Goal: Feedback & Contribution: Submit feedback/report problem

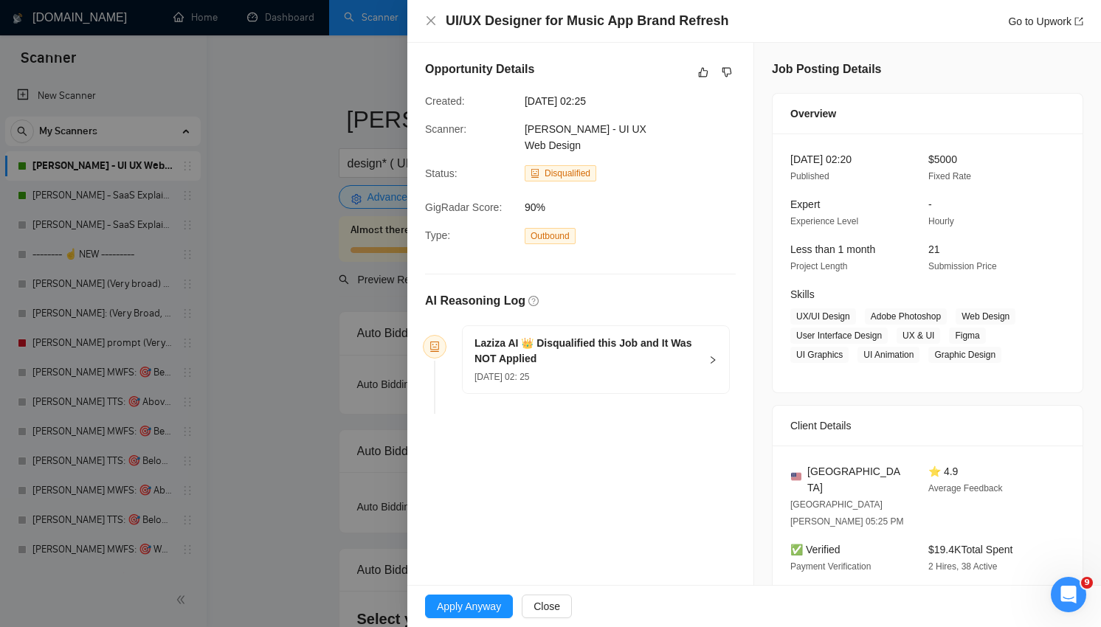
click at [323, 368] on div at bounding box center [550, 313] width 1101 height 627
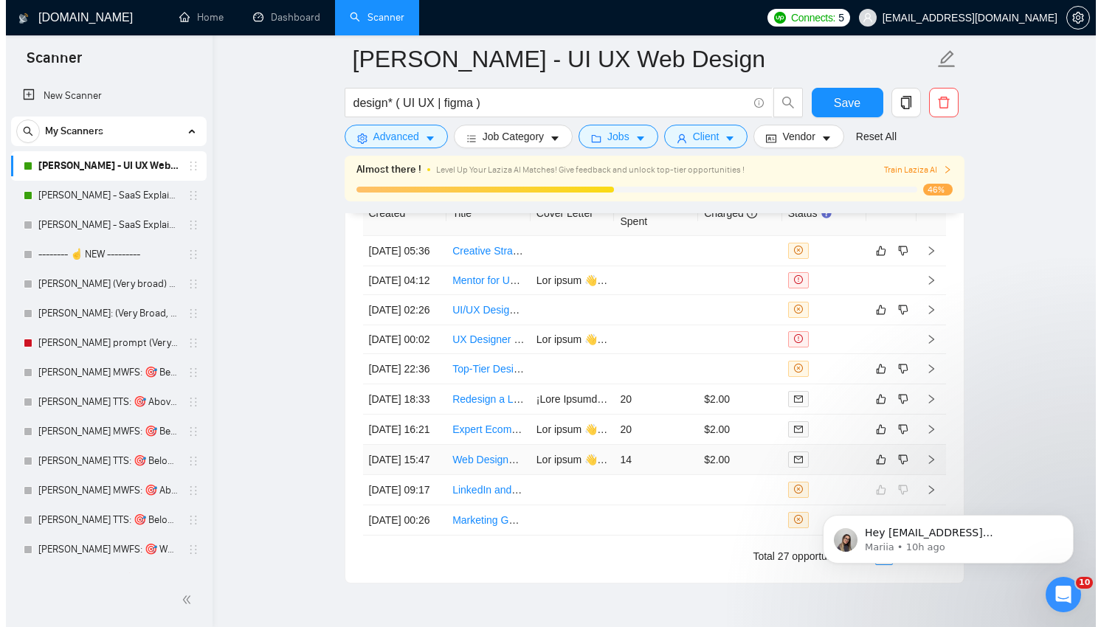
scroll to position [3644, 0]
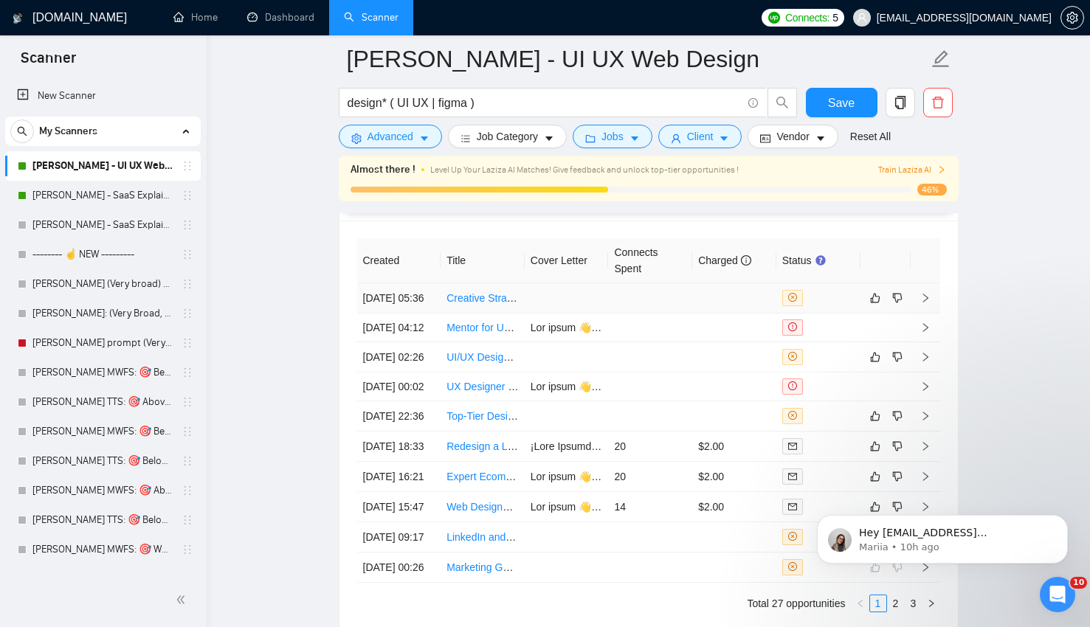
click at [659, 307] on td at bounding box center [650, 298] width 84 height 30
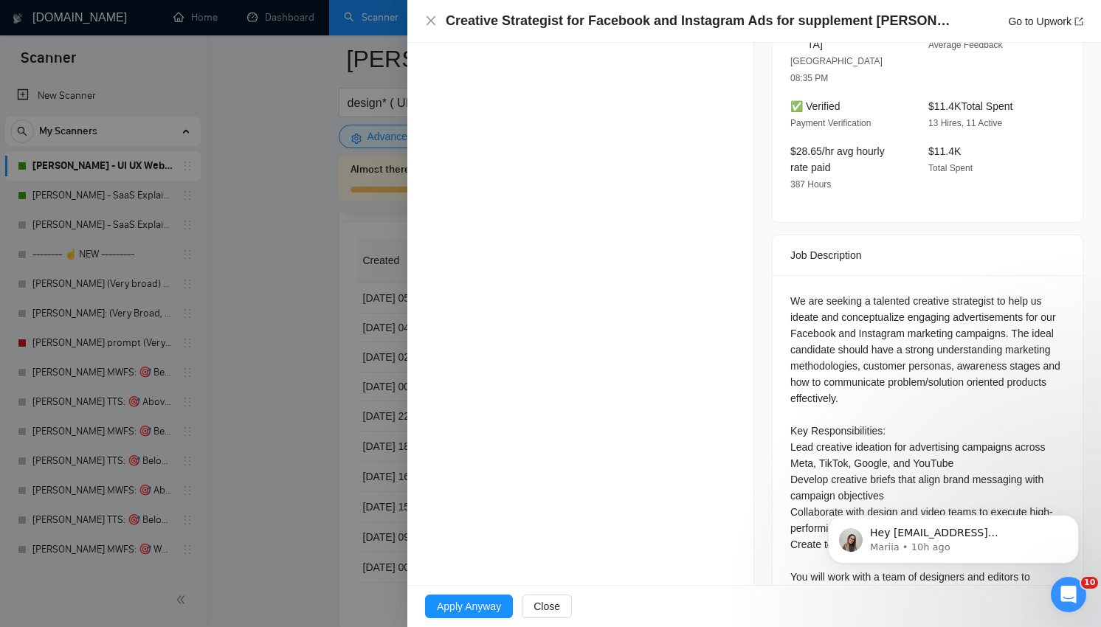
scroll to position [486, 0]
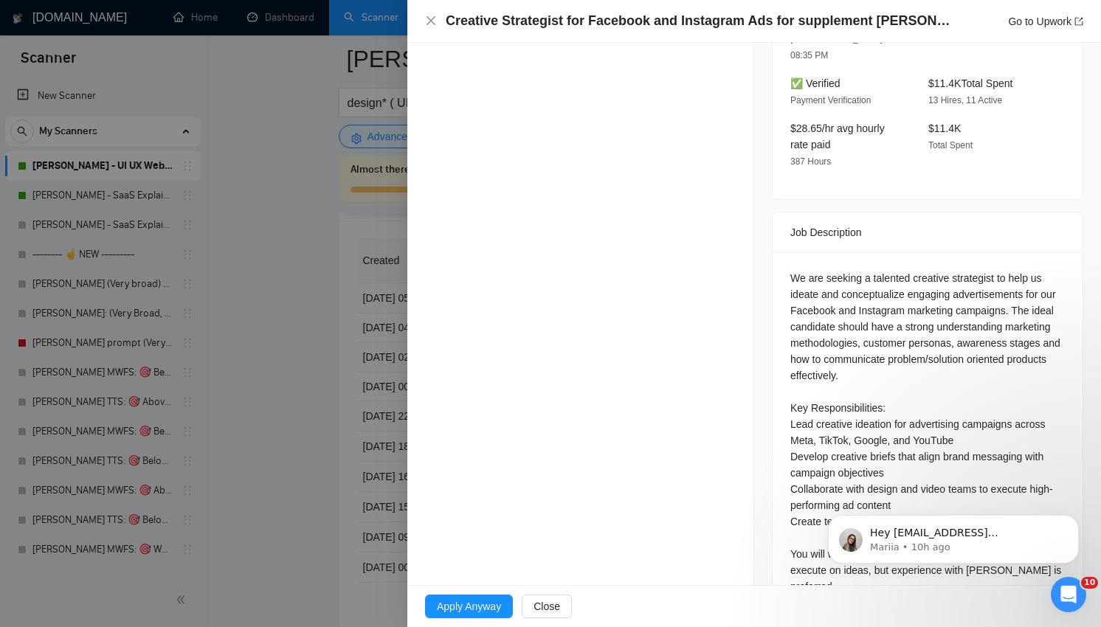
click at [920, 308] on div "We are seeking a talented creative strategist to help us ideate and conceptuali…" at bounding box center [928, 457] width 275 height 374
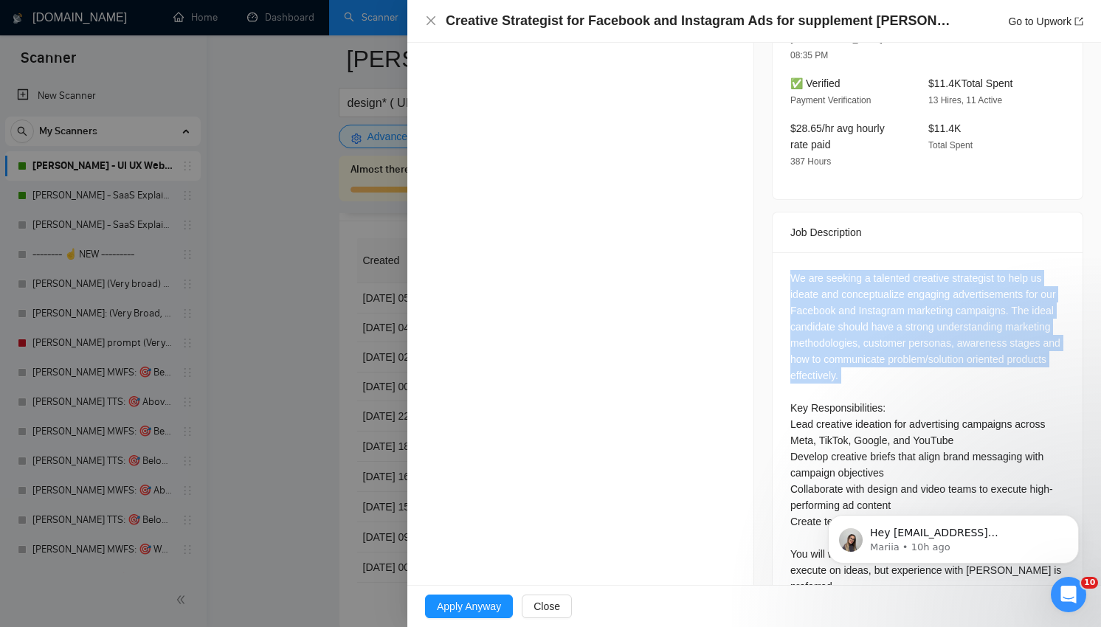
click at [920, 308] on div "We are seeking a talented creative strategist to help us ideate and conceptuali…" at bounding box center [928, 457] width 275 height 374
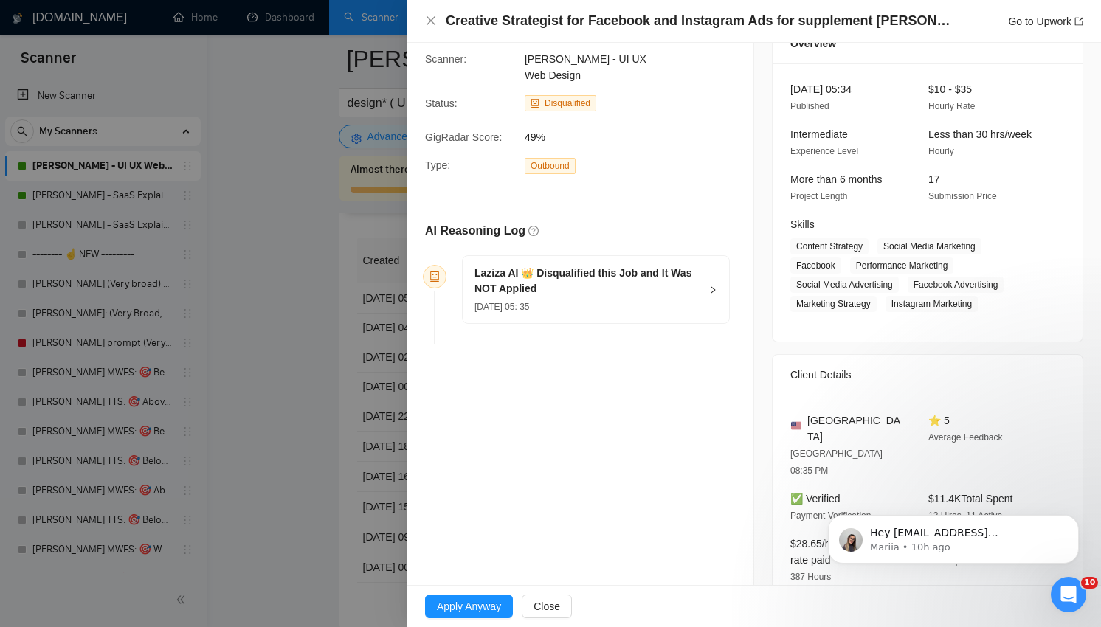
scroll to position [0, 0]
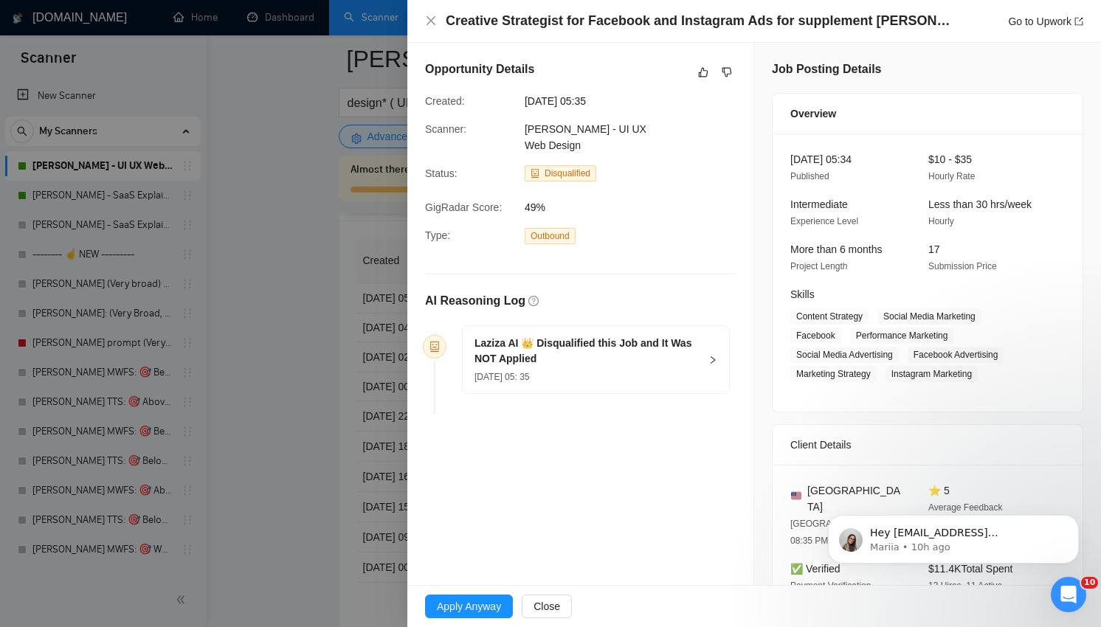
click at [392, 247] on div at bounding box center [550, 313] width 1101 height 627
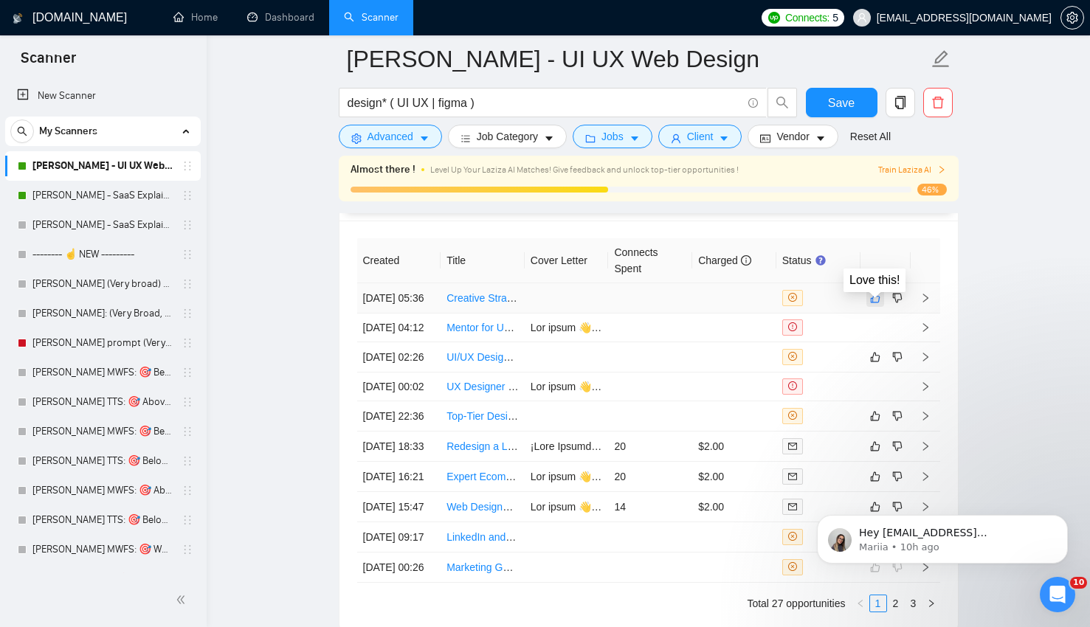
click at [867, 307] on button "button" at bounding box center [876, 298] width 18 height 18
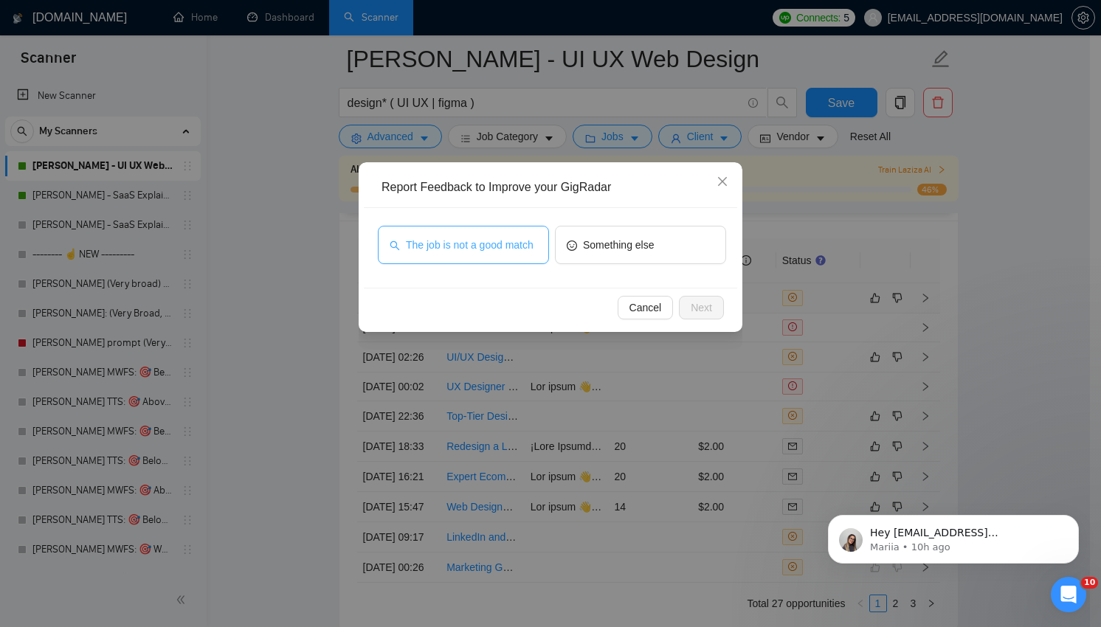
click at [427, 247] on span "The job is not a good match" at bounding box center [470, 245] width 128 height 16
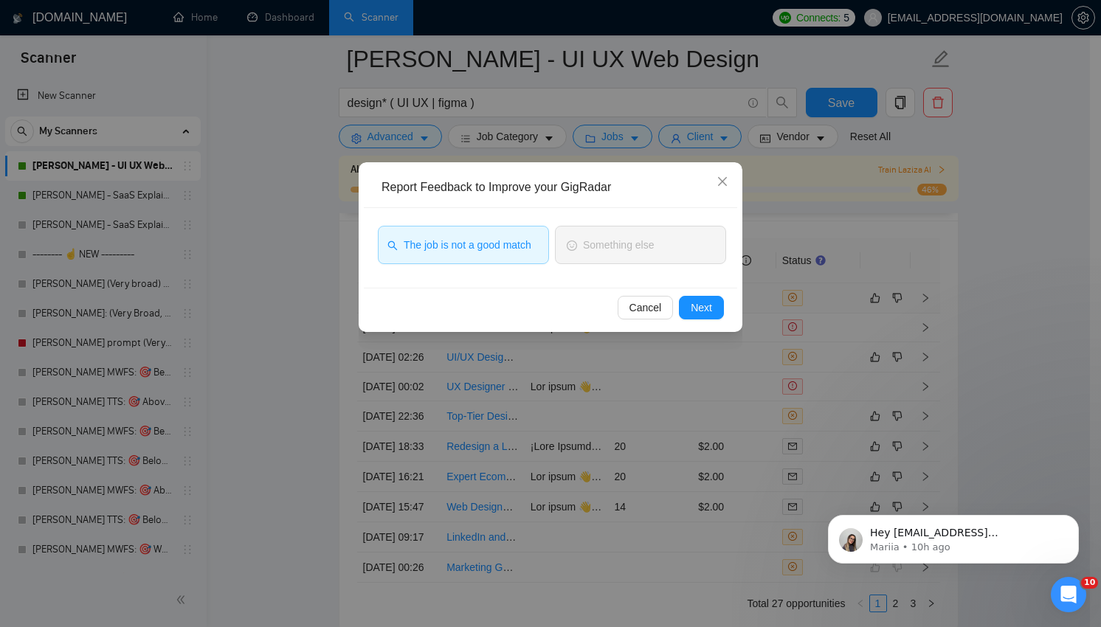
click at [701, 321] on div "Cancel Next" at bounding box center [551, 307] width 374 height 39
click at [712, 306] on span "Next" at bounding box center [701, 308] width 21 height 16
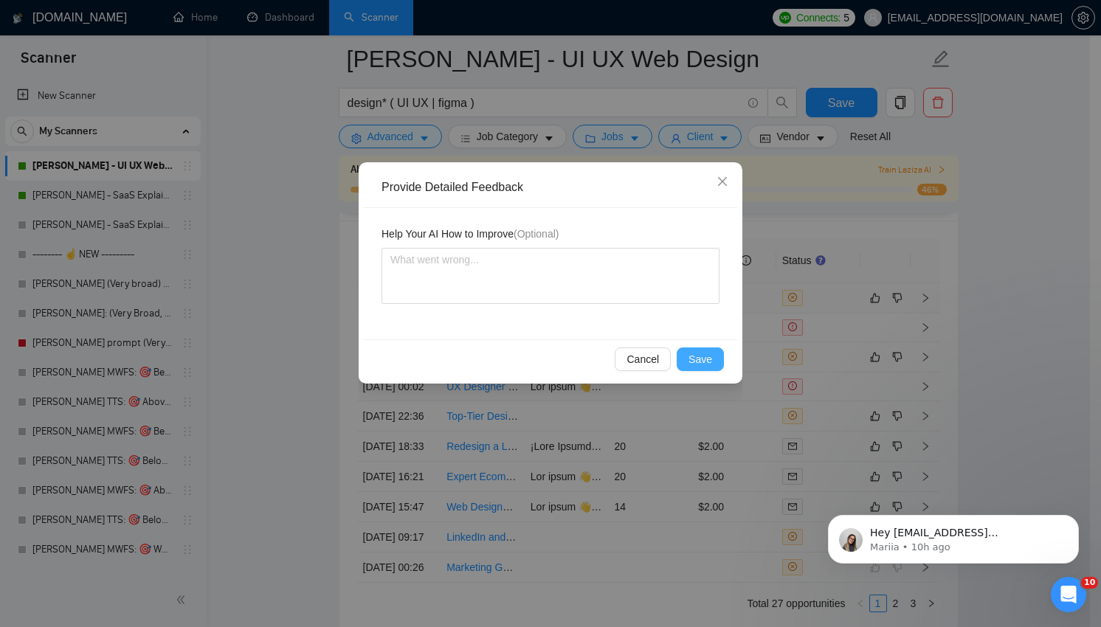
click at [702, 360] on span "Save" at bounding box center [701, 359] width 24 height 16
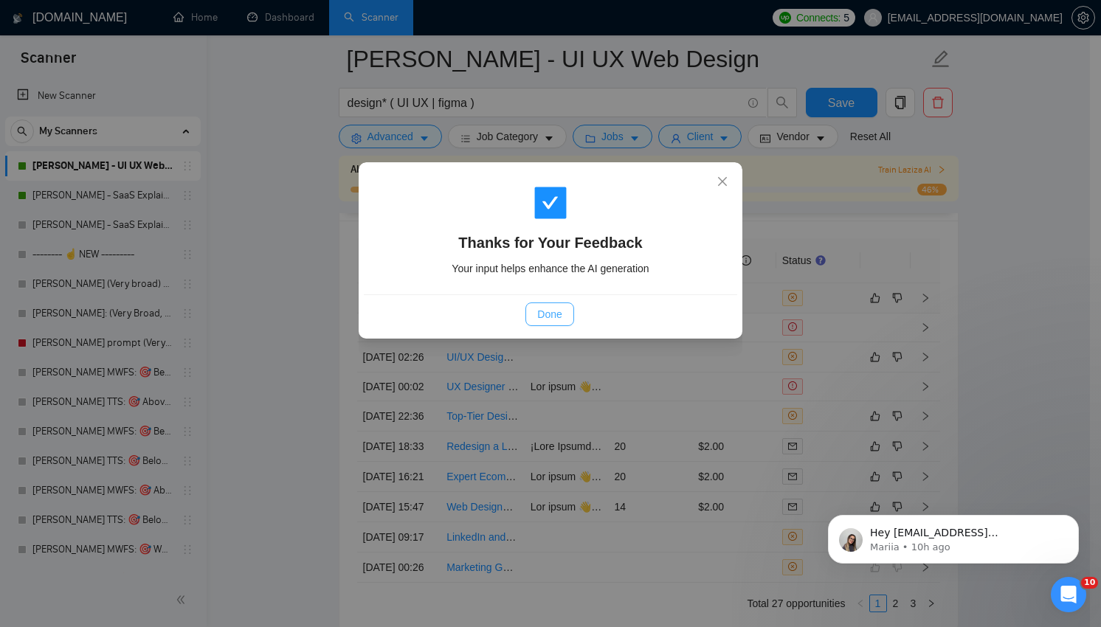
click at [569, 315] on button "Done" at bounding box center [550, 315] width 48 height 24
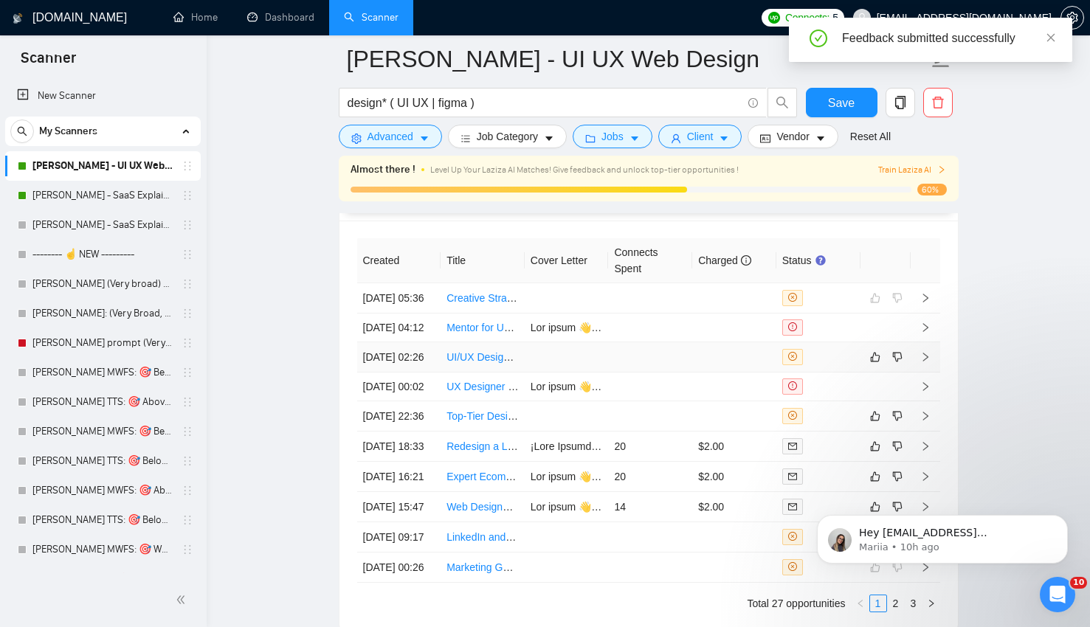
click at [670, 373] on td at bounding box center [650, 358] width 84 height 30
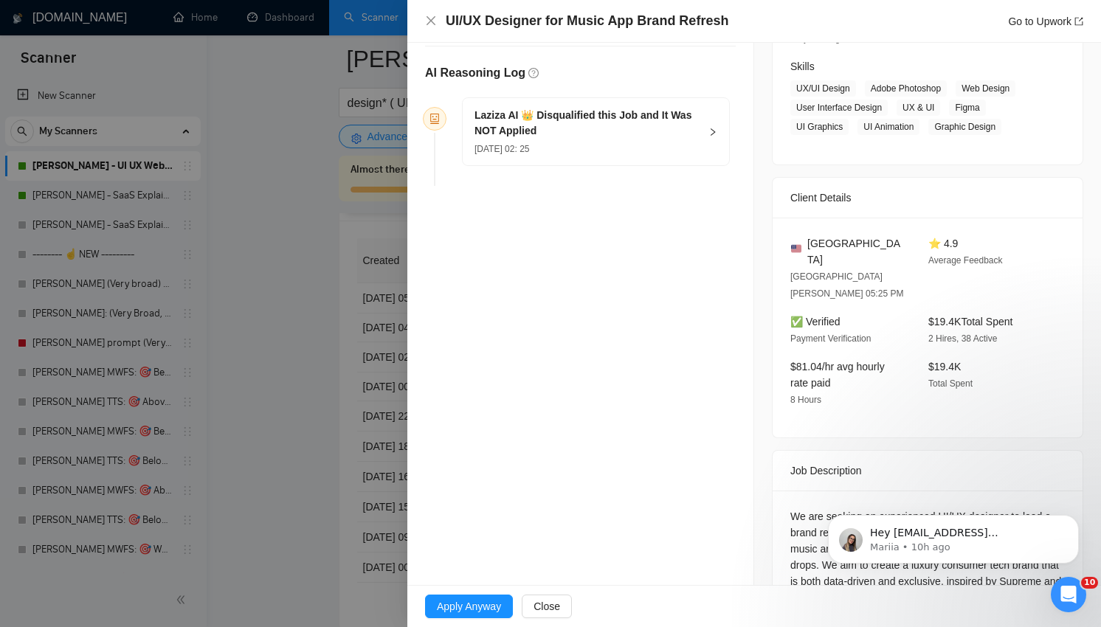
scroll to position [369, 0]
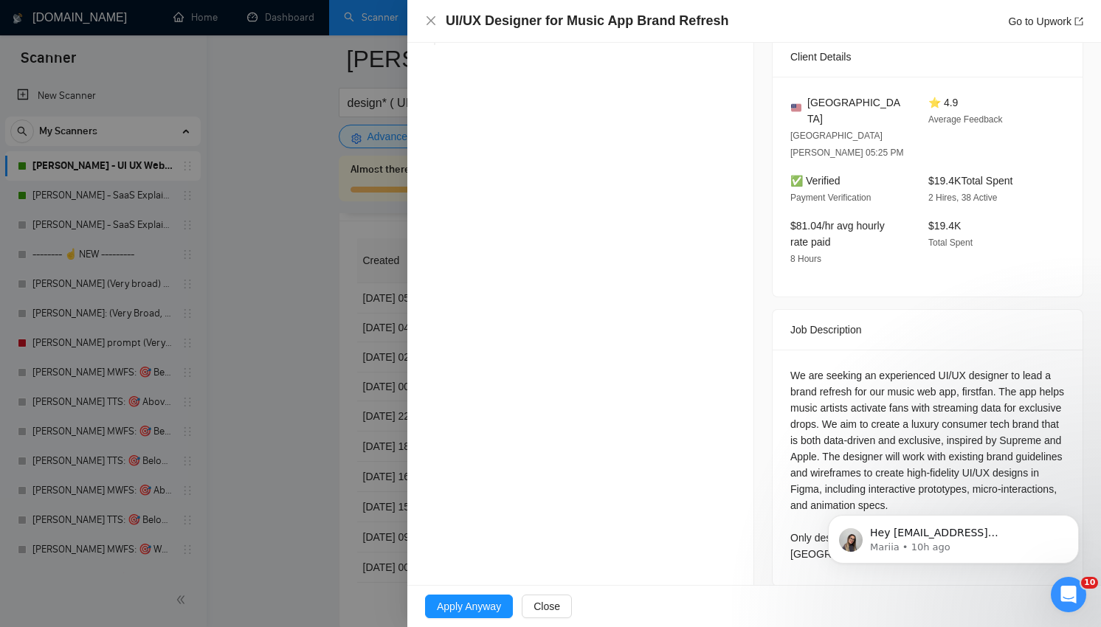
click at [839, 368] on div "We are seeking an experienced UI/UX designer to lead a brand refresh for our mu…" at bounding box center [928, 465] width 275 height 195
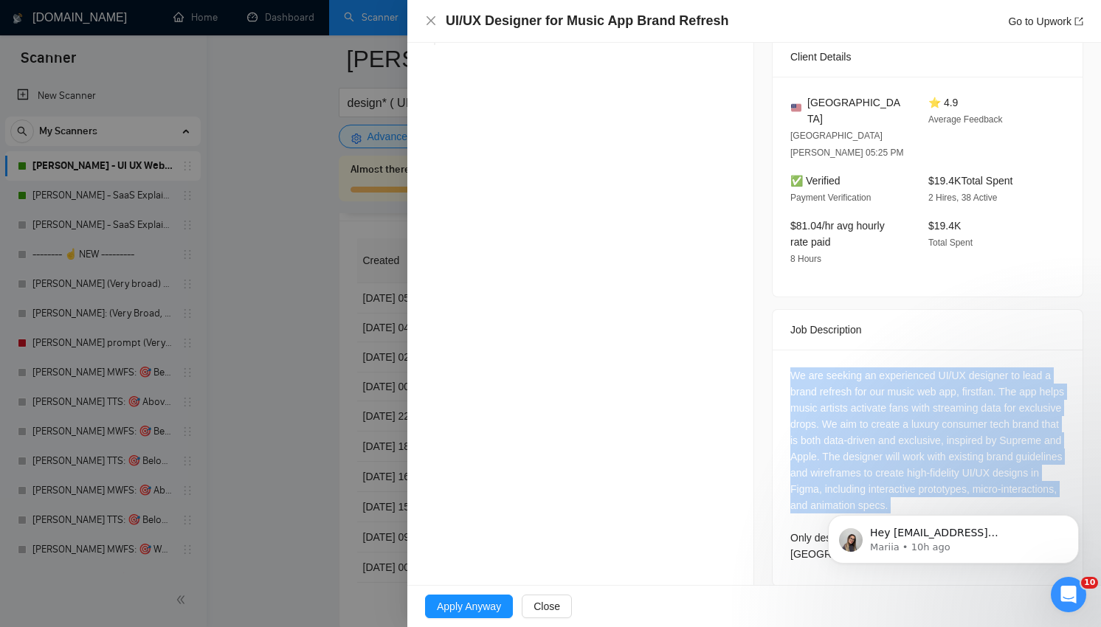
click at [839, 368] on div "We are seeking an experienced UI/UX designer to lead a brand refresh for our mu…" at bounding box center [928, 465] width 275 height 195
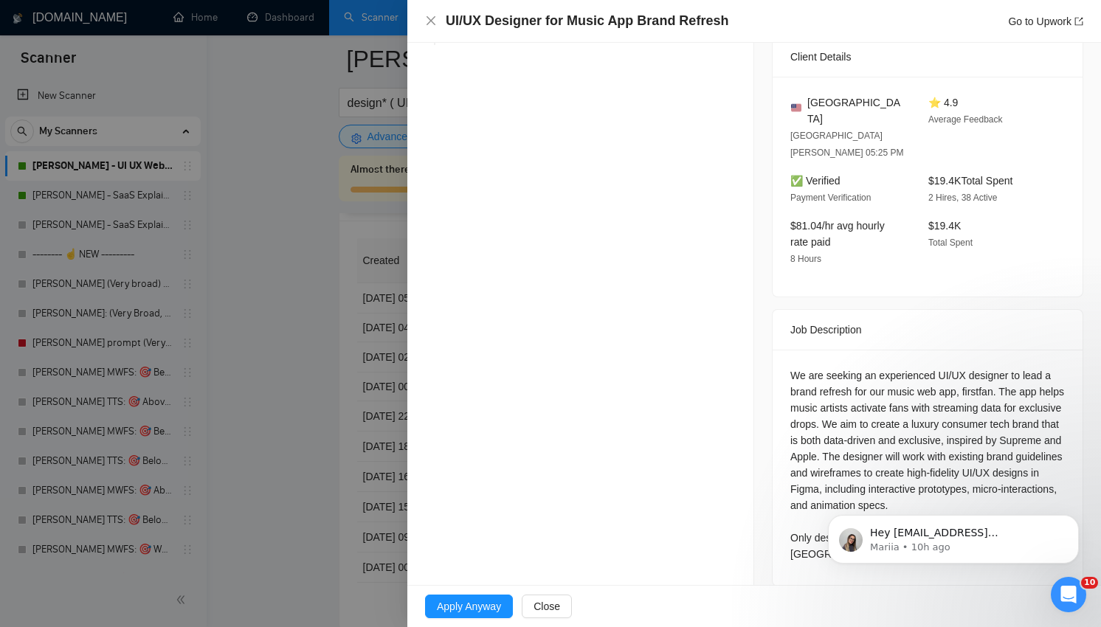
click at [744, 367] on div "Opportunity Details Created: [DATE] 02:25 Scanner: [PERSON_NAME] - UI UX Web De…" at bounding box center [581, 139] width 347 height 931
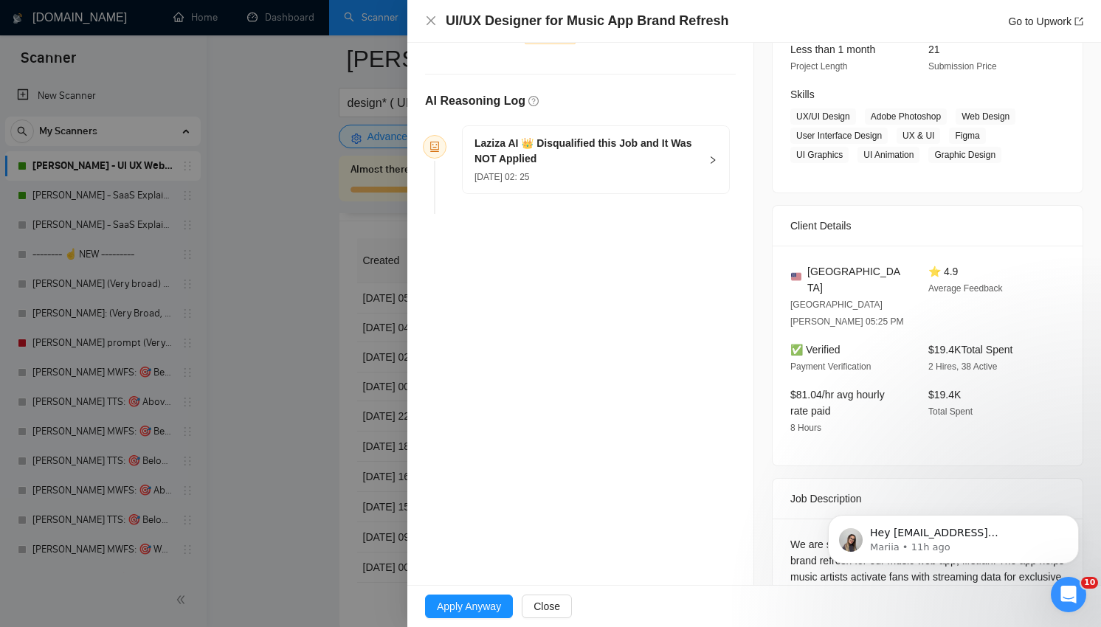
scroll to position [0, 0]
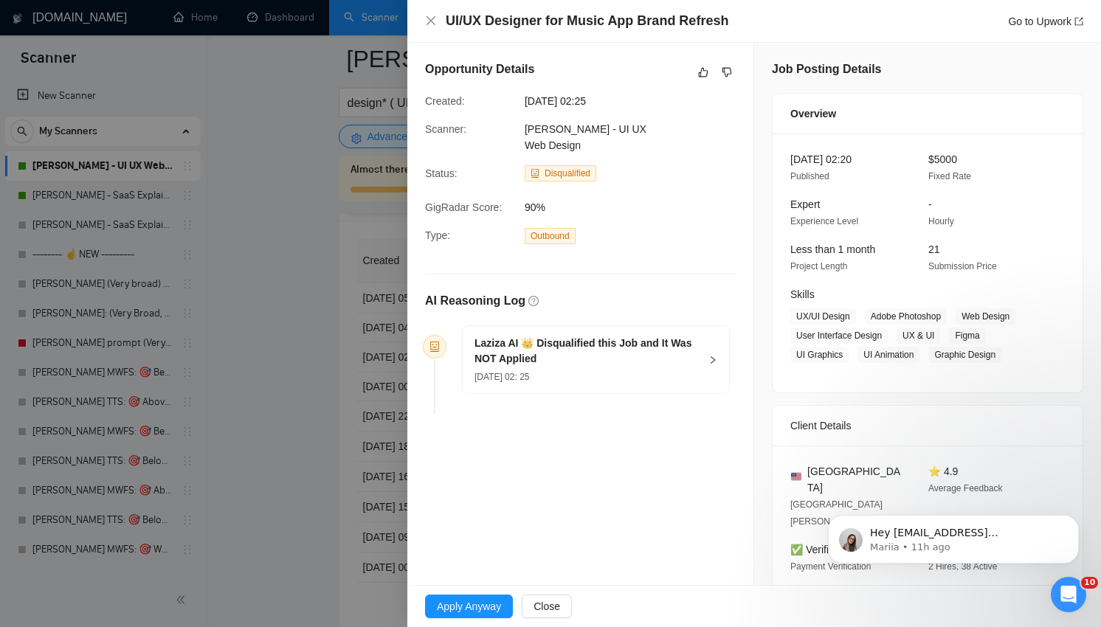
click at [594, 502] on div "Opportunity Details Created: [DATE] 02:25 Scanner: [PERSON_NAME] - UI UX Web De…" at bounding box center [581, 508] width 347 height 931
click at [306, 484] on div at bounding box center [550, 313] width 1101 height 627
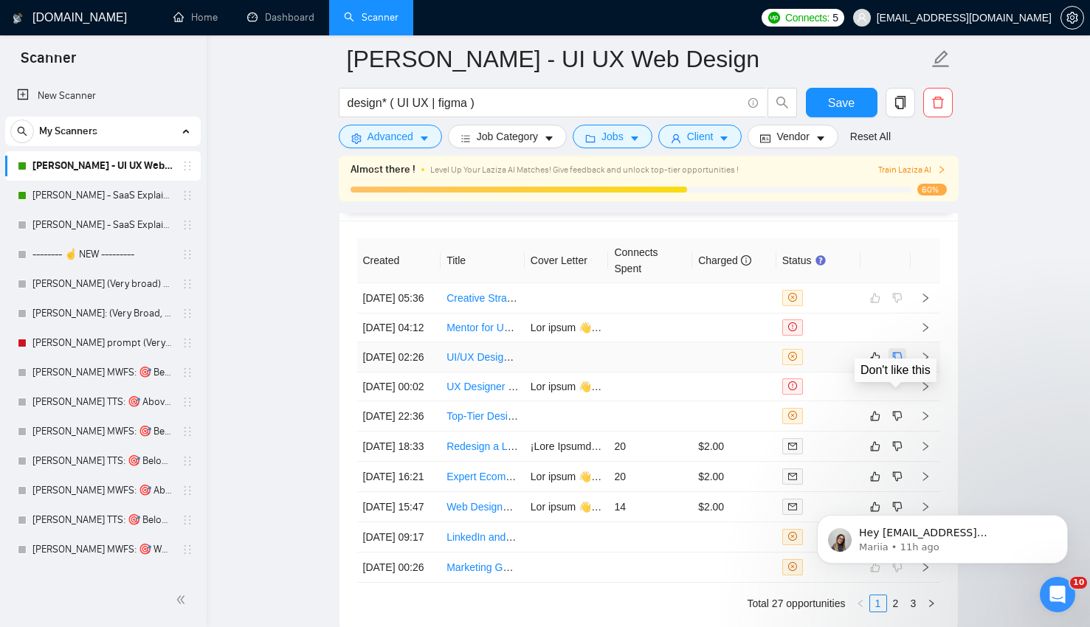
click at [898, 363] on icon "dislike" at bounding box center [898, 357] width 10 height 12
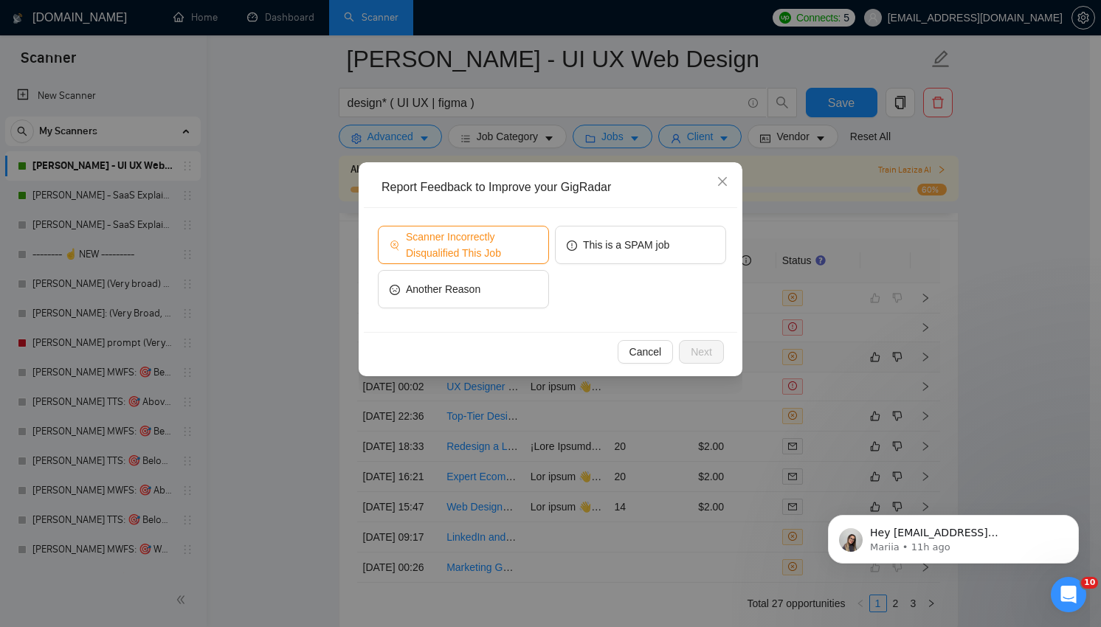
click at [488, 261] on button "Scanner Incorrectly Disqualified This Job" at bounding box center [463, 245] width 171 height 38
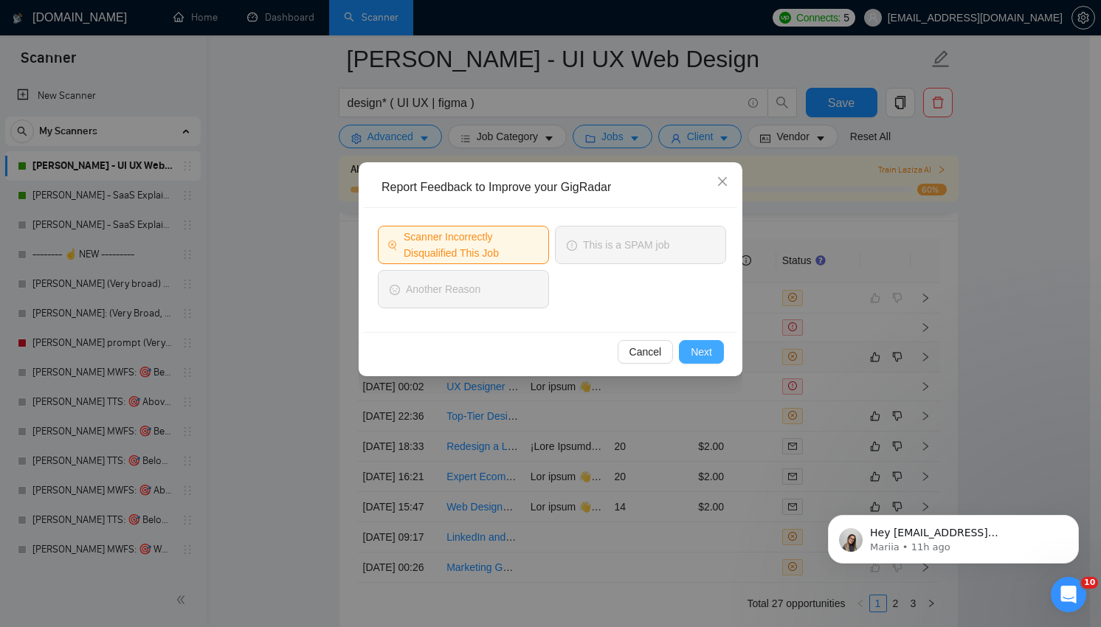
click at [692, 350] on span "Next" at bounding box center [701, 352] width 21 height 16
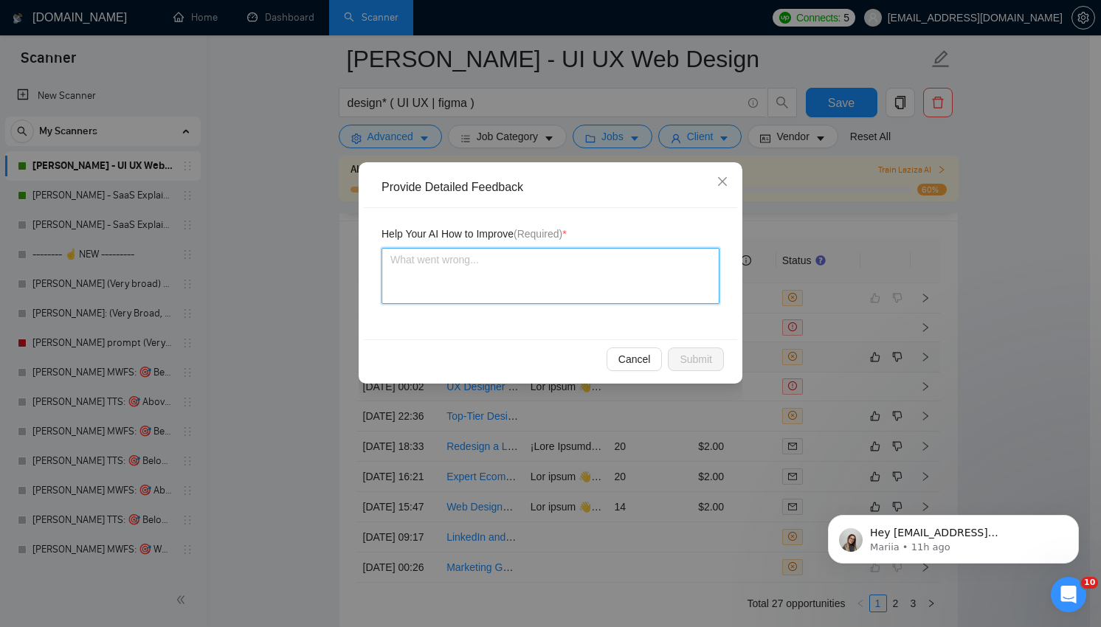
click at [518, 275] on textarea at bounding box center [551, 276] width 338 height 56
type textarea "T"
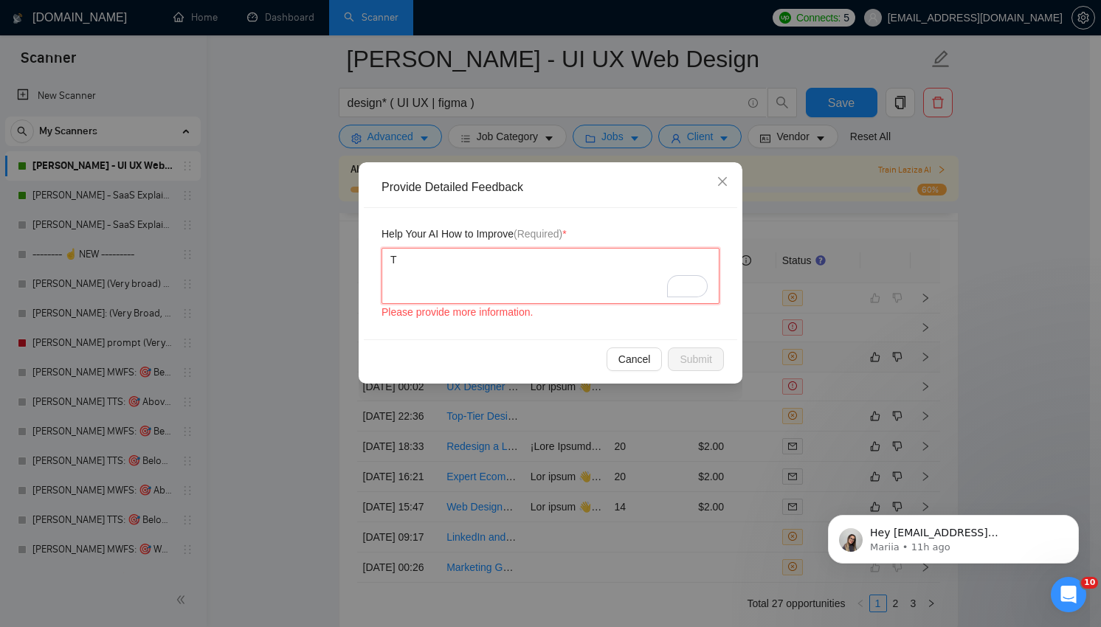
type textarea "Th"
type textarea "The"
type textarea "The f"
type textarea "The fr"
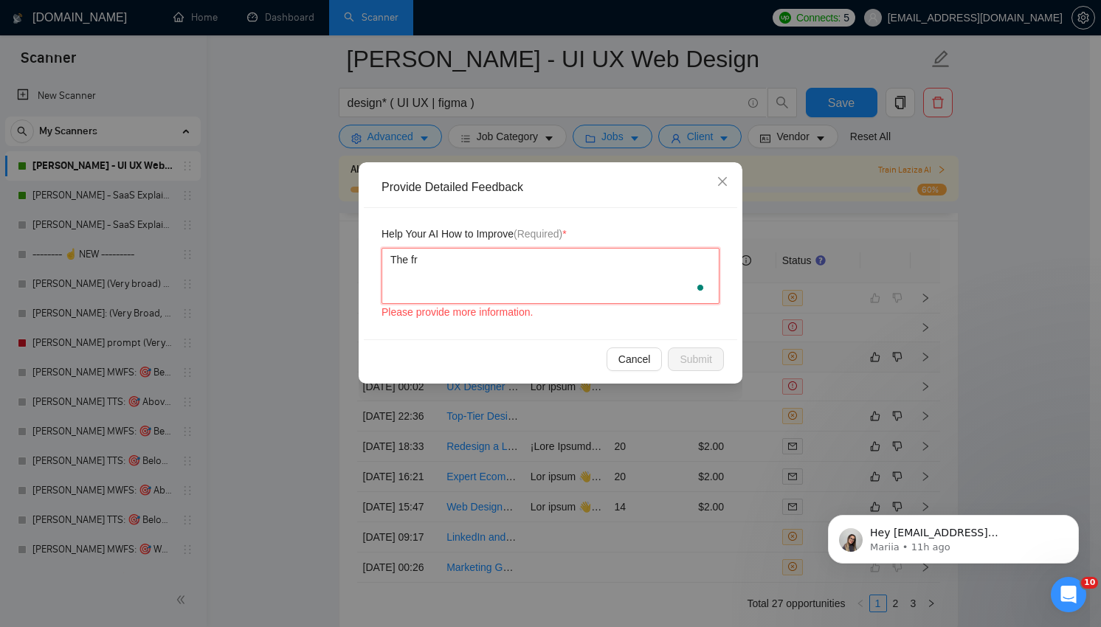
type textarea "The fre"
type textarea "The free"
type textarea "The [PERSON_NAME]"
type textarea "The freela"
type textarea "The freelanc"
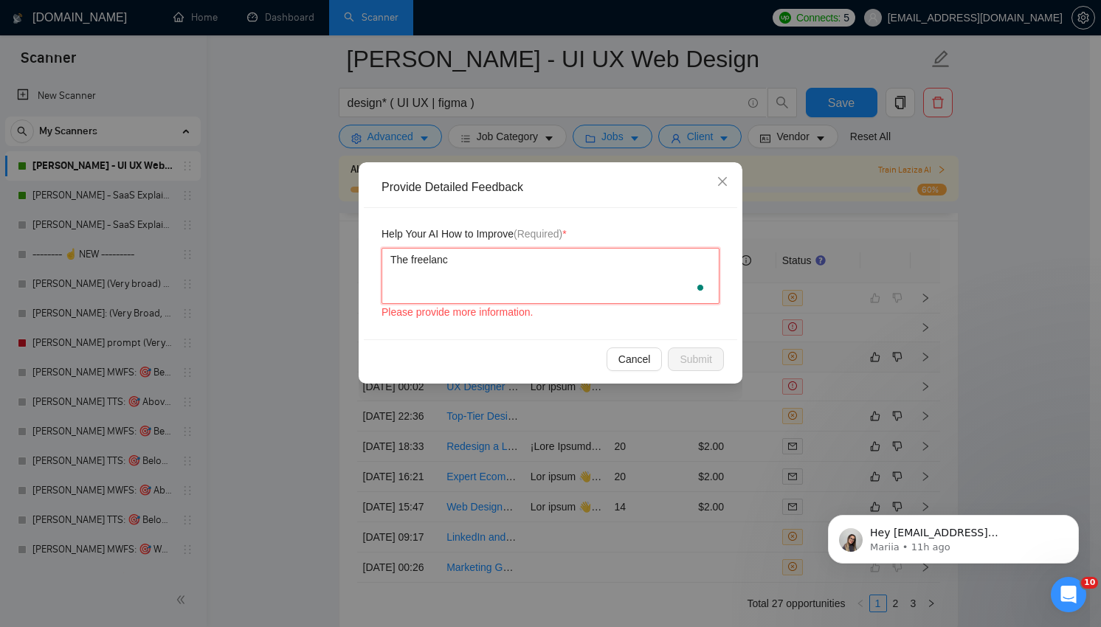
type textarea "The freelance"
type textarea "The freelancer"
type textarea "The freelancert"
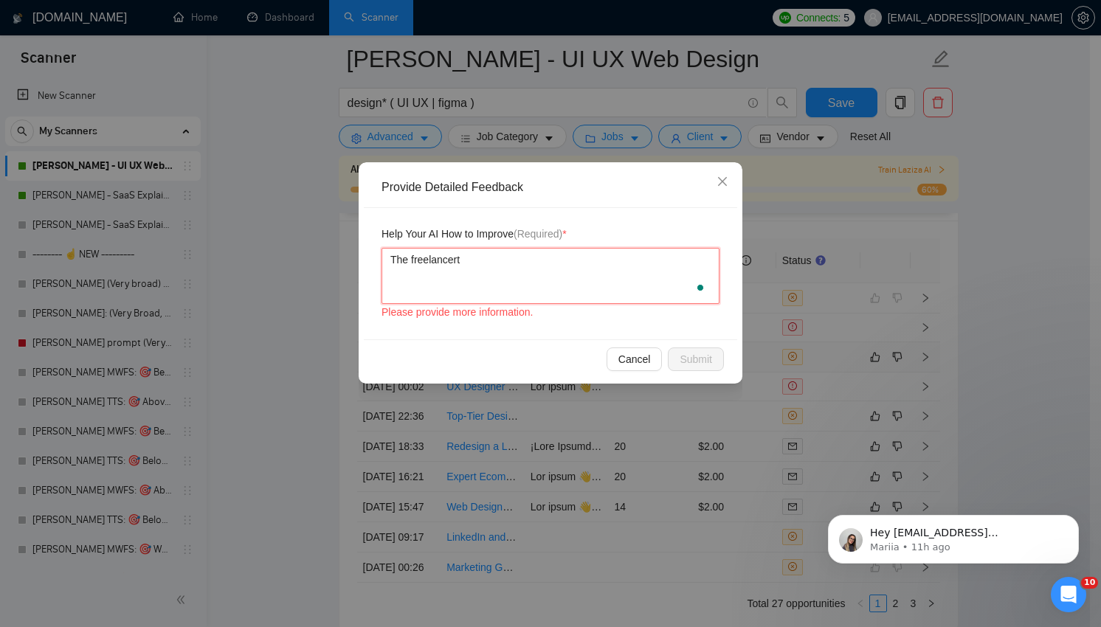
type textarea "The freelancer"
type textarea "The freelancer i"
type textarea "The freelancer is"
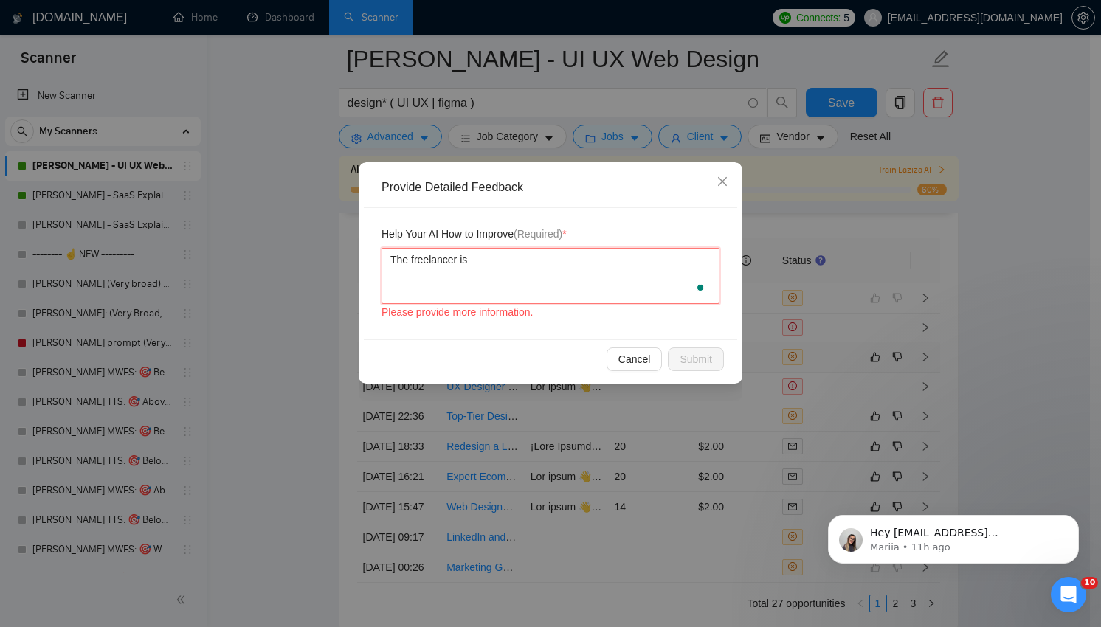
type textarea "The freelancer is b"
type textarea "The freelancer is ba"
type textarea "The freelancer is bas"
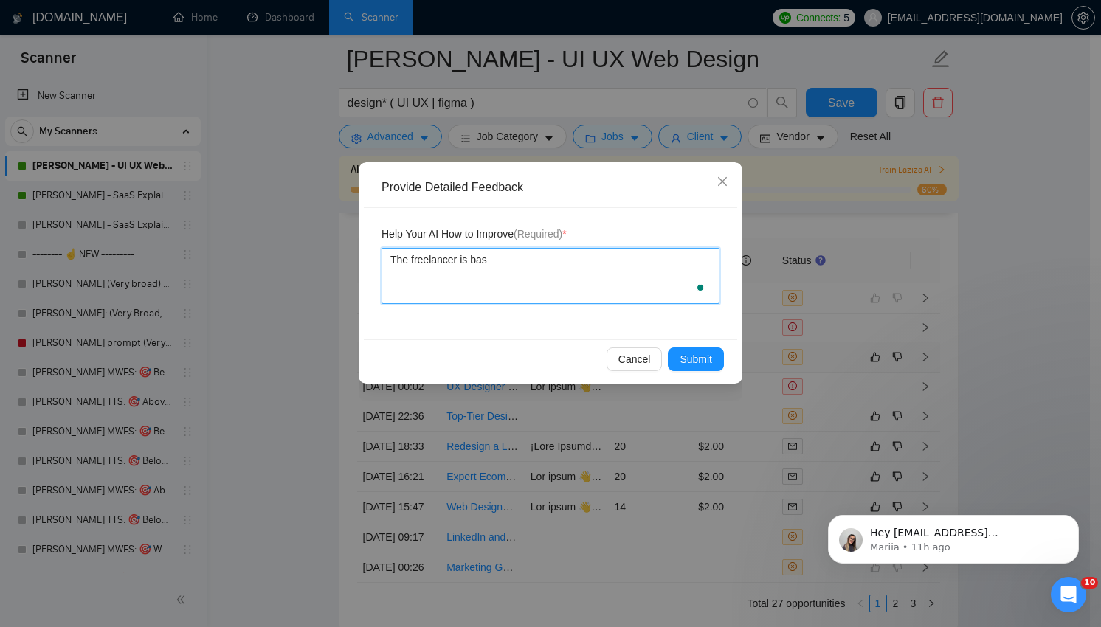
type textarea "The freelancer is base"
type textarea "The freelancer is based"
type textarea "The freelancer is based i"
type textarea "The freelancer is based in"
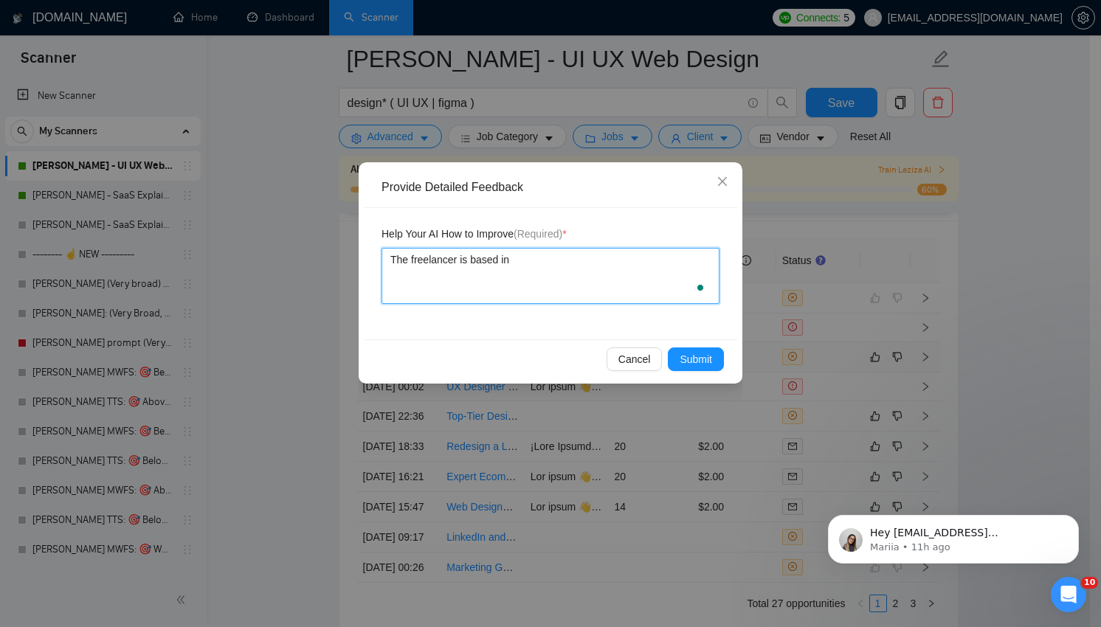
type textarea "The freelancer is based in"
type textarea "The freelancer is based in E"
type textarea "The freelancer is based in [GEOGRAPHIC_DATA]"
type textarea "The freelancer is based in Eur"
type textarea "The freelancer is based in Euro"
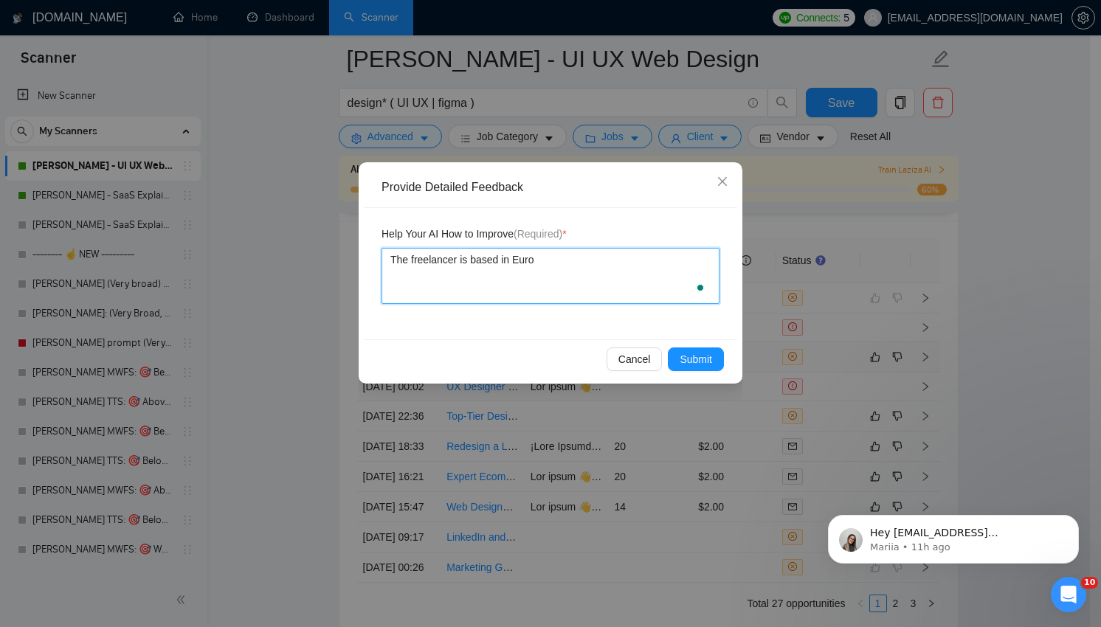
type textarea "The freelancer is based in Europ"
type textarea "The freelancer is based in [GEOGRAPHIC_DATA]"
type textarea "The freelancer is based in [GEOGRAPHIC_DATA],"
type textarea "The freelancer is based in [GEOGRAPHIC_DATA], s"
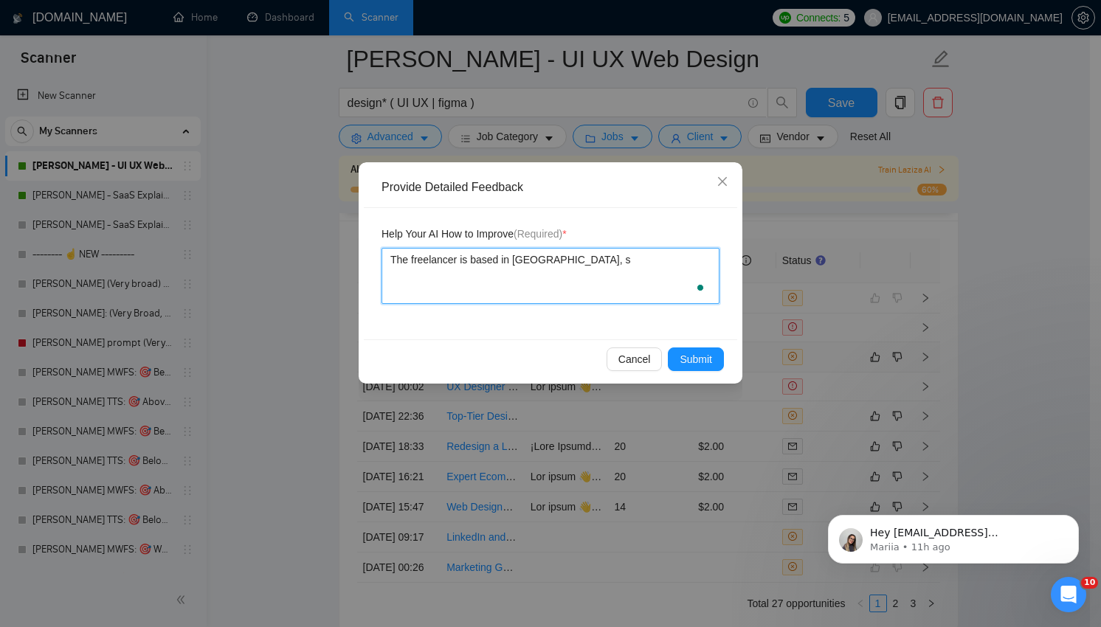
type textarea "The freelancer is based in [GEOGRAPHIC_DATA], si"
type textarea "The freelancer is based in [GEOGRAPHIC_DATA], sin"
type textarea "The freelancer is based in [GEOGRAPHIC_DATA], sinc"
type textarea "The freelancer is based in [GEOGRAPHIC_DATA], since"
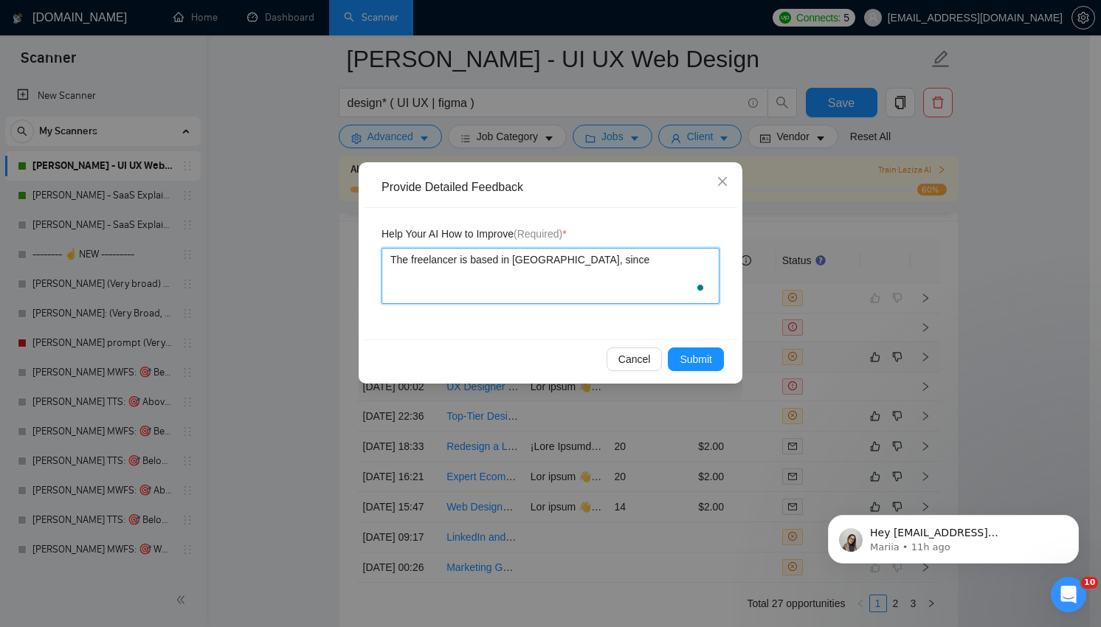
type textarea "The freelancer is based in [GEOGRAPHIC_DATA], since S"
type textarea "The freelancer is based in [GEOGRAPHIC_DATA], since Se"
type textarea "The freelancer is based in [GEOGRAPHIC_DATA], since Ser"
type textarea "The freelancer is based in [GEOGRAPHIC_DATA], since Serb"
type textarea "The freelancer is based in [GEOGRAPHIC_DATA], since Serbi"
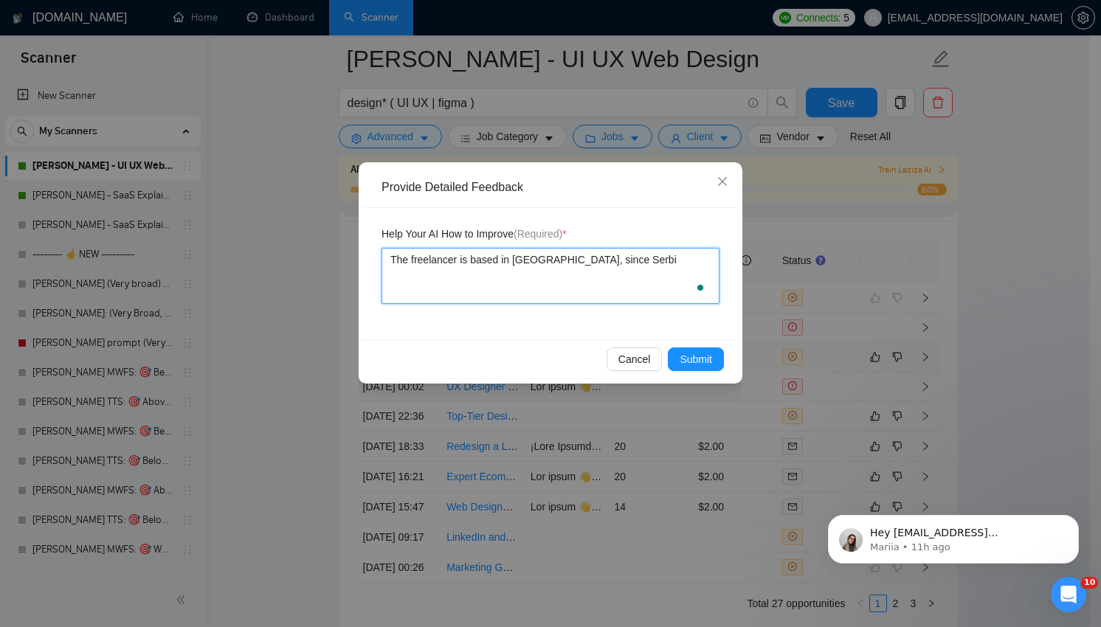
type textarea "The freelancer is based in [GEOGRAPHIC_DATA], since [GEOGRAPHIC_DATA]"
type textarea "The freelancer is based in [GEOGRAPHIC_DATA], since [GEOGRAPHIC_DATA] i"
type textarea "The freelancer is based in [GEOGRAPHIC_DATA], since [GEOGRAPHIC_DATA] is"
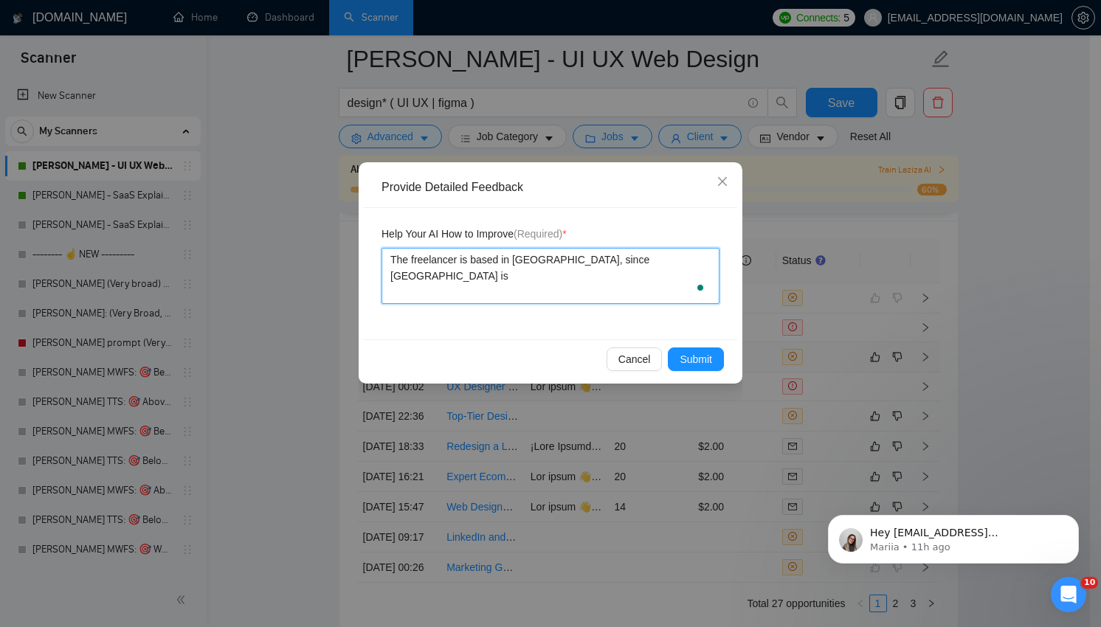
type textarea "The freelancer is based in [GEOGRAPHIC_DATA], since [GEOGRAPHIC_DATA] is h"
type textarea "The freelancer is based in [GEOGRAPHIC_DATA], since [GEOGRAPHIC_DATA] is he"
type textarea "The freelancer is based in [GEOGRAPHIC_DATA], since [GEOGRAPHIC_DATA] is h"
type textarea "The freelancer is based in [GEOGRAPHIC_DATA], since [GEOGRAPHIC_DATA] is"
type textarea "The freelancer is based in [GEOGRAPHIC_DATA], since [GEOGRAPHIC_DATA] is g"
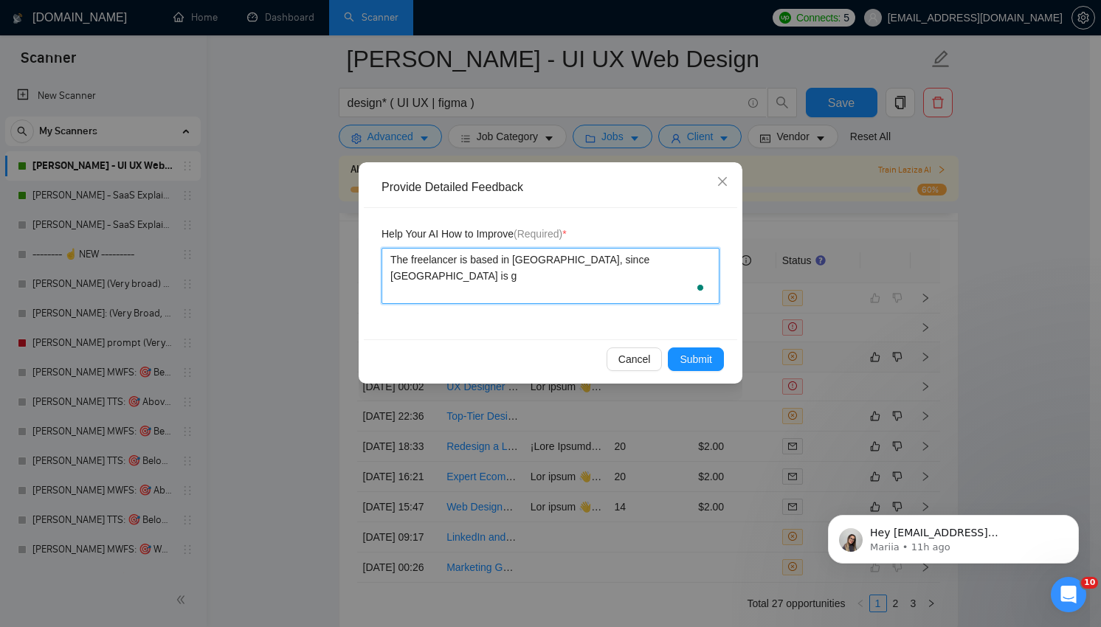
type textarea "The freelancer is based in [GEOGRAPHIC_DATA], since [GEOGRAPHIC_DATA] is go"
type textarea "The freelancer is based in [GEOGRAPHIC_DATA], since [GEOGRAPHIC_DATA] is g"
type textarea "The freelancer is based in [GEOGRAPHIC_DATA], since [GEOGRAPHIC_DATA] is ge"
type textarea "The freelancer is based in [GEOGRAPHIC_DATA], since [GEOGRAPHIC_DATA] is geo"
type textarea "The freelancer is based in [GEOGRAPHIC_DATA], since [GEOGRAPHIC_DATA] is geog"
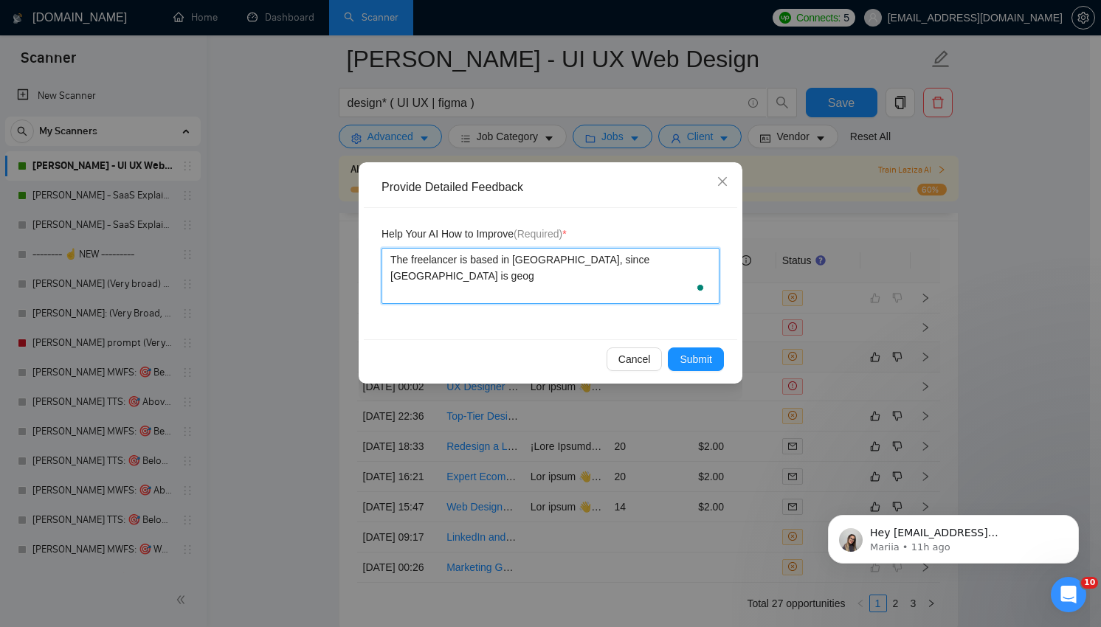
type textarea "The freelancer is based in [GEOGRAPHIC_DATA], since [GEOGRAPHIC_DATA] is geogr"
type textarea "The freelancer is based in [GEOGRAPHIC_DATA], since [GEOGRAPHIC_DATA] is geogra"
type textarea "The freelancer is based in [GEOGRAPHIC_DATA], since [GEOGRAPHIC_DATA] is geograp"
type textarea "The freelancer is based in [GEOGRAPHIC_DATA], since [GEOGRAPHIC_DATA] is geogra…"
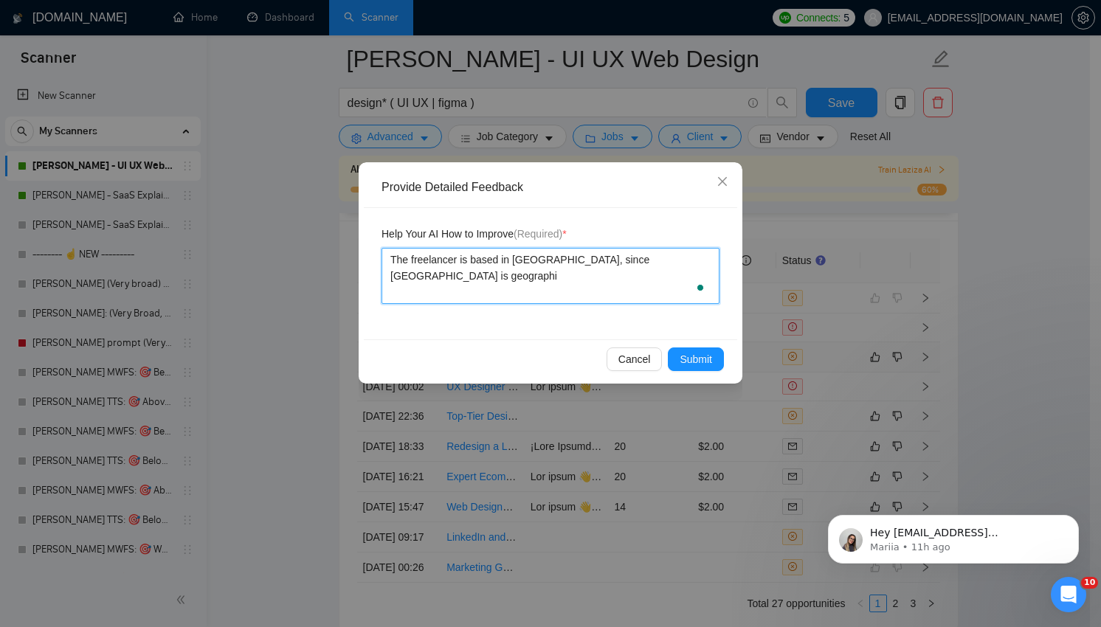
type textarea "The freelancer is based in [GEOGRAPHIC_DATA], since Serbia is geographic"
type textarea "The freelancer is based in [GEOGRAPHIC_DATA], since Serbia is geographica"
type textarea "The freelancer is based in [GEOGRAPHIC_DATA], since [GEOGRAPHIC_DATA] is geogra…"
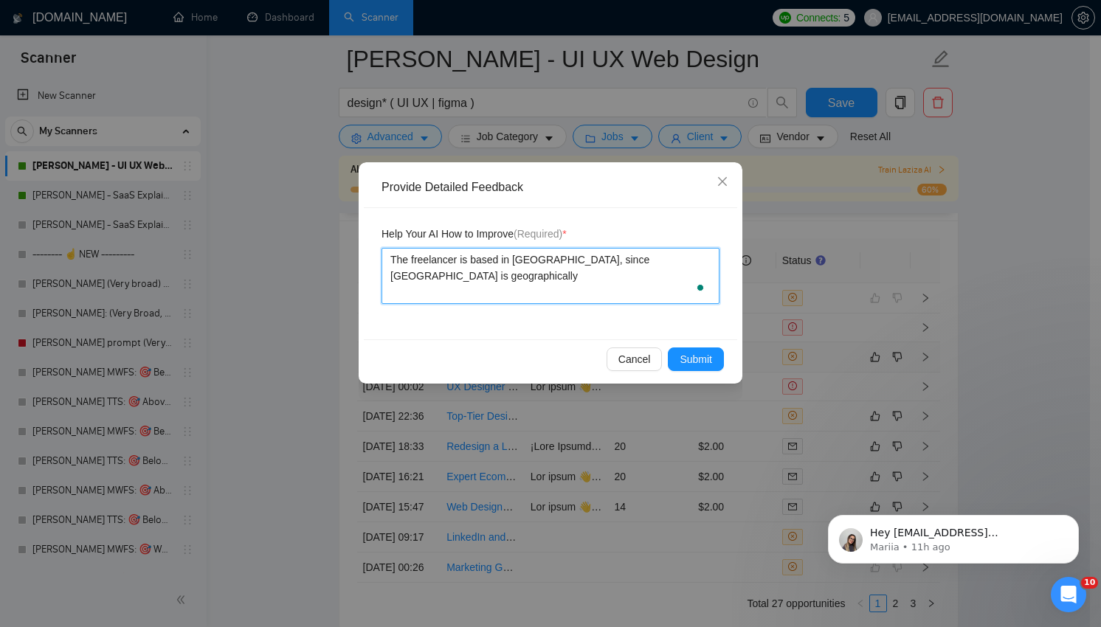
type textarea "The freelancer is based in [GEOGRAPHIC_DATA], since [GEOGRAPHIC_DATA] is geogra…"
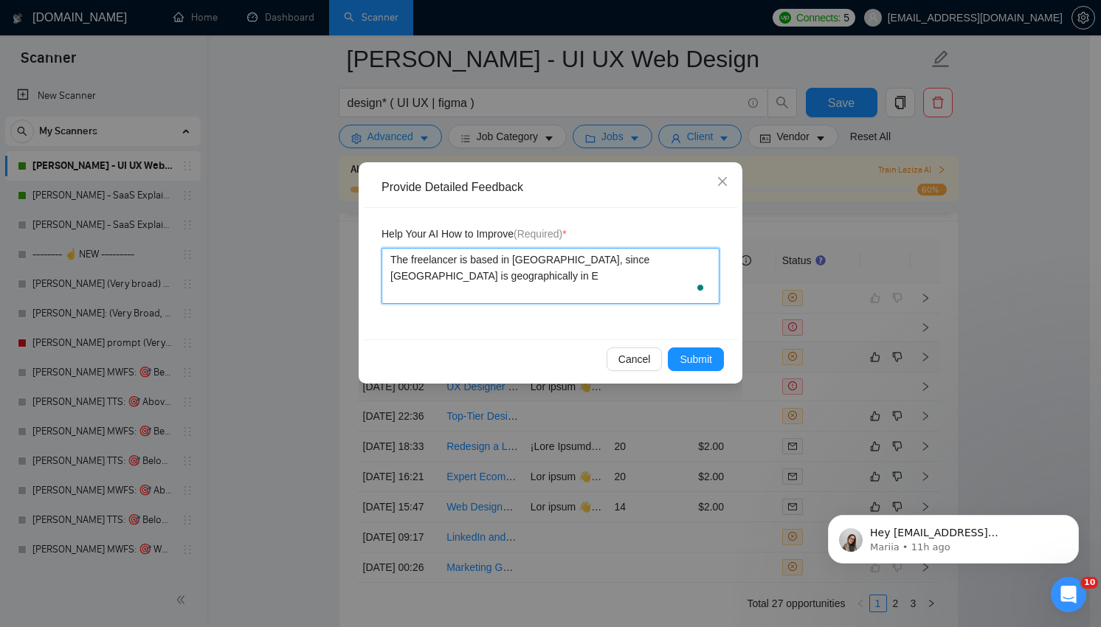
type textarea "The freelancer is based in [GEOGRAPHIC_DATA], since [GEOGRAPHIC_DATA] is geogra…"
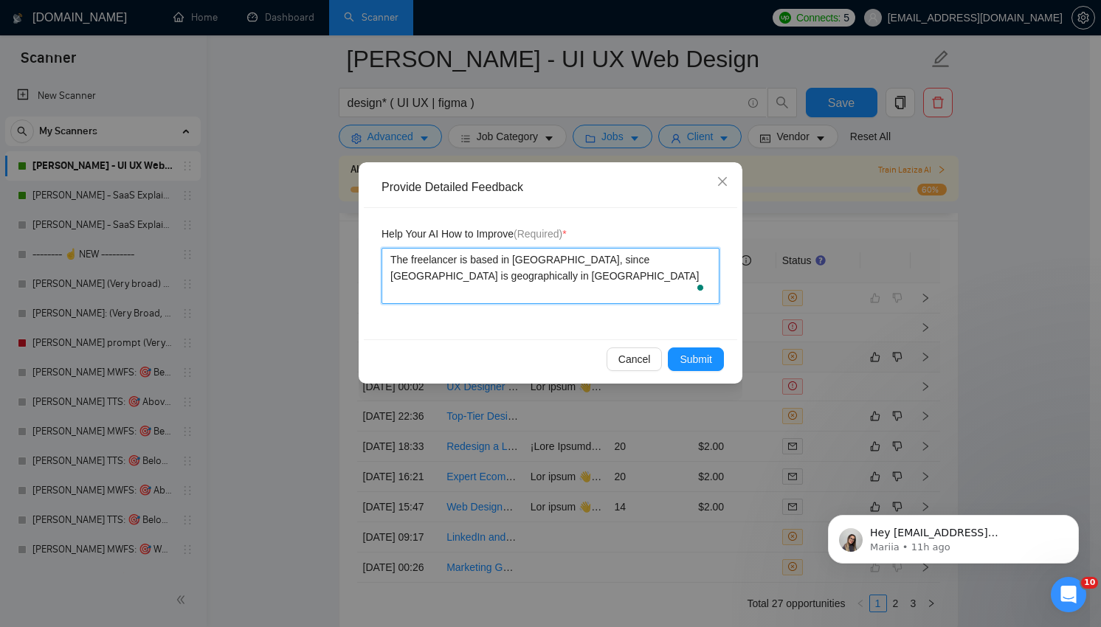
type textarea "The freelancer is based in [GEOGRAPHIC_DATA], since [GEOGRAPHIC_DATA] is geogra…"
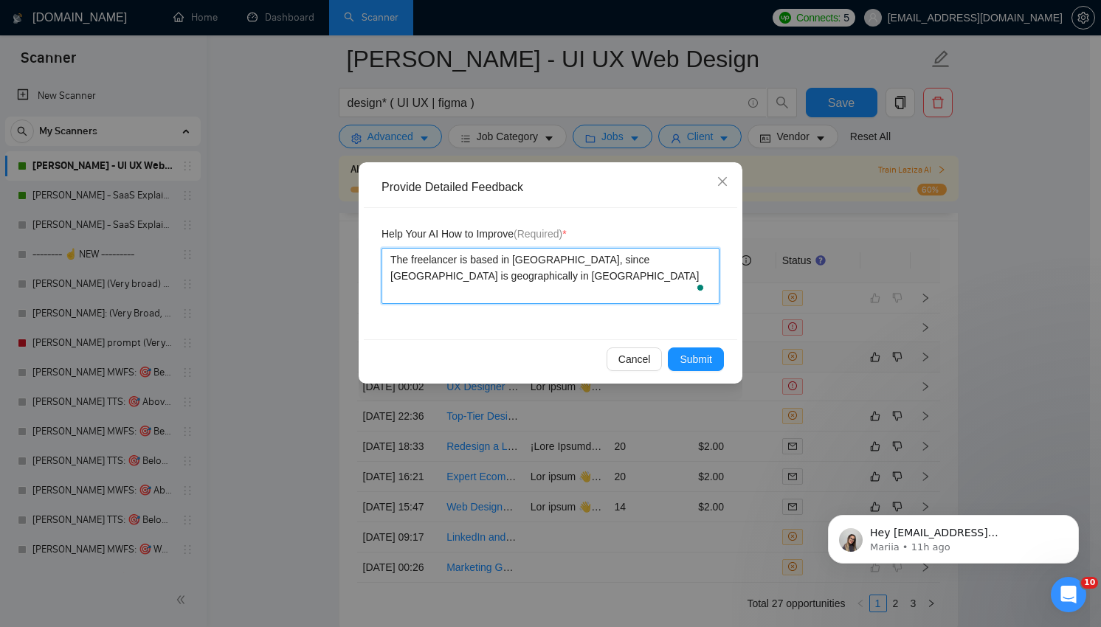
type textarea "The freelancer is based in [GEOGRAPHIC_DATA], since [GEOGRAPHIC_DATA] is geogra…"
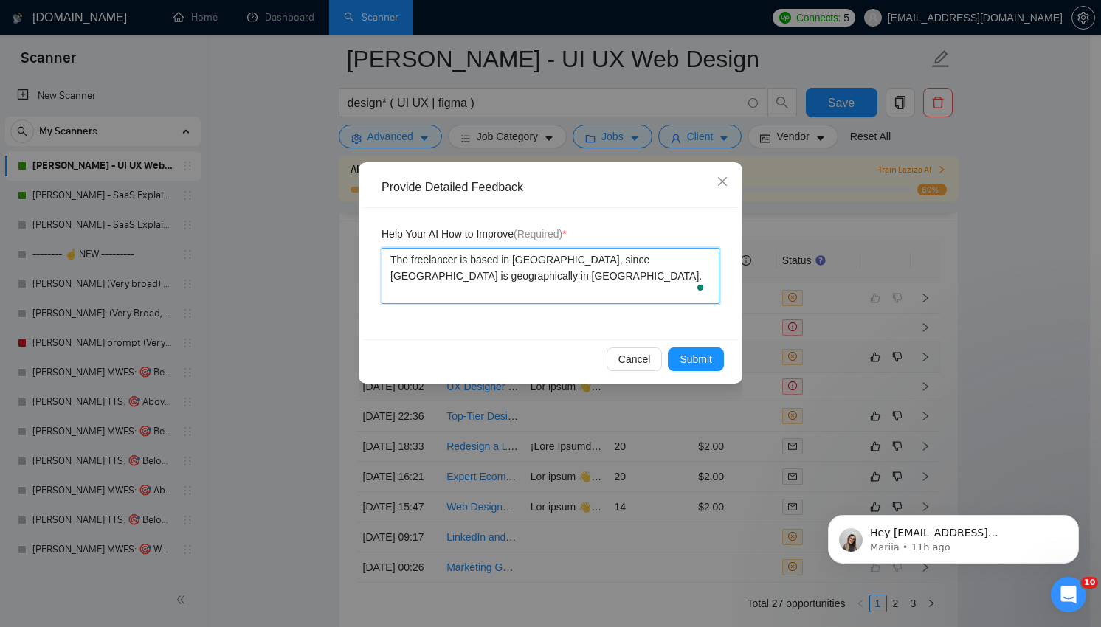
type textarea "The freelancer is based in [GEOGRAPHIC_DATA], since [GEOGRAPHIC_DATA] is geogra…"
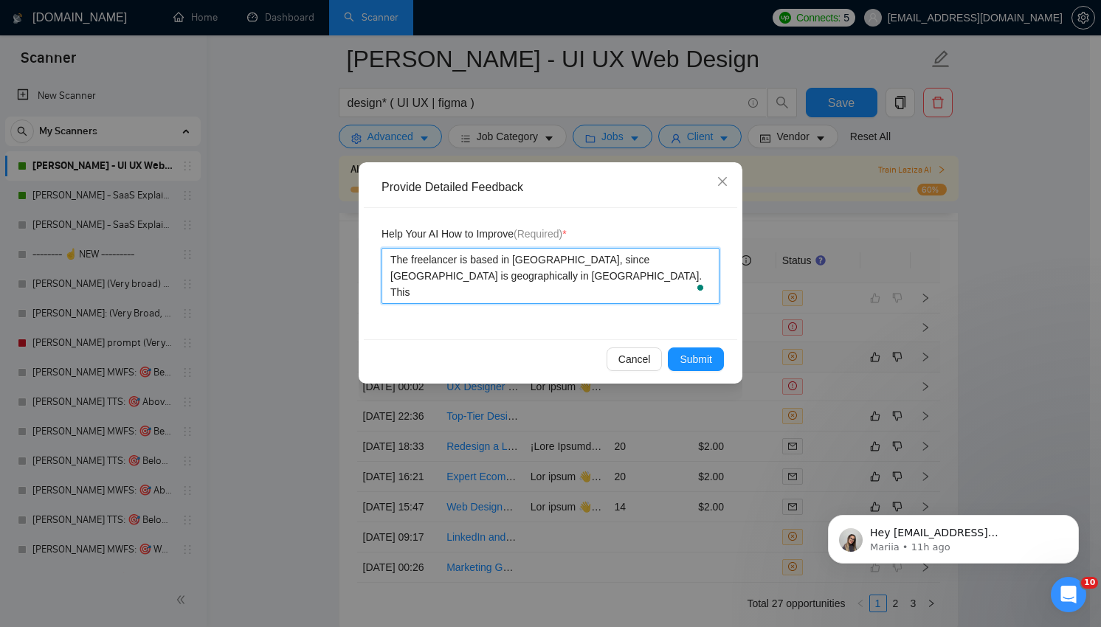
type textarea "The freelancer is based in [GEOGRAPHIC_DATA], since [GEOGRAPHIC_DATA] is geogra…"
click at [521, 269] on textarea "The freelancer is based in [GEOGRAPHIC_DATA], since [GEOGRAPHIC_DATA] is geogra…" at bounding box center [551, 276] width 338 height 56
click at [523, 274] on textarea "The freelancer is based in [GEOGRAPHIC_DATA], since [GEOGRAPHIC_DATA] is geogra…" at bounding box center [551, 276] width 338 height 56
click at [532, 295] on textarea "The freelancer is based in [GEOGRAPHIC_DATA], since [GEOGRAPHIC_DATA] is geogra…" at bounding box center [551, 276] width 338 height 56
click at [531, 295] on textarea "The freelancer is based in [GEOGRAPHIC_DATA], since [GEOGRAPHIC_DATA] is geogra…" at bounding box center [551, 276] width 338 height 56
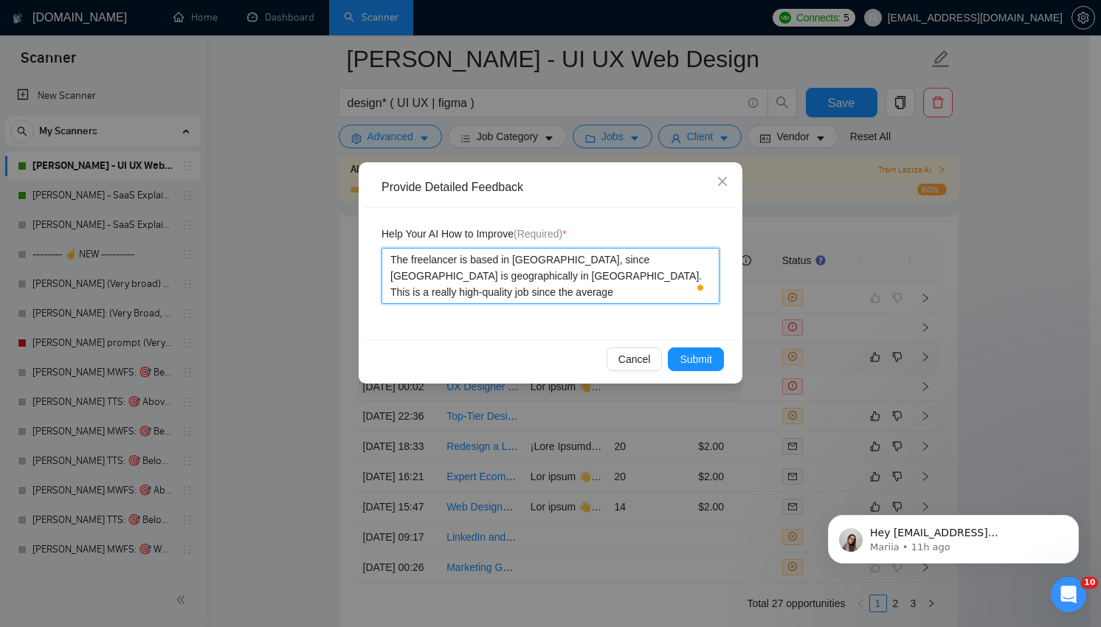
click at [710, 292] on textarea "The freelancer is based in [GEOGRAPHIC_DATA], since [GEOGRAPHIC_DATA] is geogra…" at bounding box center [551, 276] width 338 height 56
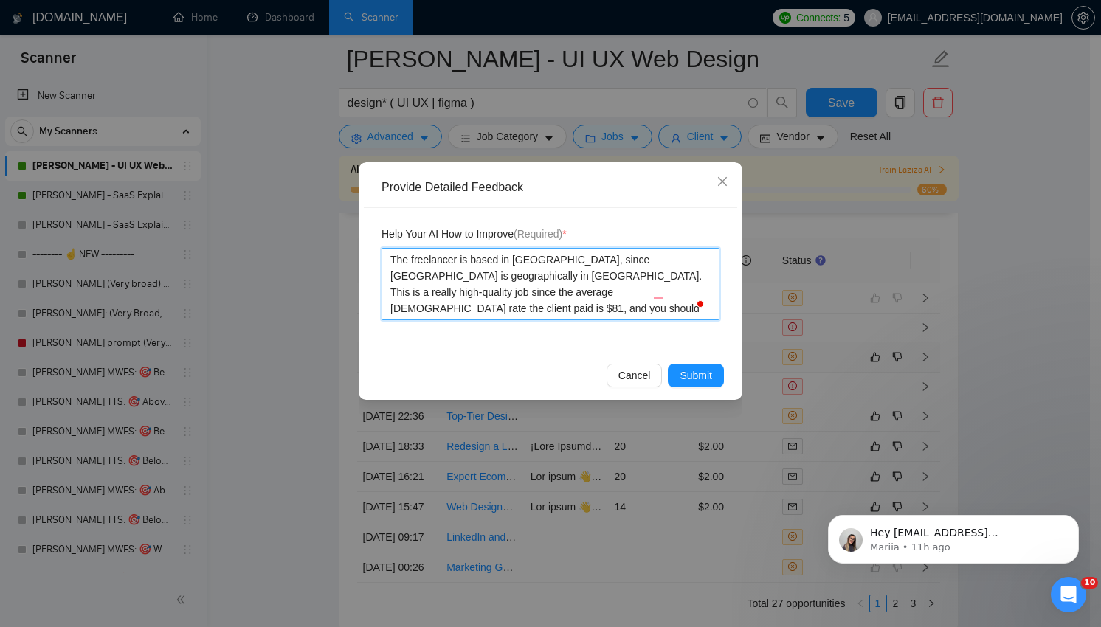
click at [623, 311] on textarea "The freelancer is based in [GEOGRAPHIC_DATA], since [GEOGRAPHIC_DATA] is geogra…" at bounding box center [551, 284] width 338 height 72
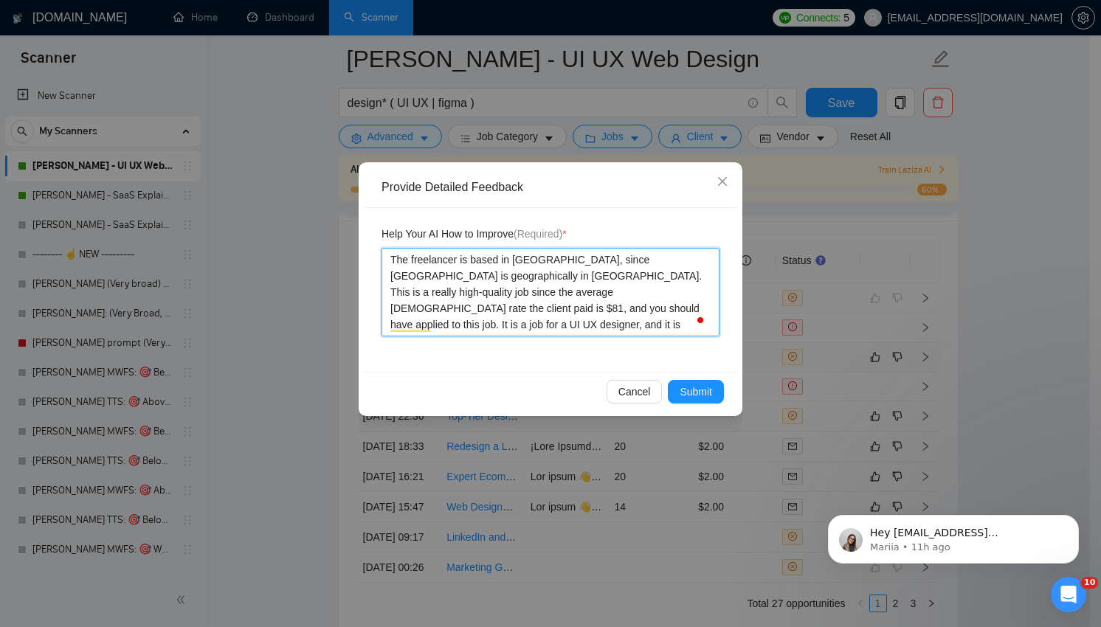
click at [523, 284] on textarea "The freelancer is based in [GEOGRAPHIC_DATA], since [GEOGRAPHIC_DATA] is geogra…" at bounding box center [551, 292] width 338 height 89
click at [678, 331] on textarea "The freelancer is based in [GEOGRAPHIC_DATA], since [GEOGRAPHIC_DATA] is geogra…" at bounding box center [551, 292] width 338 height 89
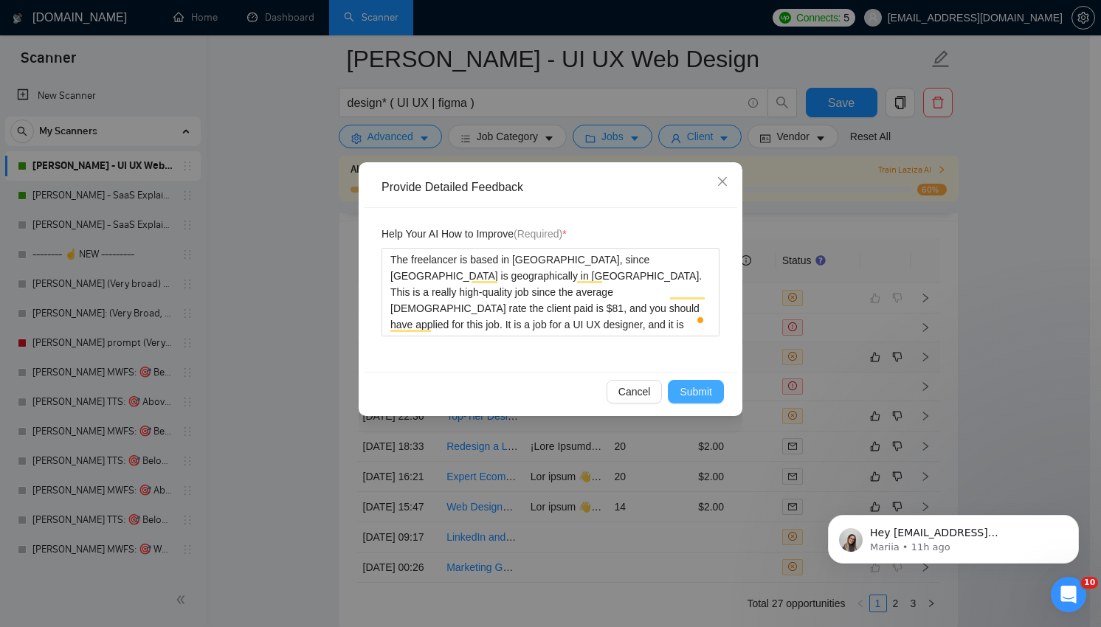
click at [692, 399] on span "Submit" at bounding box center [696, 392] width 32 height 16
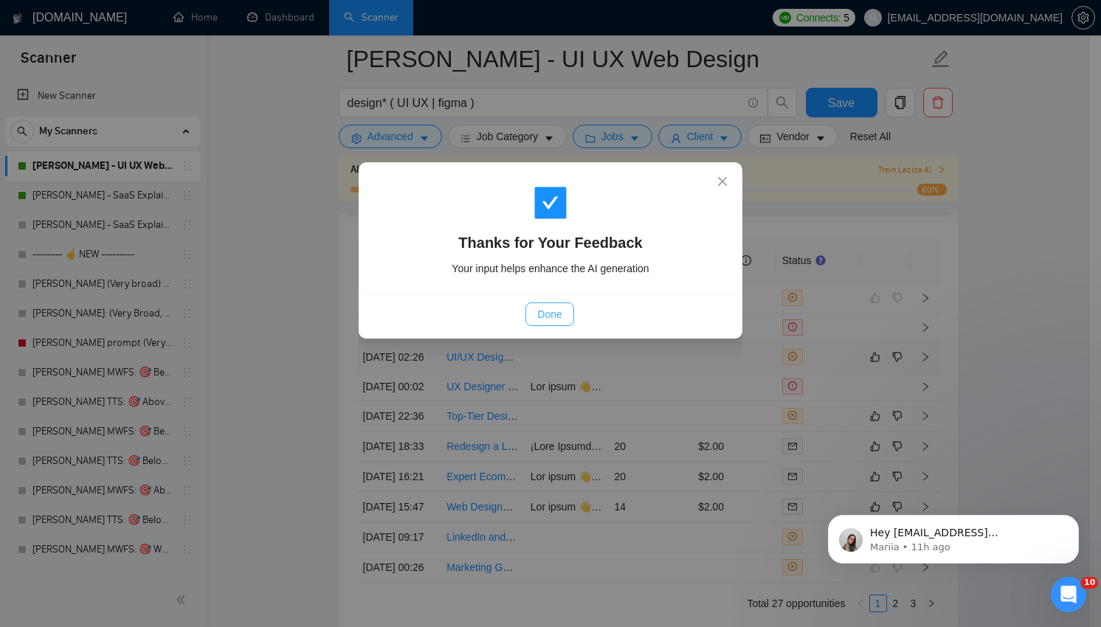
click at [552, 314] on span "Done" at bounding box center [549, 314] width 24 height 16
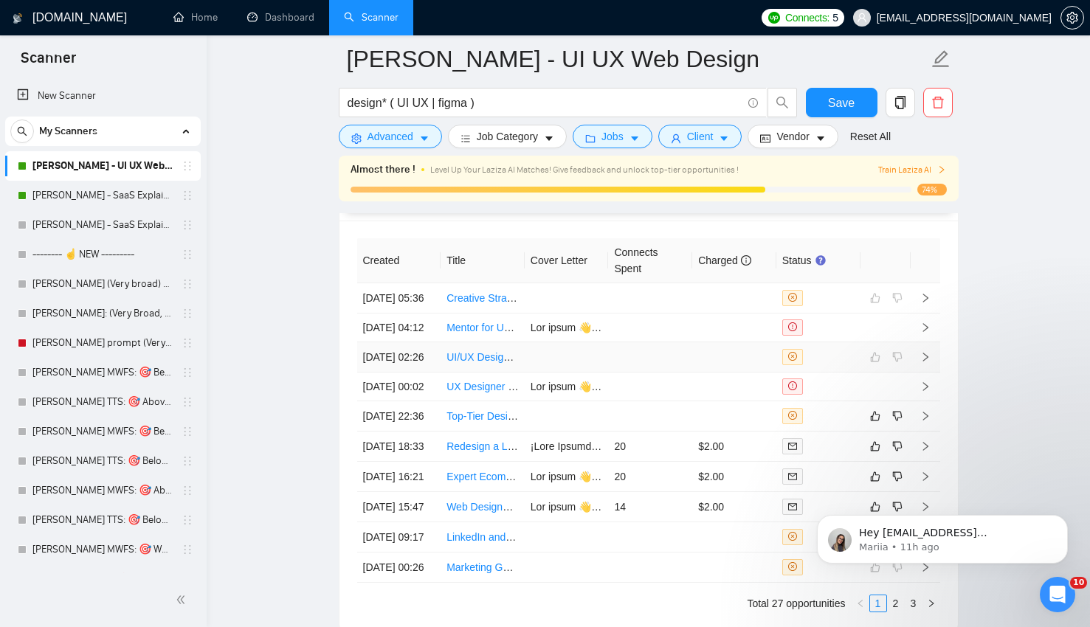
click at [676, 373] on td at bounding box center [650, 358] width 84 height 30
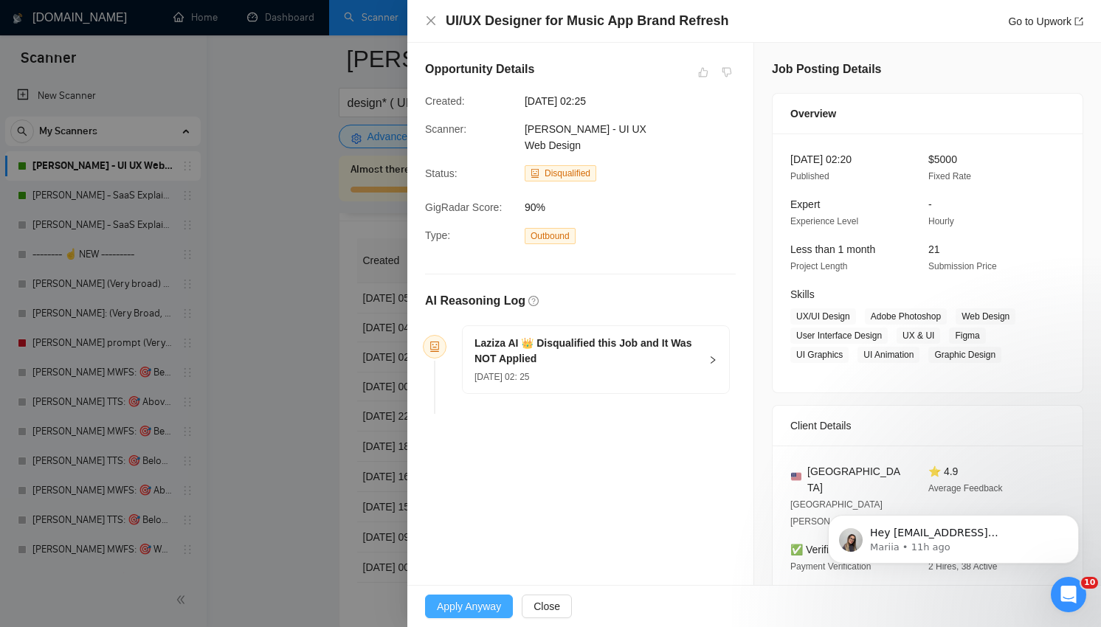
click at [469, 617] on button "Apply Anyway" at bounding box center [469, 607] width 88 height 24
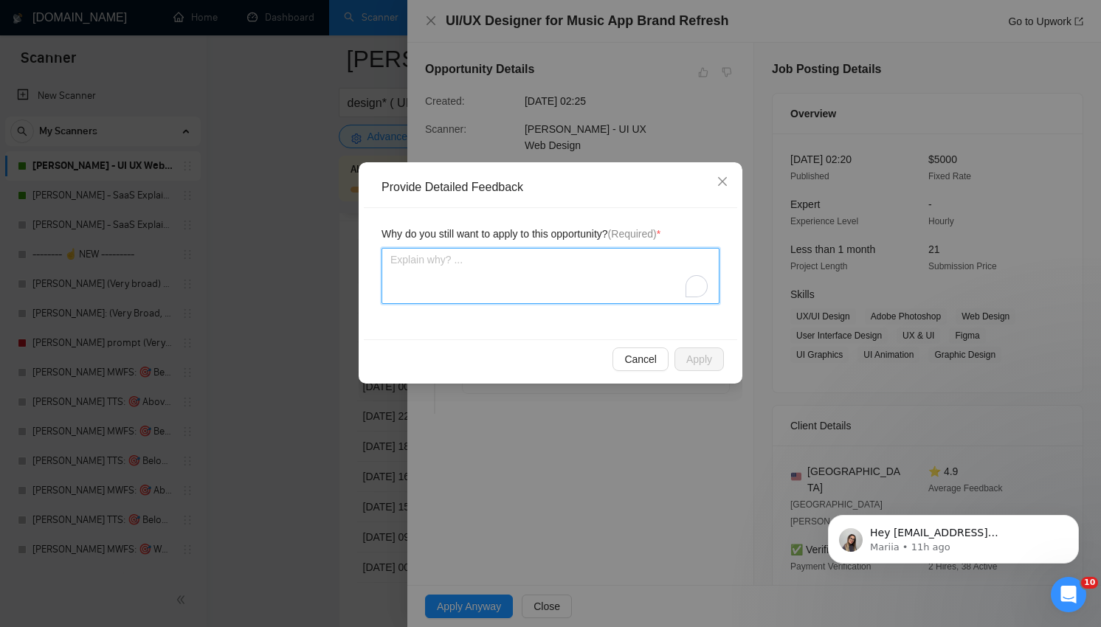
click at [606, 252] on textarea "To enrich screen reader interactions, please activate Accessibility in Grammarl…" at bounding box center [551, 276] width 338 height 56
click at [587, 270] on textarea "To enrich screen reader interactions, please activate Accessibility in Grammarl…" at bounding box center [551, 276] width 338 height 56
click at [461, 260] on textarea "It is a high quality job" at bounding box center [551, 276] width 338 height 56
click at [600, 295] on textarea "It is a high-quality job" at bounding box center [551, 276] width 338 height 56
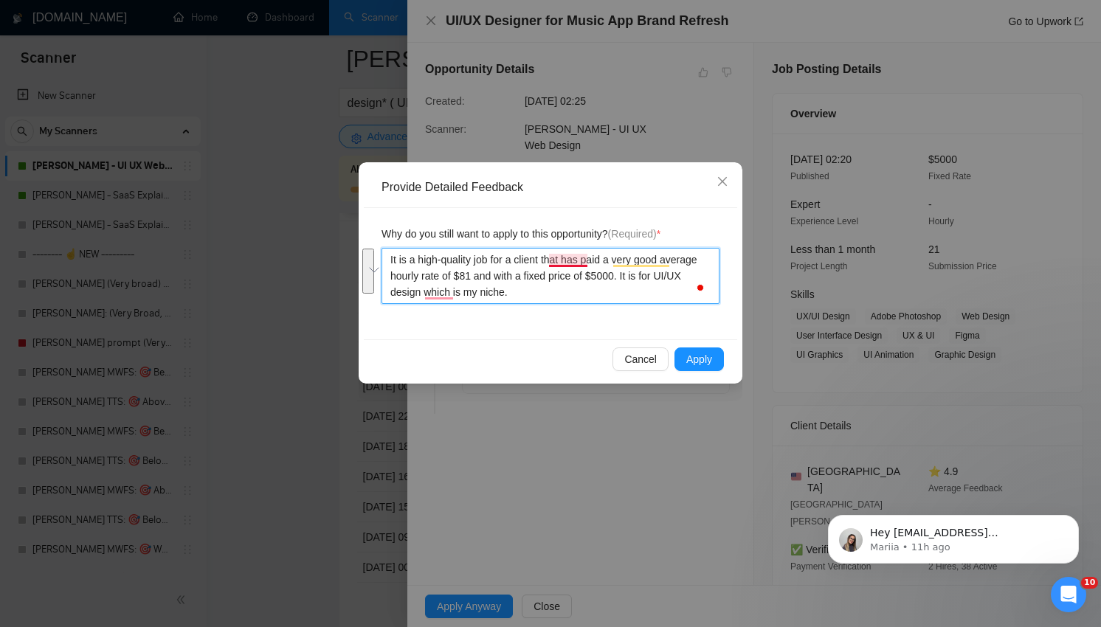
click at [565, 258] on textarea "It is a high-quality job for a client that has paid a very good average hourly …" at bounding box center [551, 276] width 338 height 56
click at [467, 287] on textarea "It is a high-quality job for a client who has paid a very good average hourly r…" at bounding box center [551, 276] width 338 height 56
click at [576, 273] on textarea "It is a high-quality job for a client who has paid a very good average hourly r…" at bounding box center [551, 276] width 338 height 56
click at [616, 296] on textarea "It is a high-quality job for a client who has paid a very good average hourly r…" at bounding box center [551, 276] width 338 height 56
click at [512, 297] on textarea "It is a high-quality job for a client who has paid a very good average hourly r…" at bounding box center [551, 276] width 338 height 56
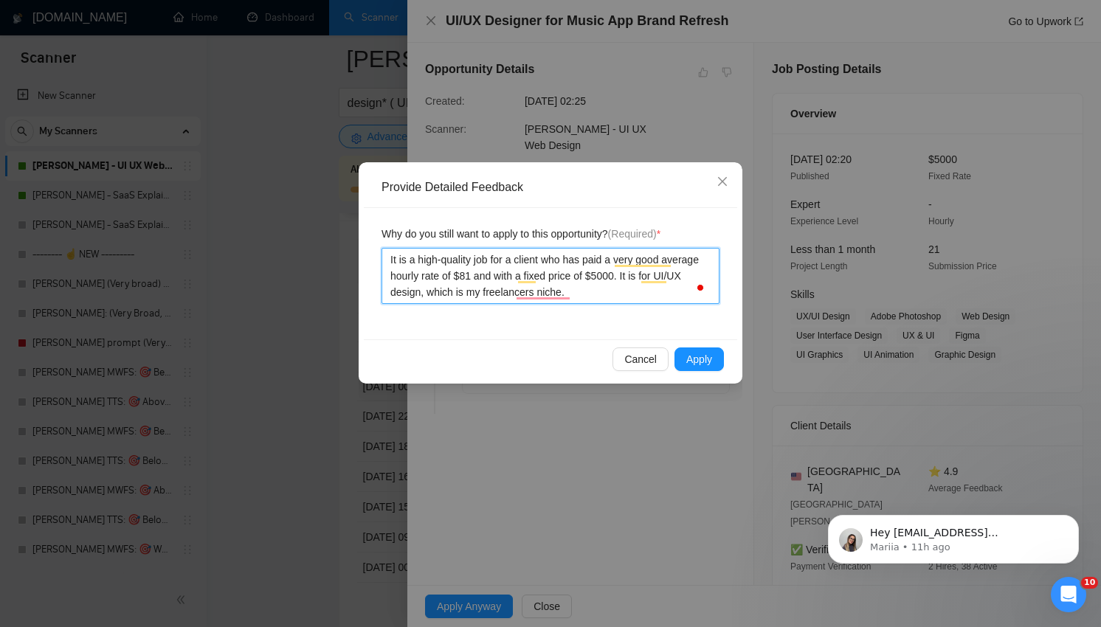
click at [653, 299] on textarea "It is a high-quality job for a client who has paid a very good average hourly r…" at bounding box center [551, 276] width 338 height 56
click at [642, 304] on div "Why do you still want to apply to this opportunity? (Required) * It is a high-q…" at bounding box center [551, 273] width 374 height 131
click at [642, 295] on textarea "It is a high-quality job for a client who has paid a very good average hourly r…" at bounding box center [551, 276] width 338 height 56
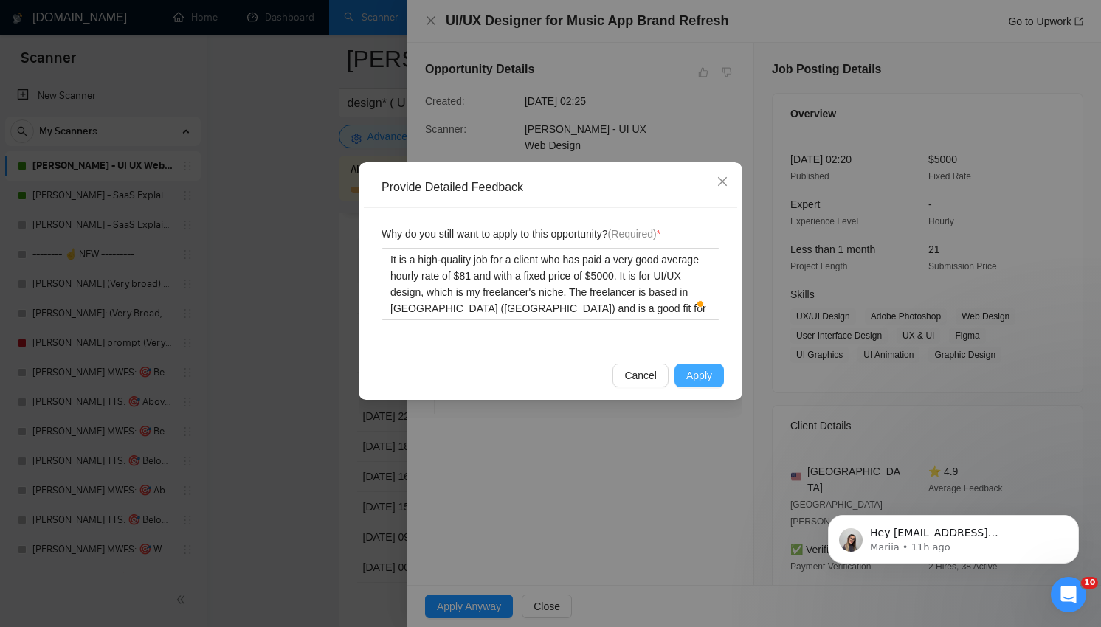
click at [717, 376] on button "Apply" at bounding box center [699, 376] width 49 height 24
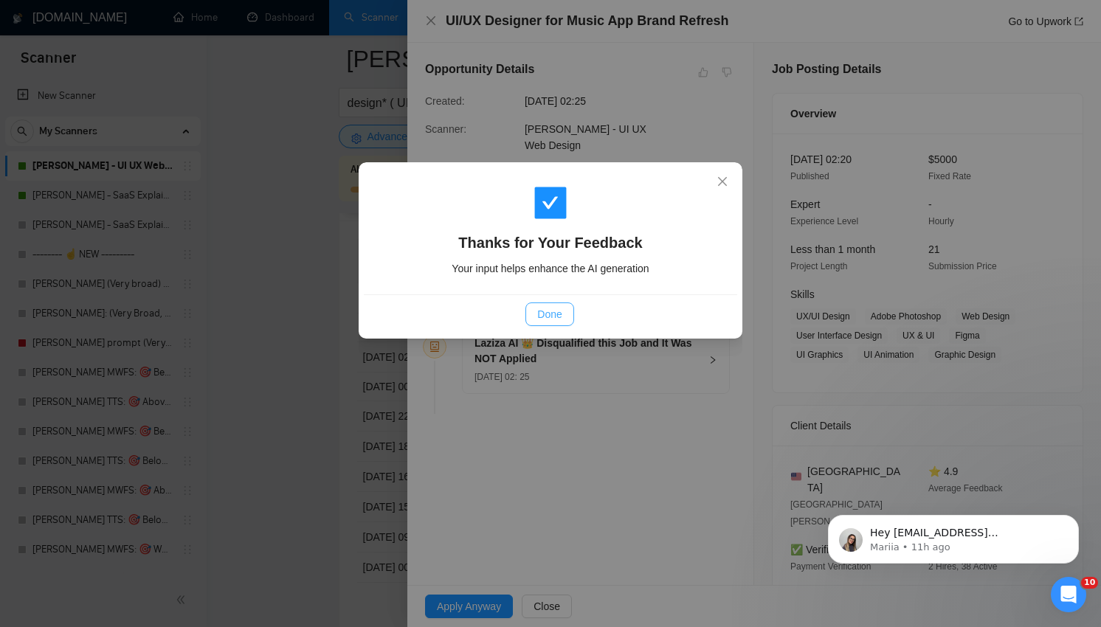
click at [544, 317] on span "Done" at bounding box center [549, 314] width 24 height 16
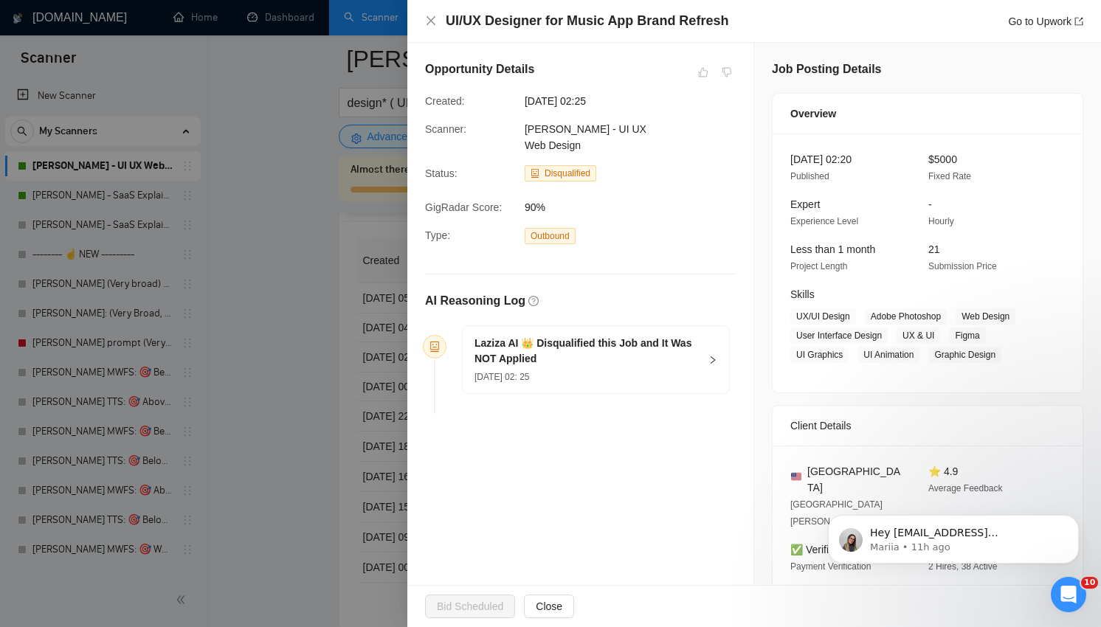
click at [376, 246] on div at bounding box center [550, 313] width 1101 height 627
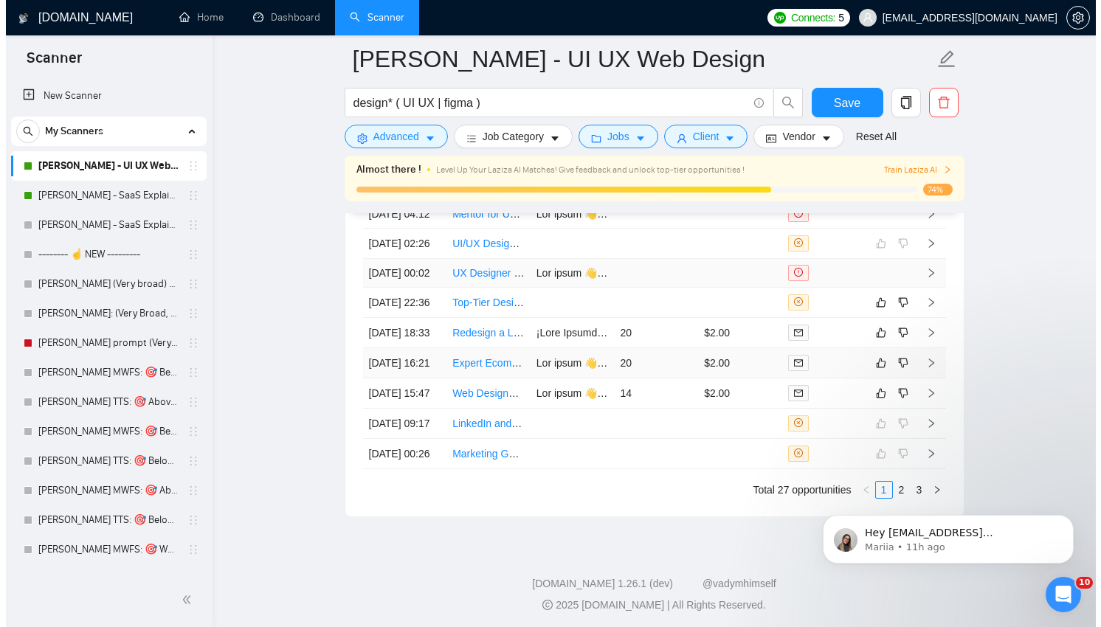
scroll to position [3775, 0]
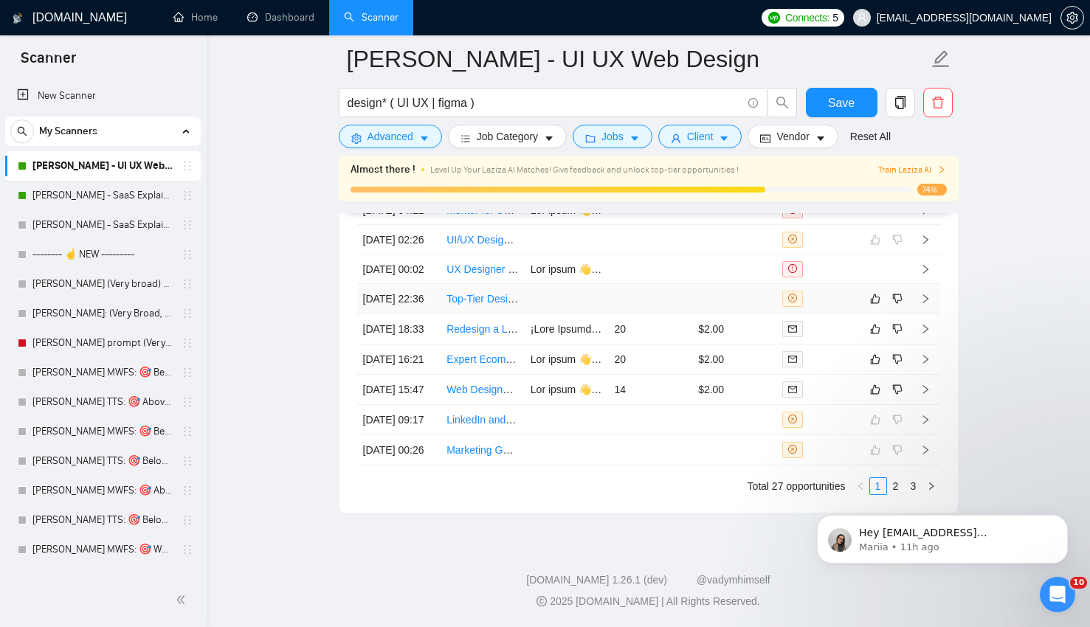
click at [634, 314] on td at bounding box center [650, 299] width 84 height 30
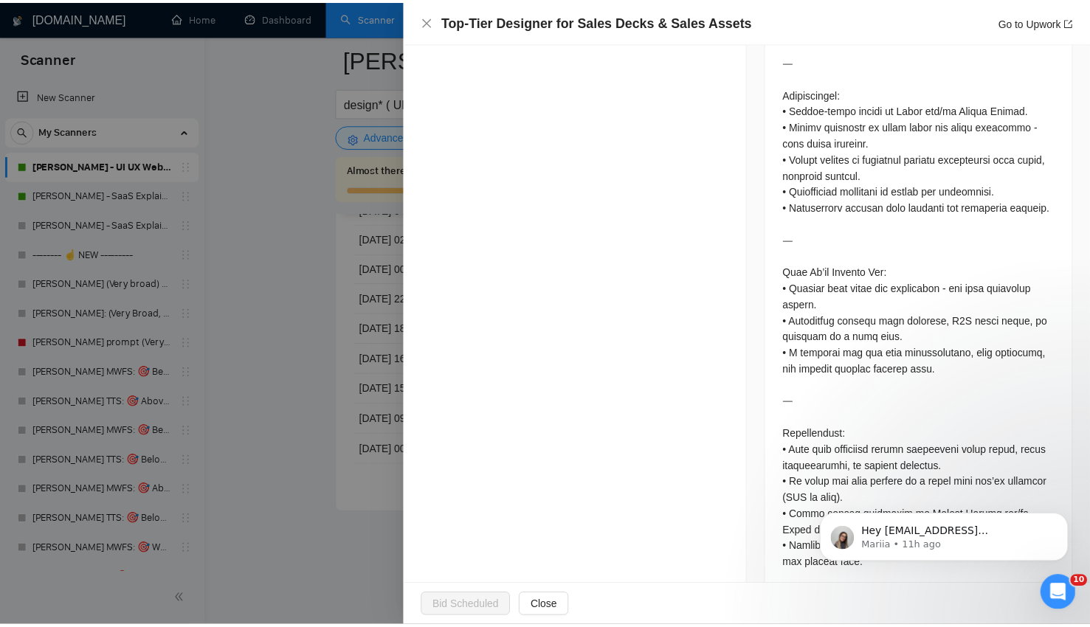
scroll to position [1152, 0]
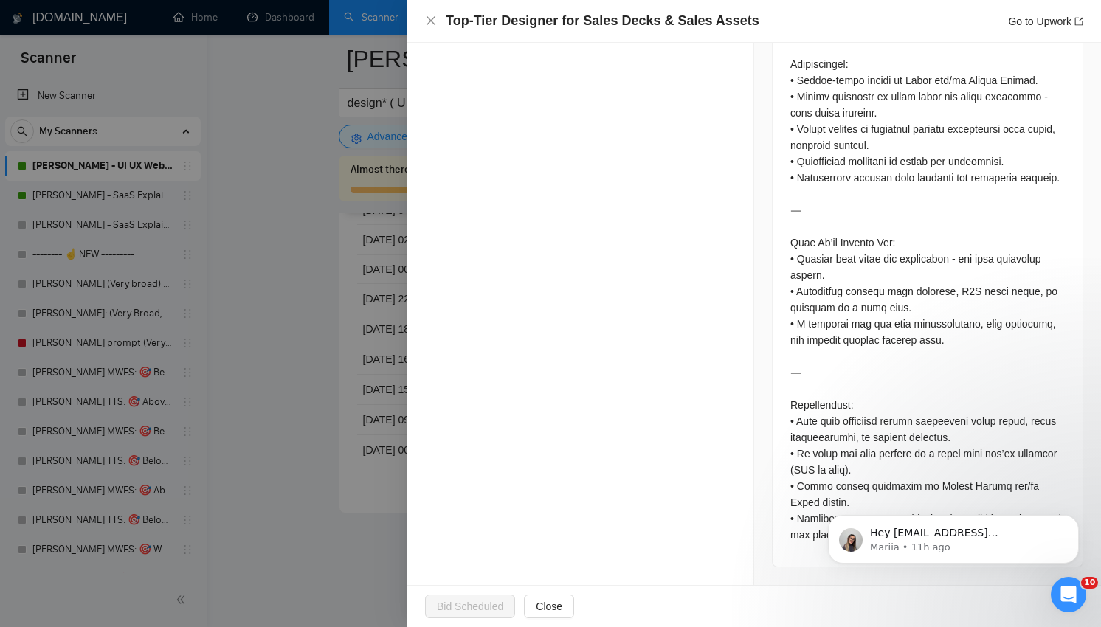
click at [295, 222] on div at bounding box center [550, 313] width 1101 height 627
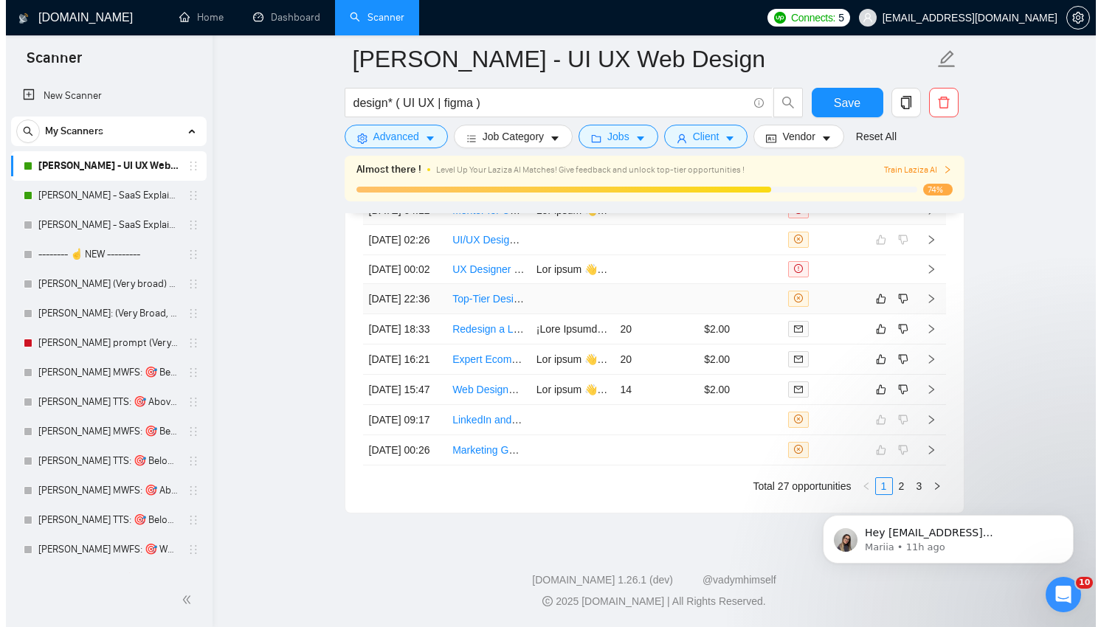
scroll to position [3858, 0]
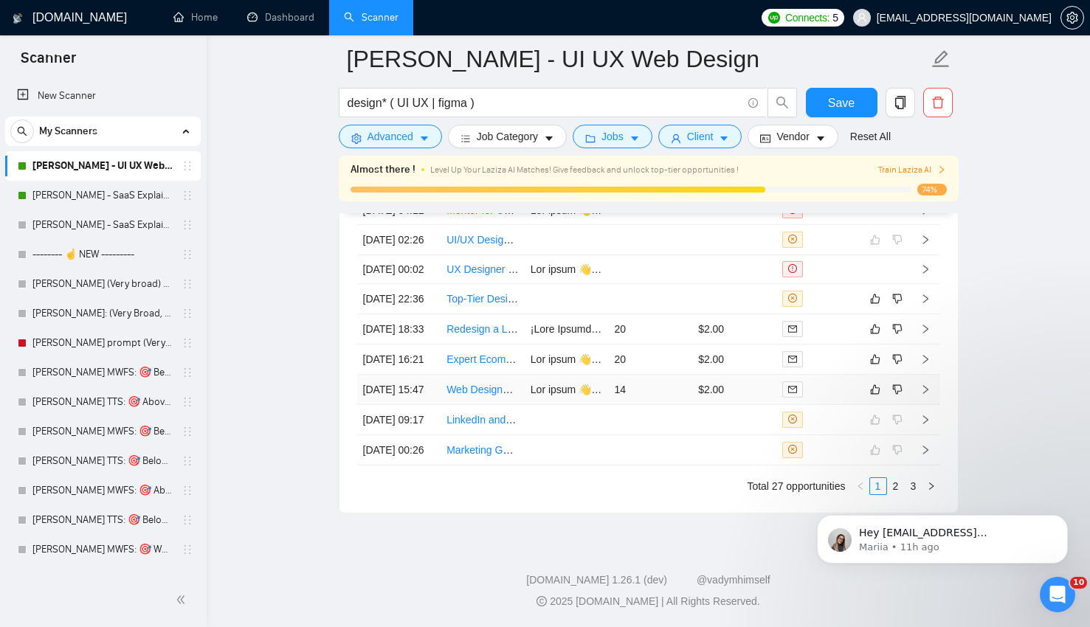
click at [520, 405] on td "Web Designer with Figma Experience" at bounding box center [483, 390] width 84 height 30
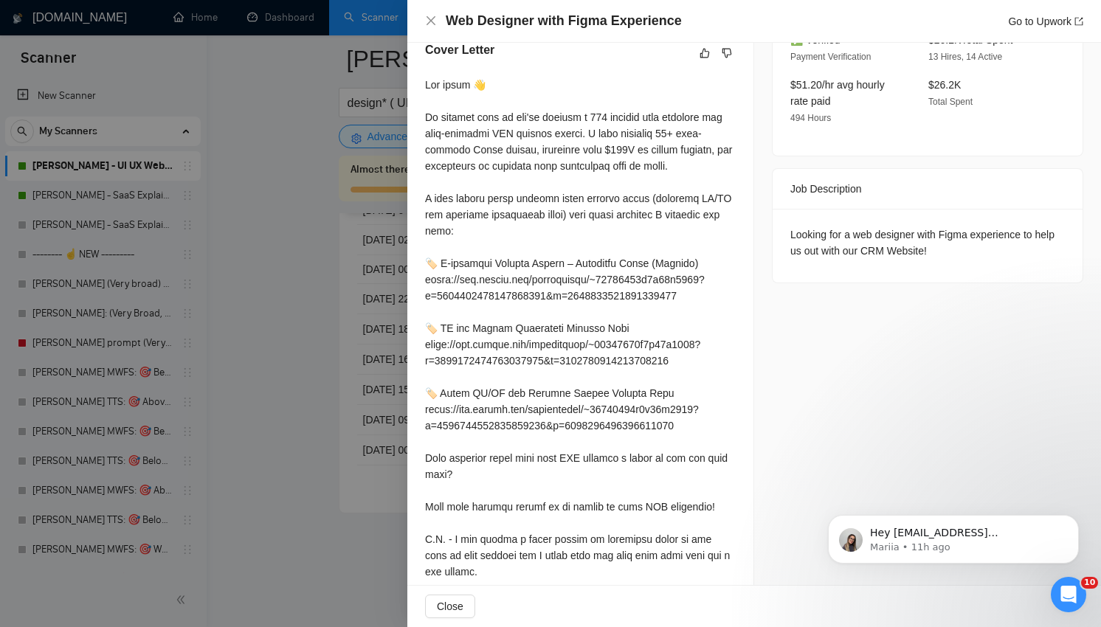
scroll to position [603, 0]
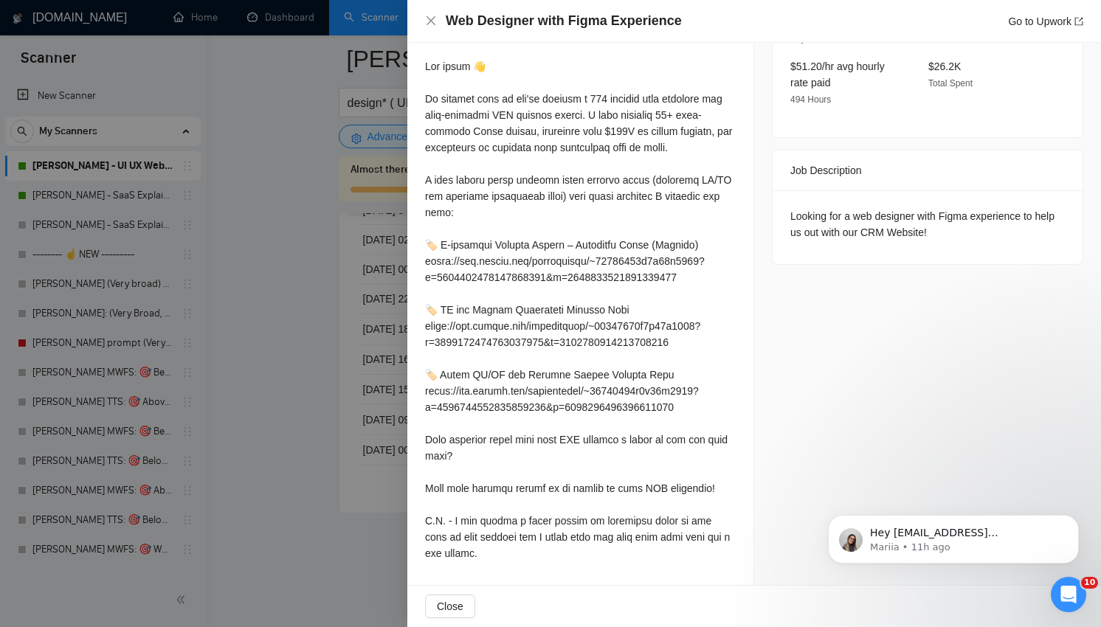
click at [289, 353] on div at bounding box center [550, 313] width 1101 height 627
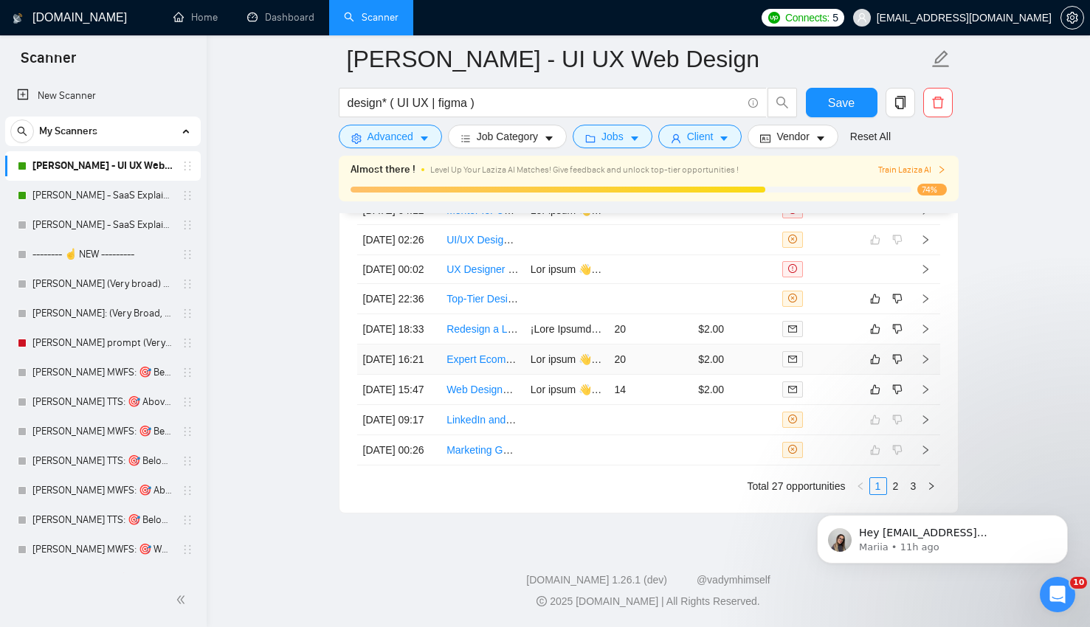
click at [669, 365] on td "20" at bounding box center [650, 360] width 84 height 30
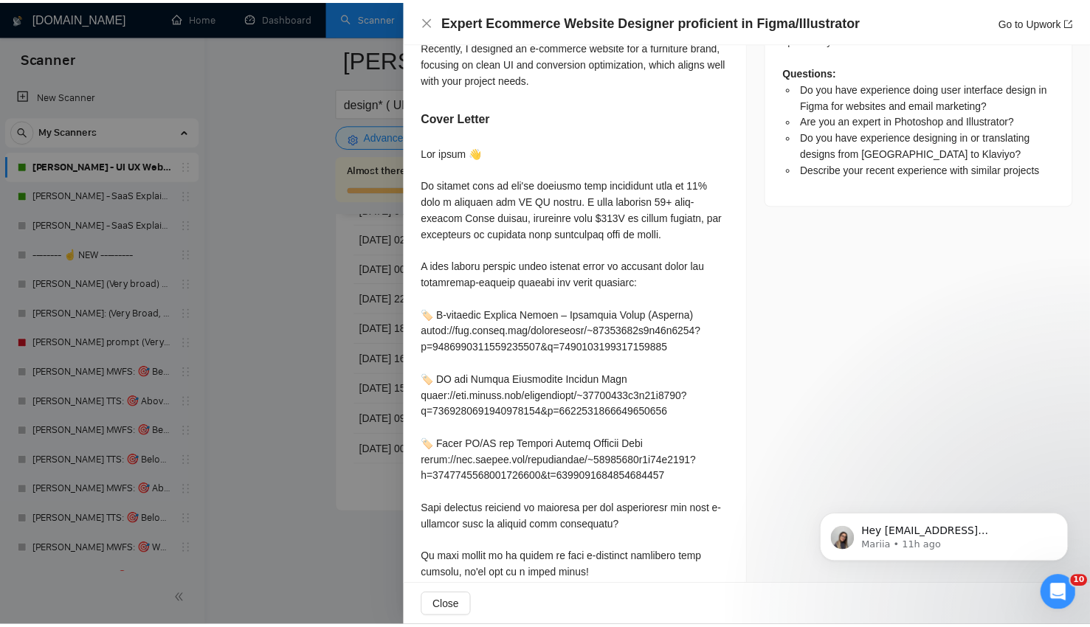
scroll to position [1002, 0]
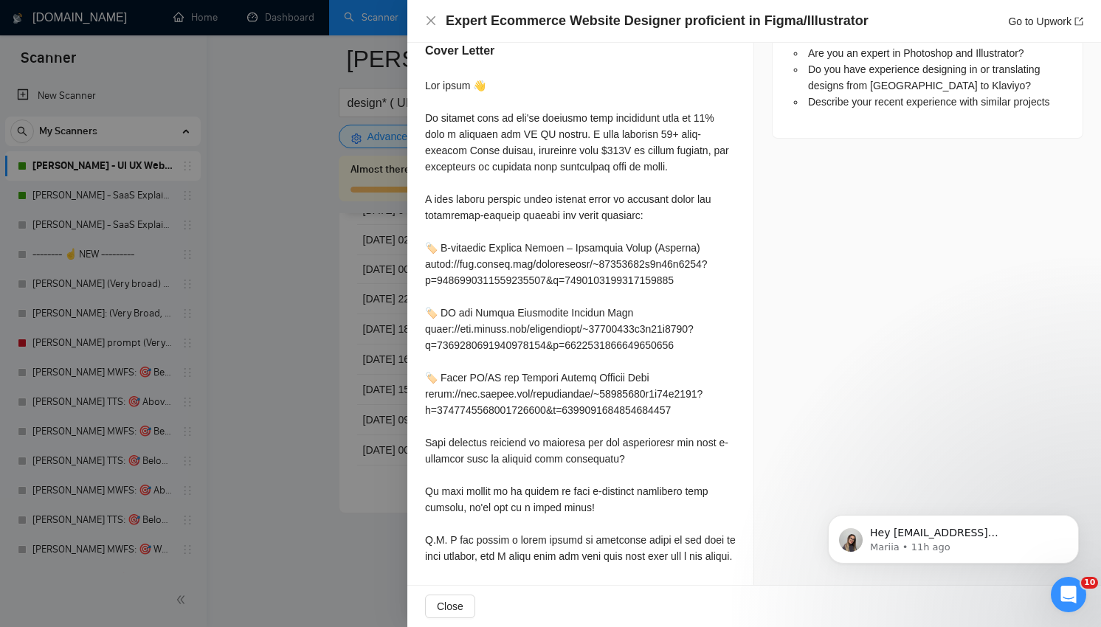
click at [649, 132] on div at bounding box center [580, 321] width 311 height 487
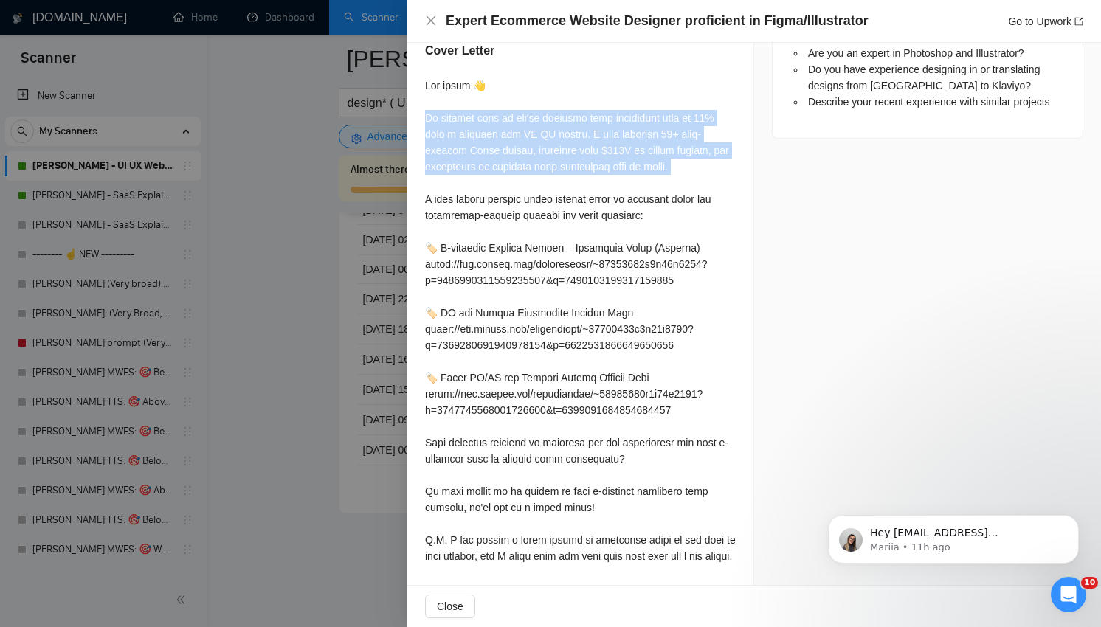
click at [649, 132] on div at bounding box center [580, 321] width 311 height 487
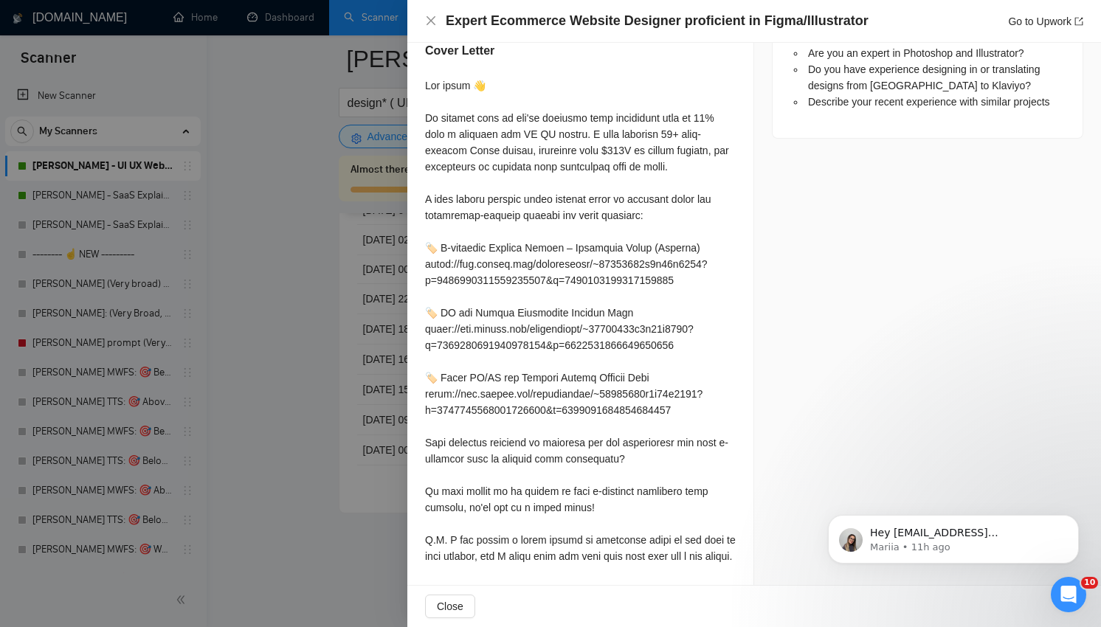
click at [721, 148] on div at bounding box center [580, 321] width 311 height 487
click at [681, 137] on div at bounding box center [580, 321] width 311 height 487
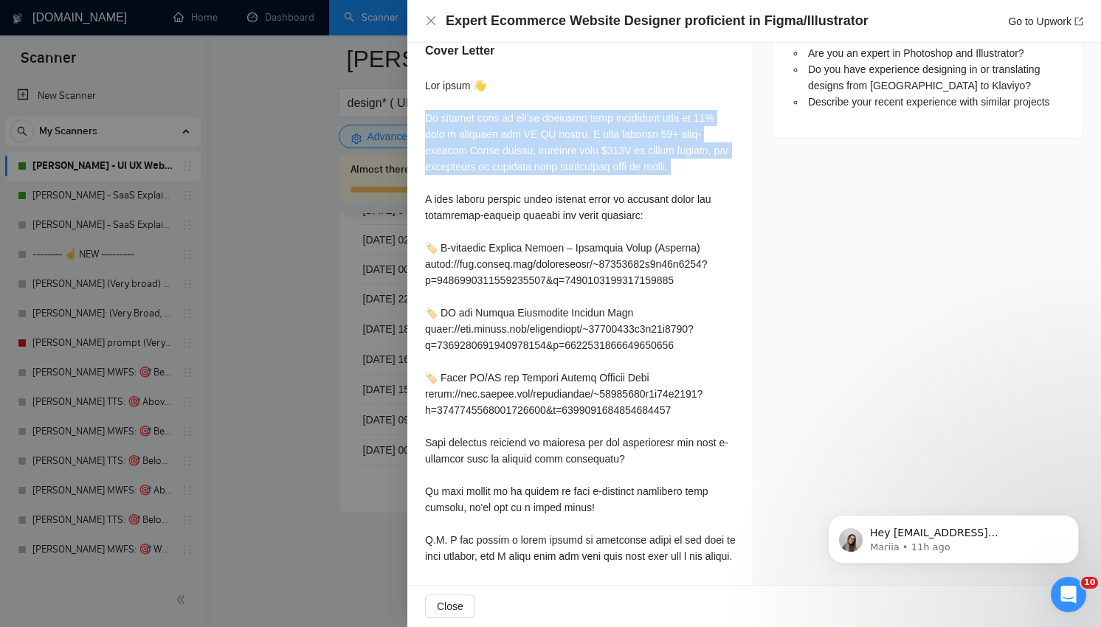
click at [640, 131] on div at bounding box center [580, 321] width 311 height 487
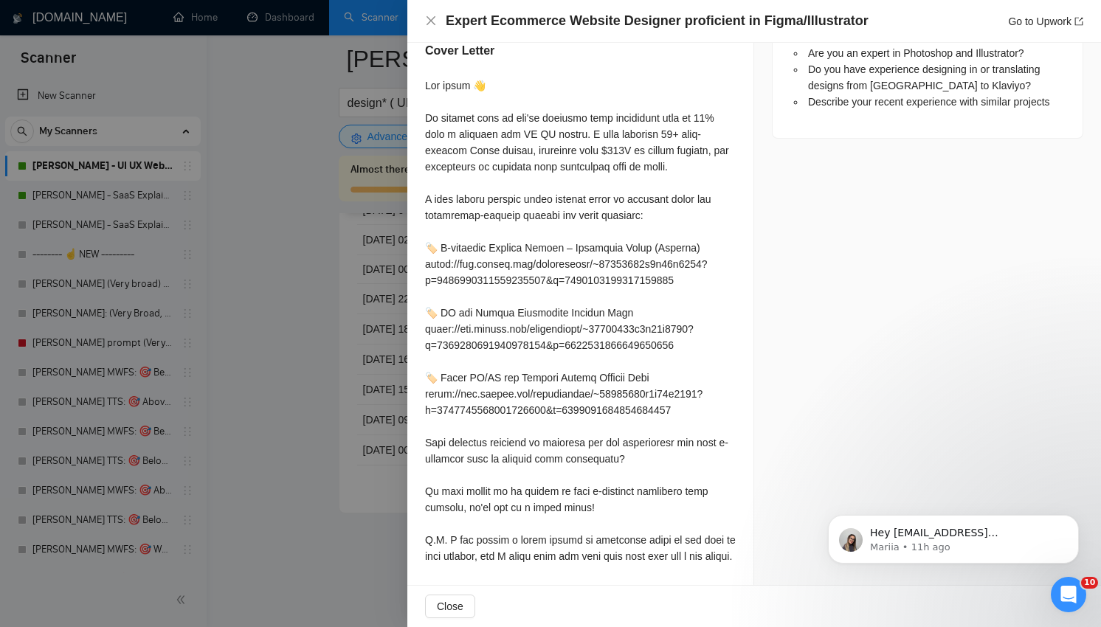
click at [640, 131] on div at bounding box center [580, 321] width 311 height 487
click at [687, 154] on div at bounding box center [580, 321] width 311 height 487
click at [300, 408] on div at bounding box center [550, 313] width 1101 height 627
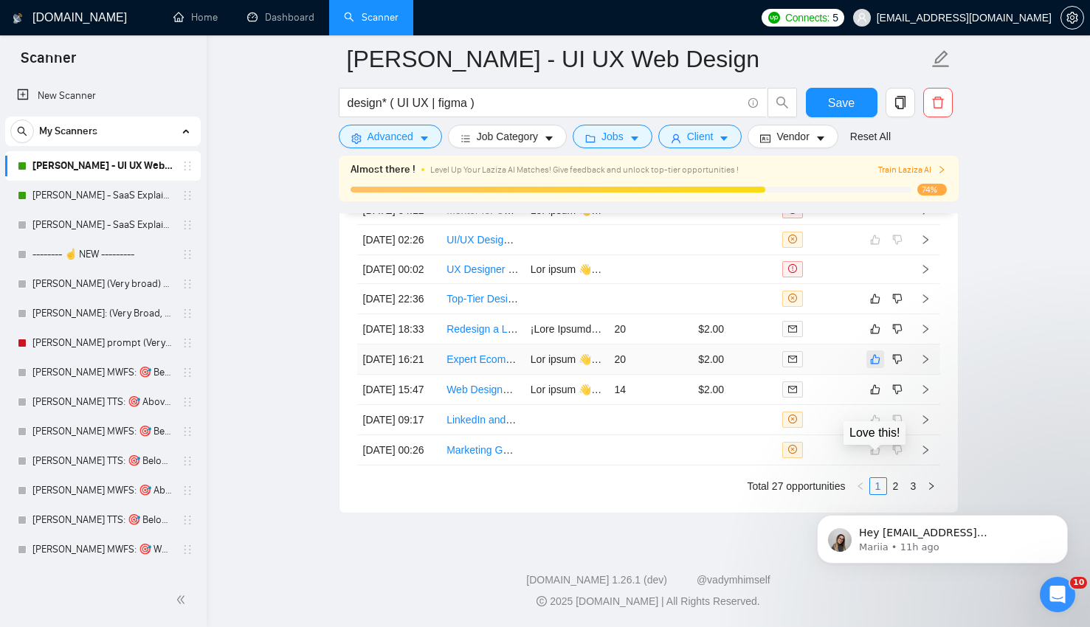
click at [876, 360] on icon "like" at bounding box center [875, 360] width 10 height 12
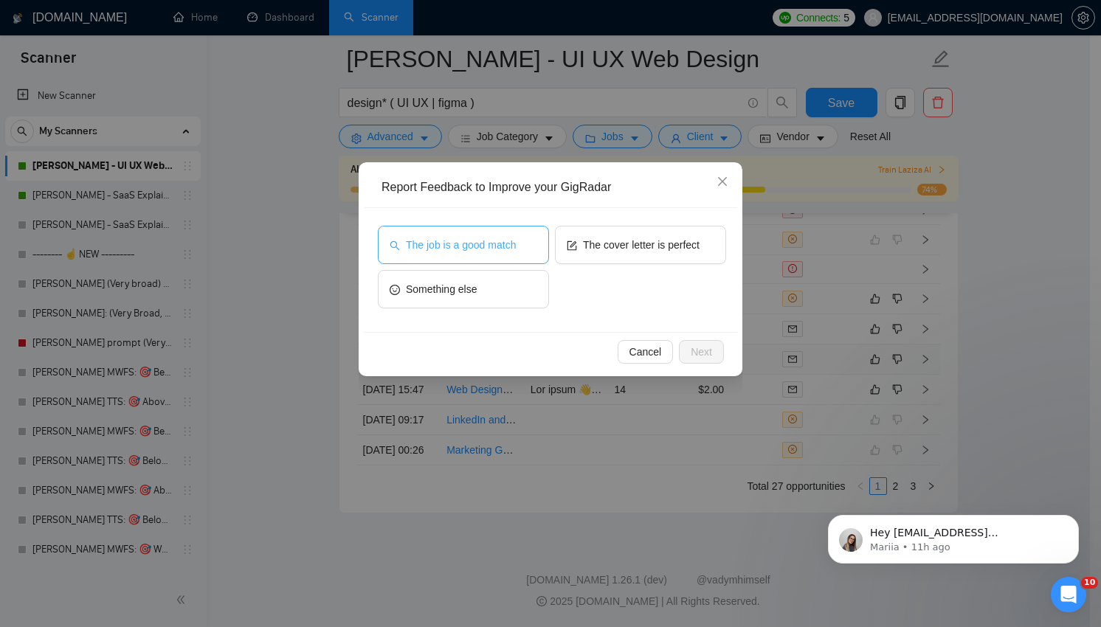
click at [459, 237] on span "The job is a good match" at bounding box center [461, 245] width 110 height 16
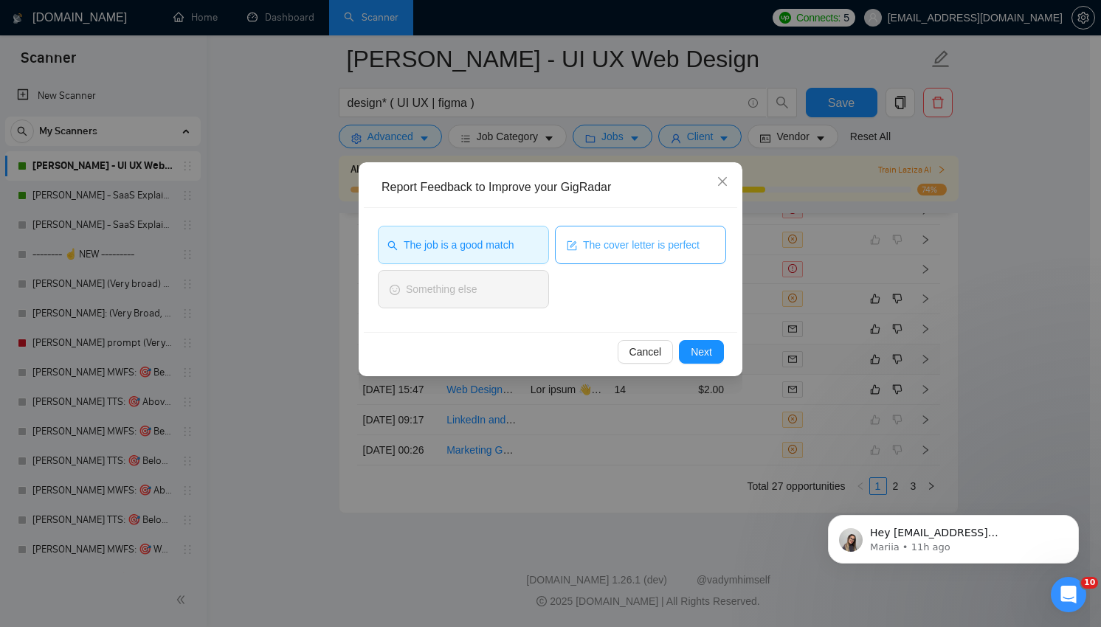
click at [663, 238] on span "The cover letter is perfect" at bounding box center [641, 245] width 117 height 16
click at [701, 338] on div "Cancel Next" at bounding box center [551, 351] width 374 height 39
click at [701, 339] on div "Cancel Next" at bounding box center [551, 351] width 374 height 39
click at [701, 343] on button "Next" at bounding box center [701, 352] width 45 height 24
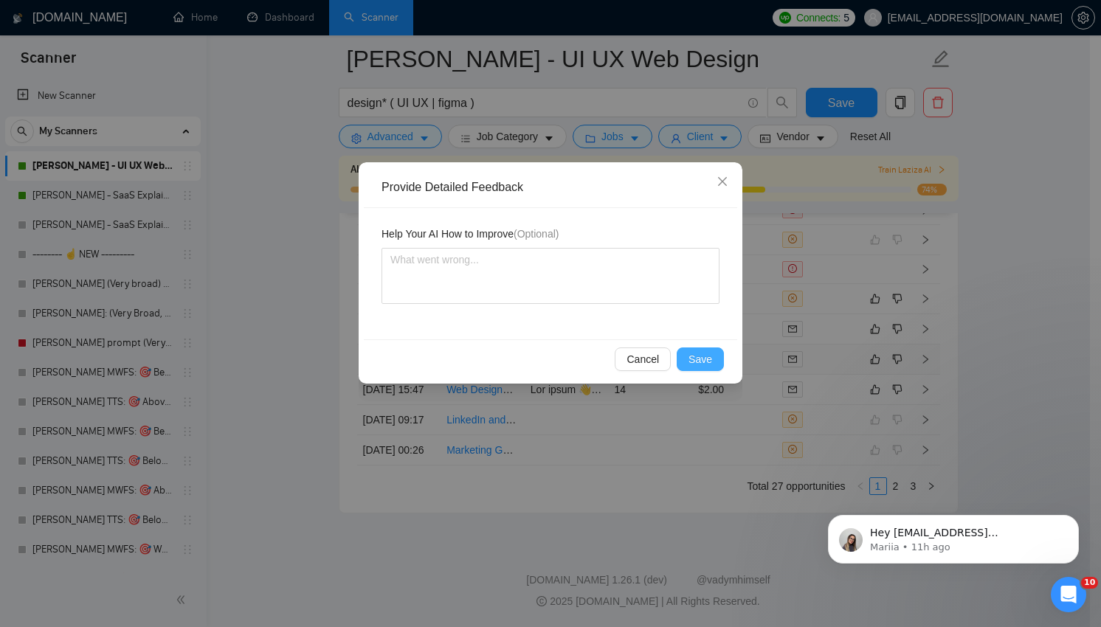
click at [701, 355] on span "Save" at bounding box center [701, 359] width 24 height 16
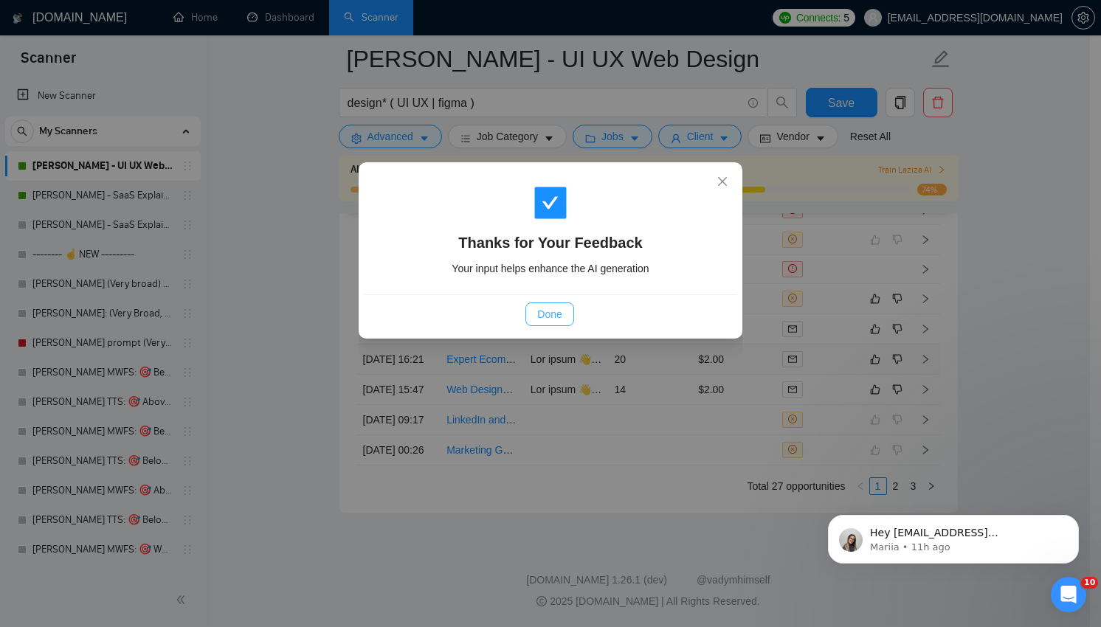
click at [557, 314] on span "Done" at bounding box center [549, 314] width 24 height 16
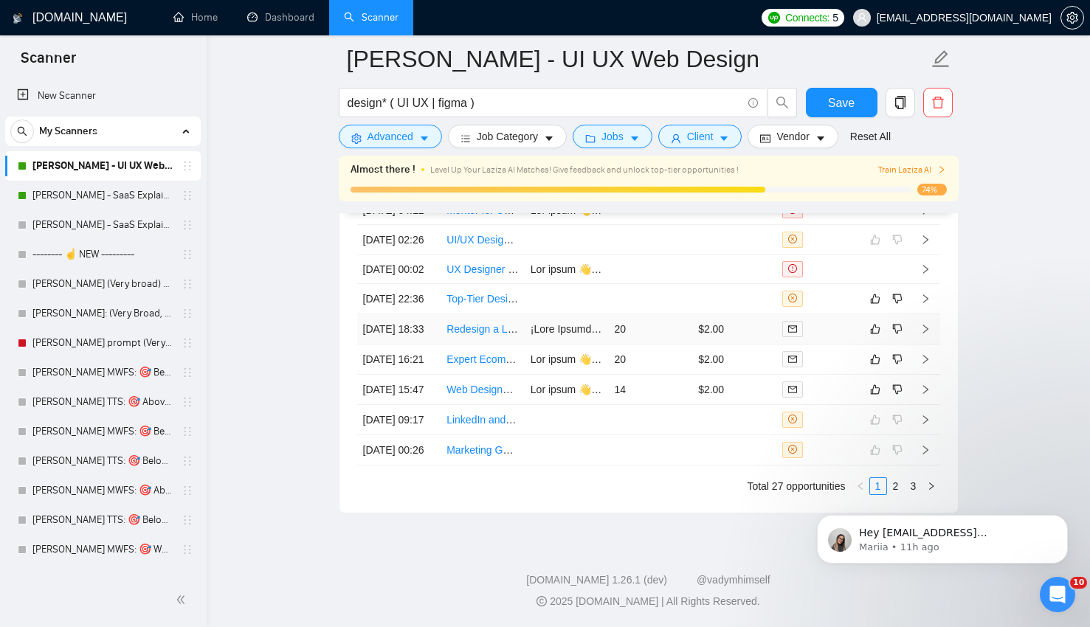
click at [684, 317] on td "20" at bounding box center [650, 329] width 84 height 30
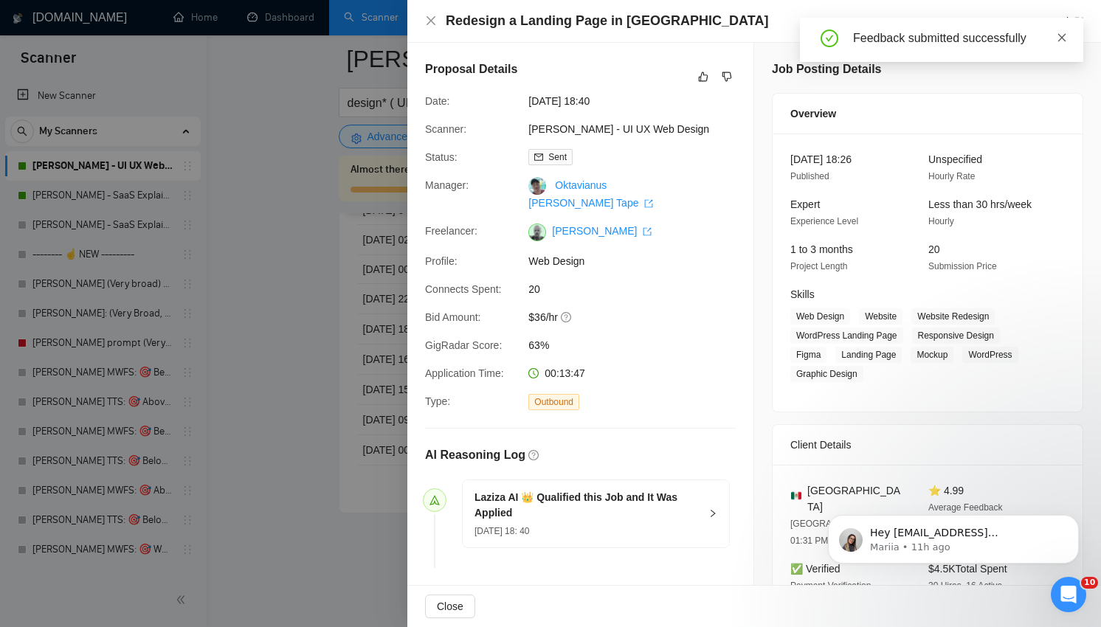
click at [1065, 36] on icon "close" at bounding box center [1062, 37] width 10 height 10
click at [321, 294] on div at bounding box center [550, 313] width 1101 height 627
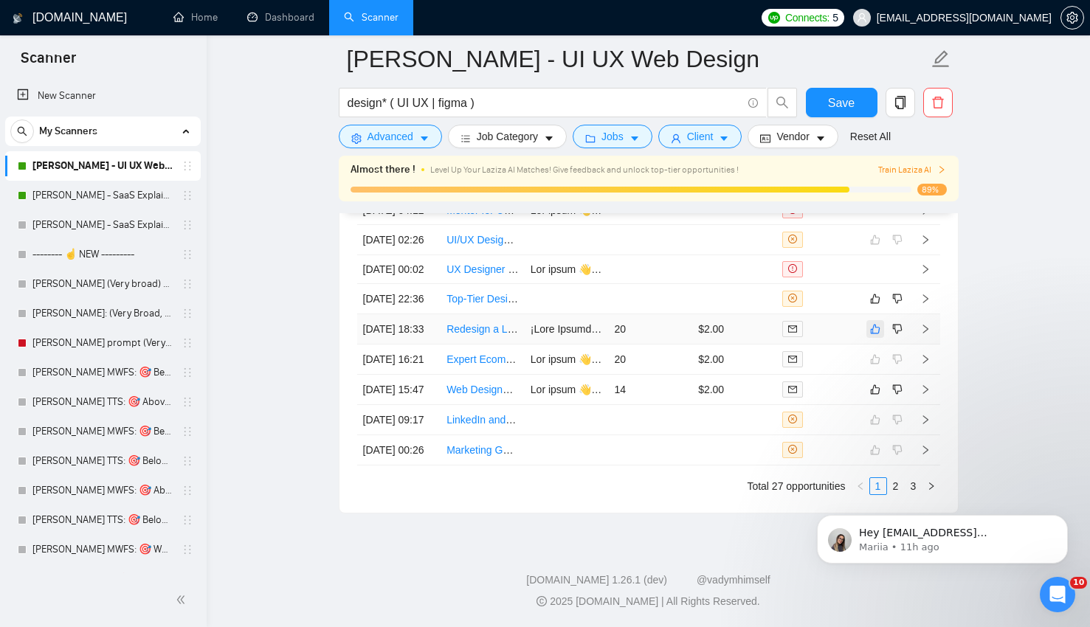
click at [876, 334] on icon "like" at bounding box center [875, 329] width 10 height 10
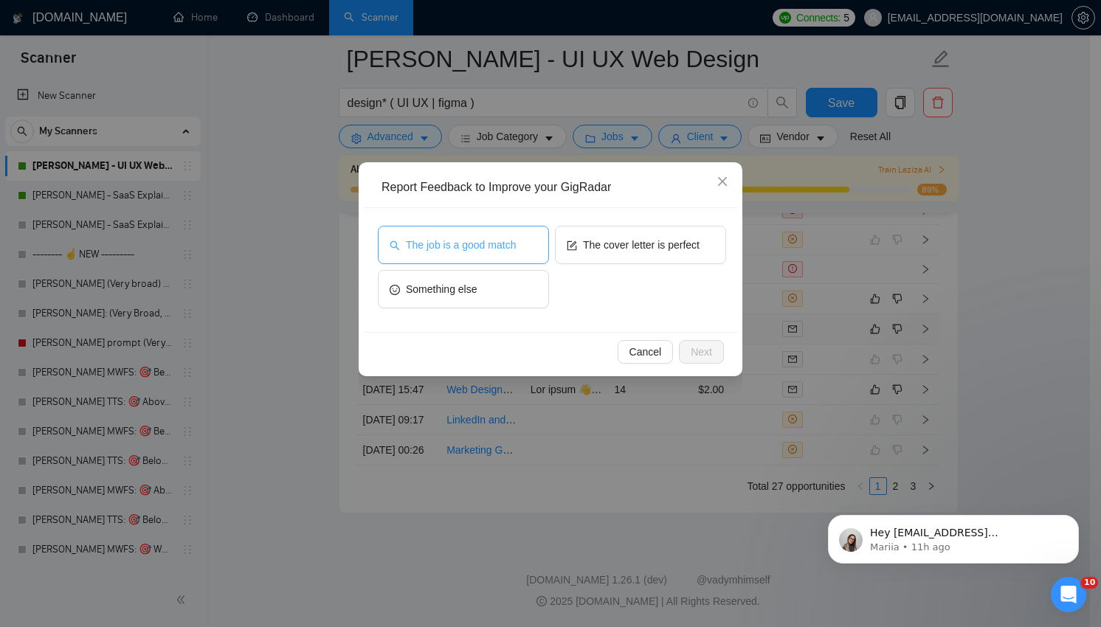
click at [521, 249] on button "The job is a good match" at bounding box center [463, 245] width 171 height 38
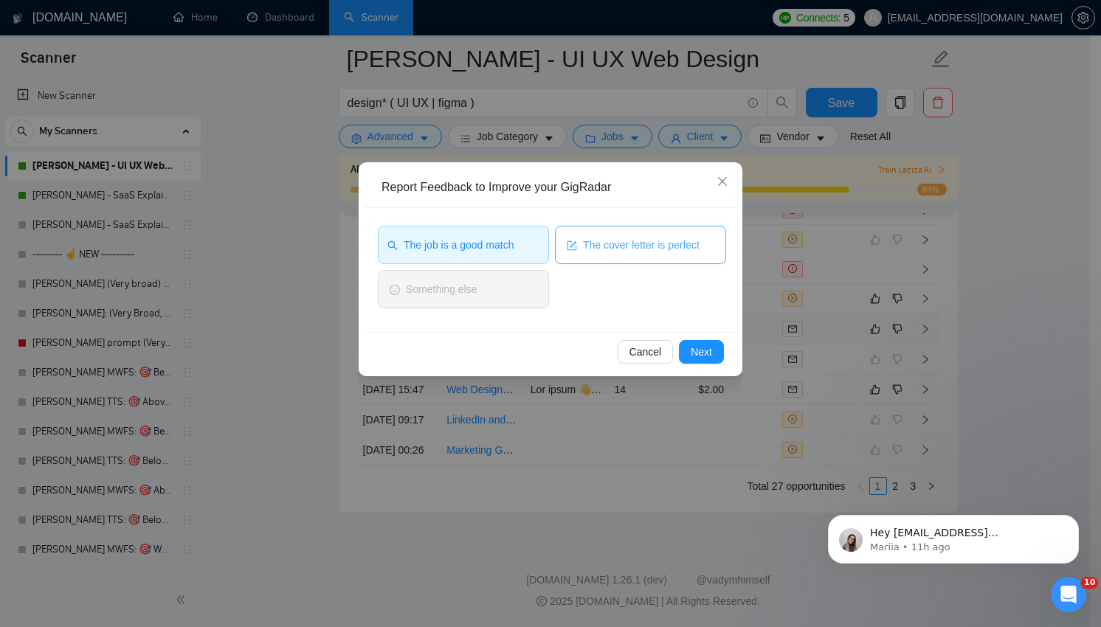
click at [611, 249] on span "The cover letter is perfect" at bounding box center [641, 245] width 117 height 16
click at [721, 353] on button "Next" at bounding box center [701, 352] width 45 height 24
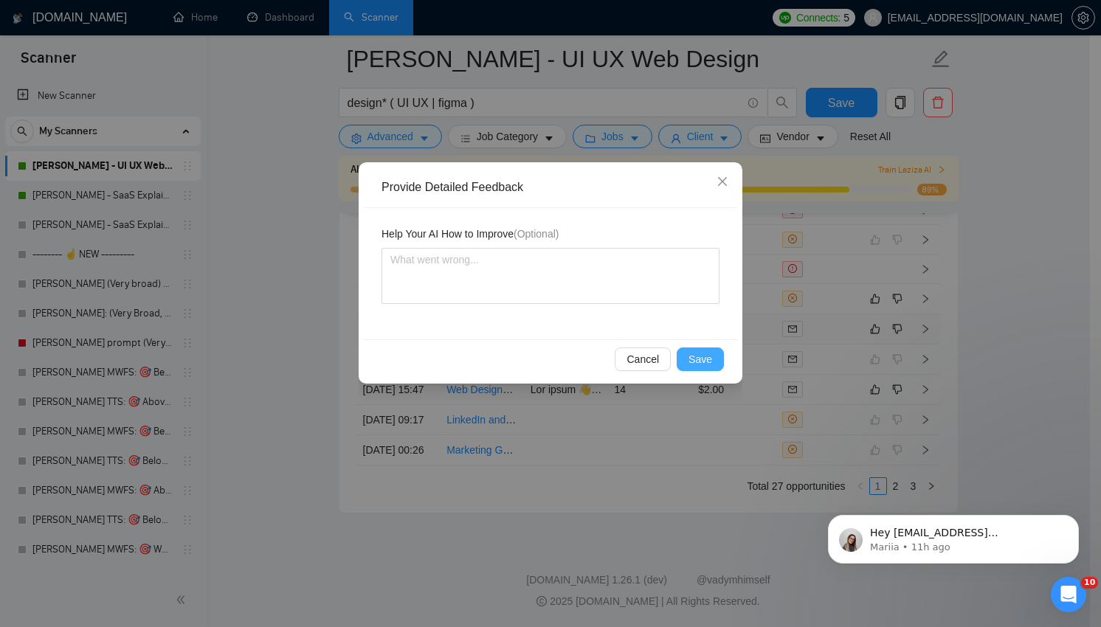
click at [718, 354] on button "Save" at bounding box center [700, 360] width 47 height 24
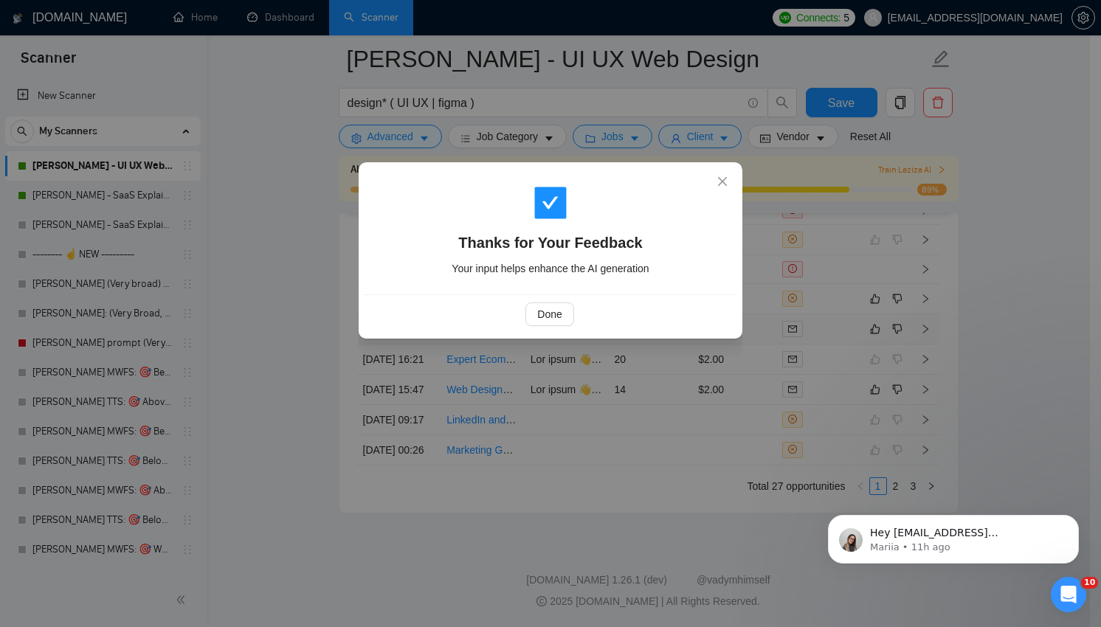
click at [811, 408] on div "Thanks for Your Feedback Your input helps enhance the AI generation Done" at bounding box center [550, 313] width 1101 height 627
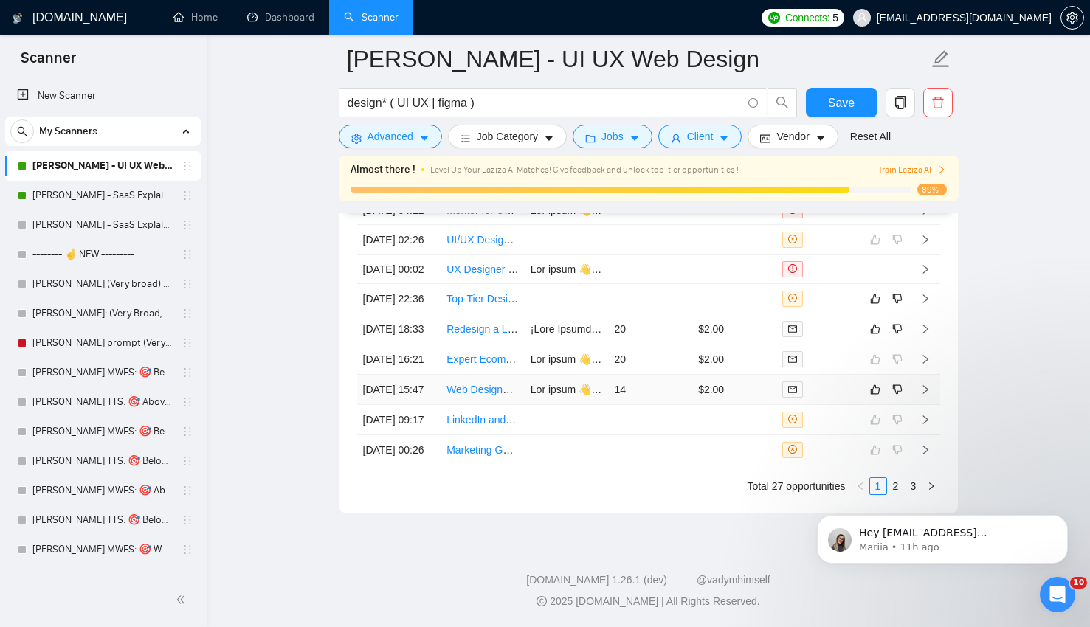
click at [829, 398] on div at bounding box center [819, 389] width 72 height 17
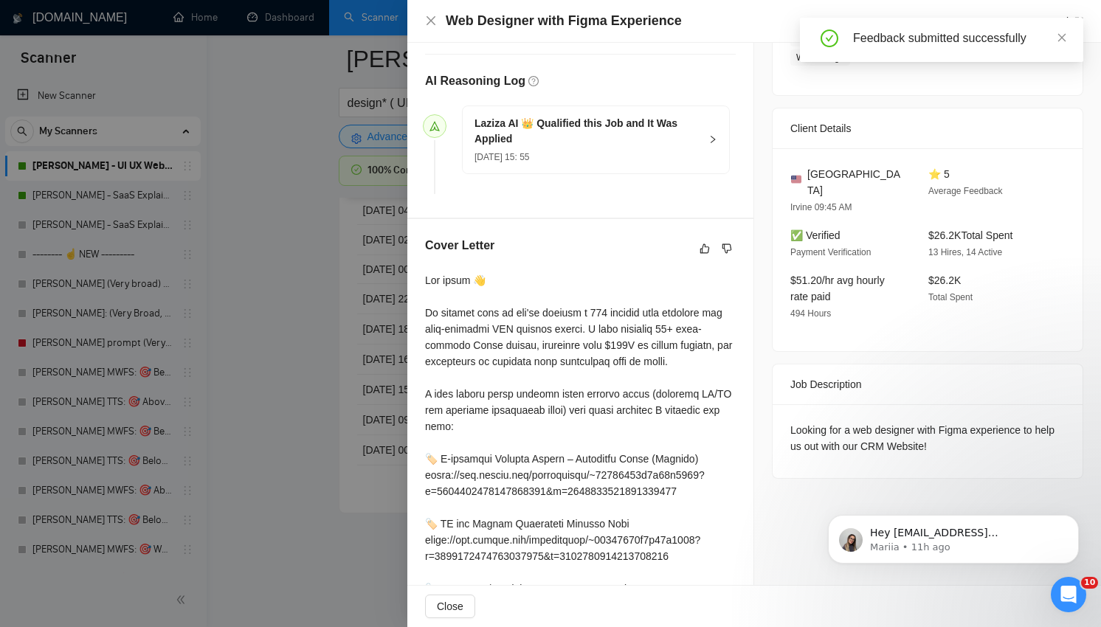
scroll to position [403, 0]
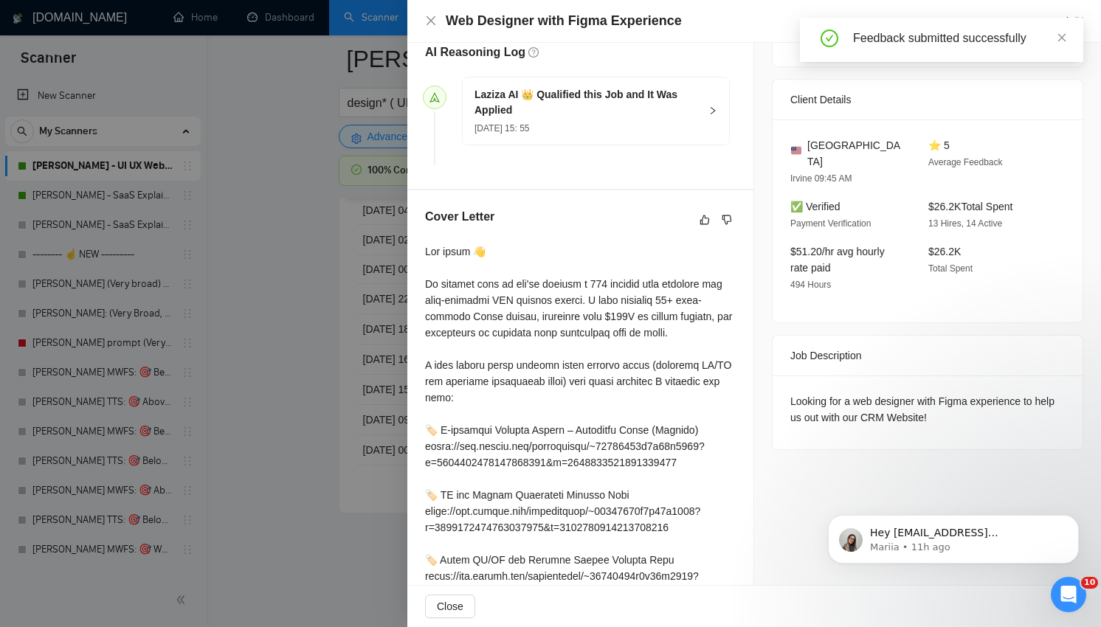
click at [332, 299] on div at bounding box center [550, 313] width 1101 height 627
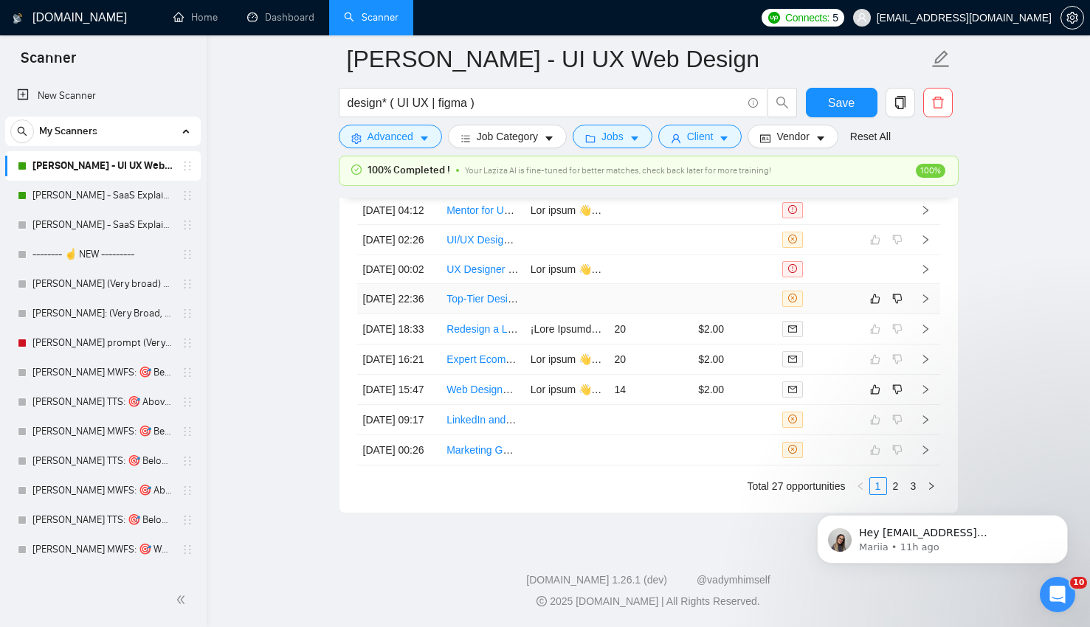
click at [842, 303] on td at bounding box center [819, 299] width 84 height 30
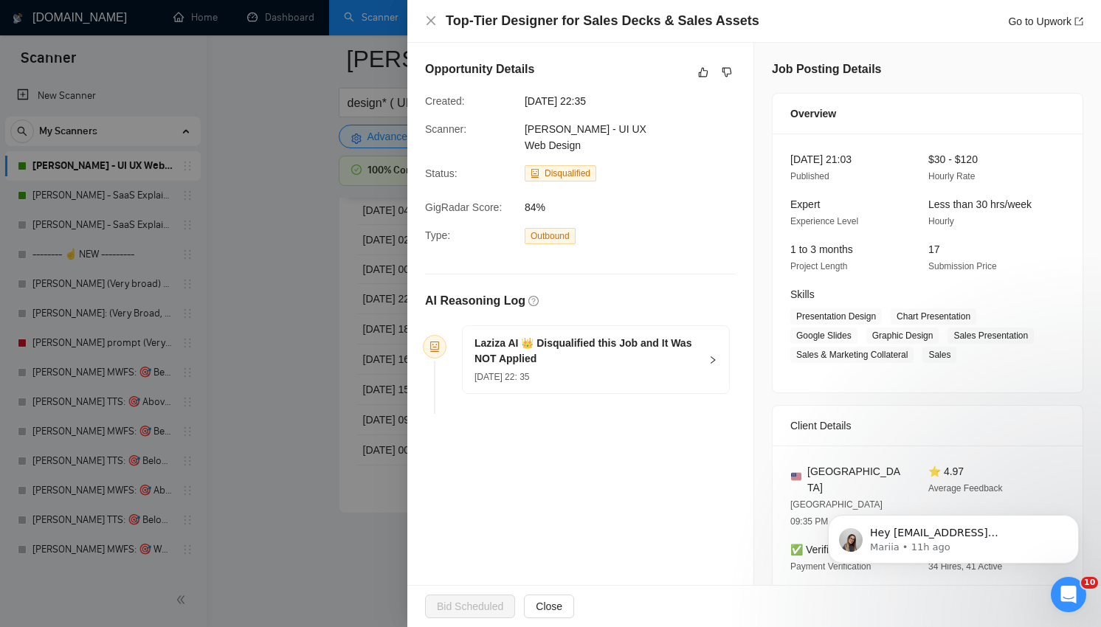
click at [252, 376] on div at bounding box center [550, 313] width 1101 height 627
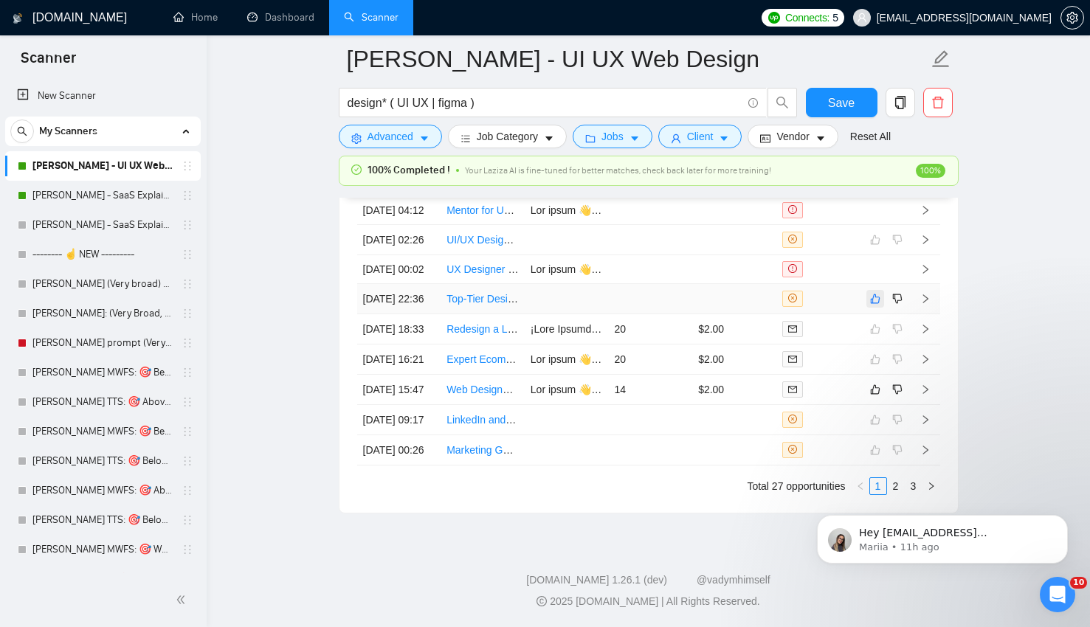
click at [878, 308] on button "button" at bounding box center [876, 299] width 18 height 18
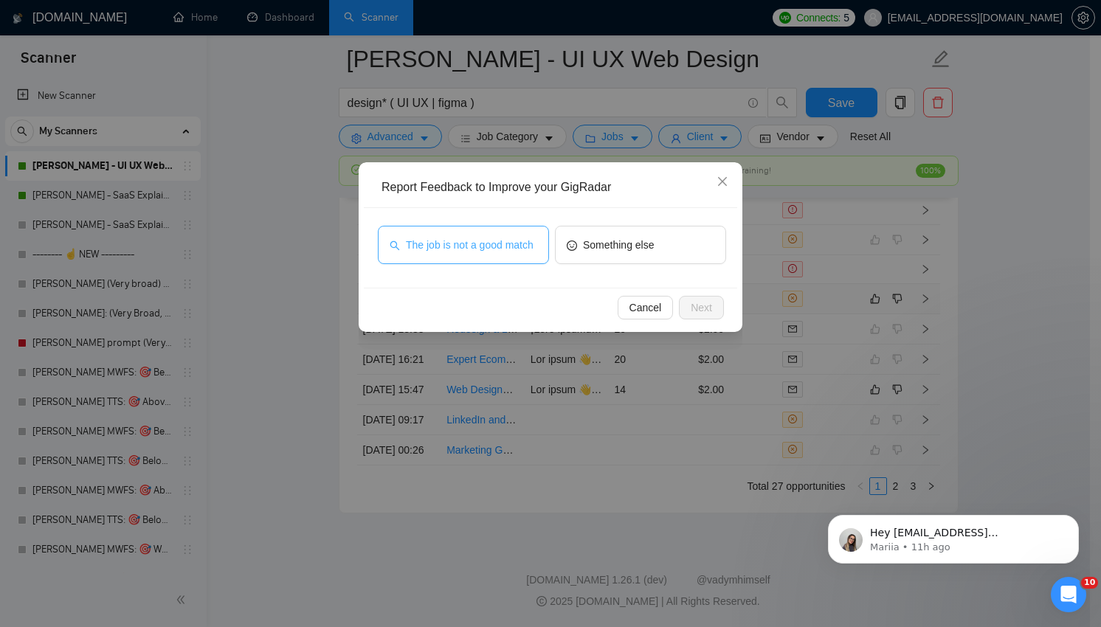
drag, startPoint x: 472, startPoint y: 247, endPoint x: 489, endPoint y: 249, distance: 16.4
click at [472, 247] on span "The job is not a good match" at bounding box center [470, 245] width 128 height 16
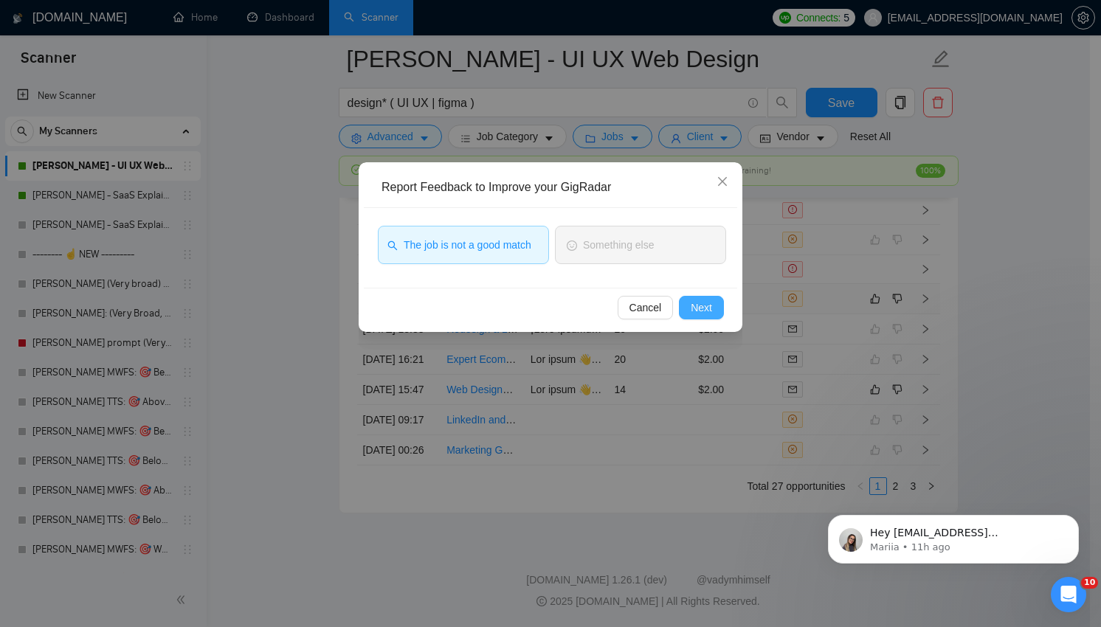
click at [703, 303] on span "Next" at bounding box center [701, 308] width 21 height 16
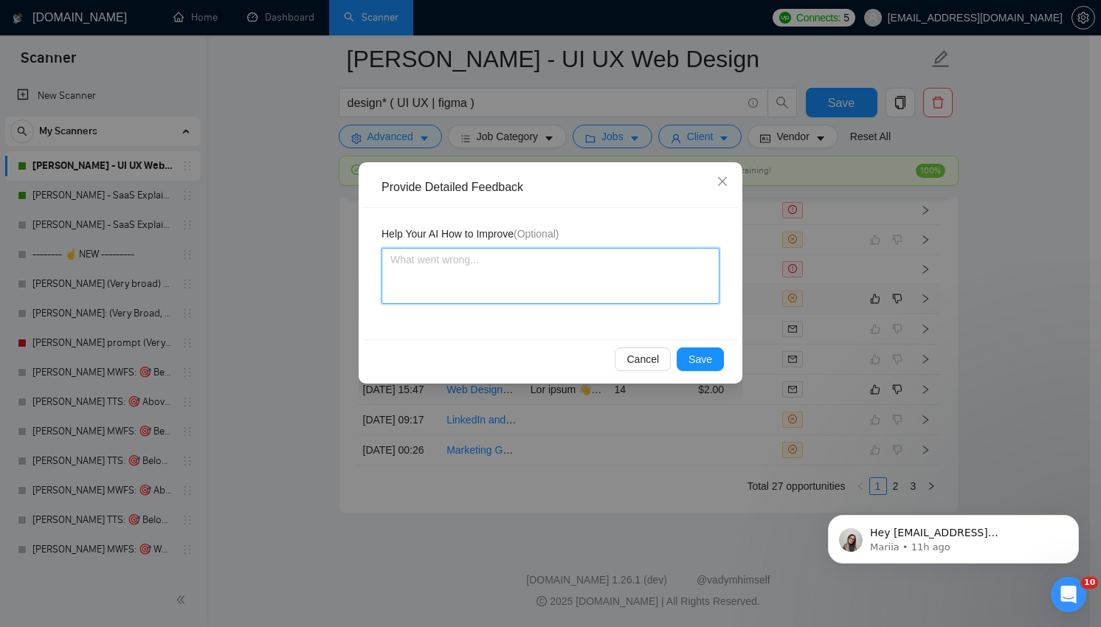
click at [550, 275] on textarea at bounding box center [551, 276] width 338 height 56
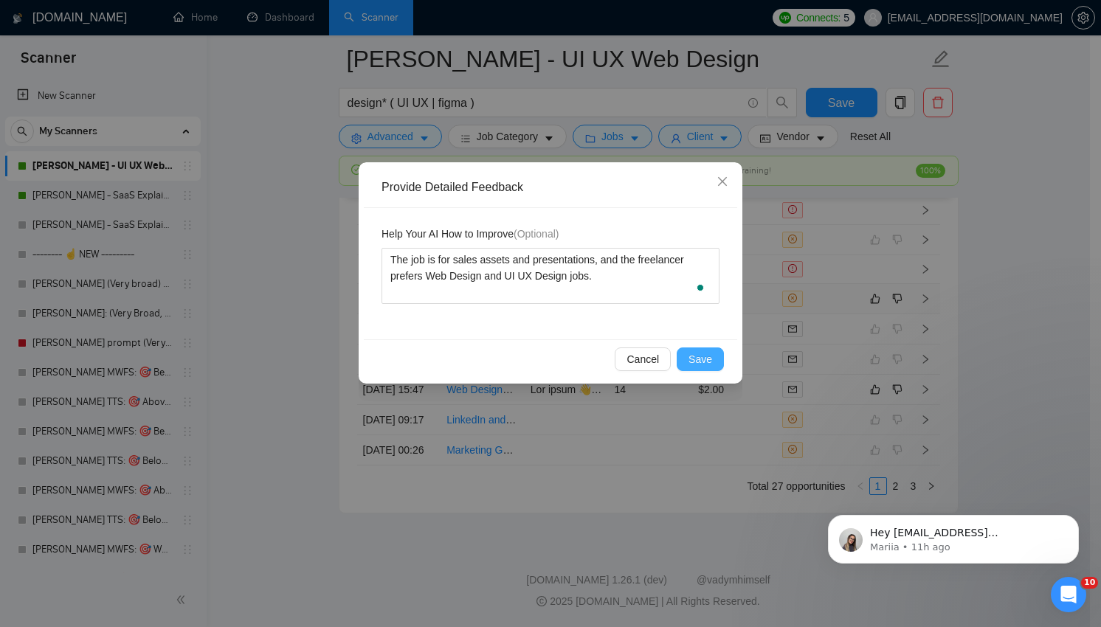
click at [706, 361] on span "Save" at bounding box center [701, 359] width 24 height 16
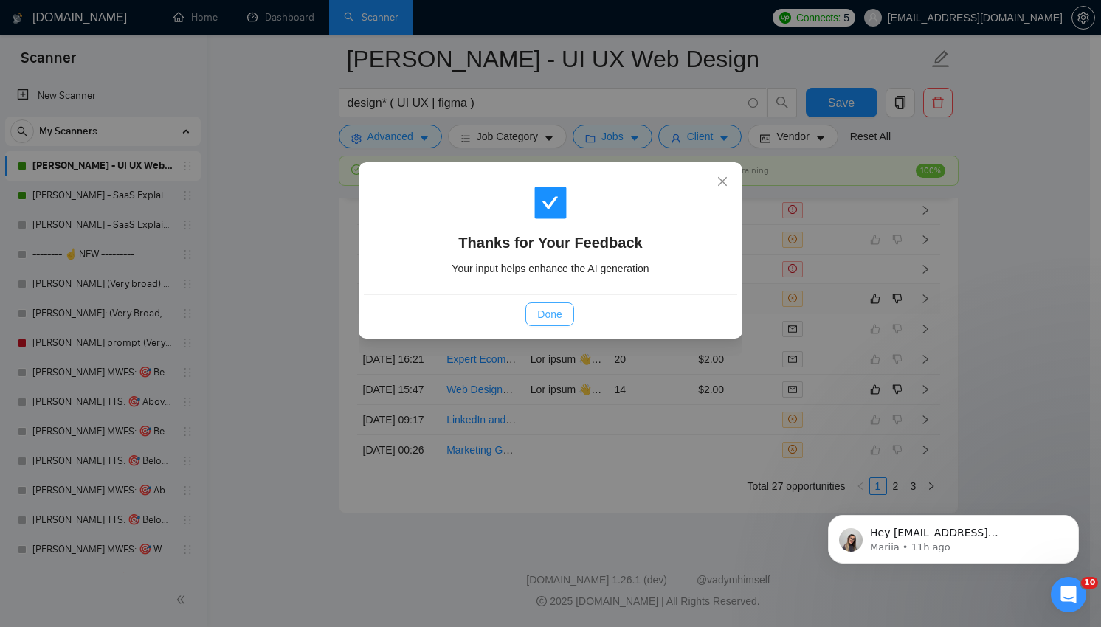
click at [545, 314] on span "Done" at bounding box center [549, 314] width 24 height 16
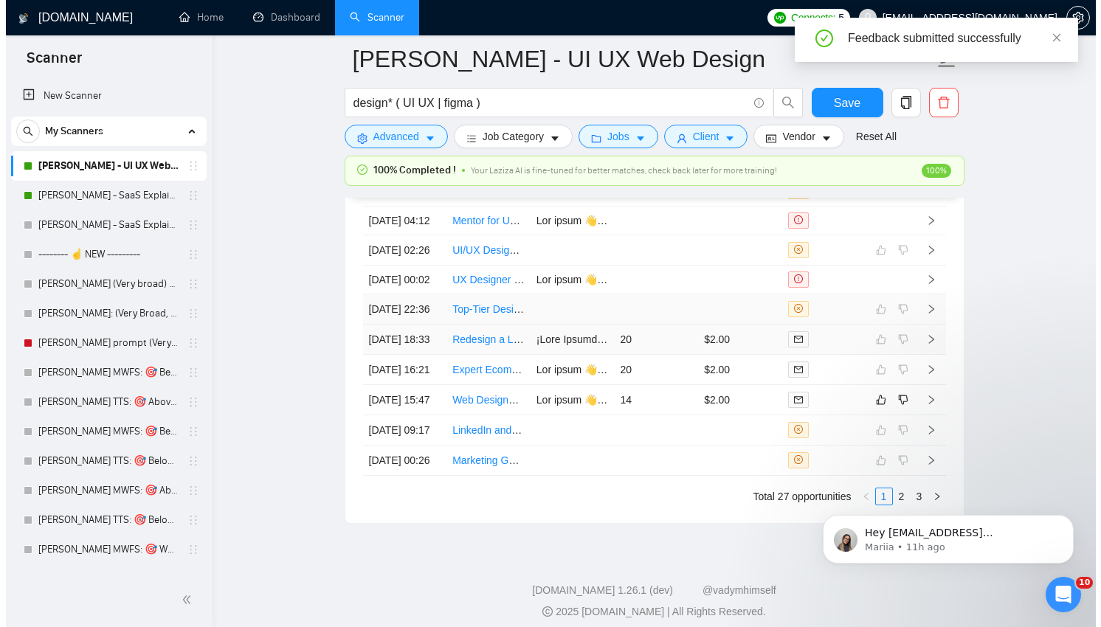
scroll to position [3896, 0]
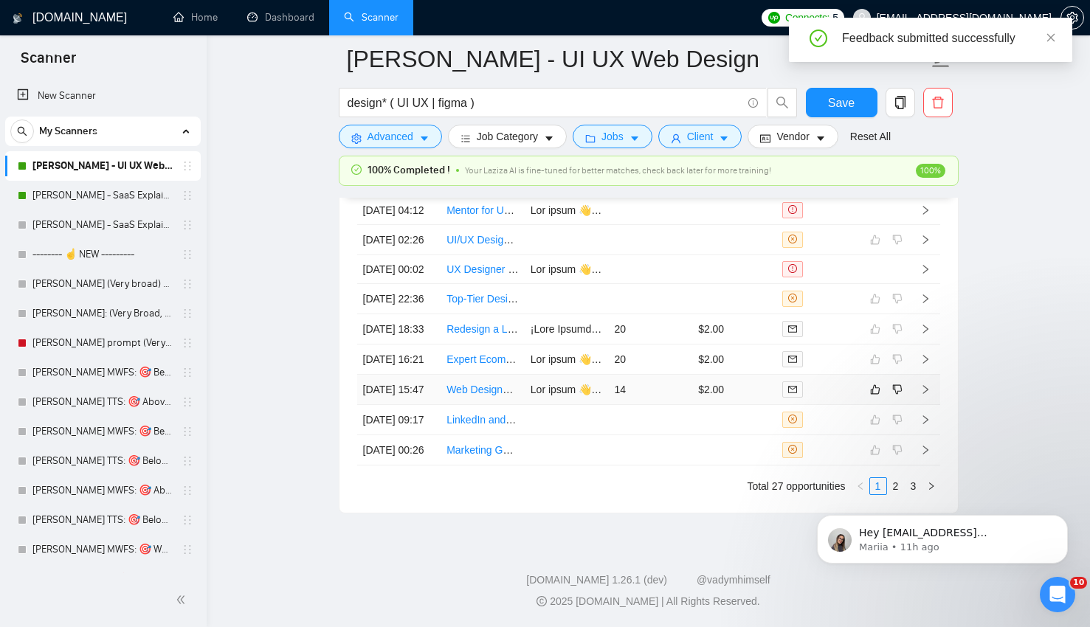
click at [856, 375] on td at bounding box center [819, 390] width 84 height 30
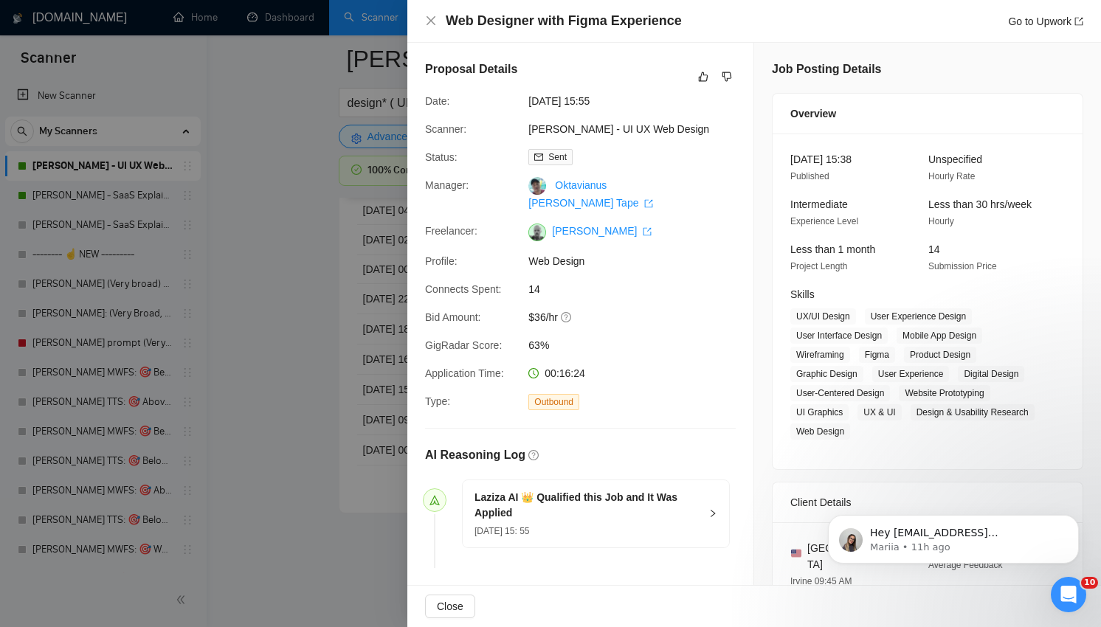
click at [308, 432] on div at bounding box center [550, 313] width 1101 height 627
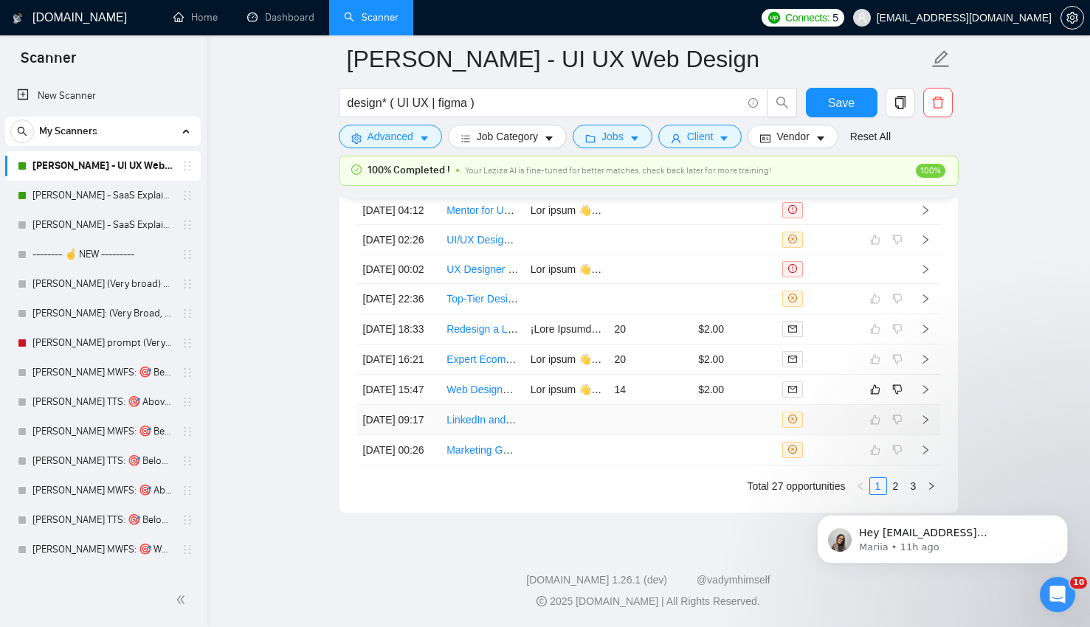
scroll to position [3851, 0]
click at [897, 393] on icon "dislike" at bounding box center [898, 390] width 10 height 12
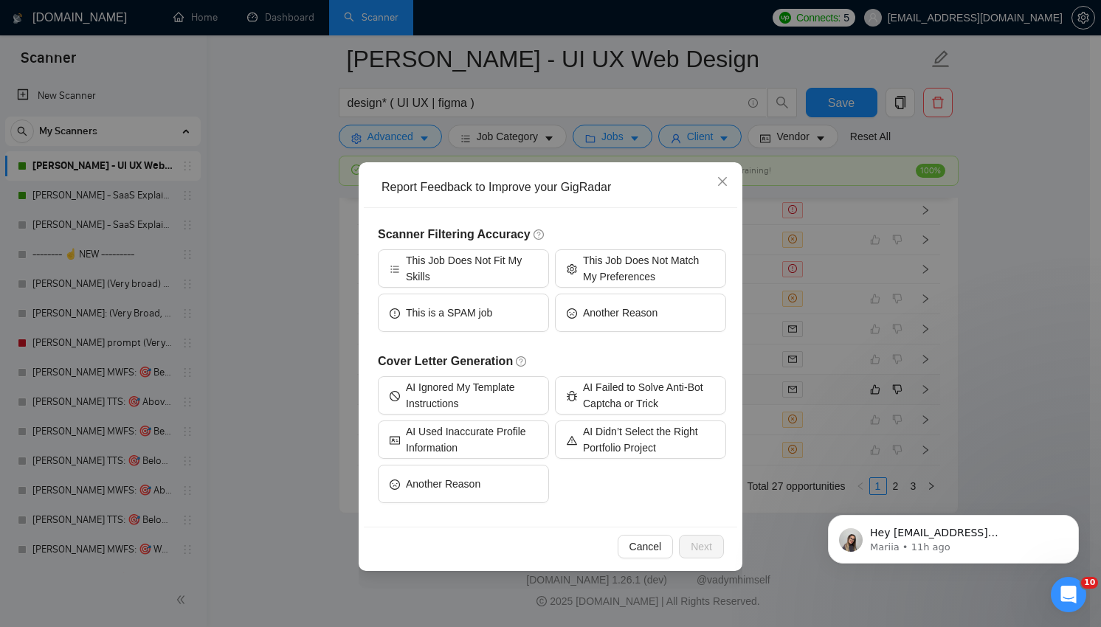
click at [252, 489] on div "Report Feedback to Improve your GigRadar Scanner Filtering Accuracy This Job Do…" at bounding box center [550, 313] width 1101 height 627
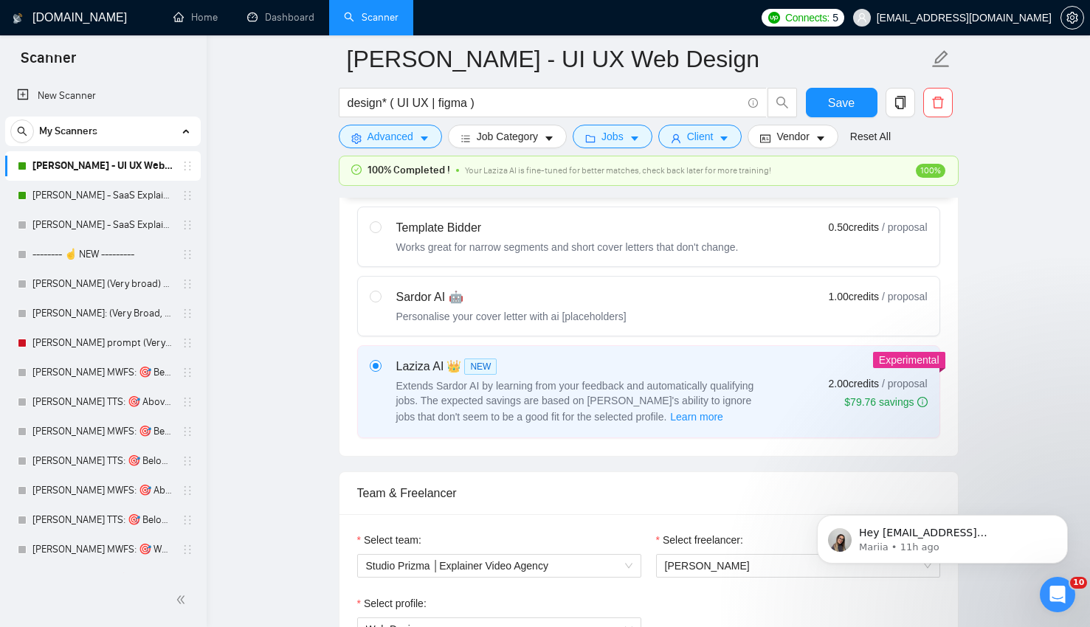
scroll to position [0, 0]
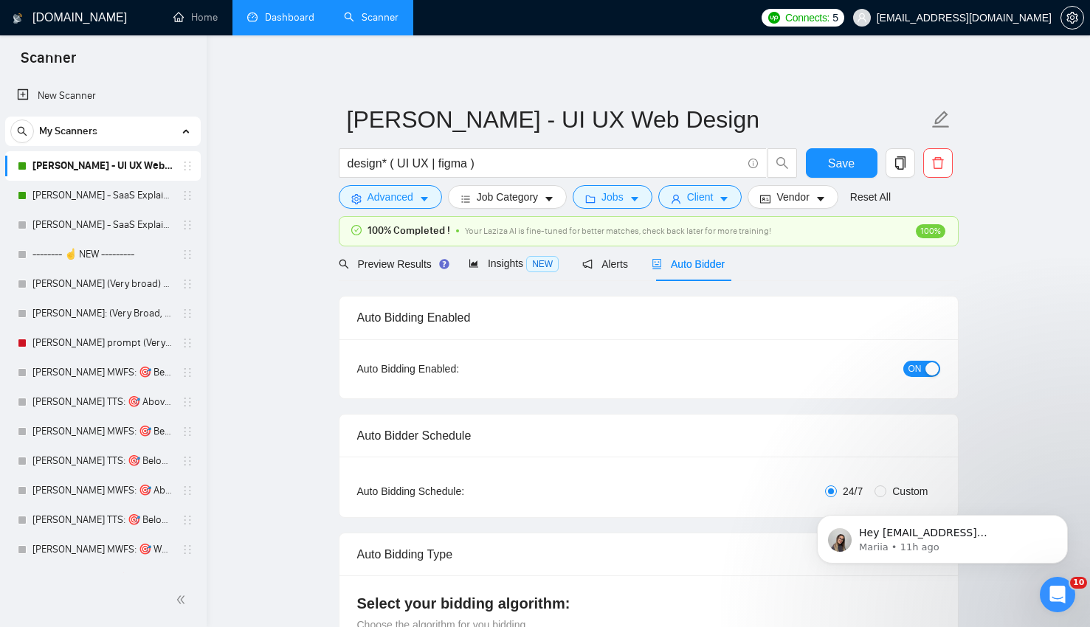
click at [302, 11] on link "Dashboard" at bounding box center [280, 17] width 67 height 13
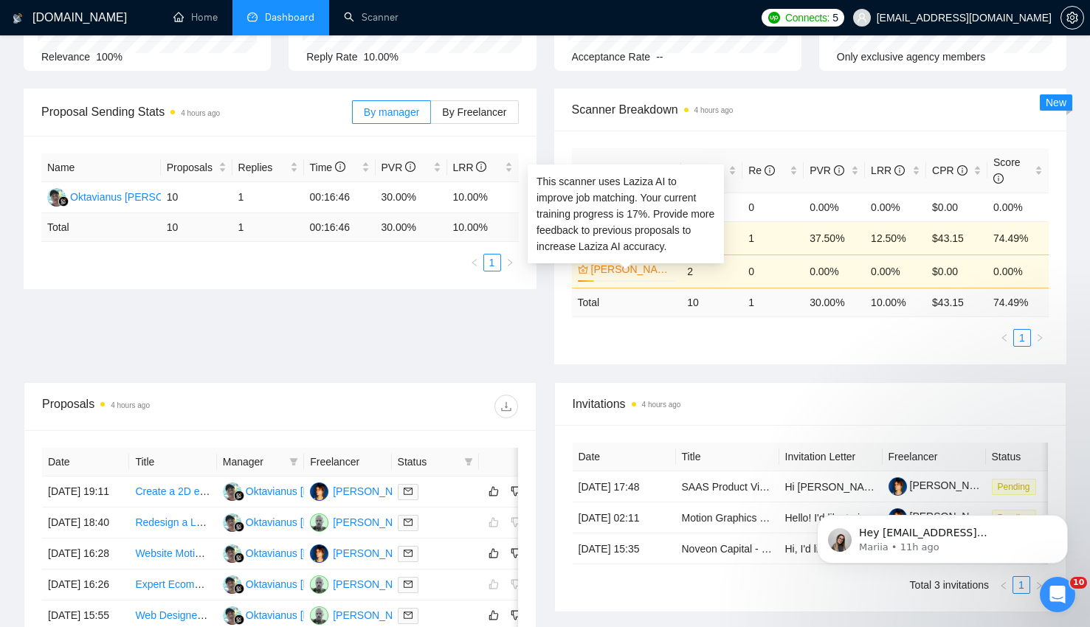
scroll to position [153, 0]
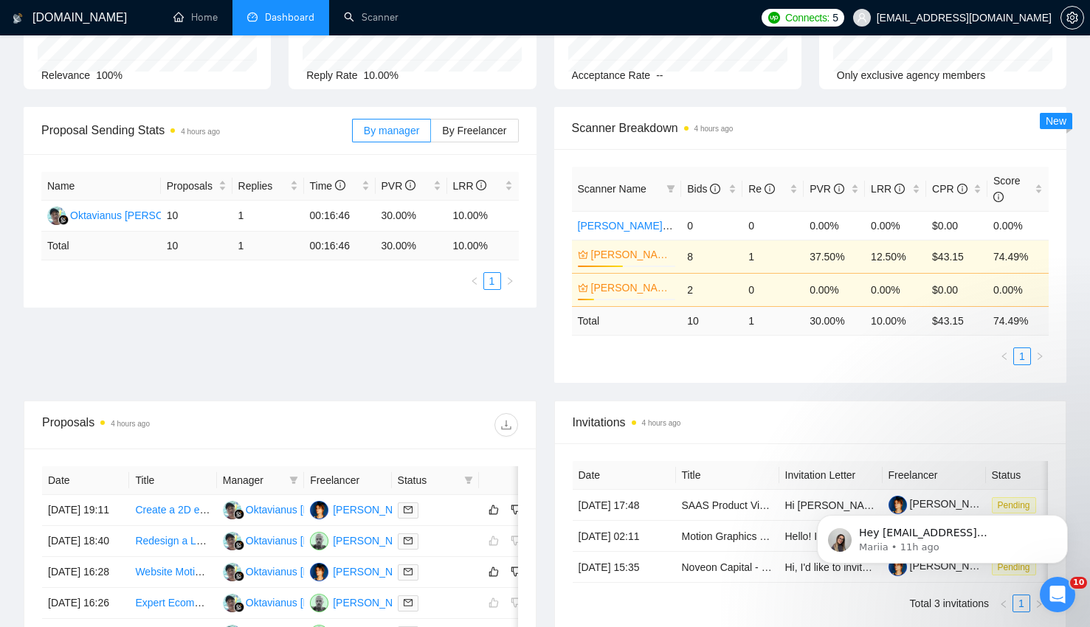
click at [503, 359] on div "Proposal Sending Stats 4 hours ago By manager By Freelancer Name Proposals Repl…" at bounding box center [545, 254] width 1061 height 294
click at [927, 390] on div "Proposal Sending Stats 4 hours ago By manager By Freelancer Name Proposals Repl…" at bounding box center [545, 254] width 1061 height 294
click at [885, 192] on span "LRR" at bounding box center [888, 189] width 34 height 12
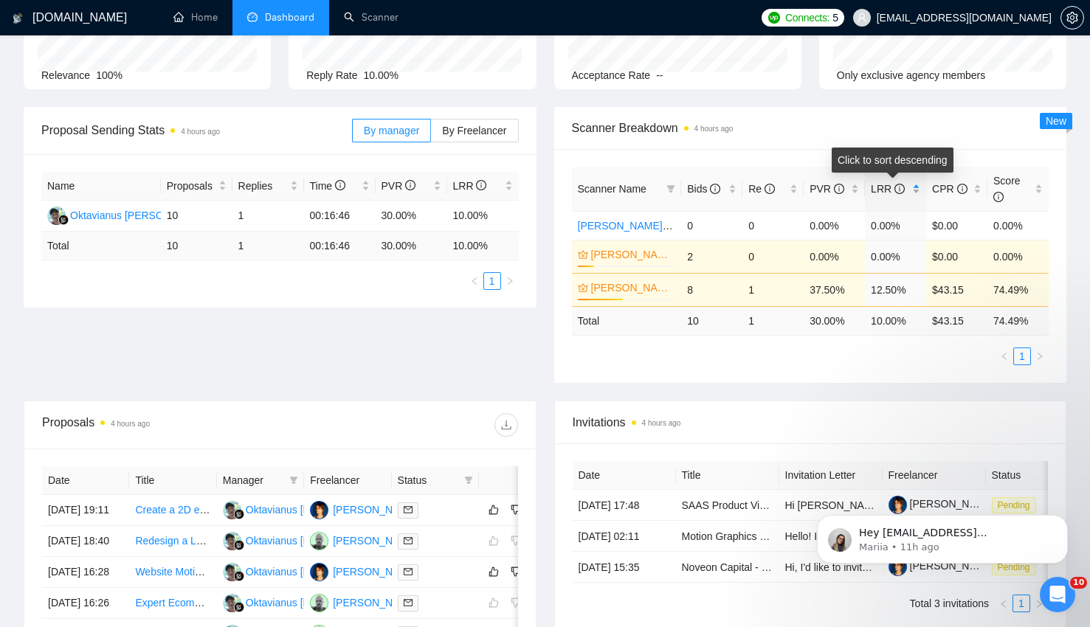
click at [885, 191] on span "LRR" at bounding box center [888, 189] width 34 height 12
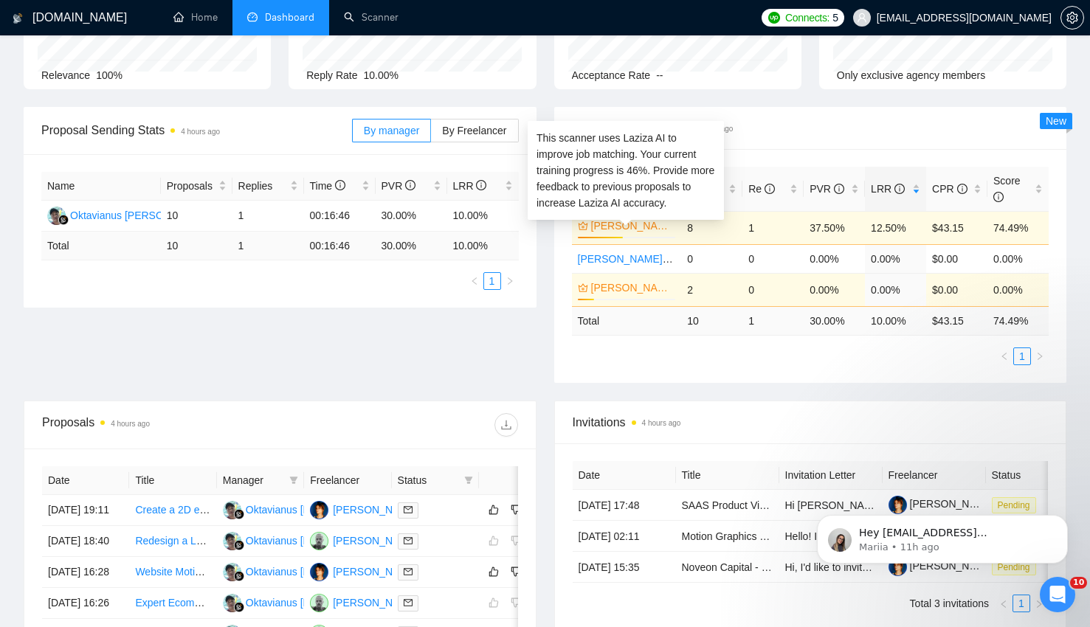
click at [630, 226] on link "[PERSON_NAME] - UI UX Web Design" at bounding box center [632, 226] width 82 height 16
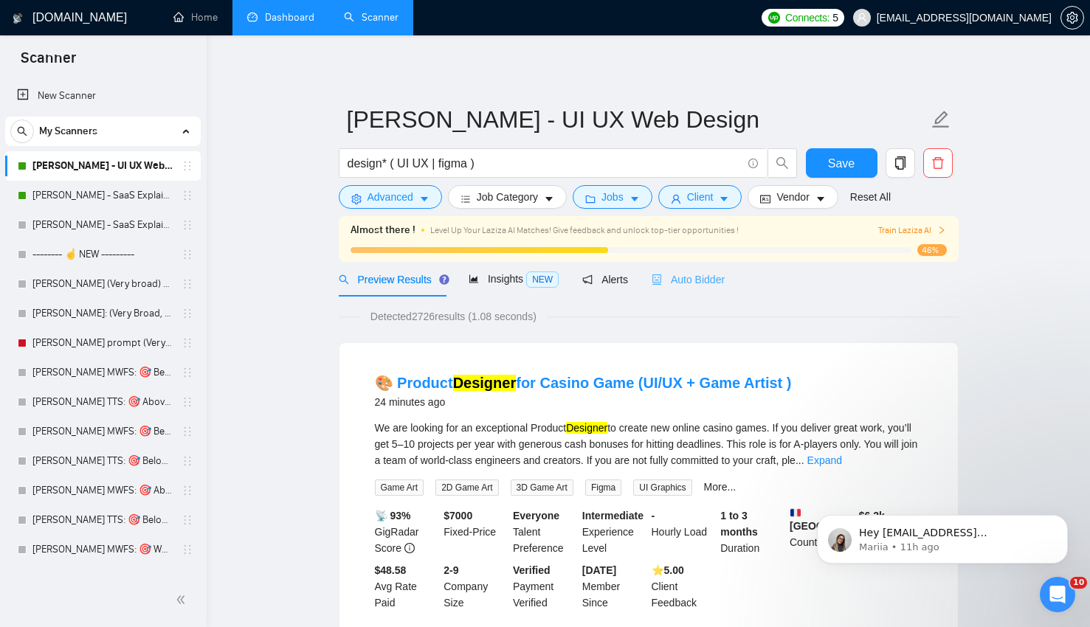
click at [718, 268] on div "Auto Bidder" at bounding box center [688, 279] width 73 height 35
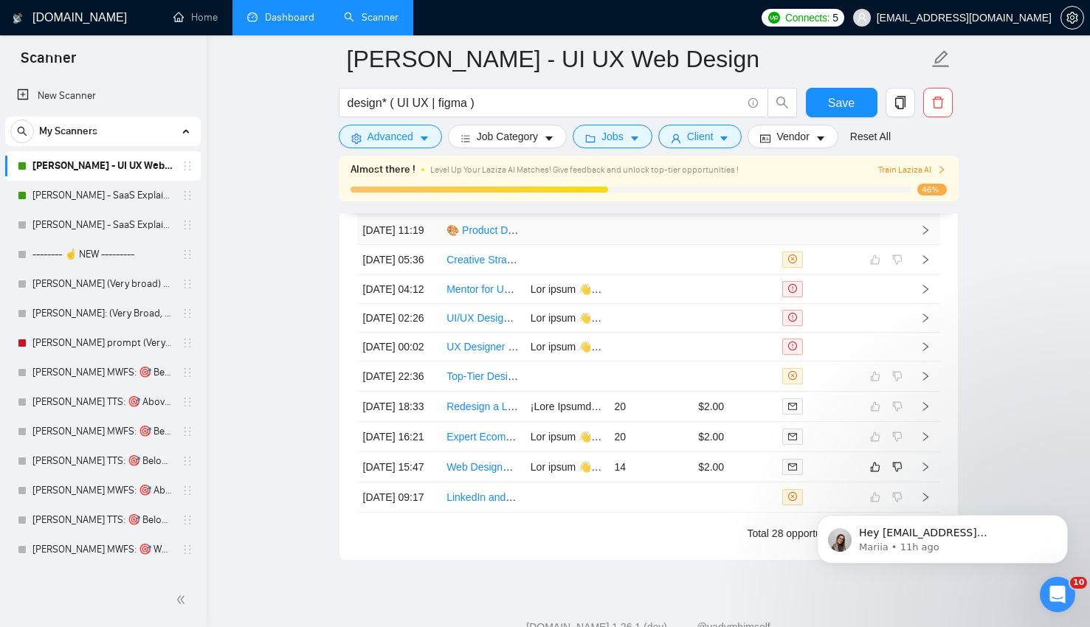
scroll to position [3911, 0]
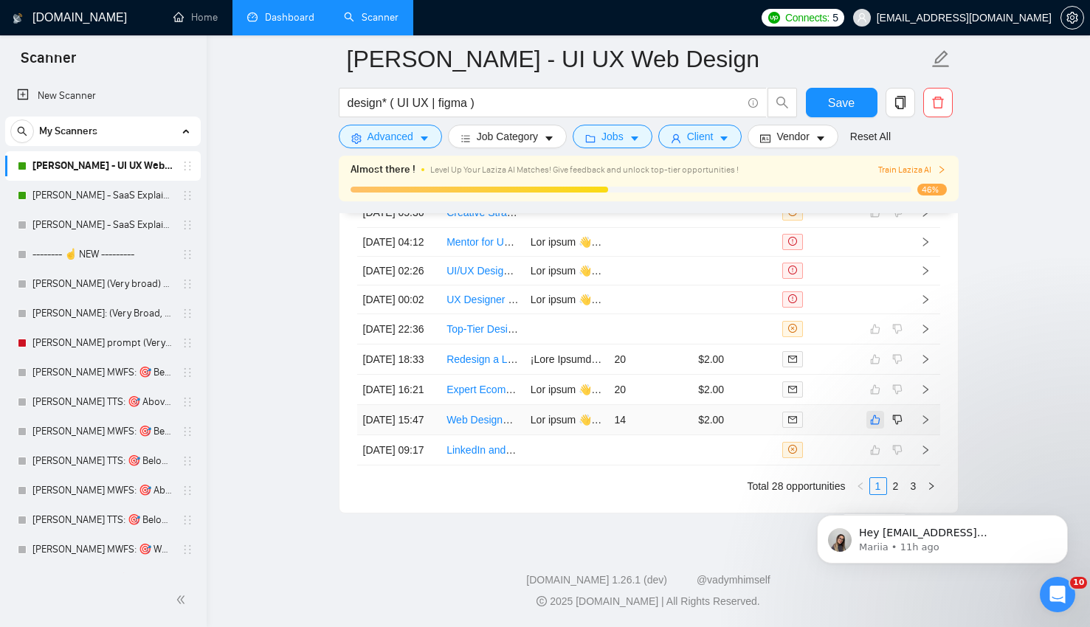
click at [878, 414] on icon "like" at bounding box center [875, 420] width 10 height 12
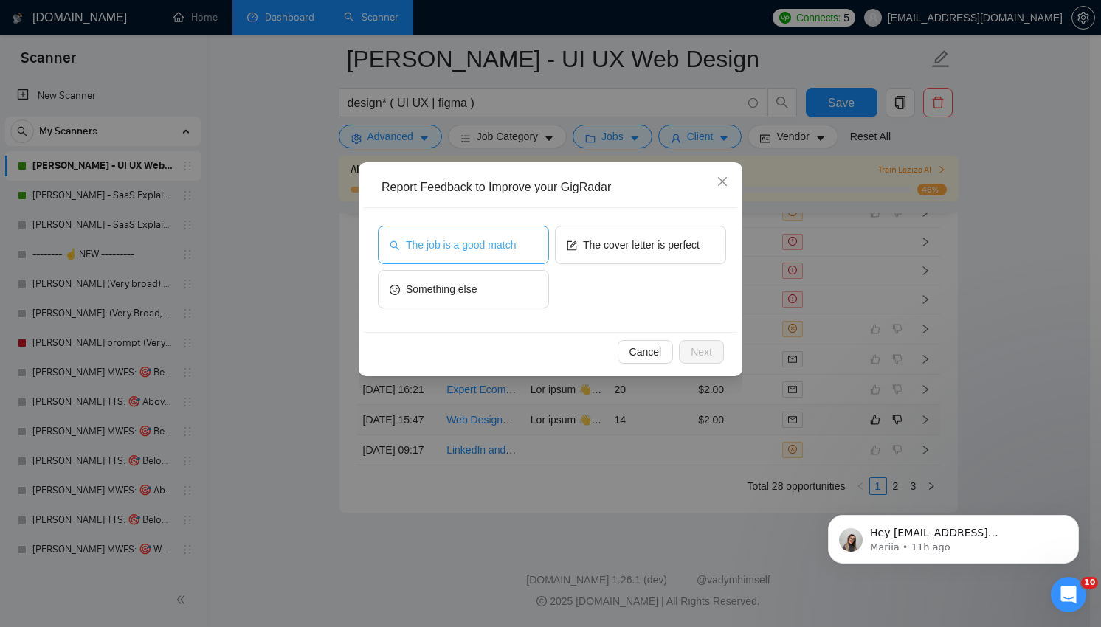
click at [495, 245] on span "The job is a good match" at bounding box center [461, 245] width 110 height 16
click at [689, 342] on button "Next" at bounding box center [701, 352] width 45 height 24
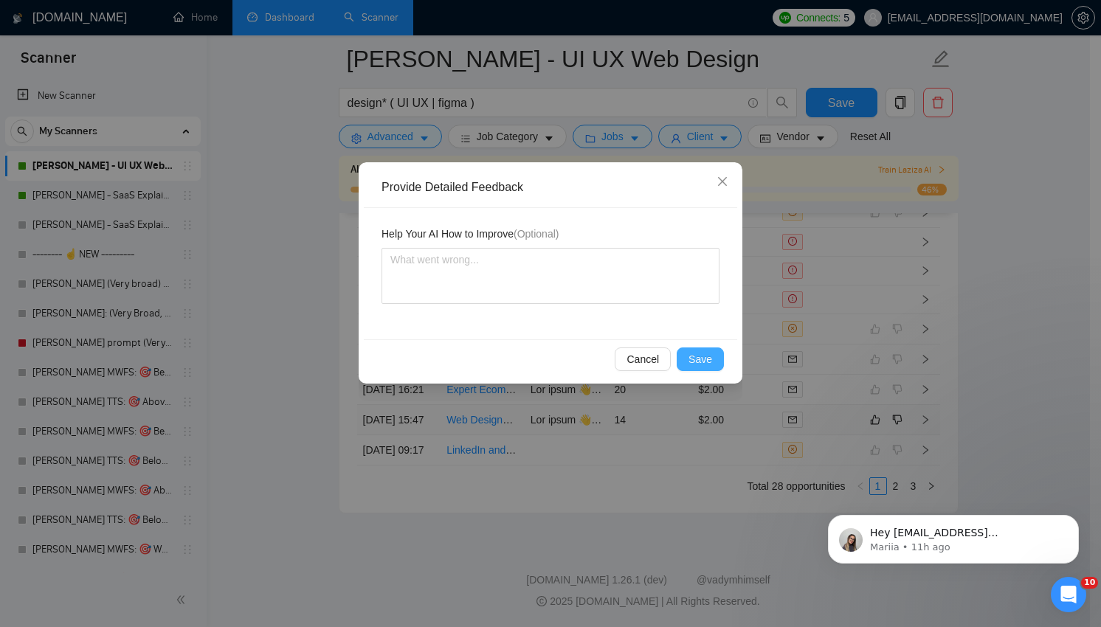
click at [693, 351] on button "Save" at bounding box center [700, 360] width 47 height 24
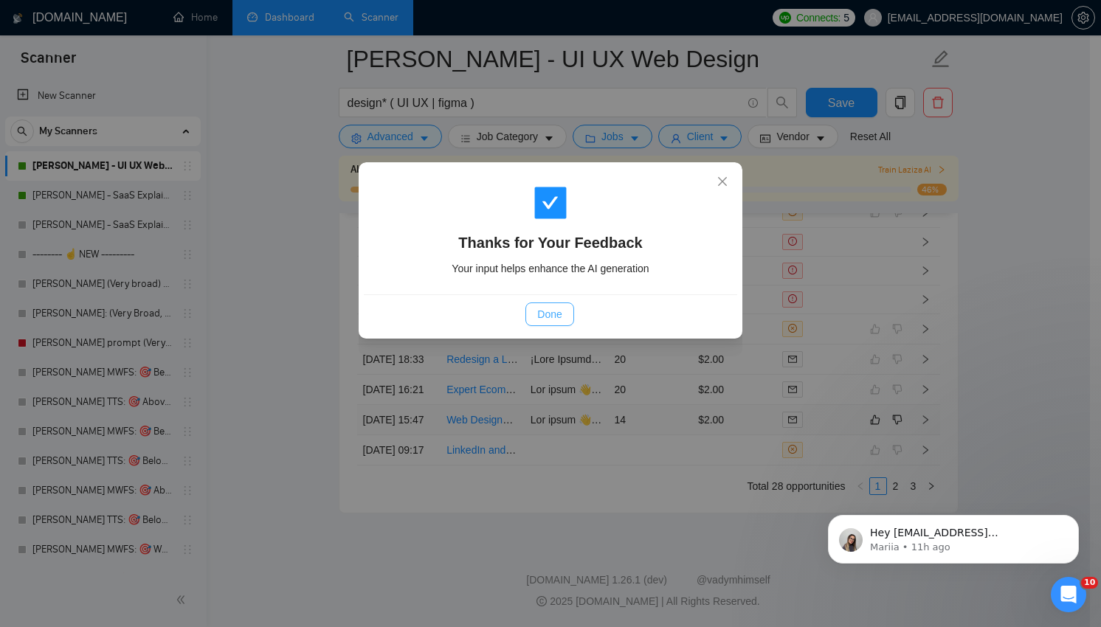
click at [551, 303] on button "Done" at bounding box center [550, 315] width 48 height 24
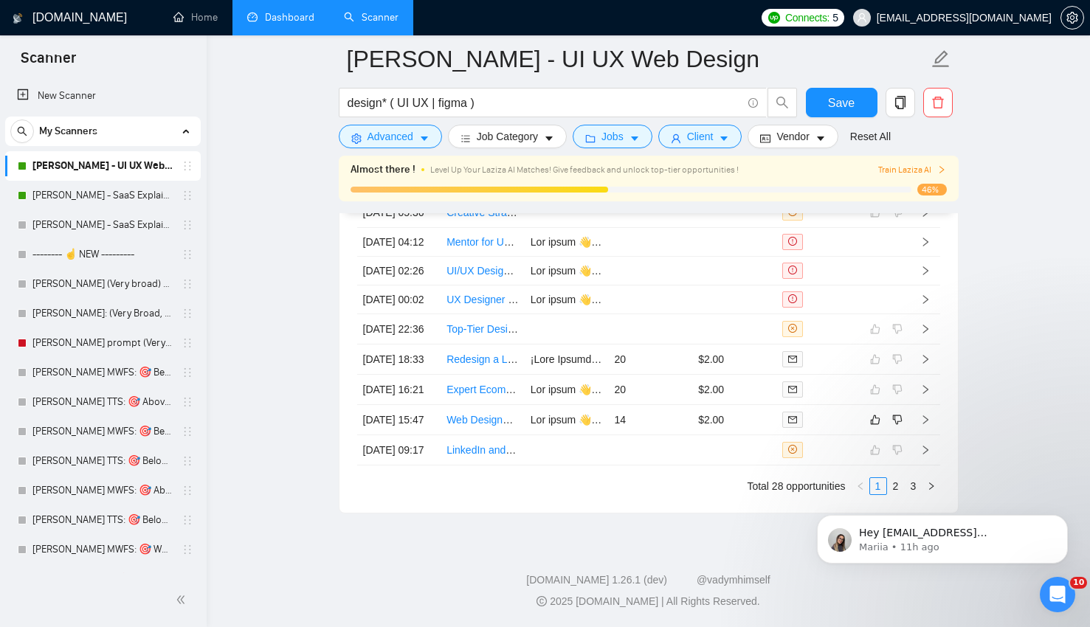
click at [646, 503] on div "Created Title Cover Letter Connects Spent Charged Status [DATE] 11:19 🎨 Product…" at bounding box center [649, 309] width 619 height 407
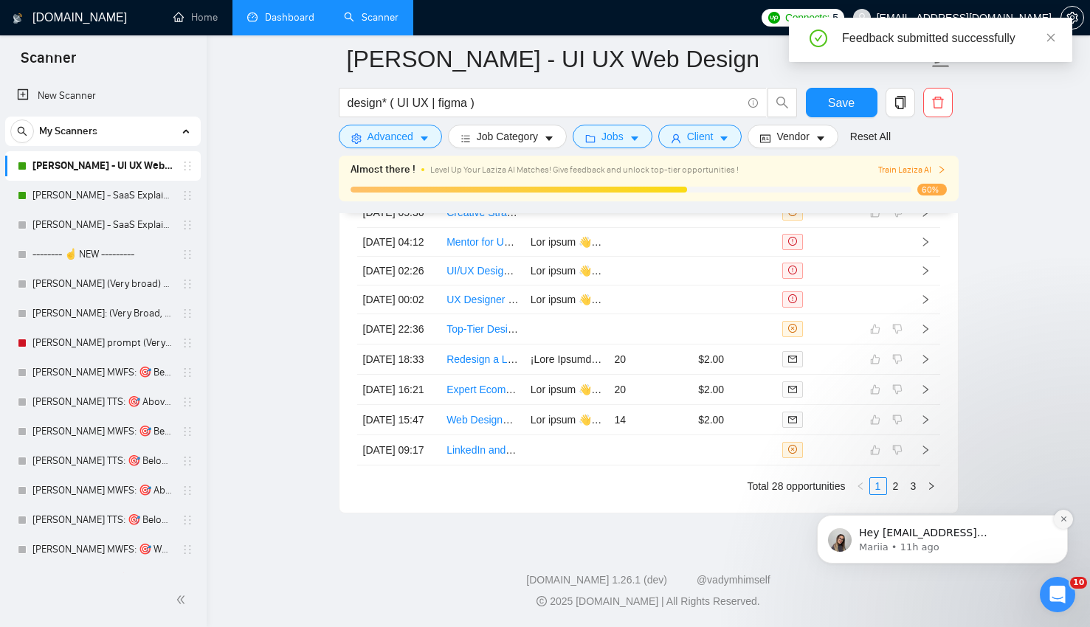
click at [1065, 521] on icon "Dismiss notification" at bounding box center [1063, 519] width 5 height 5
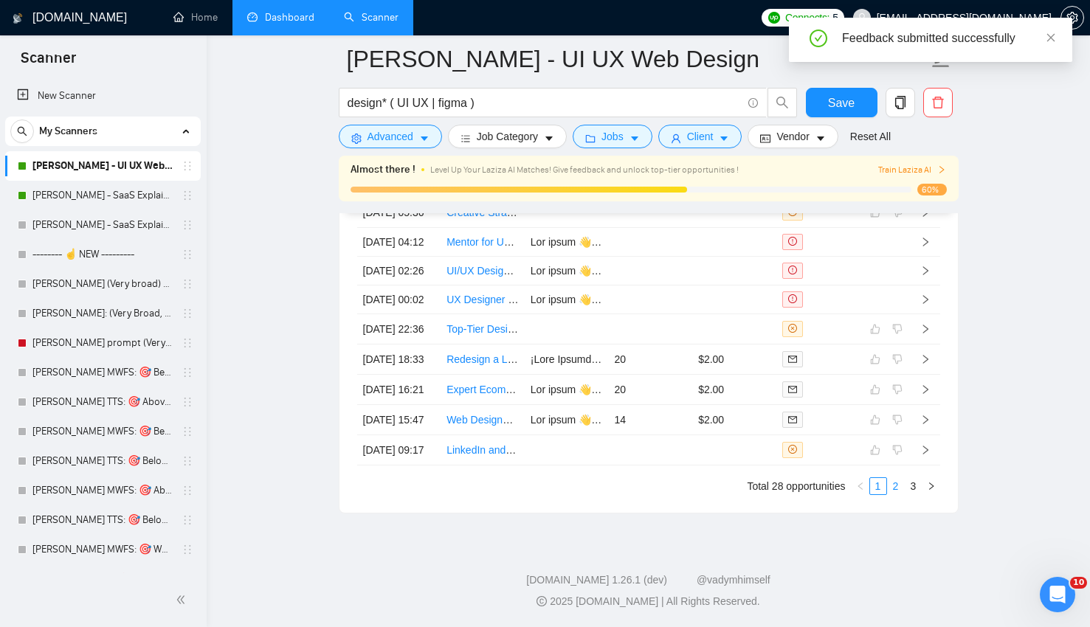
click at [899, 486] on link "2" at bounding box center [896, 486] width 16 height 16
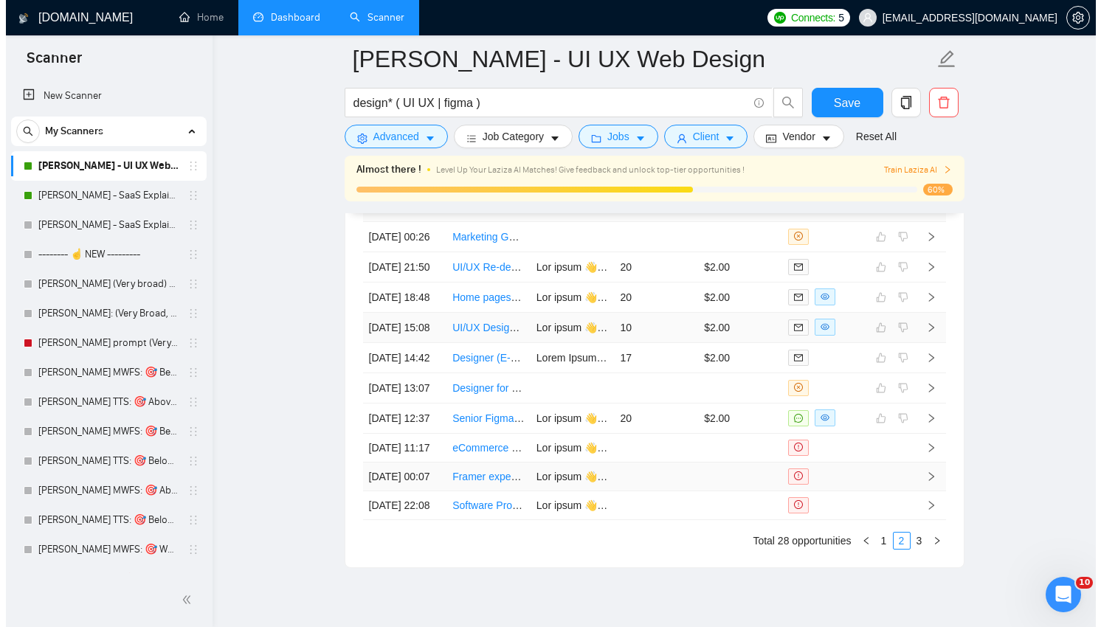
scroll to position [3702, 0]
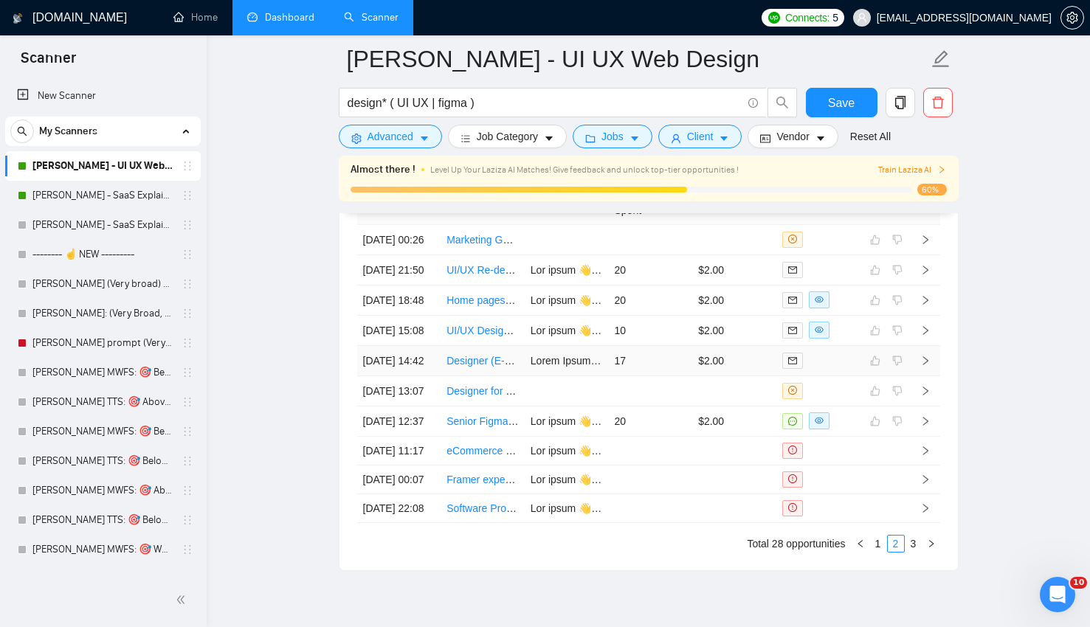
click at [834, 369] on div at bounding box center [819, 360] width 72 height 17
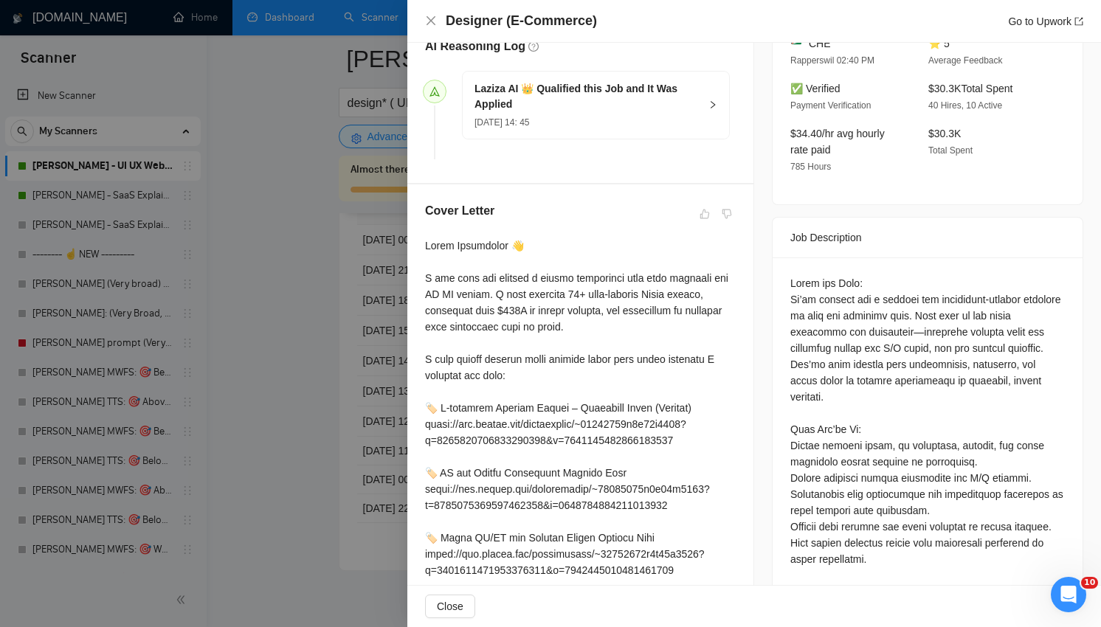
scroll to position [470, 0]
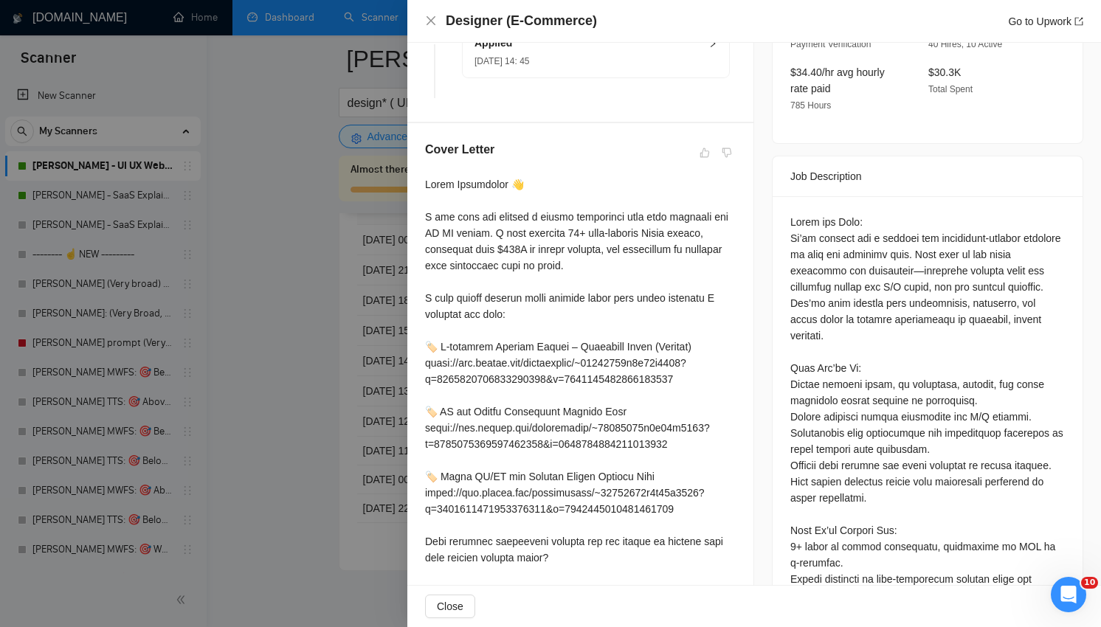
click at [828, 252] on div at bounding box center [928, 433] width 275 height 439
click at [853, 314] on div at bounding box center [928, 433] width 275 height 439
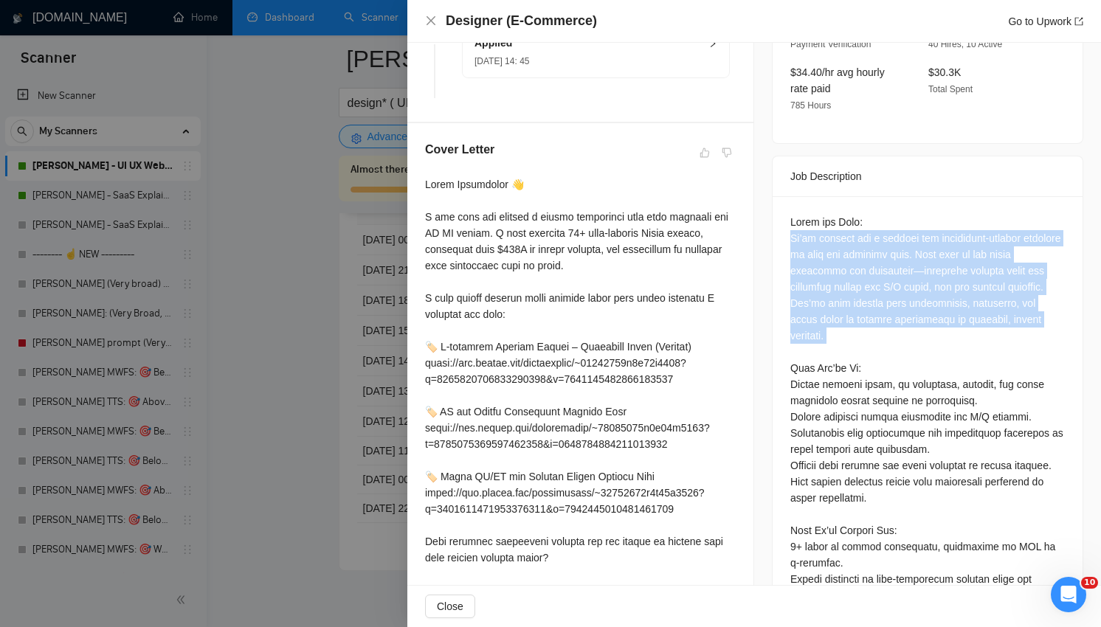
click at [853, 314] on div at bounding box center [928, 433] width 275 height 439
click at [853, 292] on div at bounding box center [928, 433] width 275 height 439
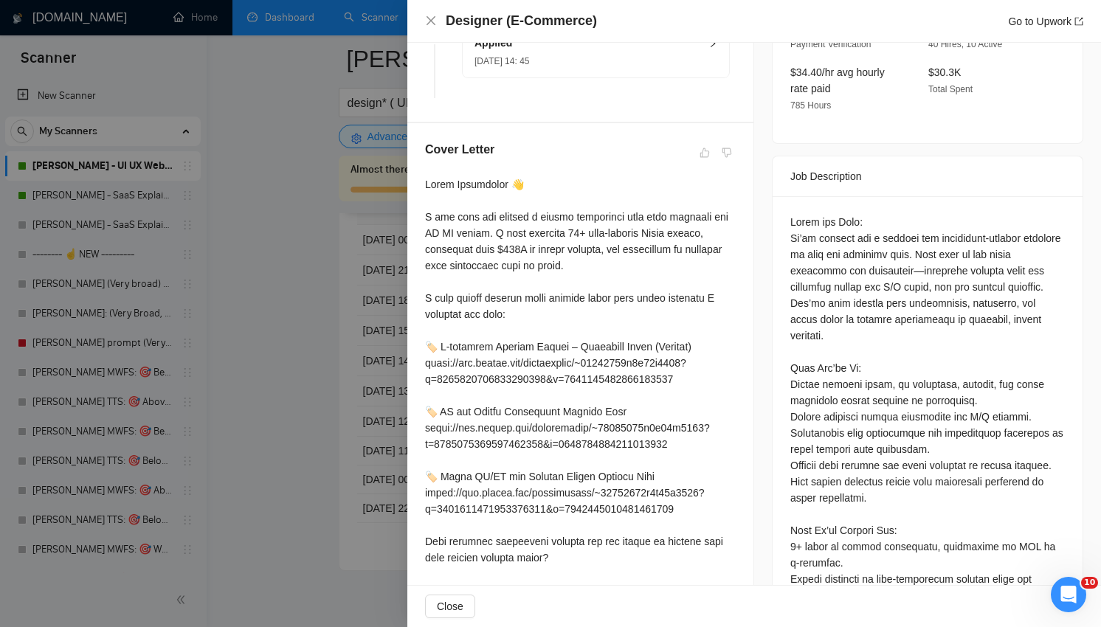
click at [853, 292] on div at bounding box center [928, 433] width 275 height 439
click at [841, 417] on div at bounding box center [928, 433] width 275 height 439
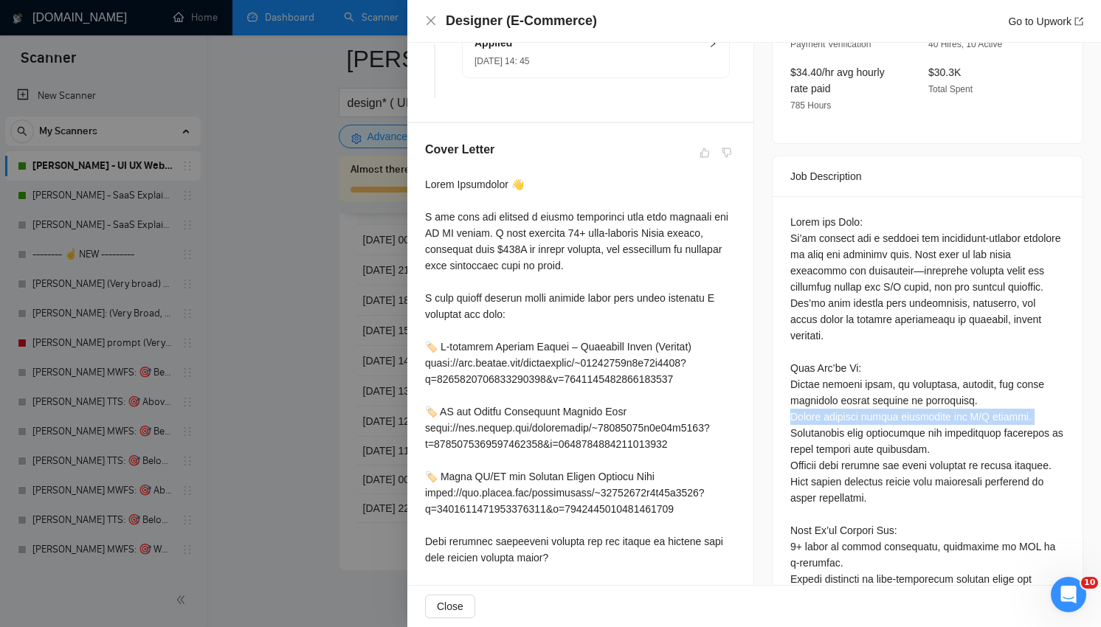
click at [841, 417] on div at bounding box center [928, 433] width 275 height 439
click at [881, 264] on div at bounding box center [928, 433] width 275 height 439
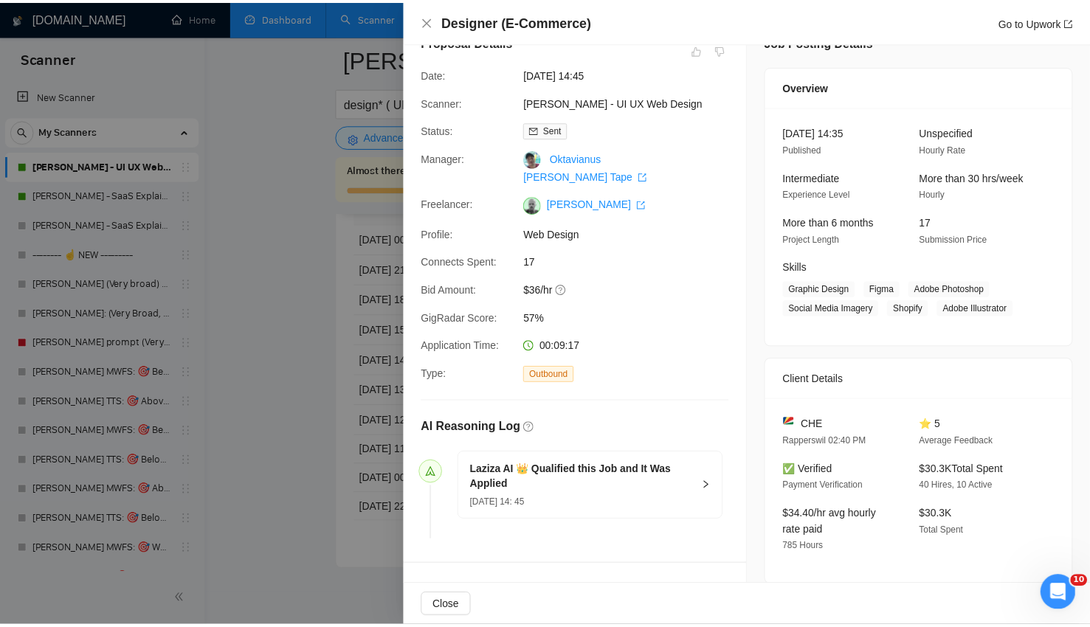
scroll to position [0, 0]
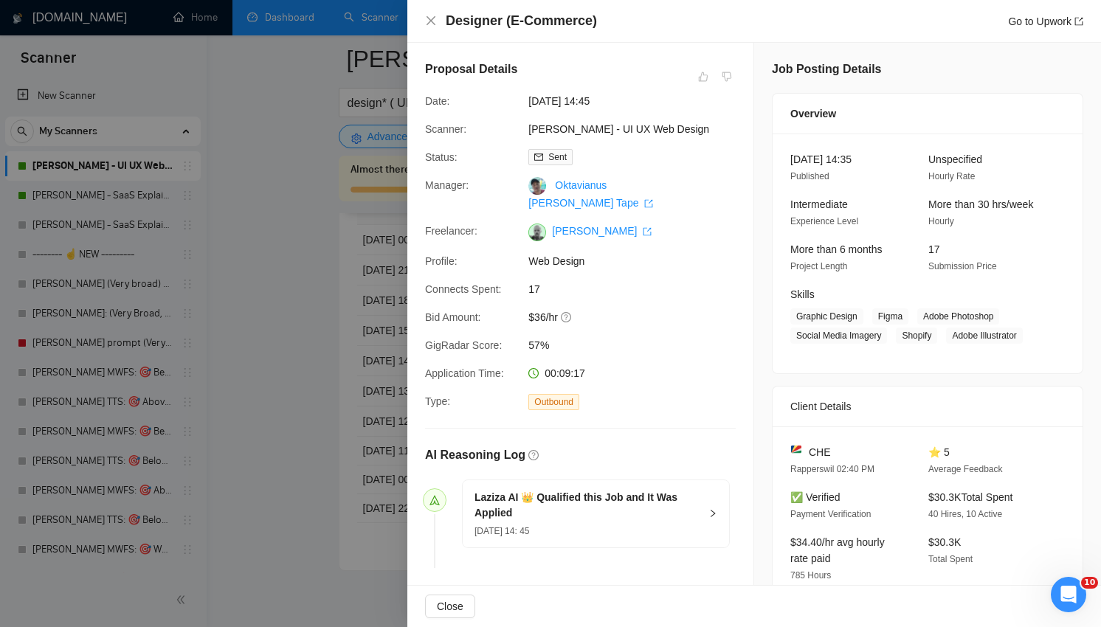
click at [310, 286] on div at bounding box center [550, 313] width 1101 height 627
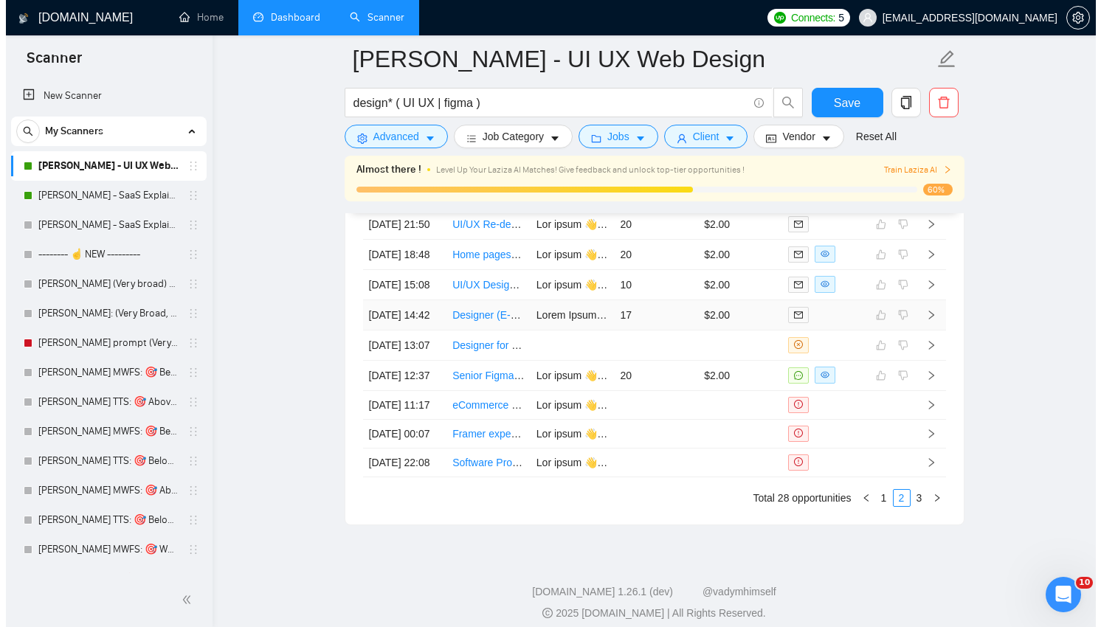
scroll to position [3749, 0]
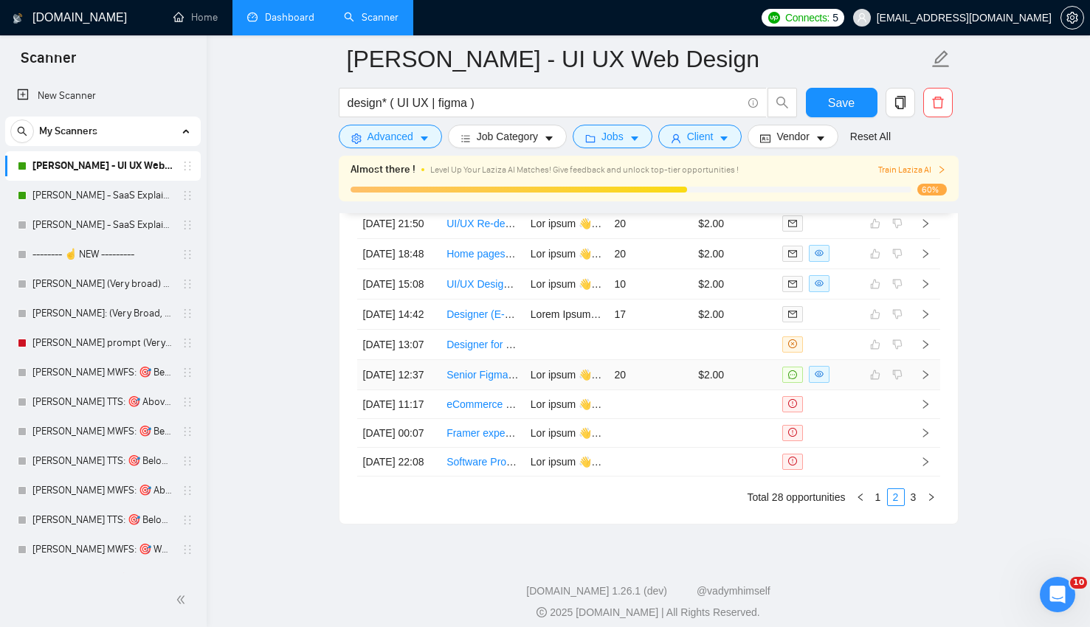
click at [846, 383] on div at bounding box center [819, 374] width 72 height 17
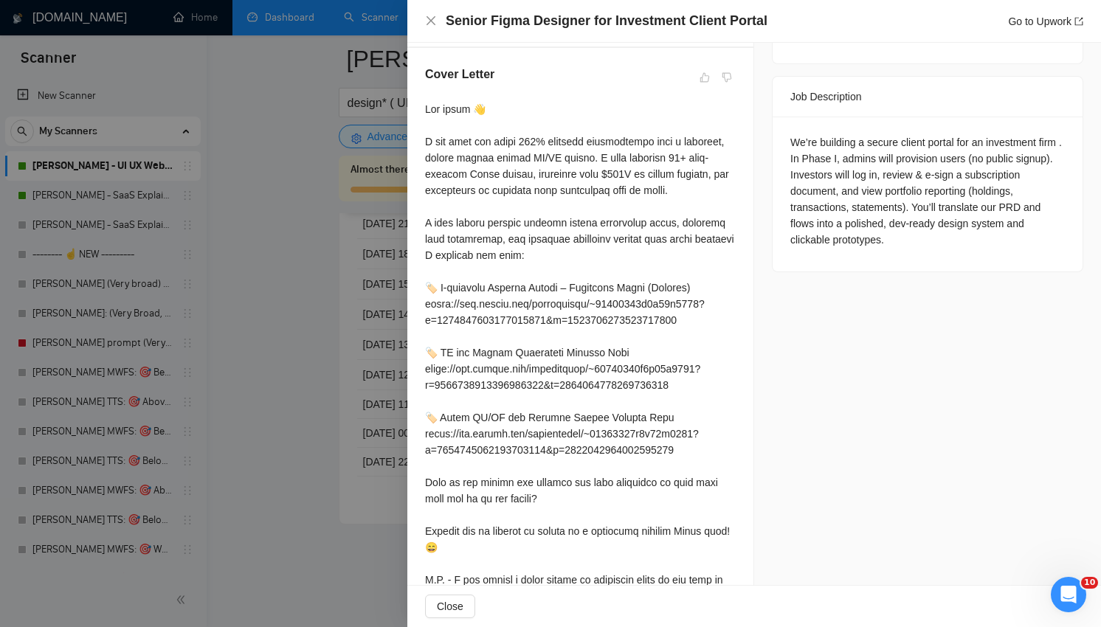
scroll to position [625, 0]
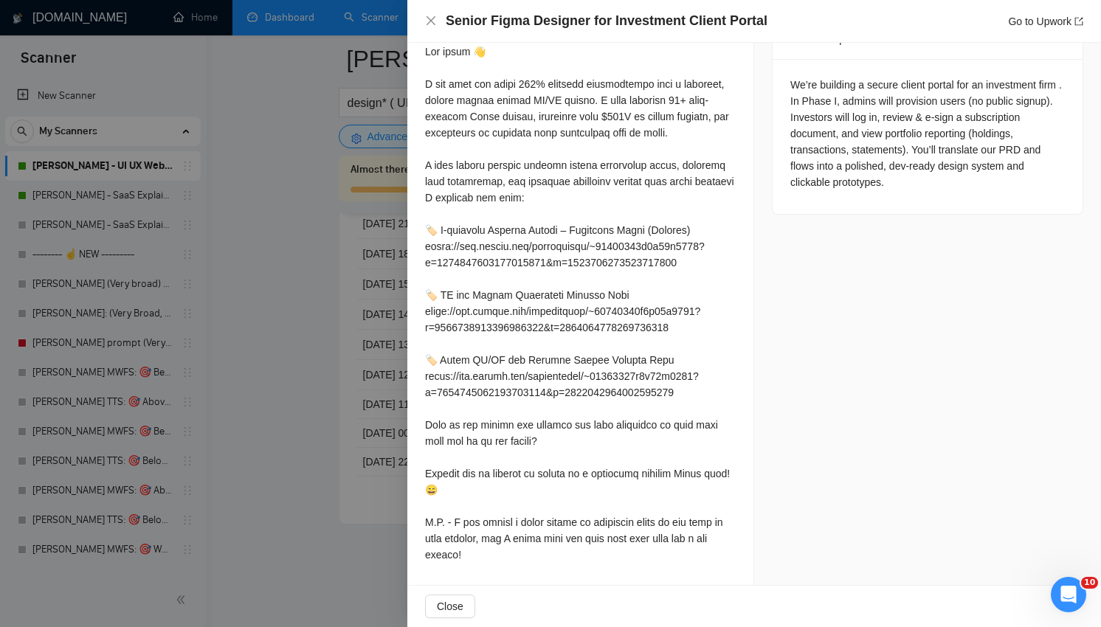
click at [304, 434] on div at bounding box center [550, 313] width 1101 height 627
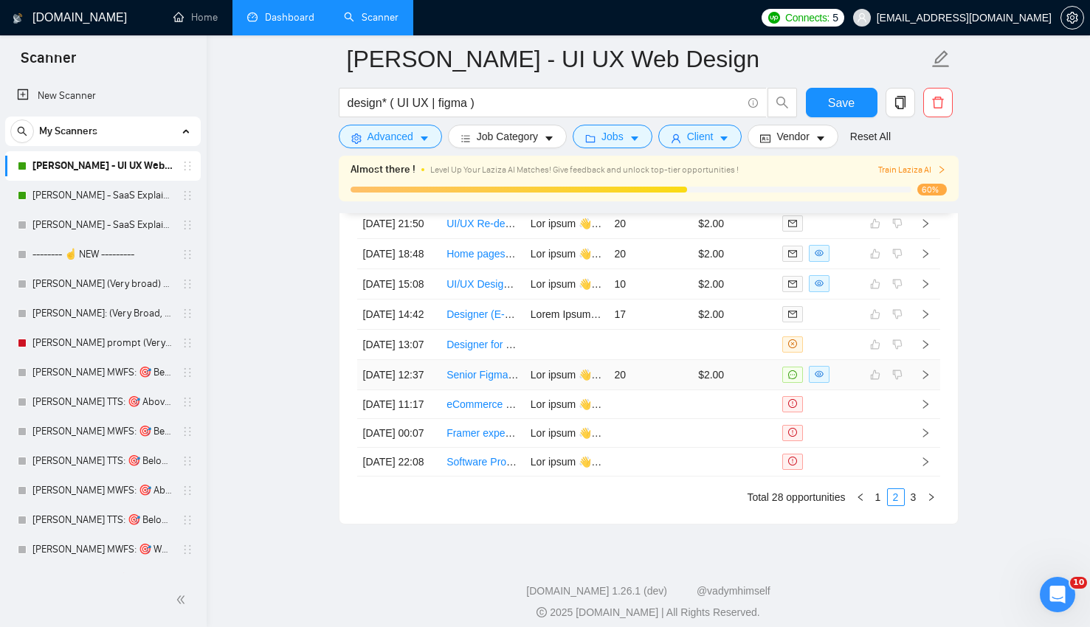
click at [675, 391] on td "20" at bounding box center [650, 375] width 84 height 30
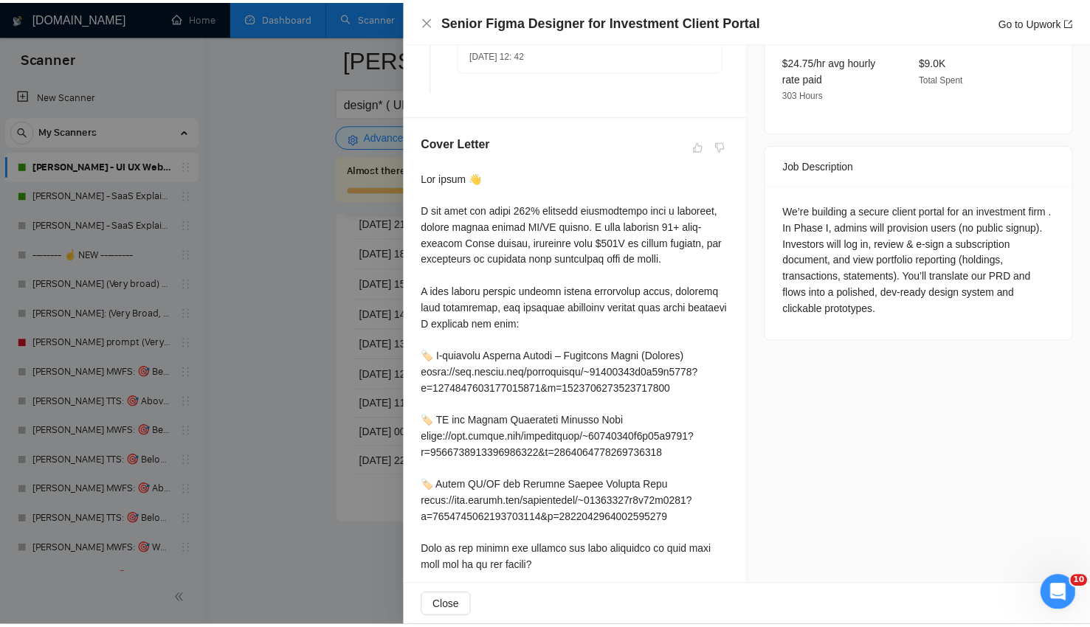
scroll to position [489, 0]
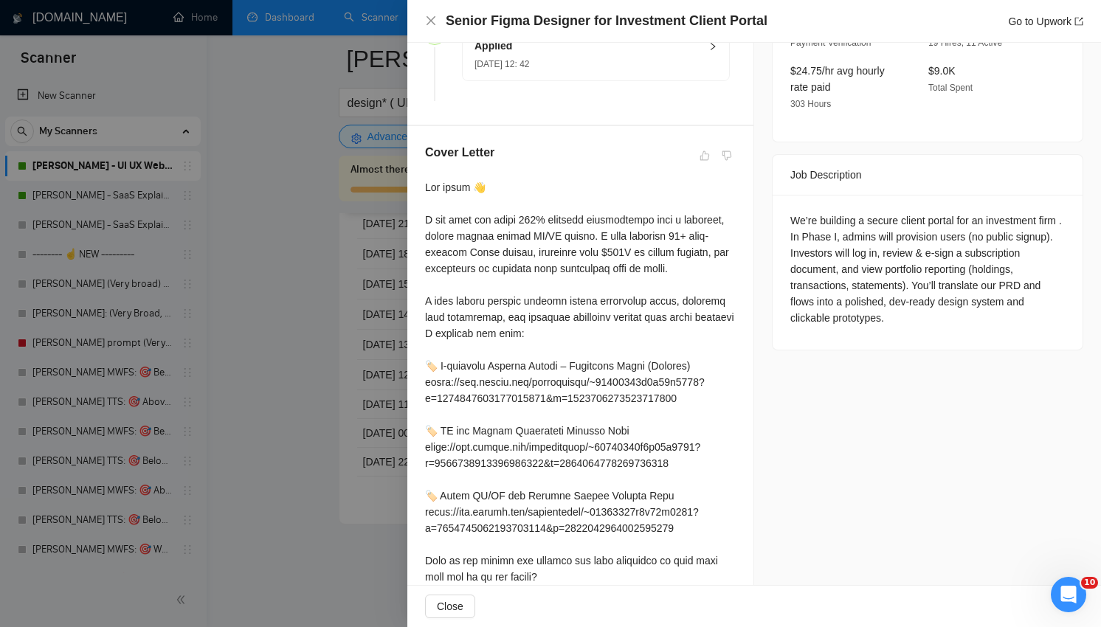
click at [328, 441] on div at bounding box center [550, 313] width 1101 height 627
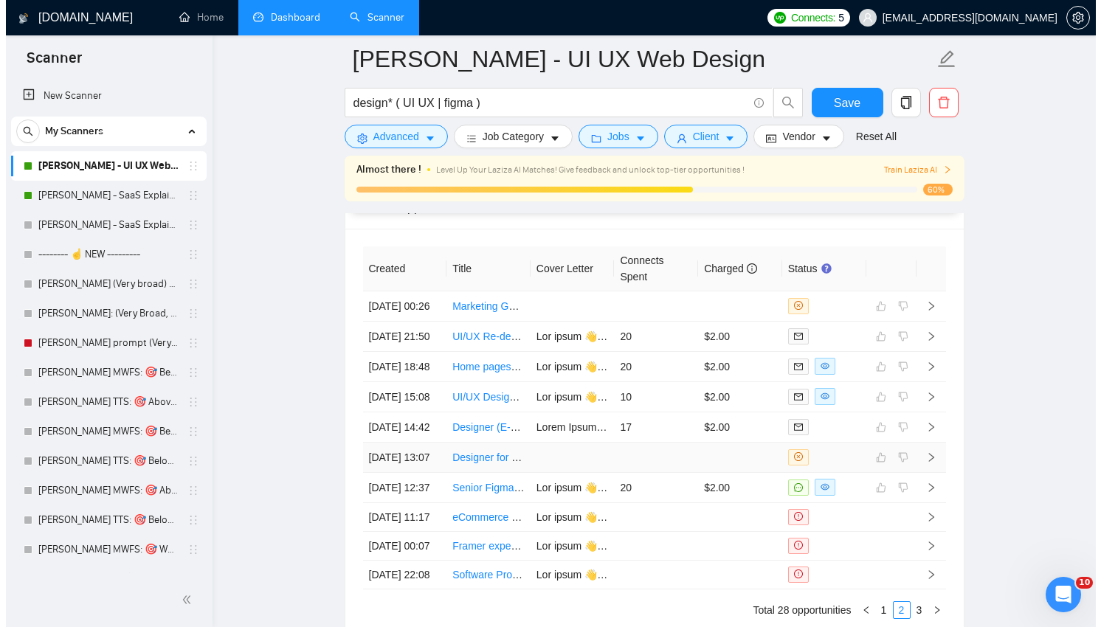
scroll to position [3634, 0]
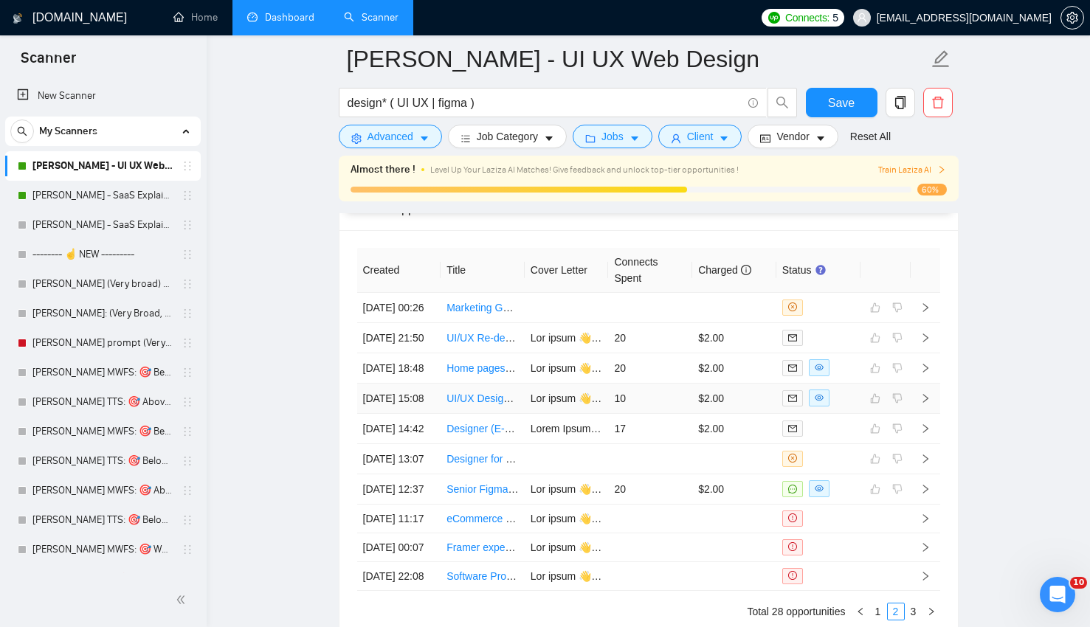
click at [634, 414] on td "10" at bounding box center [650, 399] width 84 height 30
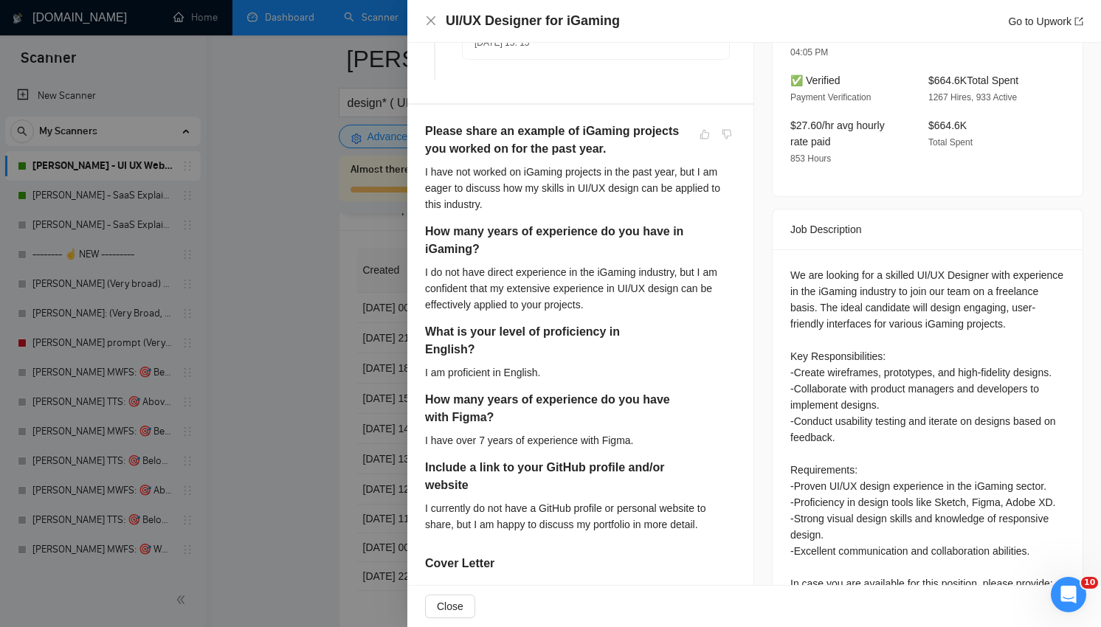
click at [344, 401] on div at bounding box center [550, 313] width 1101 height 627
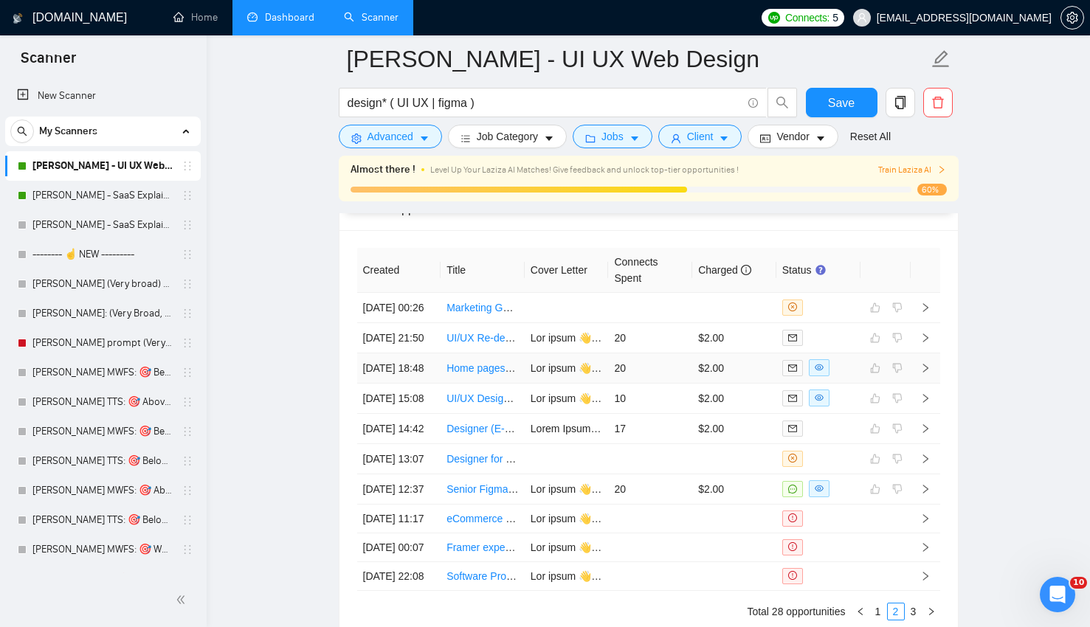
click at [763, 384] on td "$2.00" at bounding box center [734, 369] width 84 height 30
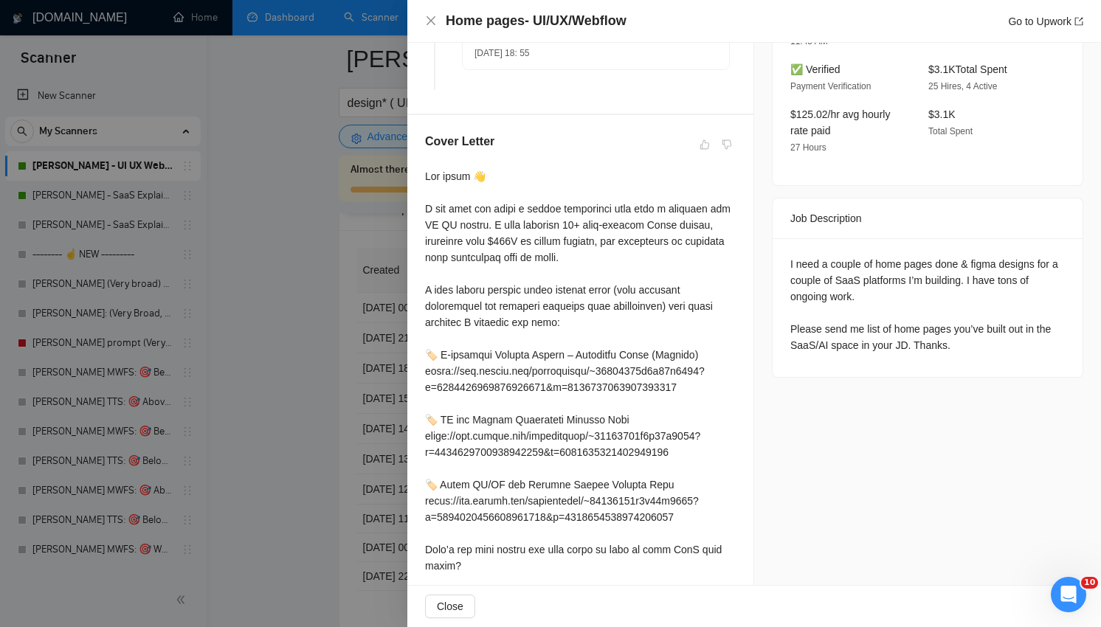
scroll to position [478, 0]
click at [906, 264] on div "I need a couple of home pages done & figma designs for a couple of SaaS platfor…" at bounding box center [928, 305] width 275 height 97
click at [906, 337] on div "Job Posting Details Overview [DATE] 18:38 Published Unspecified Hourly Rate Exp…" at bounding box center [927, 130] width 347 height 1131
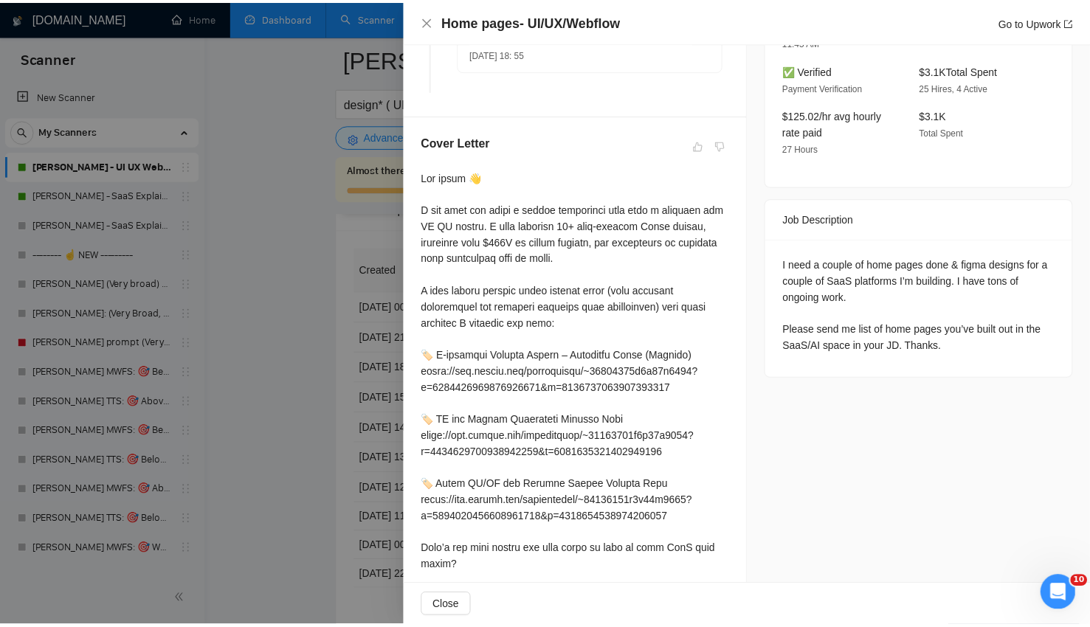
scroll to position [603, 0]
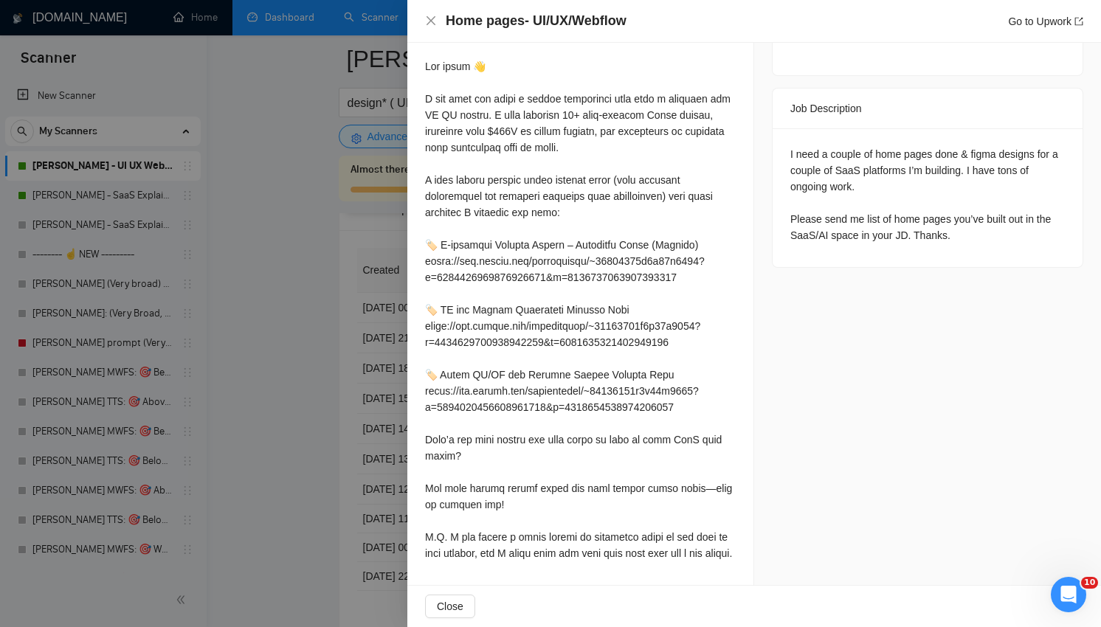
click at [254, 370] on div at bounding box center [550, 313] width 1101 height 627
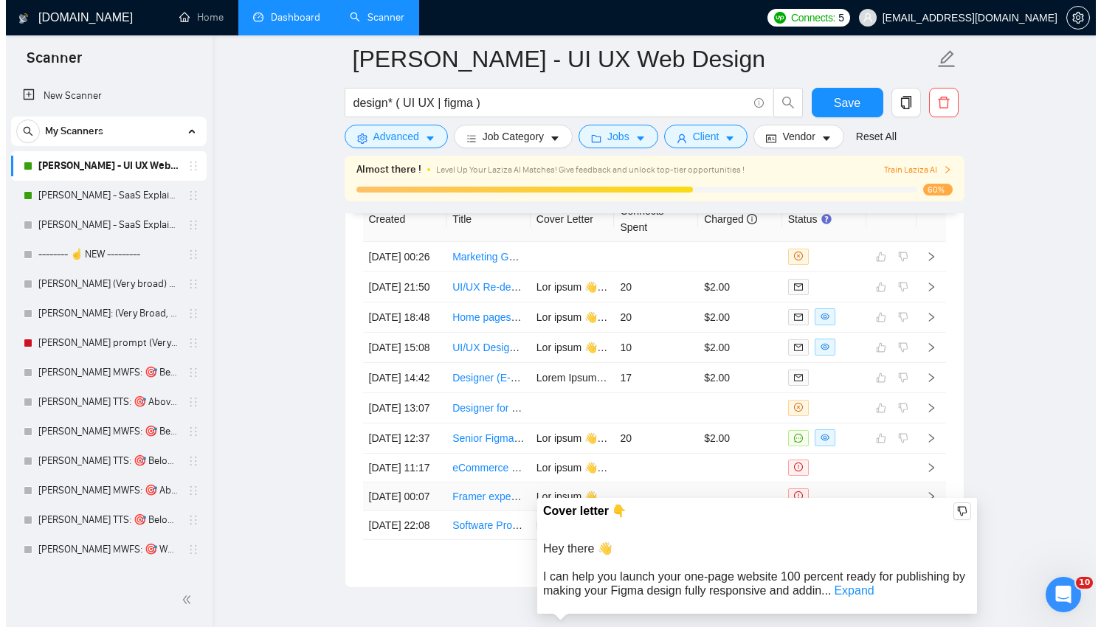
scroll to position [3673, 0]
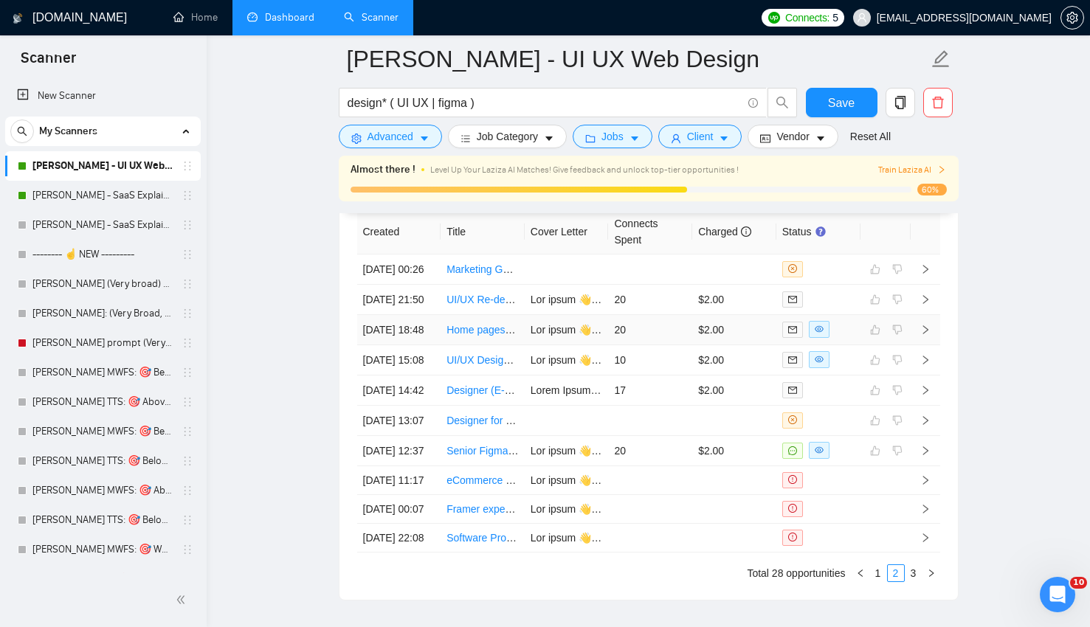
click at [686, 345] on td "20" at bounding box center [650, 330] width 84 height 30
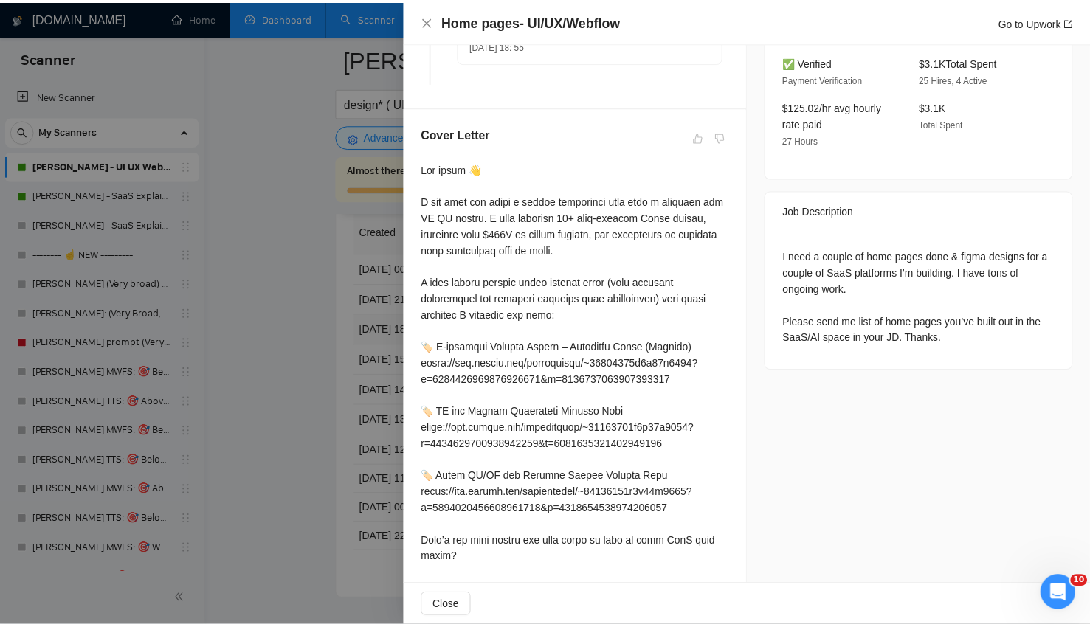
scroll to position [453, 0]
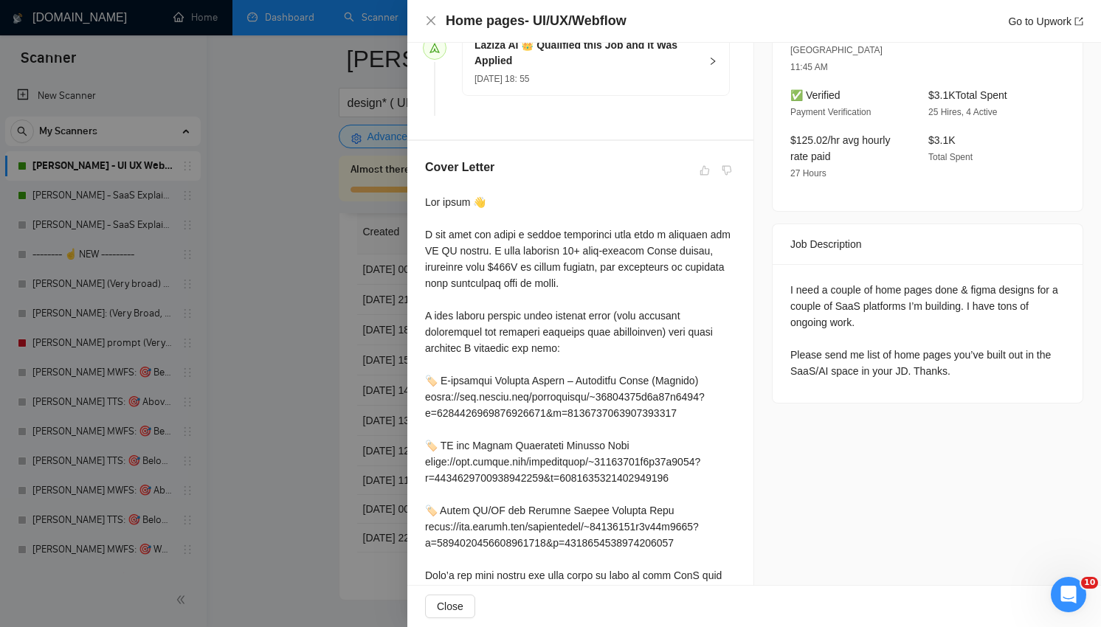
click at [154, 423] on div at bounding box center [550, 313] width 1101 height 627
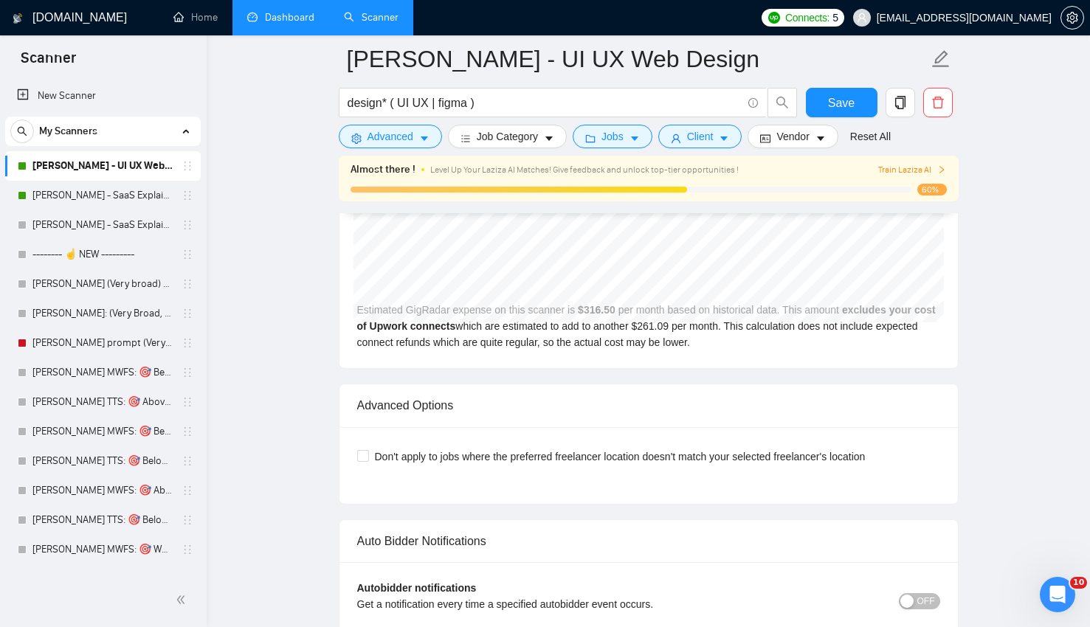
scroll to position [3044, 0]
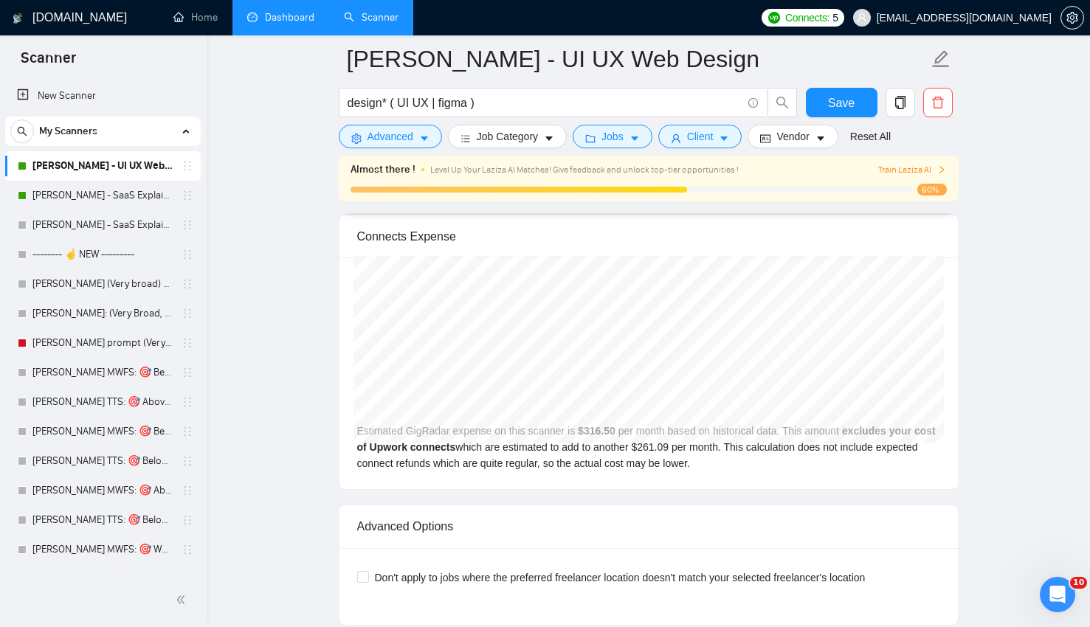
click at [831, 152] on form "[PERSON_NAME] - UI UX Web Design design* ( UI UX | figma ) Save Advanced Job Ca…" at bounding box center [649, 95] width 620 height 120
click at [835, 174] on div "Train Laziza AI" at bounding box center [884, 170] width 124 height 14
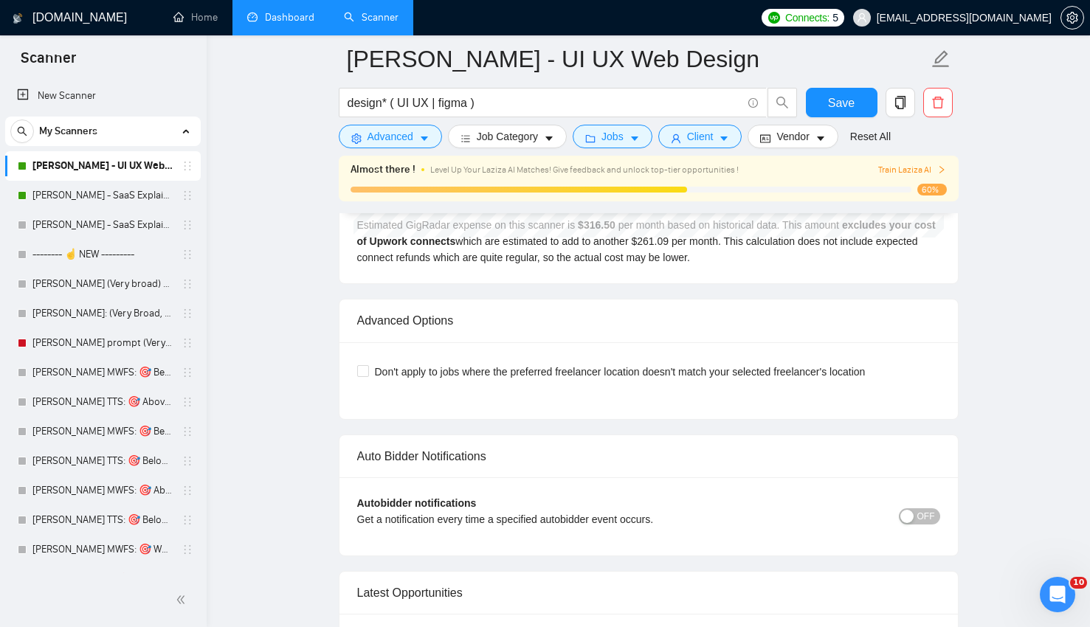
scroll to position [3911, 0]
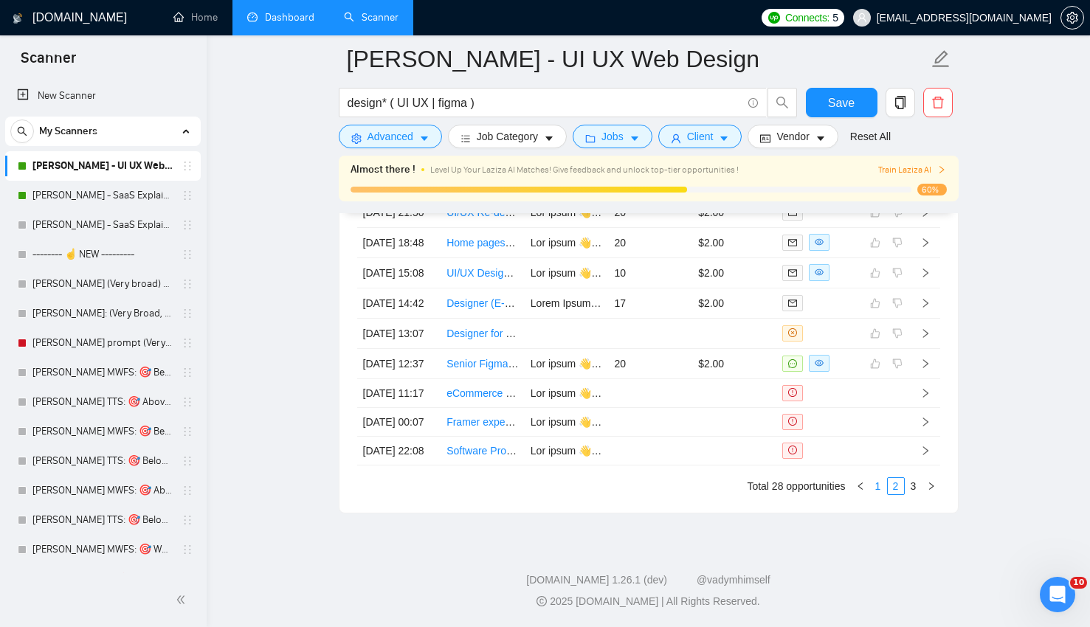
click at [879, 489] on link "1" at bounding box center [878, 486] width 16 height 16
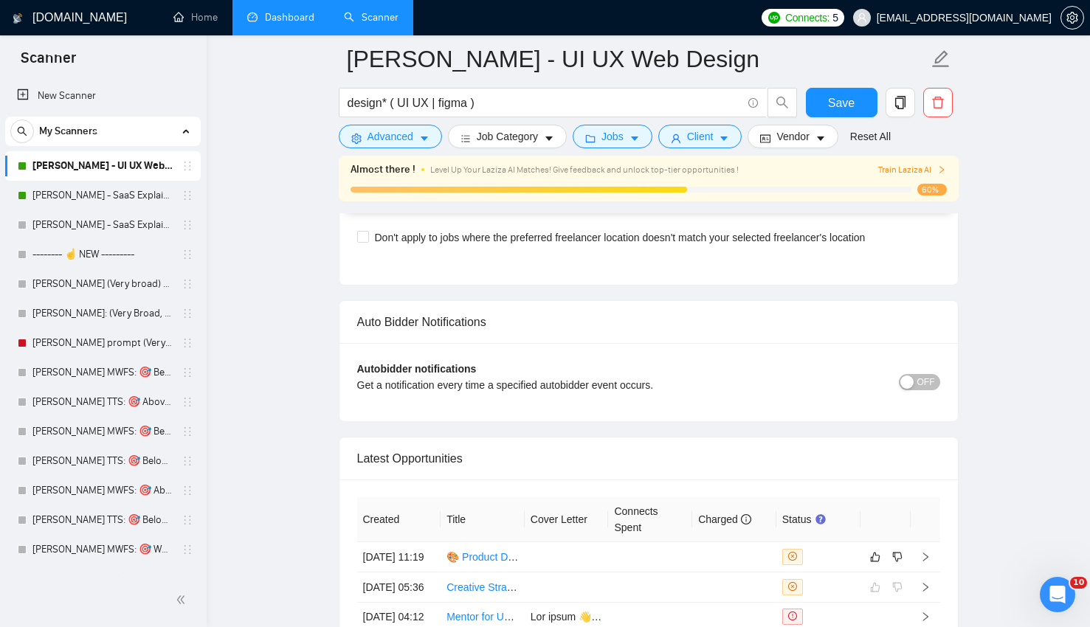
scroll to position [3338, 0]
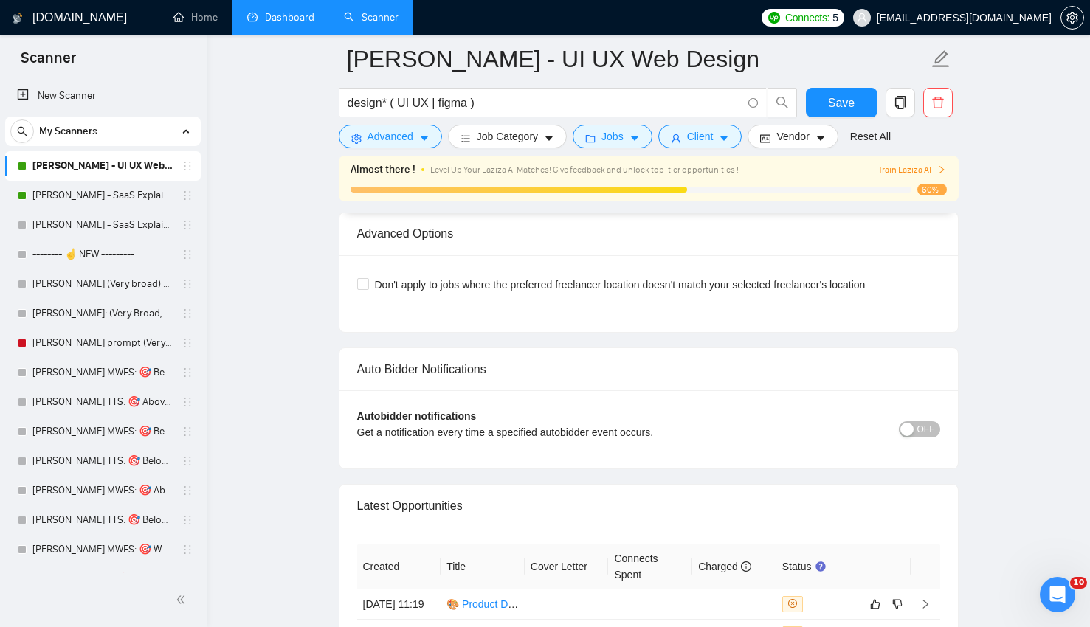
click at [289, 11] on link "Dashboard" at bounding box center [280, 17] width 67 height 13
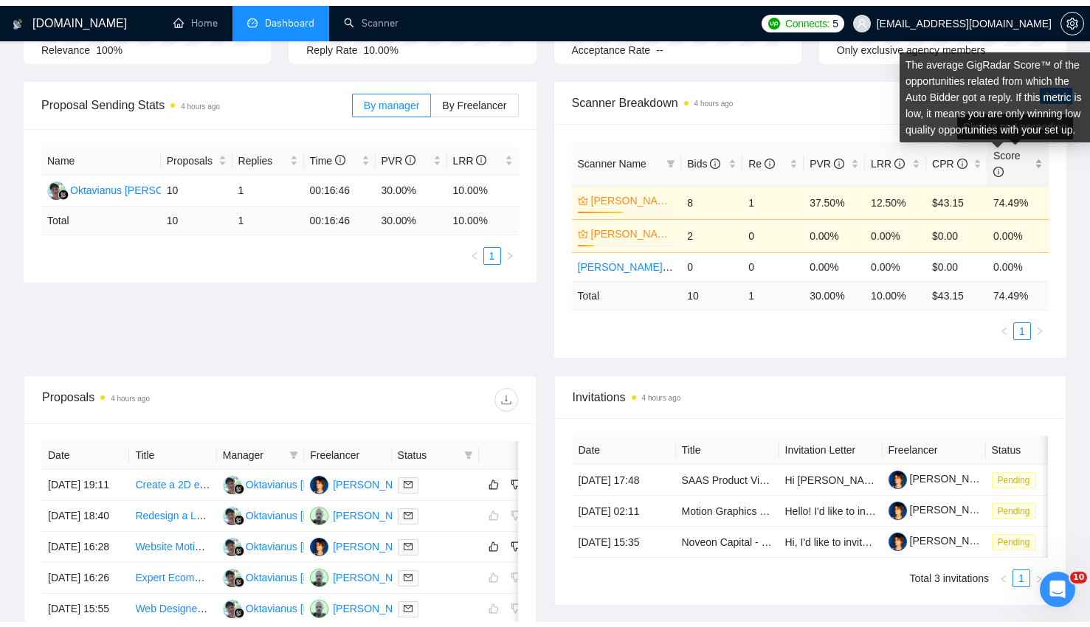
scroll to position [176, 0]
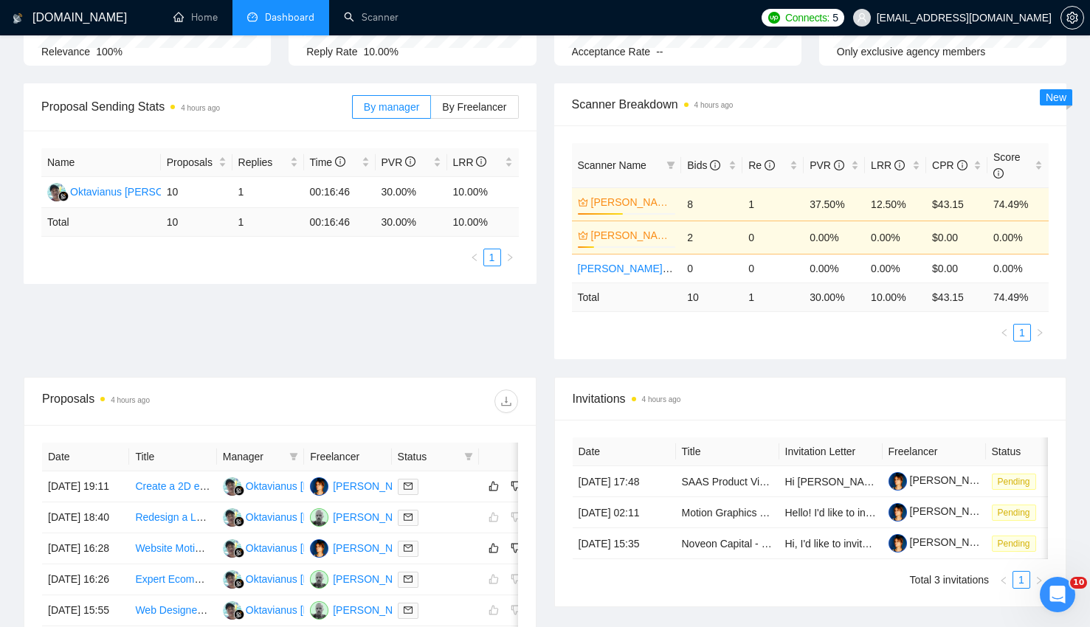
click at [501, 309] on div "Proposal Sending Stats 4 hours ago By manager By Freelancer Name Proposals Repl…" at bounding box center [545, 230] width 1061 height 294
click at [938, 207] on td "$43.15" at bounding box center [956, 204] width 61 height 33
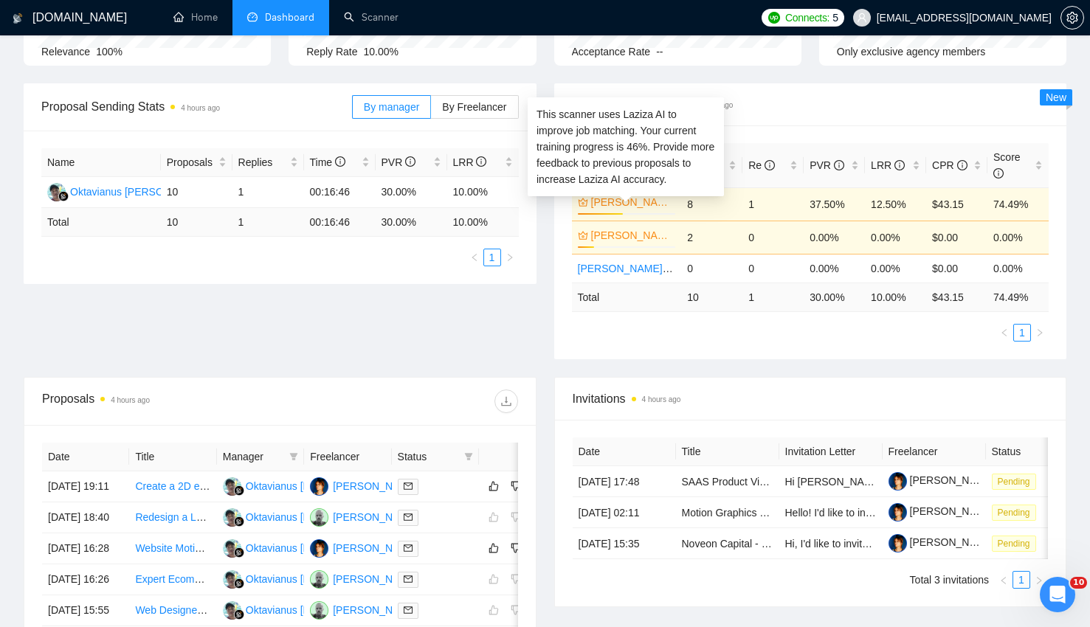
click at [636, 212] on div "[PERSON_NAME] - UI UX Web Design 46%" at bounding box center [627, 204] width 98 height 21
click at [626, 204] on link "[PERSON_NAME] - UI UX Web Design" at bounding box center [632, 202] width 82 height 16
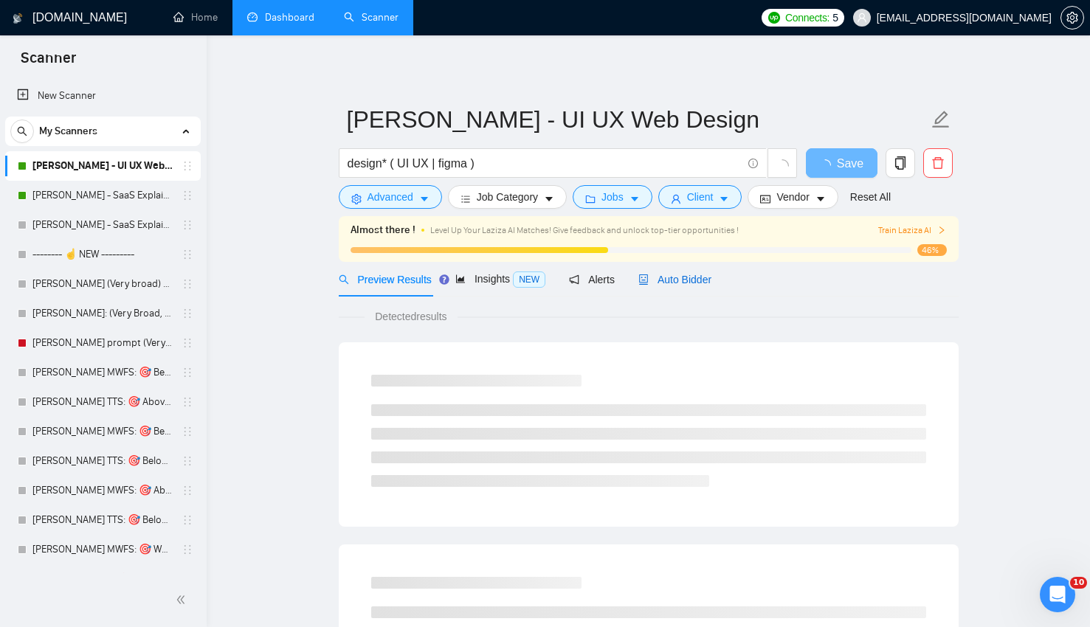
click at [658, 285] on span "Auto Bidder" at bounding box center [675, 280] width 73 height 12
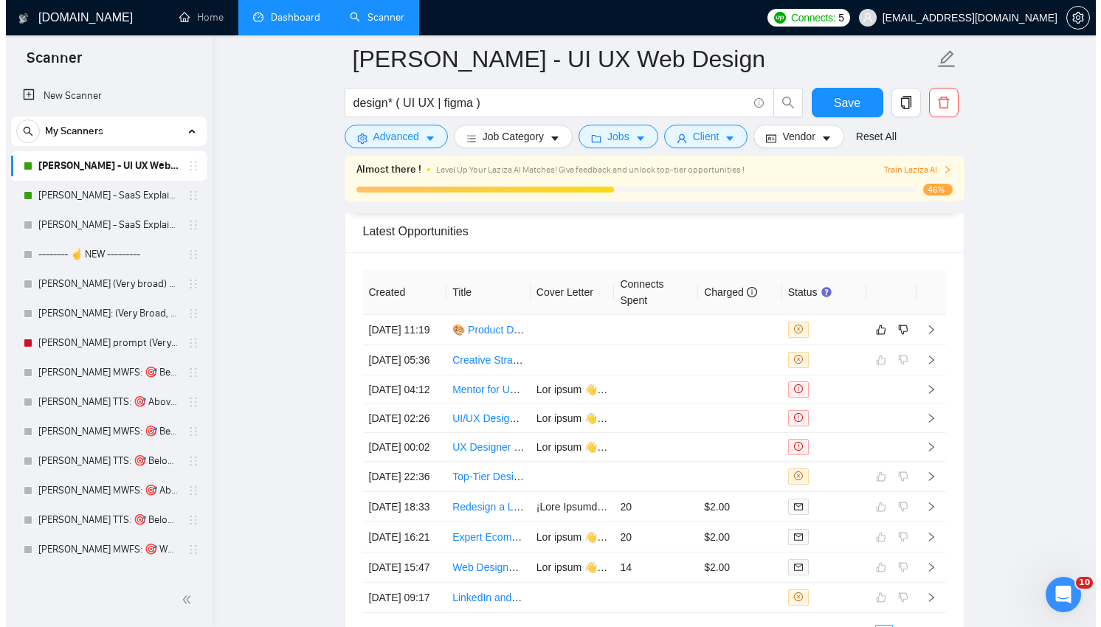
scroll to position [3614, 0]
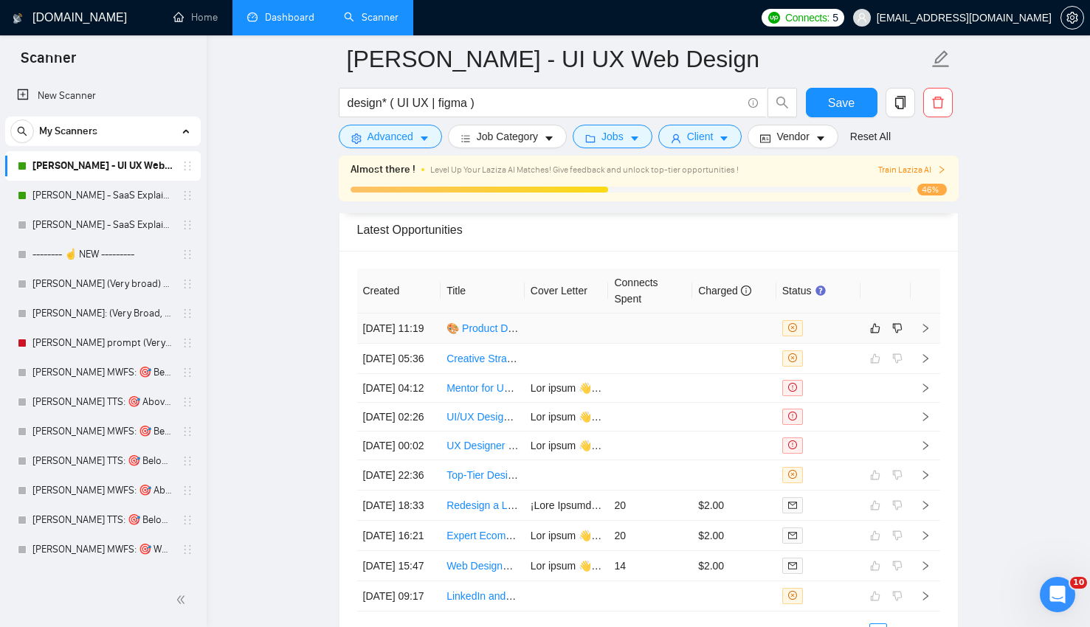
click at [689, 338] on td at bounding box center [650, 329] width 84 height 30
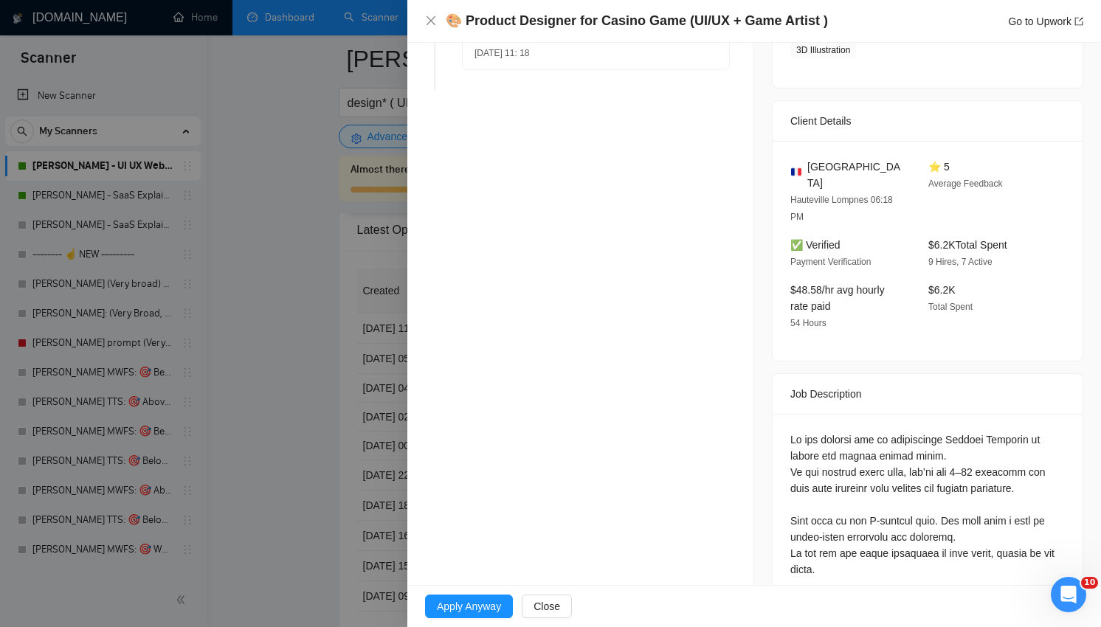
scroll to position [340, 0]
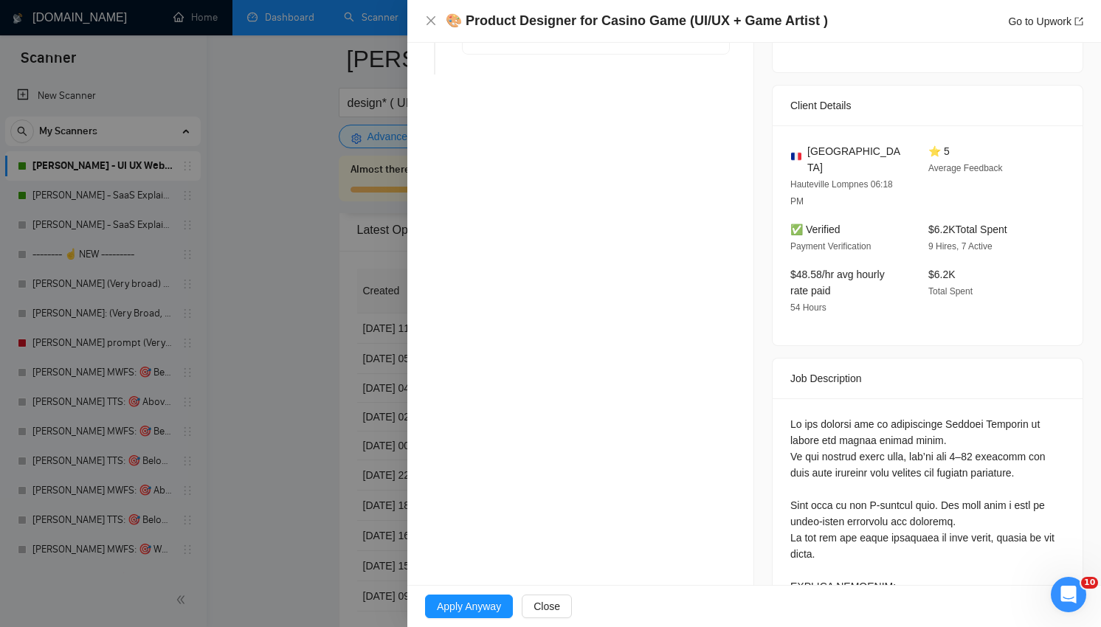
click at [734, 307] on div "Opportunity Details Created: [DATE] 11:18 Scanner: [PERSON_NAME] - UI UX Web De…" at bounding box center [581, 519] width 347 height 1632
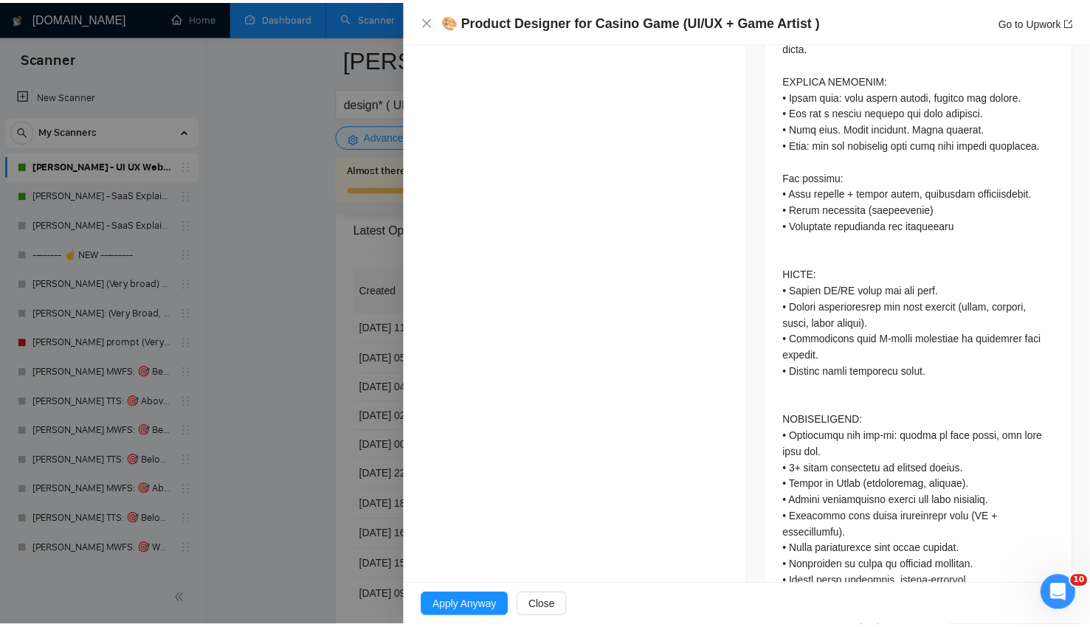
scroll to position [1103, 0]
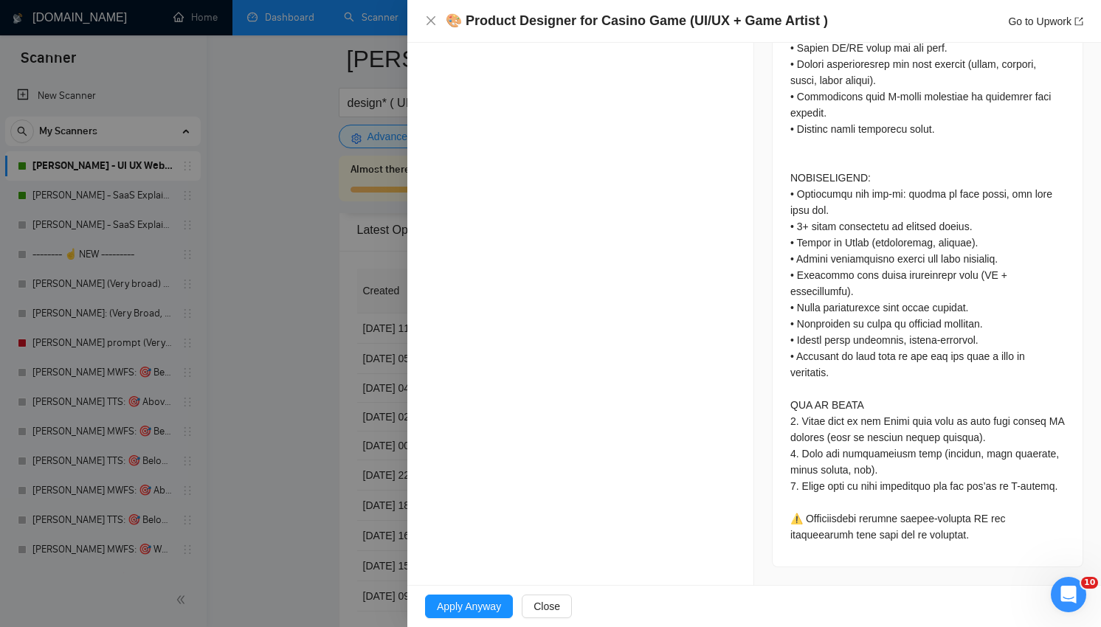
click at [292, 325] on div at bounding box center [550, 313] width 1101 height 627
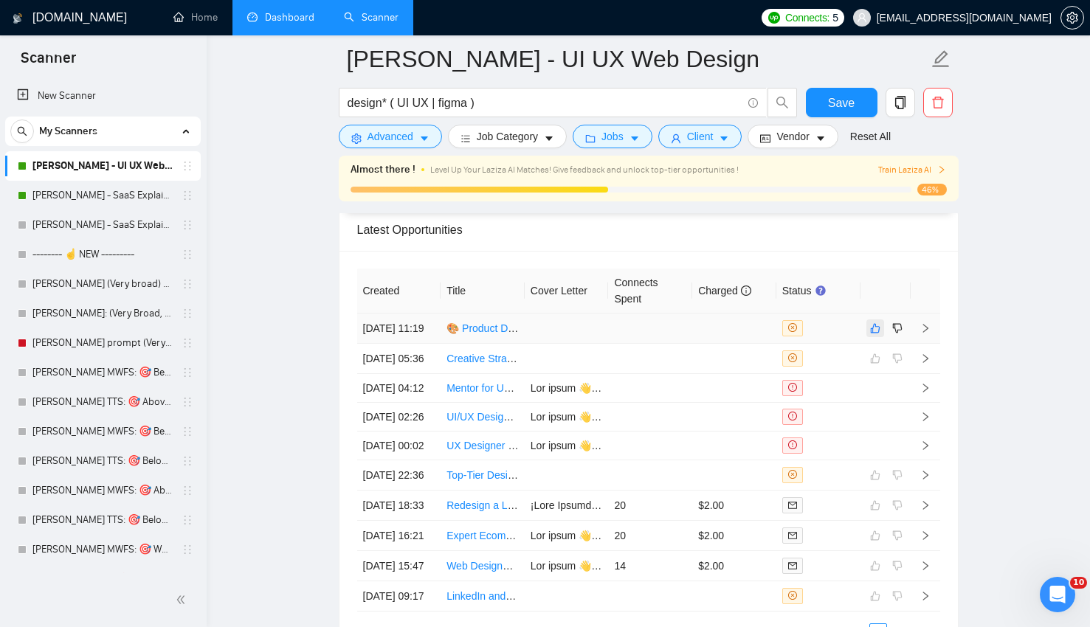
click at [876, 331] on icon "like" at bounding box center [875, 329] width 10 height 12
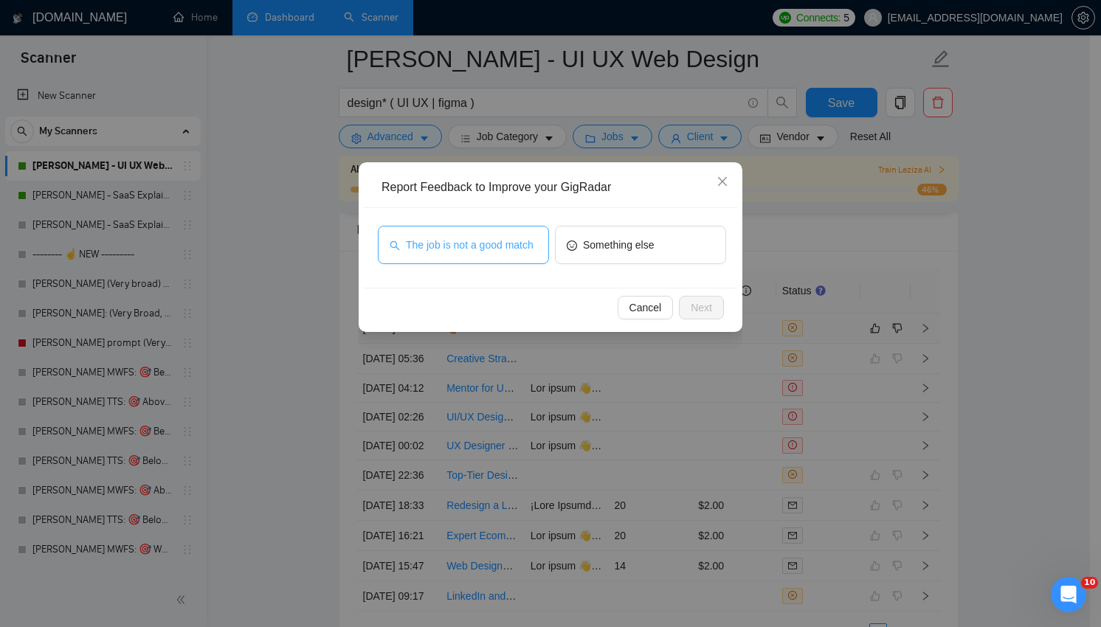
click at [458, 237] on span "The job is not a good match" at bounding box center [470, 245] width 128 height 16
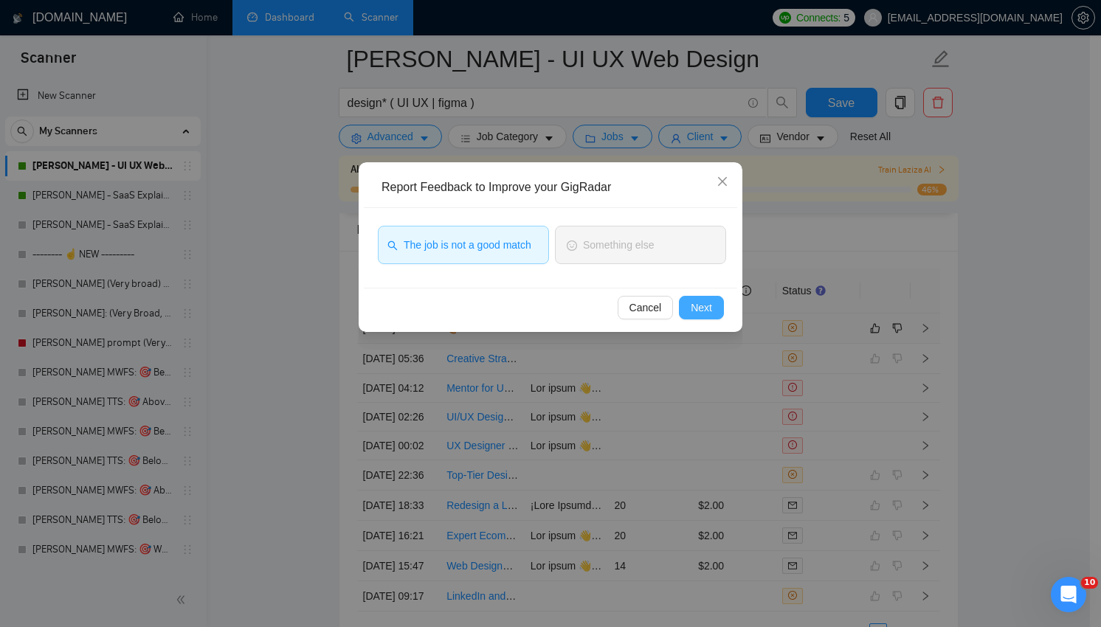
click at [706, 309] on span "Next" at bounding box center [701, 308] width 21 height 16
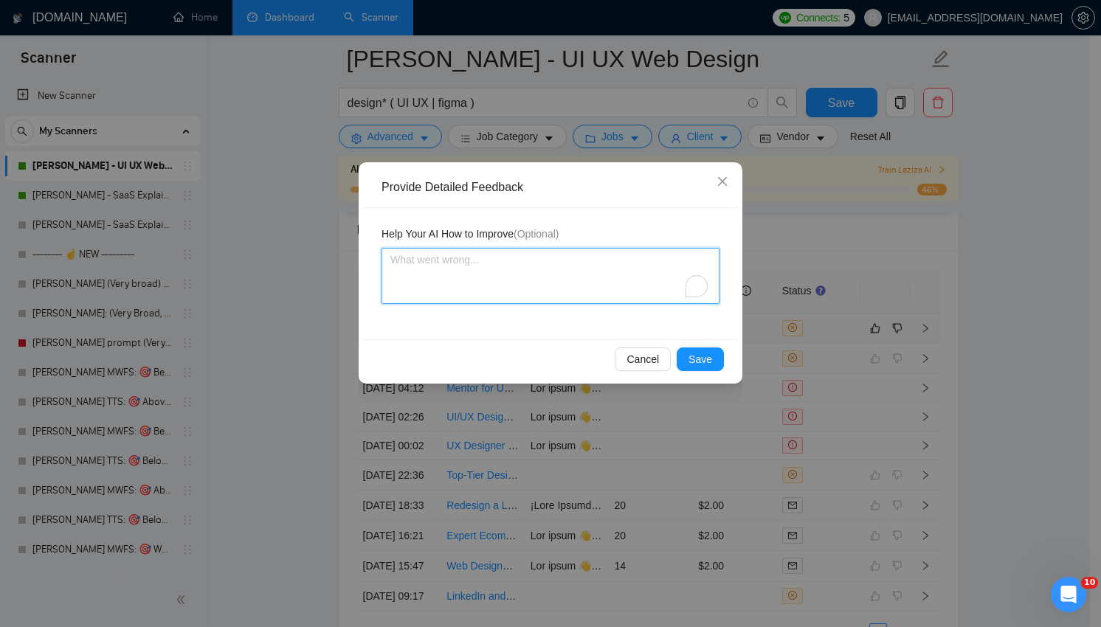
click at [576, 271] on textarea "To enrich screen reader interactions, please activate Accessibility in Grammarl…" at bounding box center [551, 276] width 338 height 56
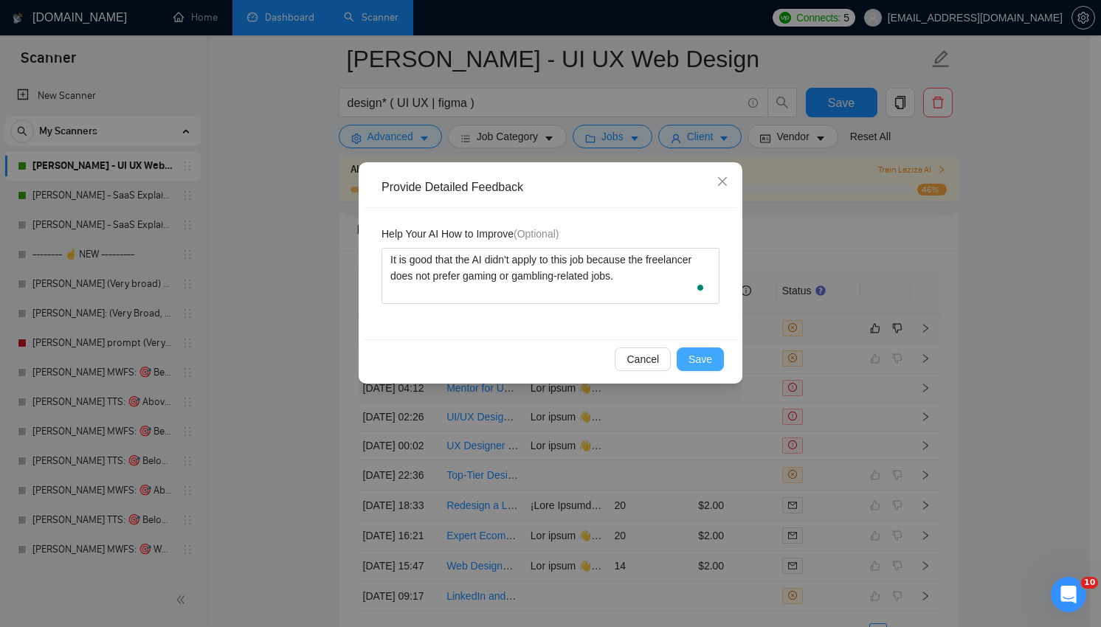
click at [712, 357] on span "Save" at bounding box center [701, 359] width 24 height 16
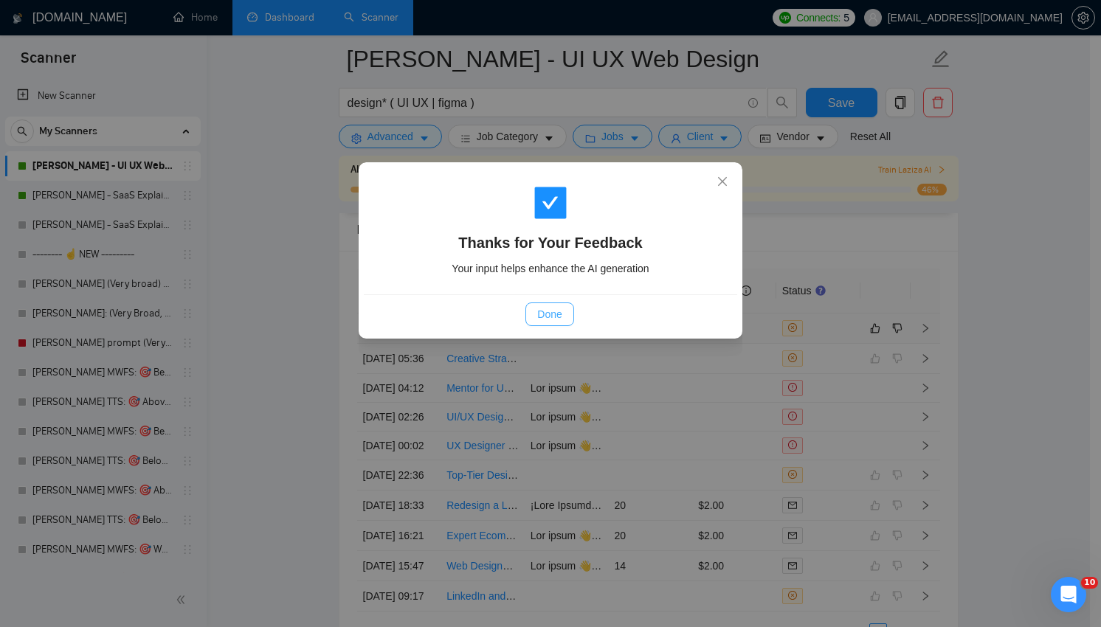
click at [535, 308] on button "Done" at bounding box center [550, 315] width 48 height 24
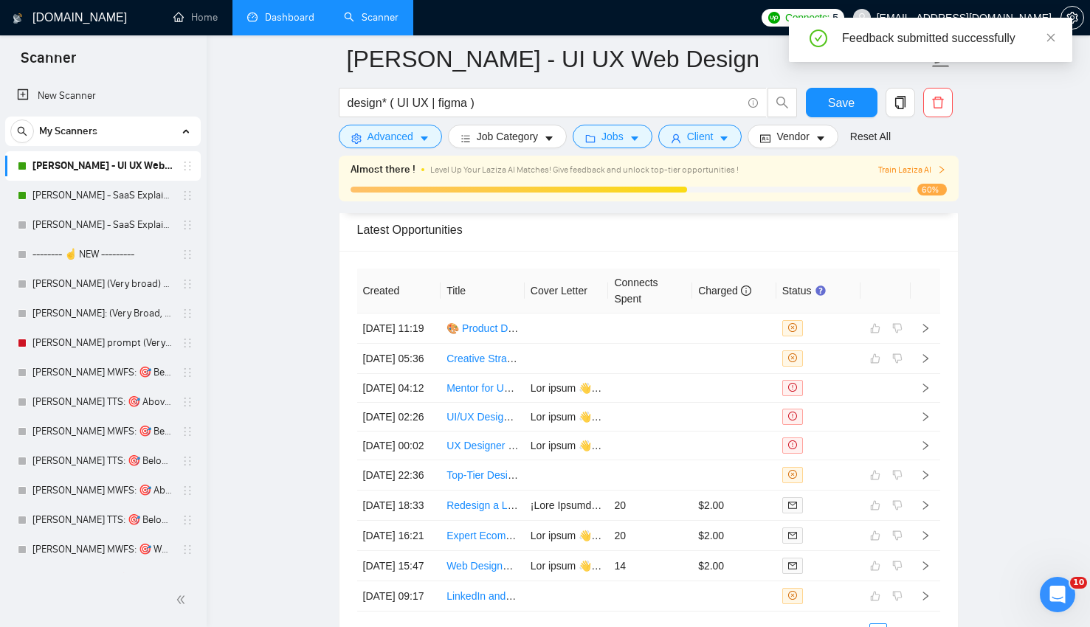
scroll to position [3911, 0]
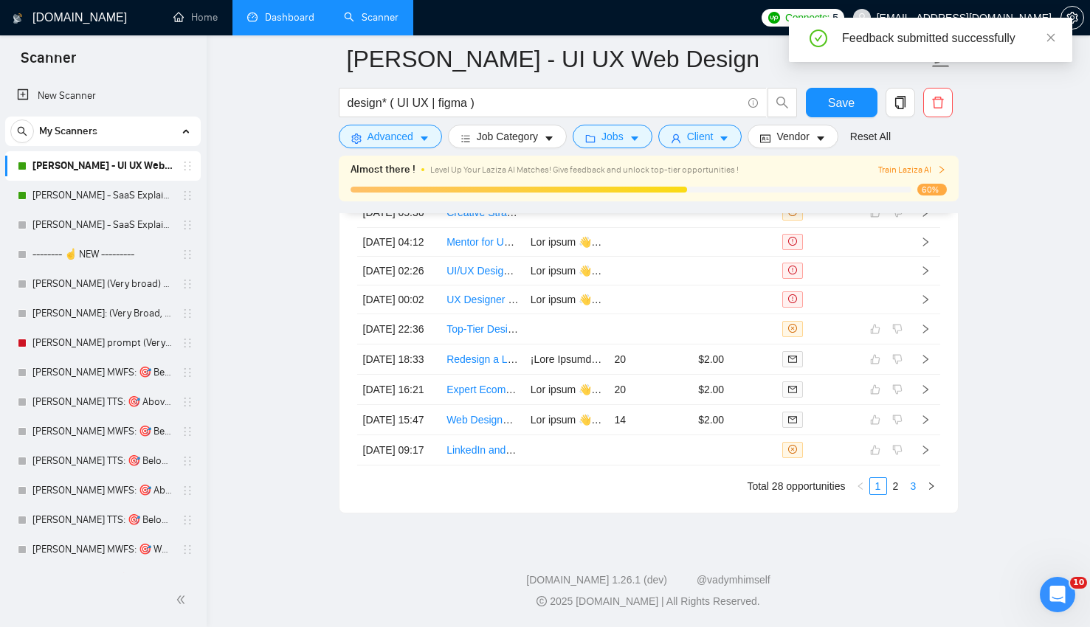
click at [918, 492] on link "3" at bounding box center [914, 486] width 16 height 16
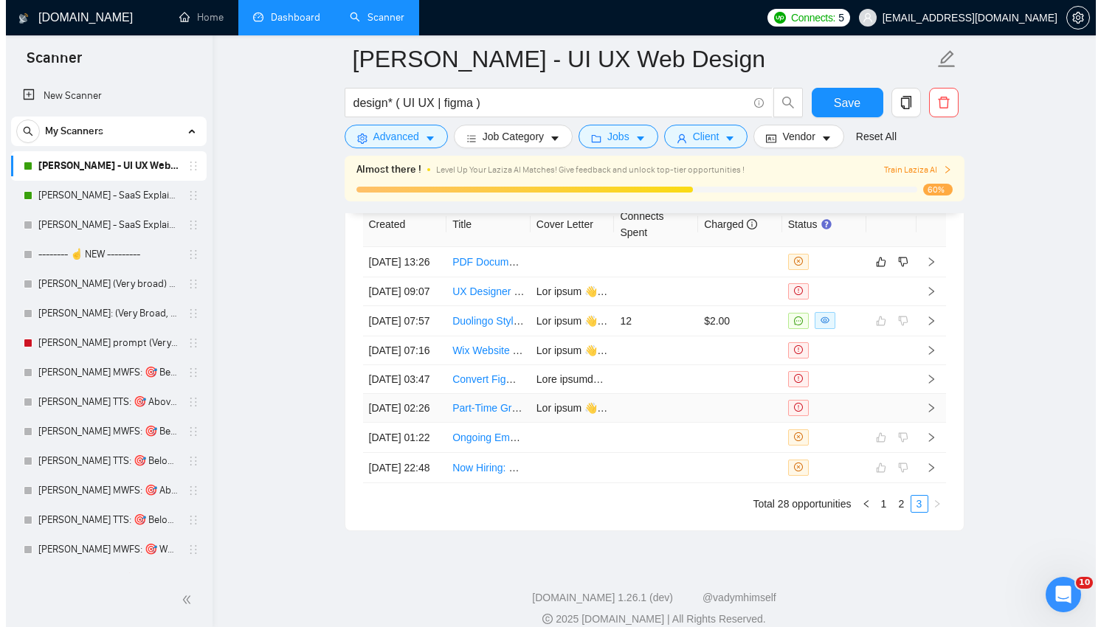
scroll to position [3637, 0]
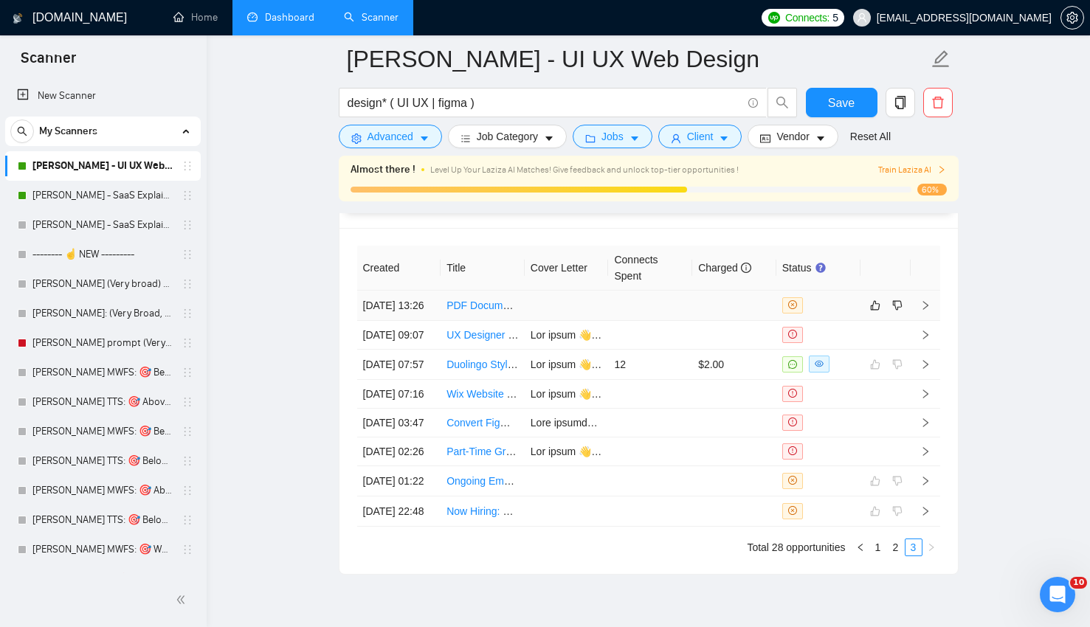
click at [595, 308] on td at bounding box center [567, 306] width 84 height 30
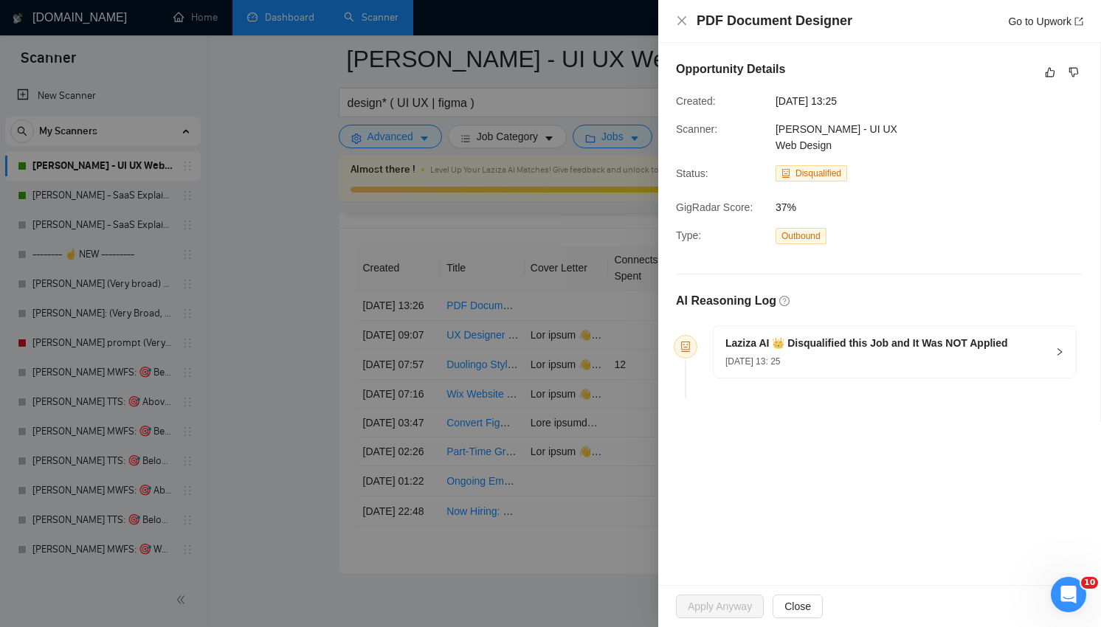
click at [992, 336] on h5 "Laziza AI 👑 Disqualified this Job and It Was NOT Applied" at bounding box center [867, 344] width 283 height 16
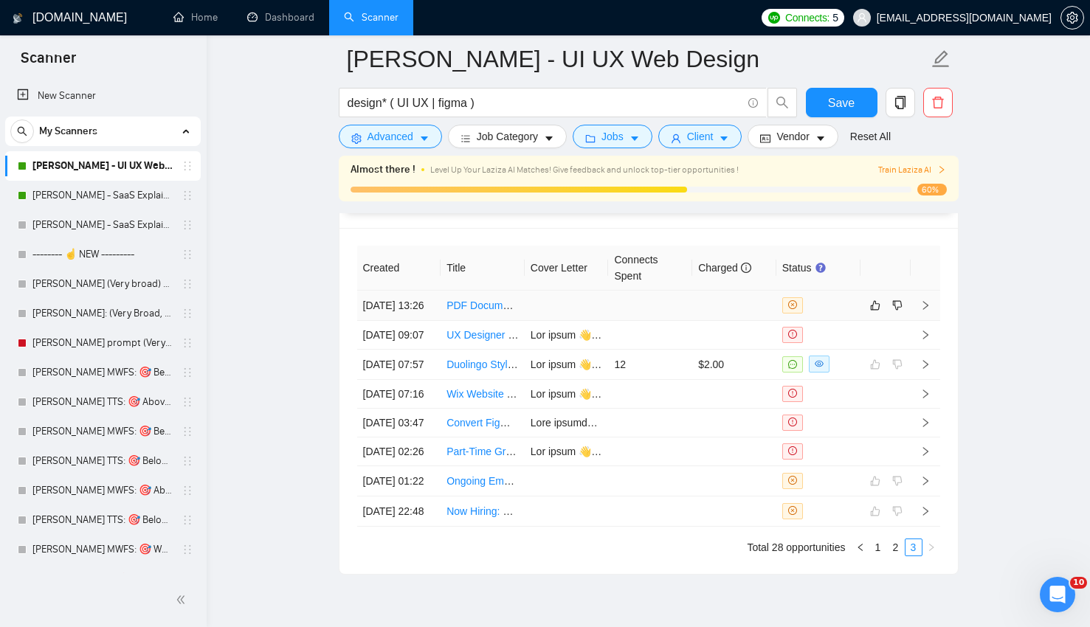
click at [503, 312] on link "PDF Document Designer" at bounding box center [504, 306] width 115 height 12
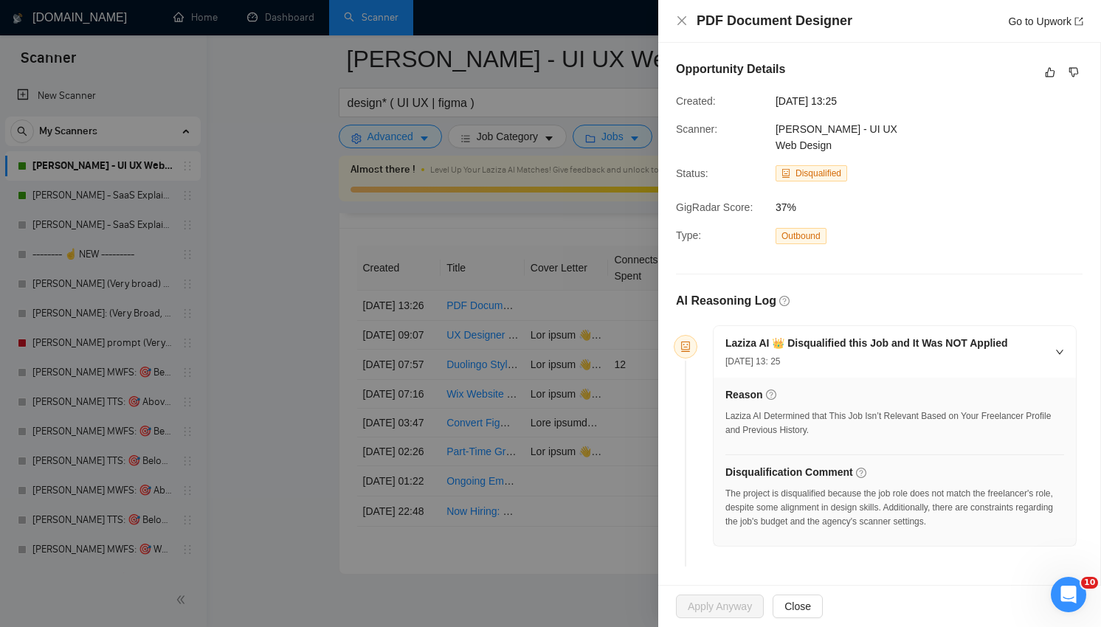
click at [588, 367] on div at bounding box center [550, 313] width 1101 height 627
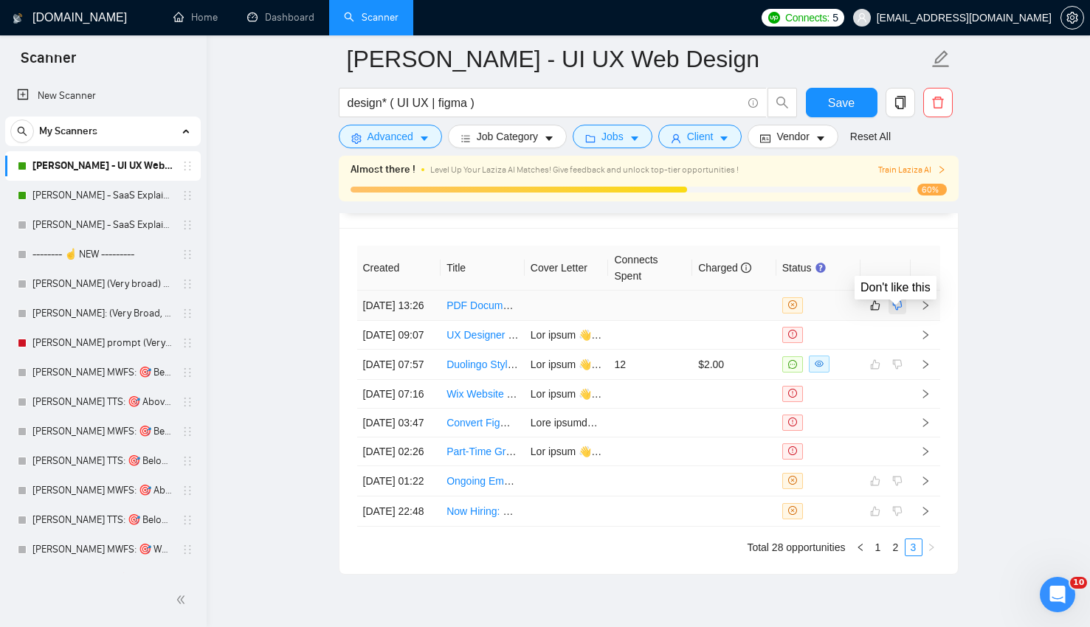
click at [901, 312] on icon "dislike" at bounding box center [898, 306] width 10 height 12
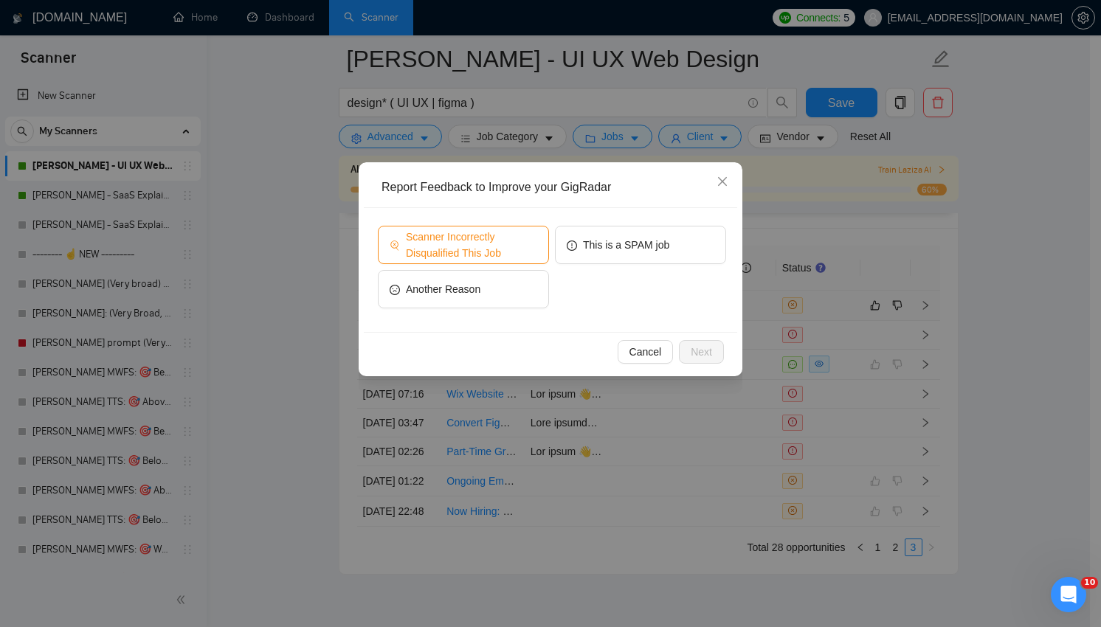
click at [525, 243] on span "Scanner Incorrectly Disqualified This Job" at bounding box center [471, 245] width 131 height 32
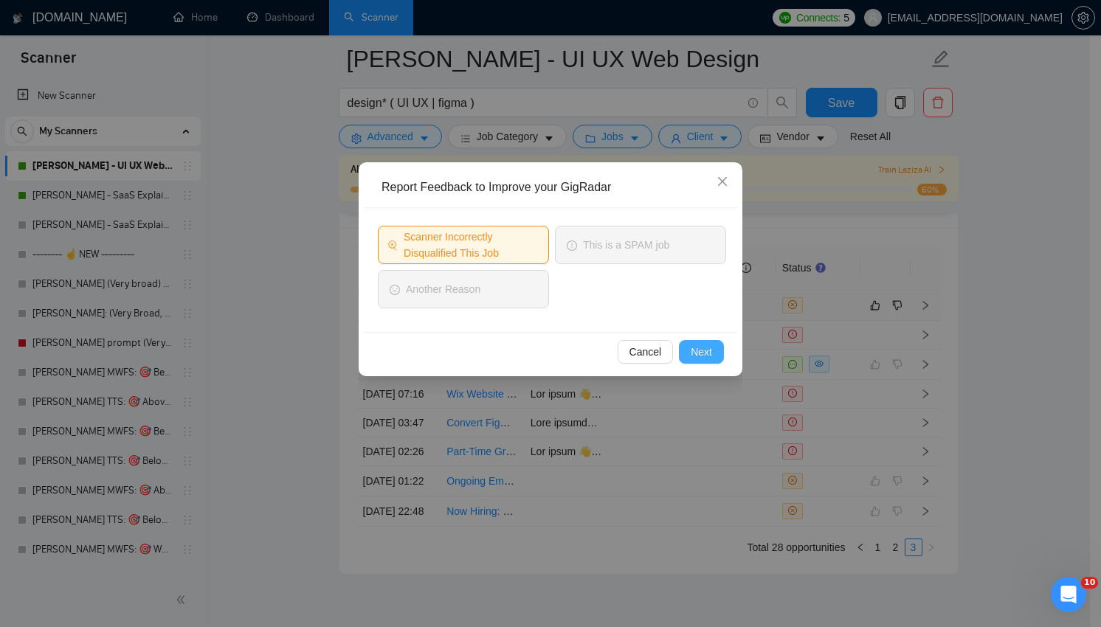
click at [695, 361] on button "Next" at bounding box center [701, 352] width 45 height 24
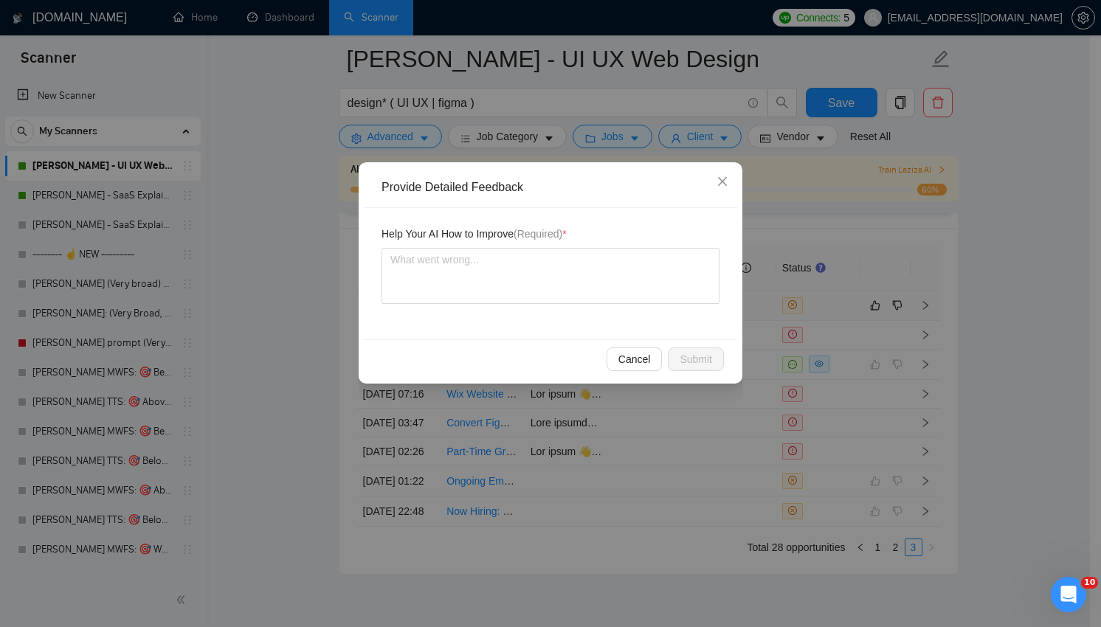
click at [531, 312] on div "Help Your AI How to Improve (Required) *" at bounding box center [551, 273] width 374 height 131
click at [510, 289] on textarea "To enrich screen reader interactions, please activate Accessibility in Grammarl…" at bounding box center [551, 276] width 338 height 56
type textarea "T"
type textarea "Th"
type textarea "Thi"
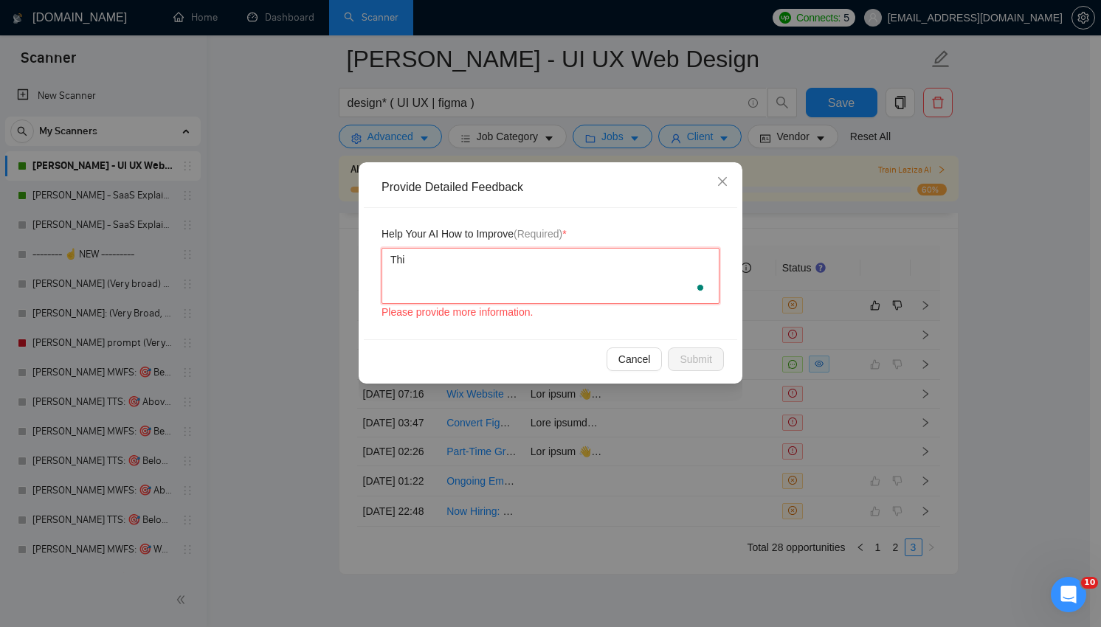
type textarea "This"
type textarea "This c"
type textarea "This co"
type textarea "This cou"
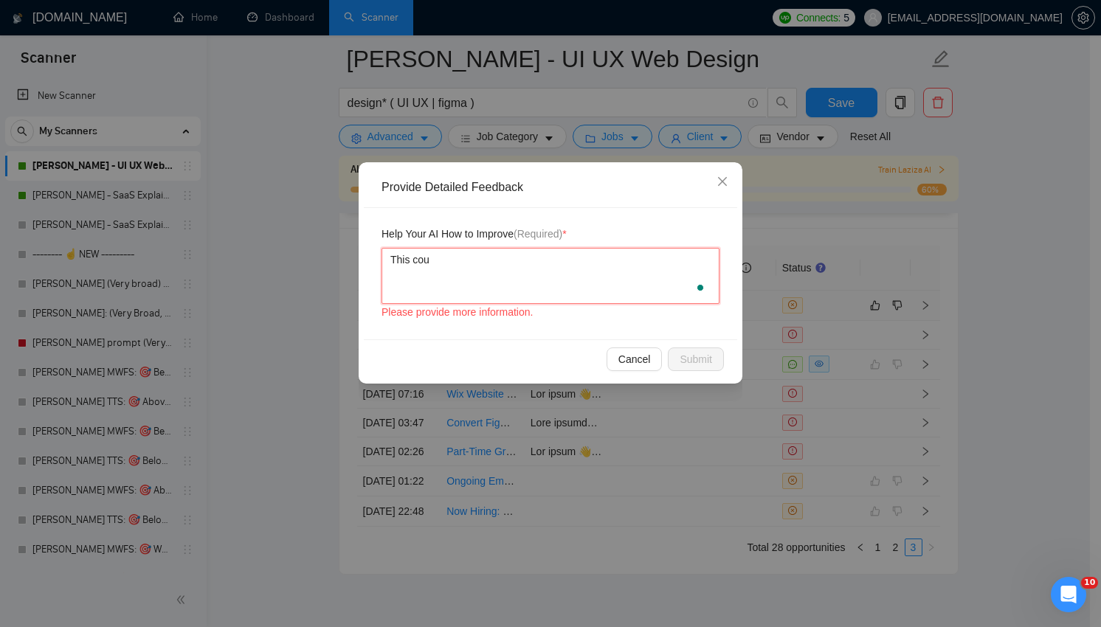
type textarea "This coul"
type textarea "This could"
type textarea "This could ha"
type textarea "This could hav"
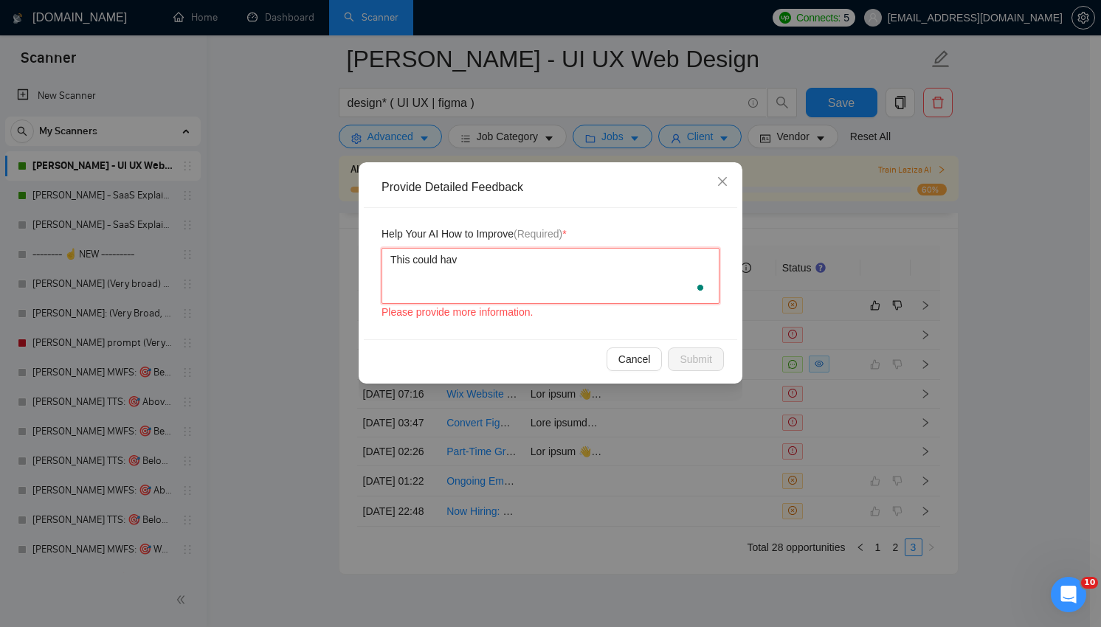
type textarea "This could have"
type textarea "This could have b"
type textarea "This could have be"
type textarea "This could have bee"
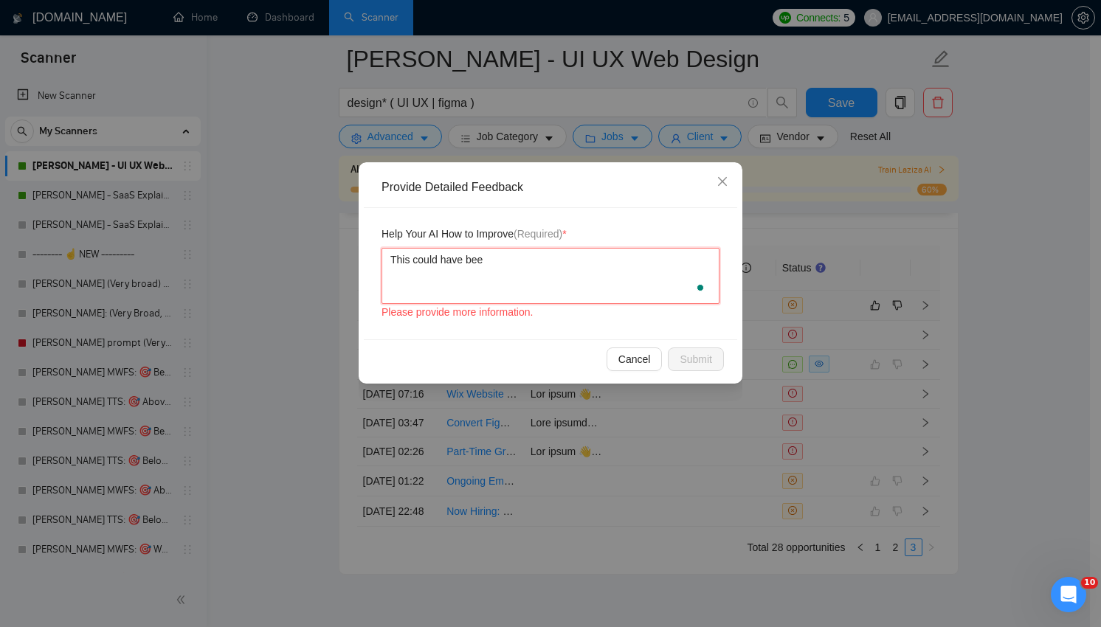
type textarea "This could have been"
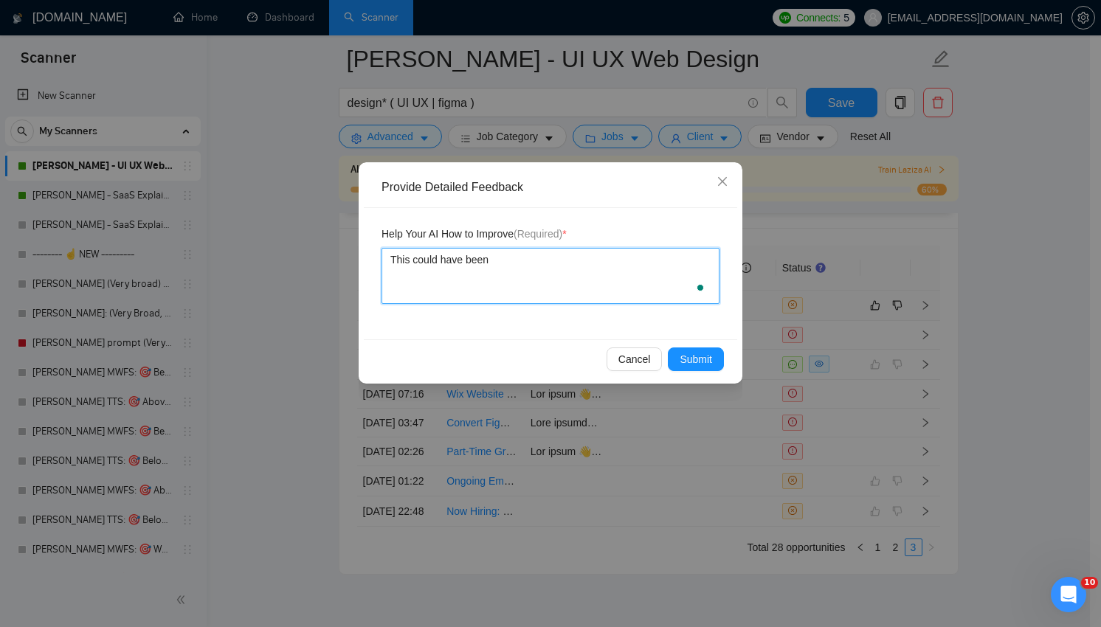
type textarea "This could have been"
type textarea "This could have been a"
type textarea "This could have been a g"
type textarea "This could have been a go"
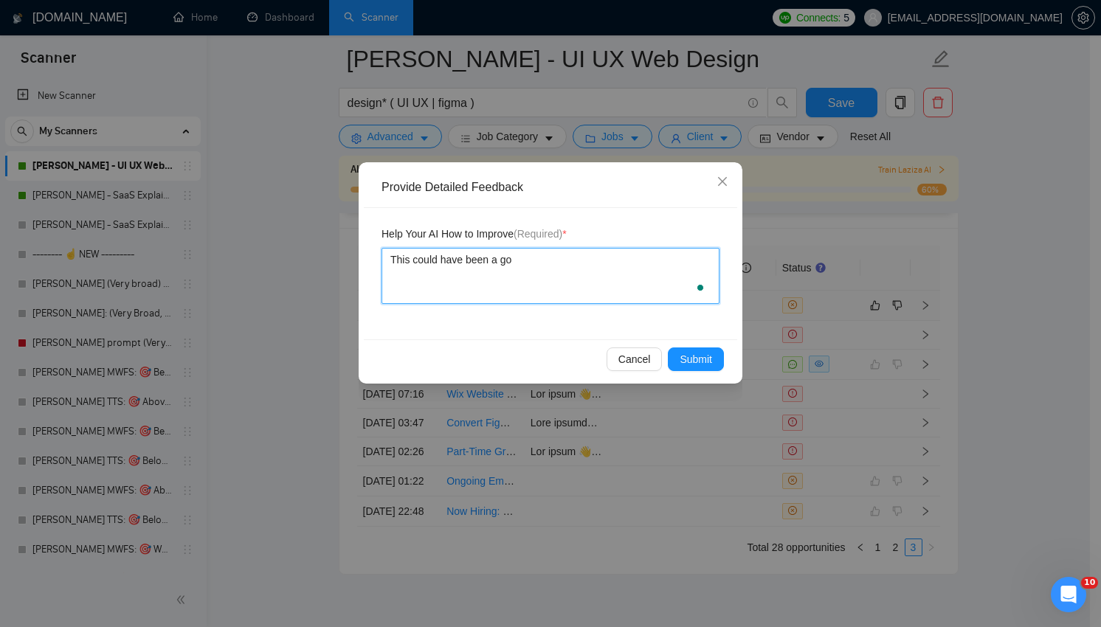
type textarea "This could have been a goo"
type textarea "This could have been a good"
type textarea "This could have been a good j"
type textarea "This could have been a good jo"
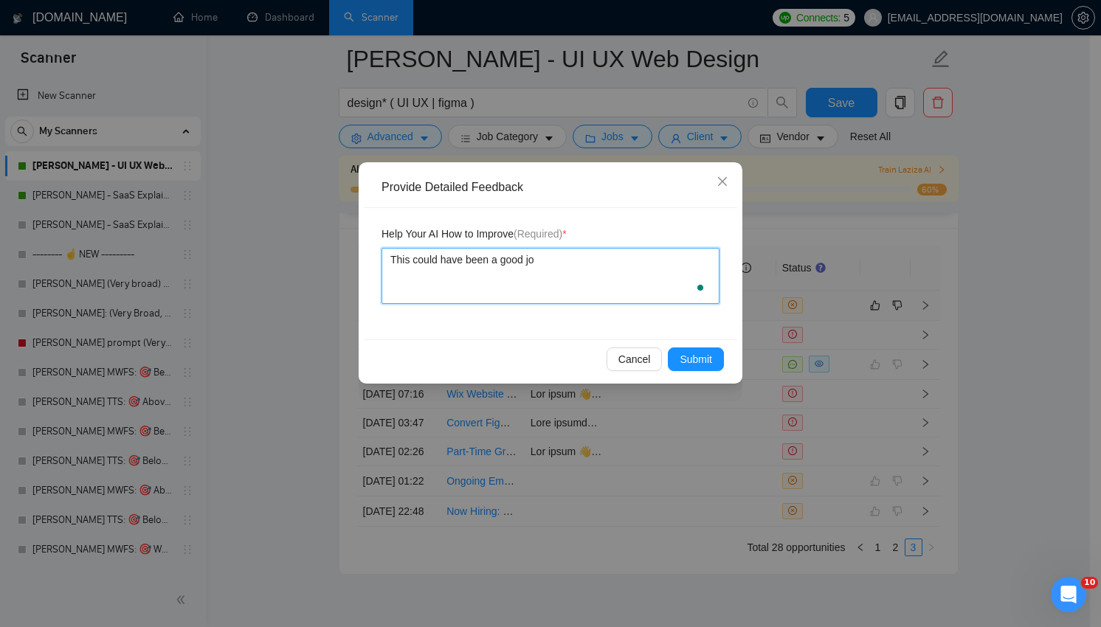
type textarea "This could have been a good job"
type textarea "This could have been a good job f"
type textarea "This could have been a good job fo"
type textarea "This could have been a good job for"
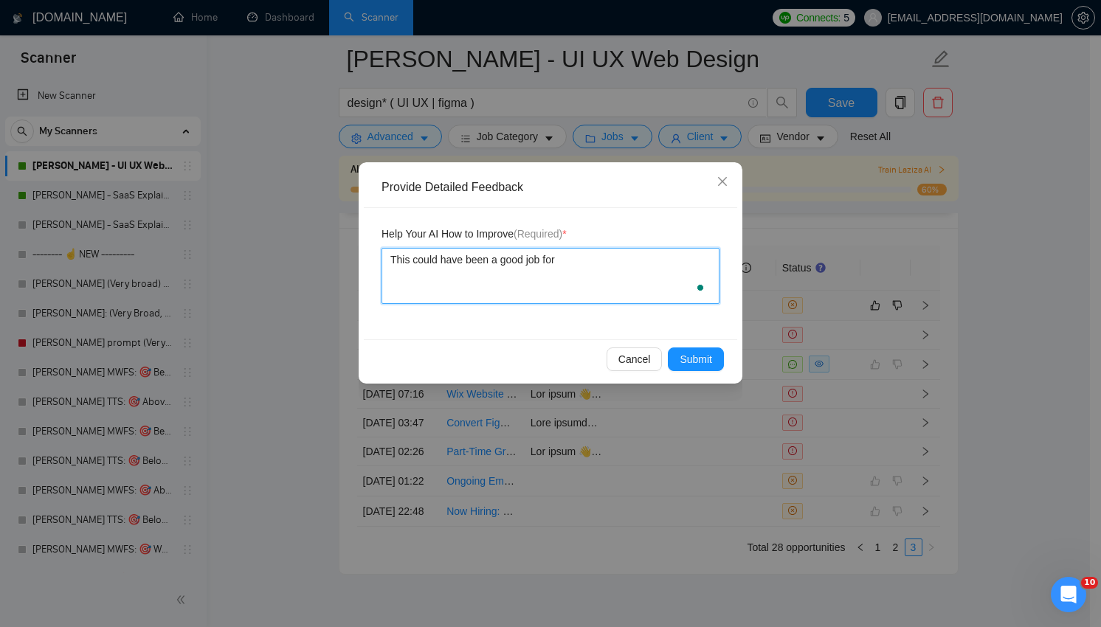
type textarea "This could have been a good job for"
type textarea "This could have been a good job for o"
type textarea "This could have been a good job for ou"
type textarea "This could have been a good job for our"
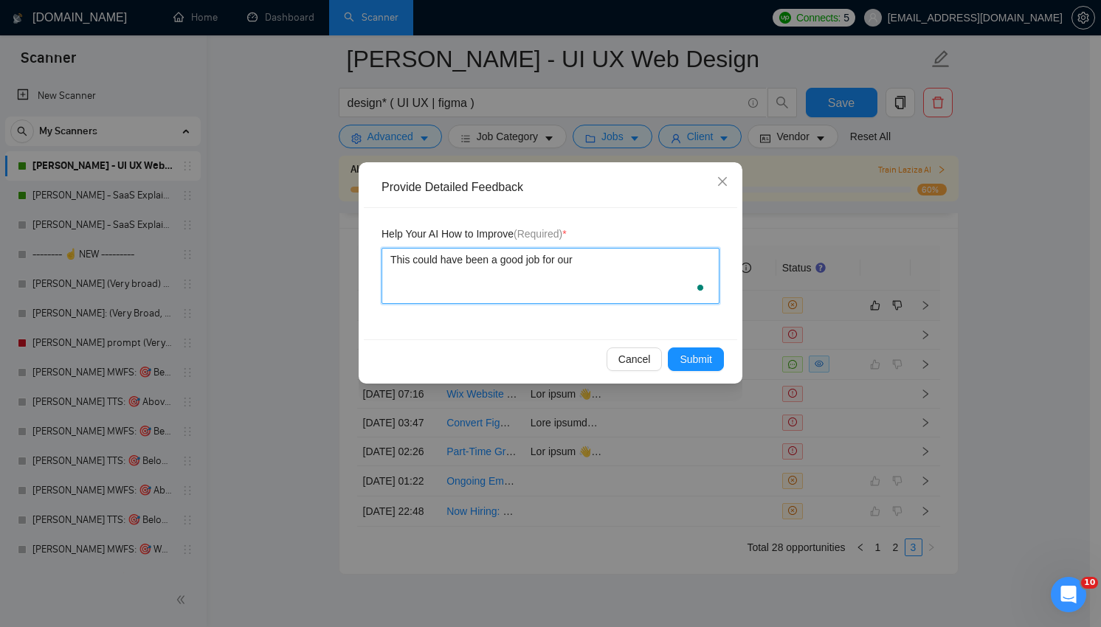
type textarea "This could have been a good job for our f"
type textarea "This could have been a good job for our fr"
type textarea "This could have been a good job for our fre"
type textarea "This could have been a good job for our free"
type textarea "This could have been a good job for our freel"
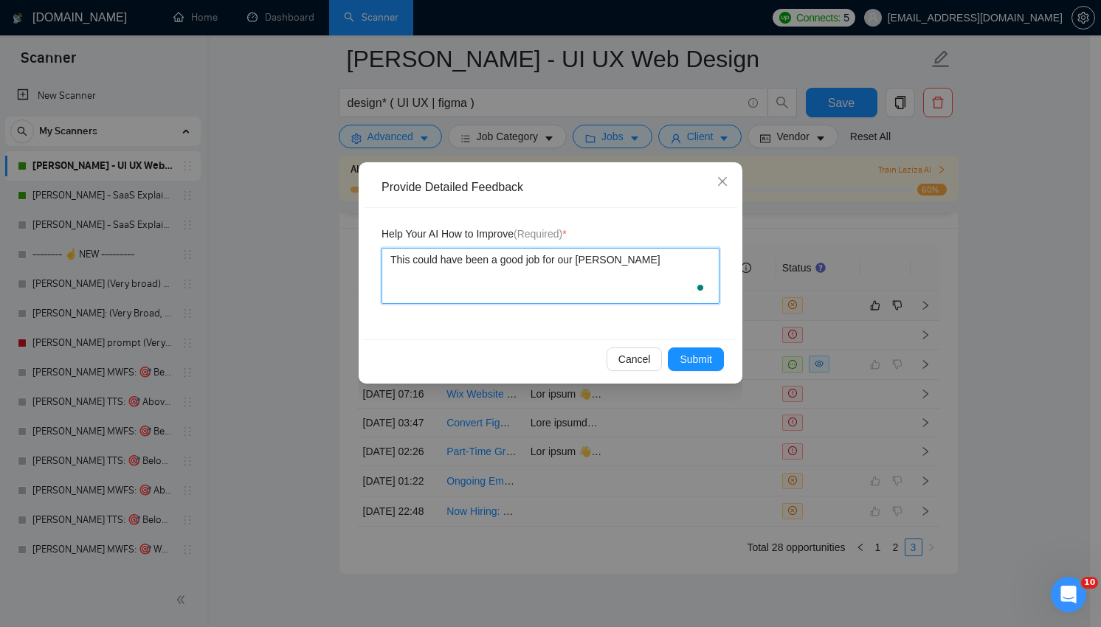
type textarea "This could have been a good job for our freela"
type textarea "This could have been a good job for our freelan"
type textarea "This could have been a good job for our freelanx"
type textarea "This could have been a good job for our freelanxe"
type textarea "This could have been a good job for our freelanxer"
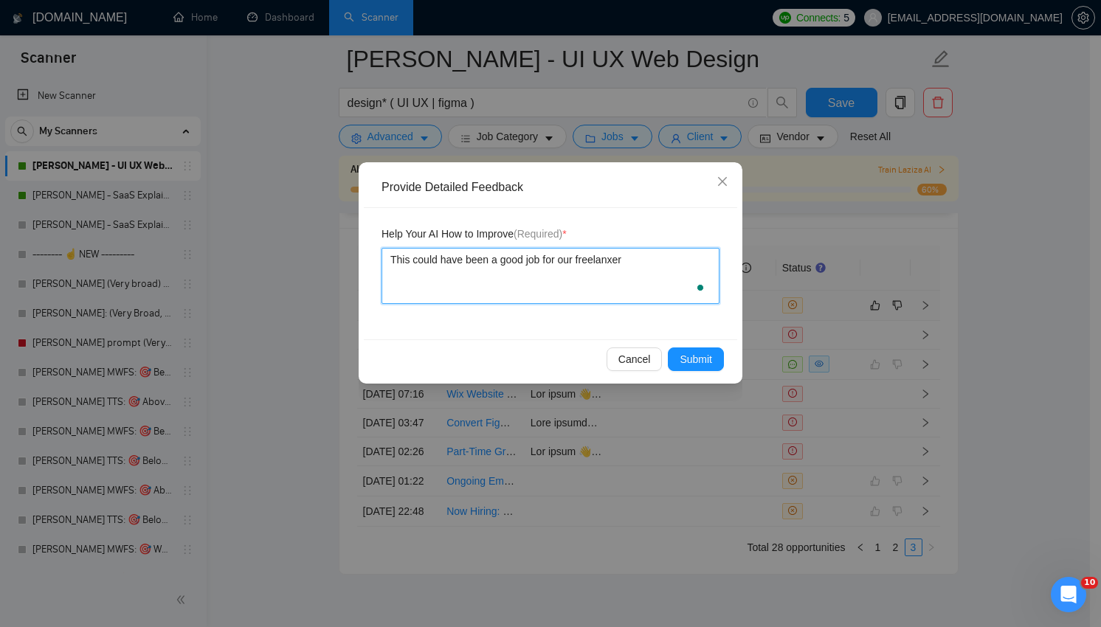
type textarea "This could have been a good job for our freelanxe"
type textarea "This could have been a good job for our freelanx"
type textarea "This could have been a good job for our freelan"
type textarea "This could have been a good job for our freelanc"
type textarea "This could have been a good job for our freelance"
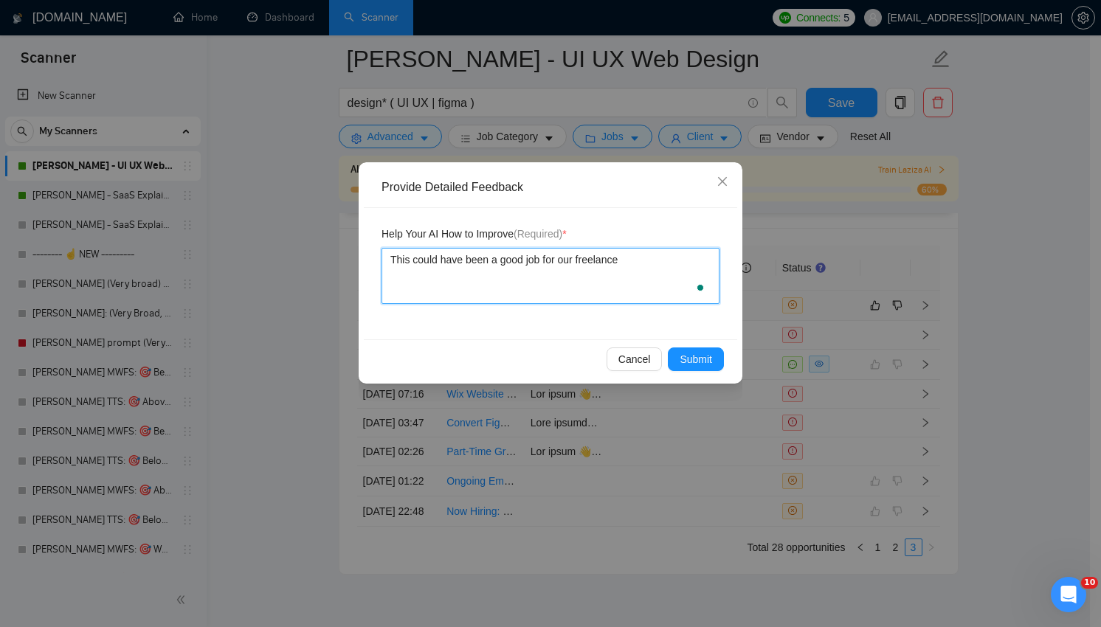
type textarea "This could have been a good job for our freelancer"
type textarea "This could have been a good job for our freelancer,"
type textarea "This could have been a good job for our freelancer, e"
type textarea "This could have been a good job for our freelancer, ev"
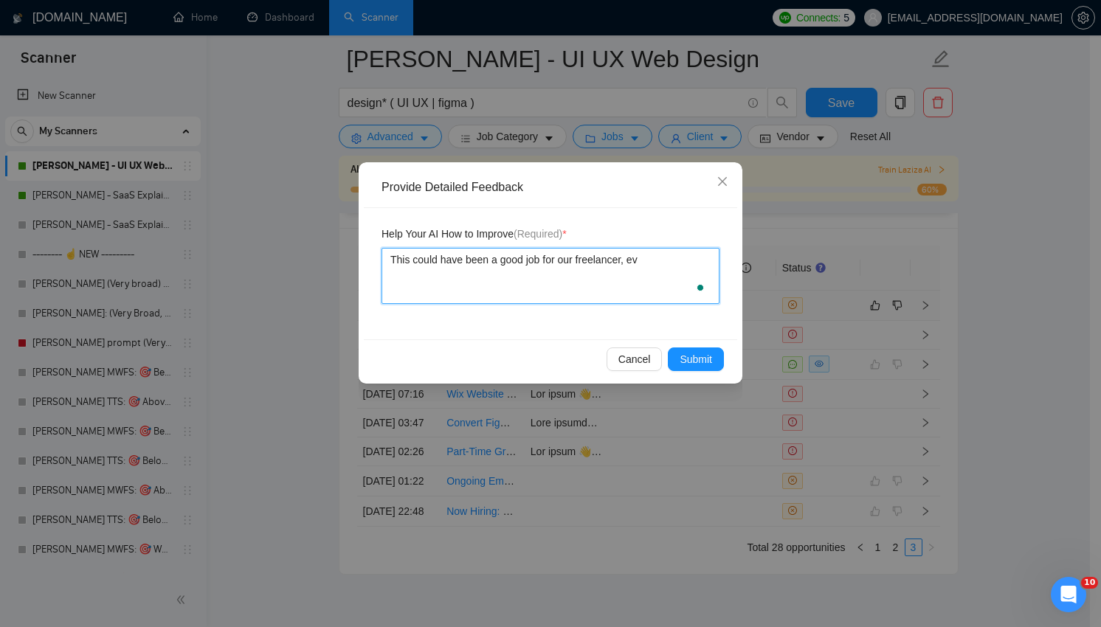
type textarea "This could have been a good job for our freelancer, eve"
type textarea "This could have been a good job for our freelancer, even"
type textarea "This could have been a good job for our freelancer, even t"
type textarea "This could have been a good job for our freelancer, even th"
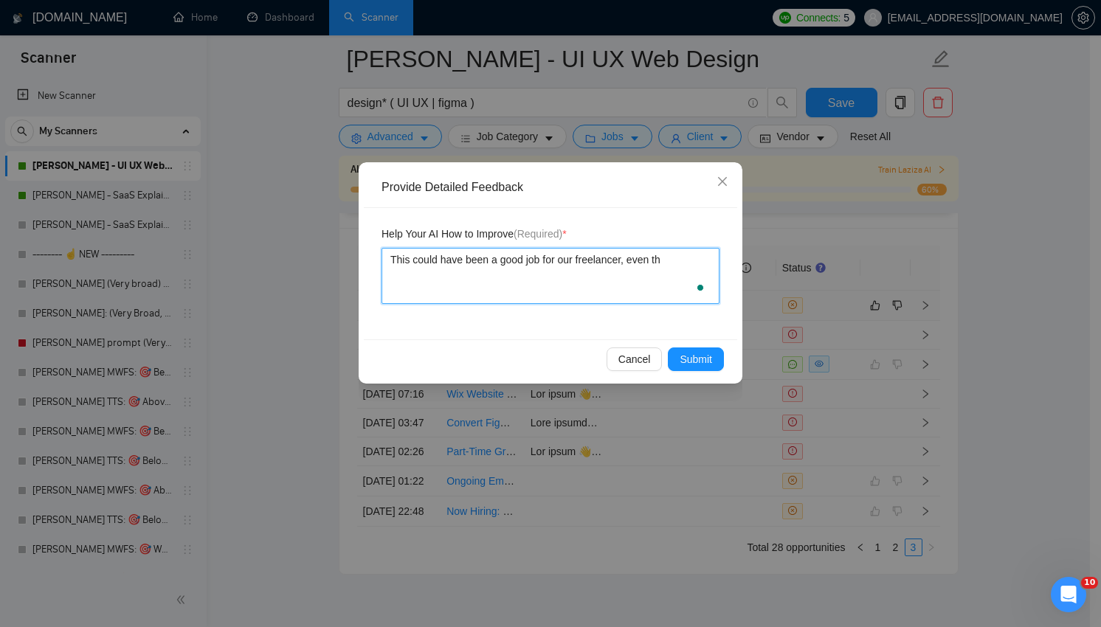
type textarea "This could have been a good job for our freelancer, even tho"
type textarea "This could have been a good job for our freelancer, even thou"
type textarea "This could have been a good job for our freelancer, even thoug"
type textarea "This could have been a good job for our freelancer, even though"
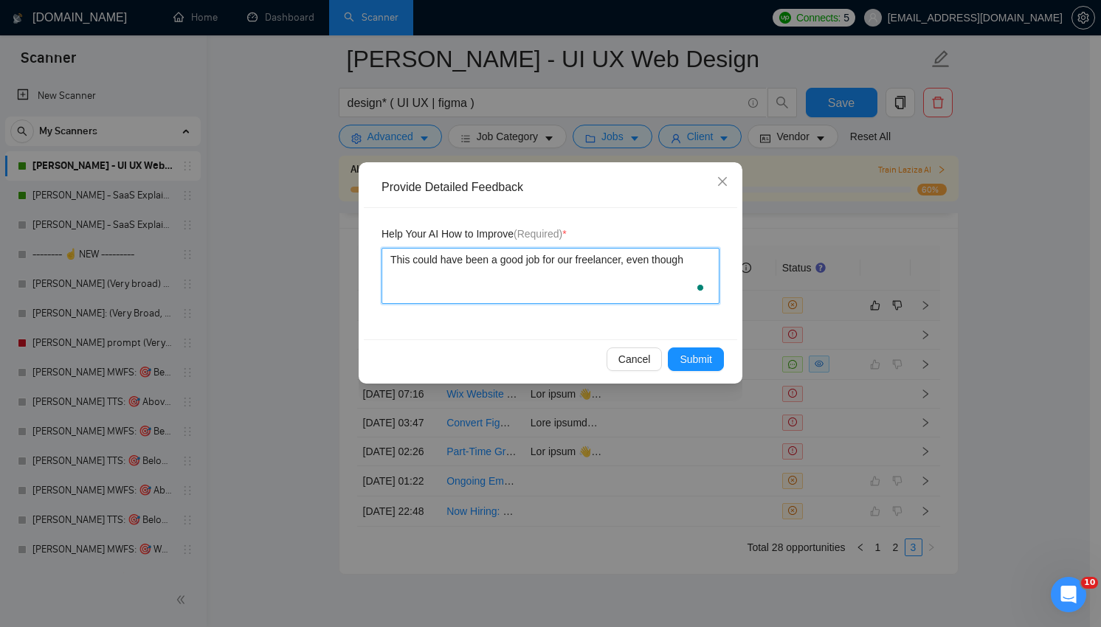
type textarea "This could have been a good job for our freelancer, even though i"
type textarea "This could have been a good job for our freelancer, even though it"
type textarea "This could have been a good job for our freelancer, even though it i"
type textarea "This could have been a good job for our freelancer, even though it is"
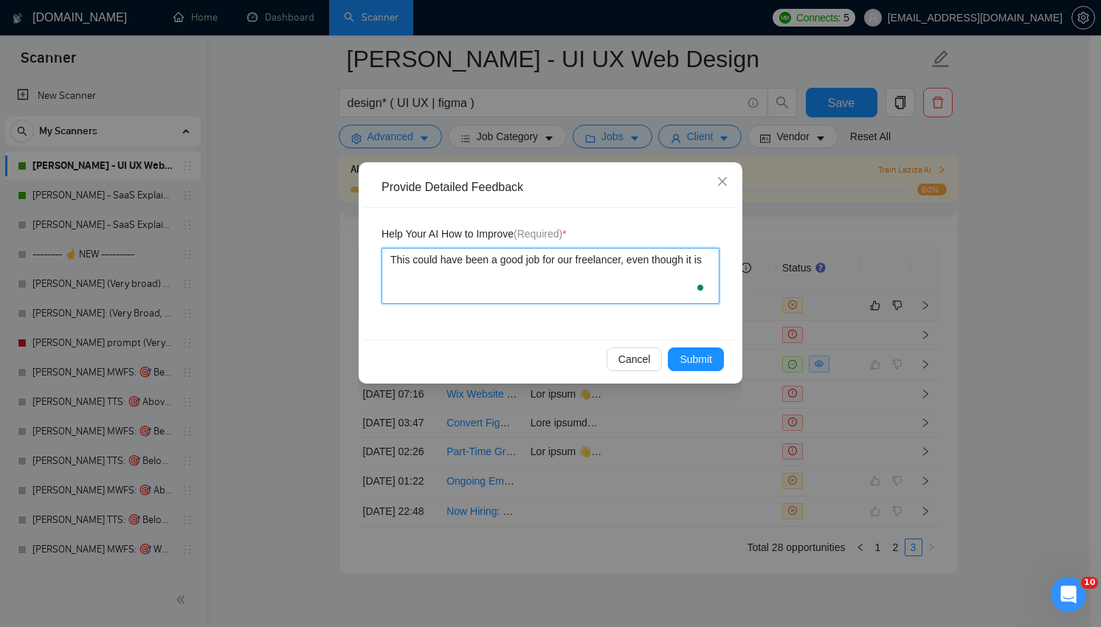
type textarea "This could have been a good job for our freelancer, even though it is"
type textarea "This could have been a good job for our freelancer, even though it is n"
type textarea "This could have been a good job for our freelancer, even though it is no"
type textarea "This could have been a good job for our freelancer, even though it is not"
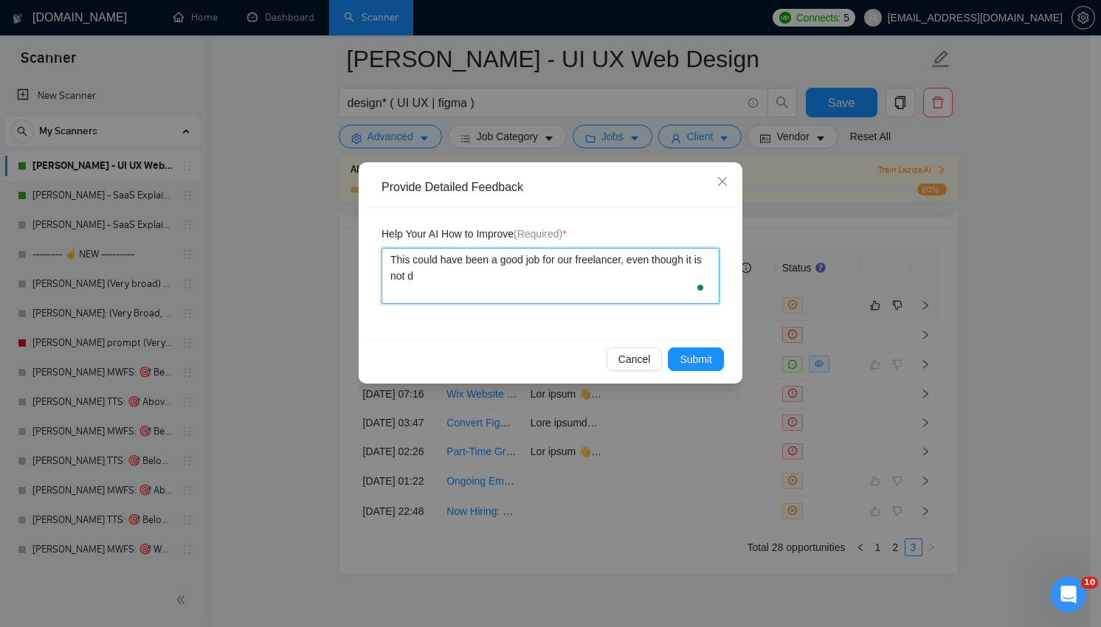
type textarea "This could have been a good job for our freelancer, even though it is not do"
type textarea "This could have been a good job for our freelancer, even though it is not doi"
type textarea "This could have been a good job for our freelancer, even though it is not doir"
type textarea "This could have been a good job for our freelancer, even though it is not doire"
type textarea "This could have been a good job for our freelancer, even though it is not doir"
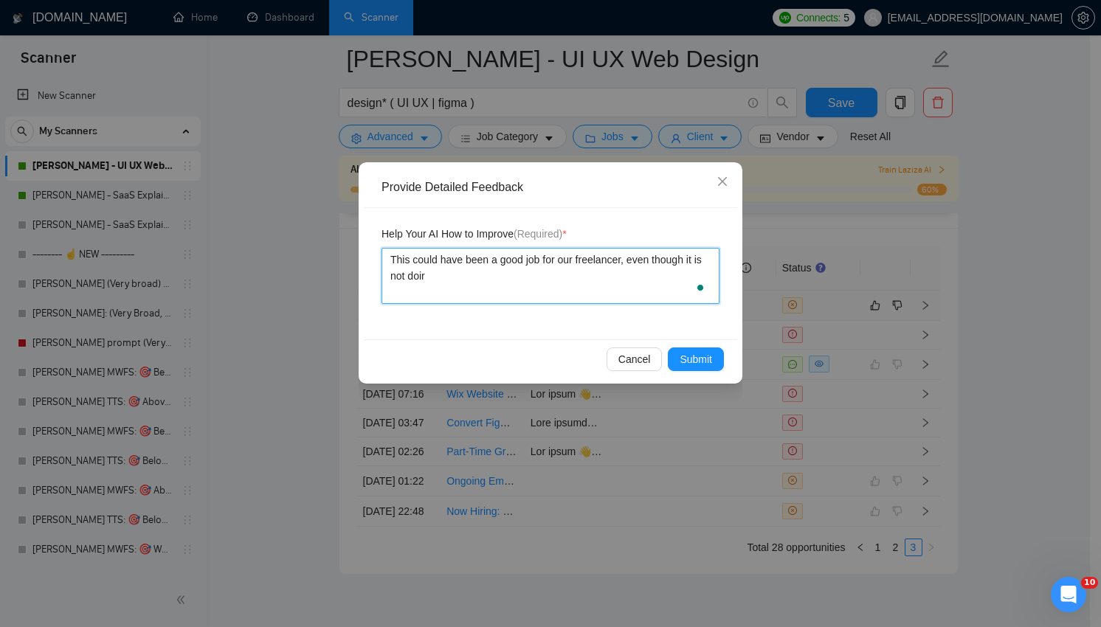
type textarea "This could have been a good job for our freelancer, even though it is not doi"
type textarea "This could have been a good job for our freelancer, even though it is not do"
type textarea "This could have been a good job for our freelancer, even though it is not d"
type textarea "This could have been a good job for our freelancer, even though it is not di"
type textarea "This could have been a good job for our freelancer, even though it is not dir"
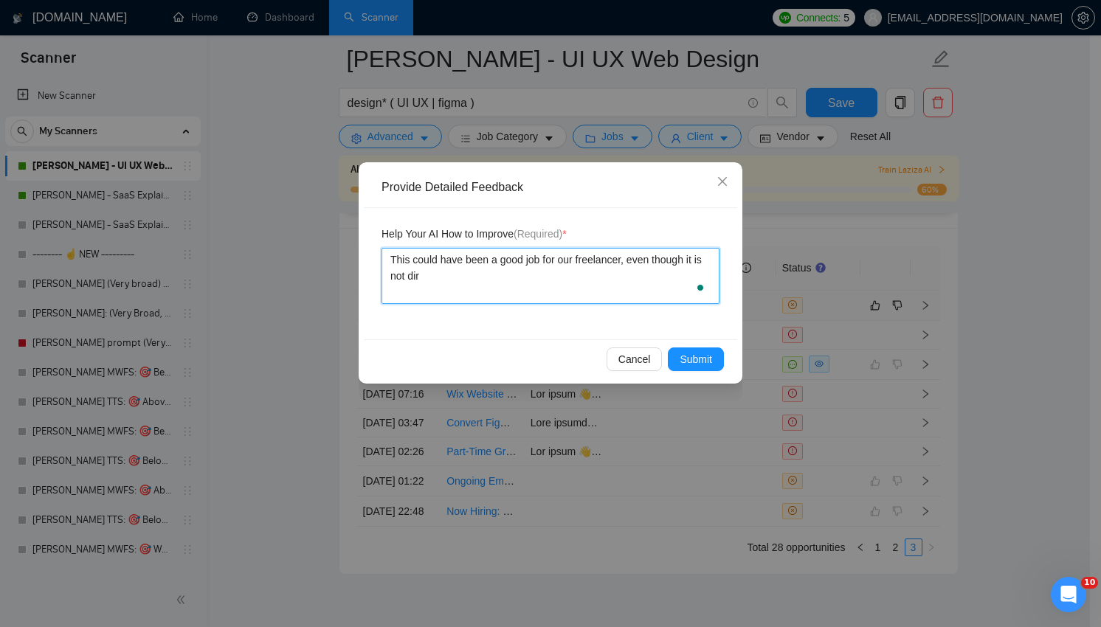
type textarea "This could have been a good job for our freelancer, even though it is not dire"
type textarea "This could have been a good job for our freelancer, even though it is not direc"
type textarea "This could have been a good job for our freelancer, even though it is not direct"
type textarea "This could have been a good job for our freelancer, even though it is not direc…"
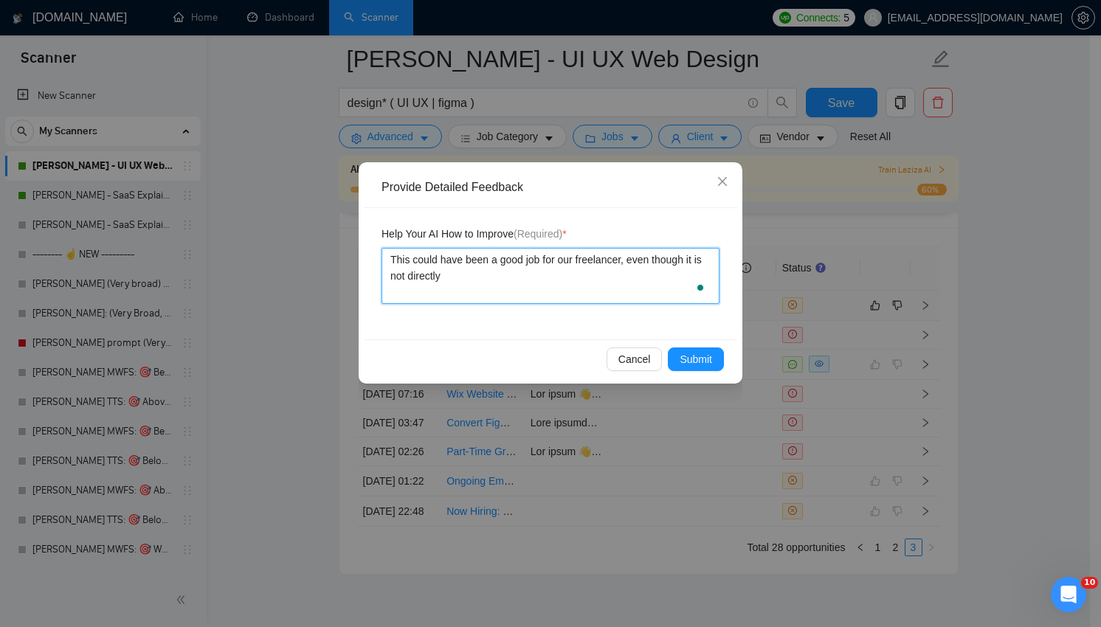
type textarea "This could have been a good job for our freelancer, even though it is not direc…"
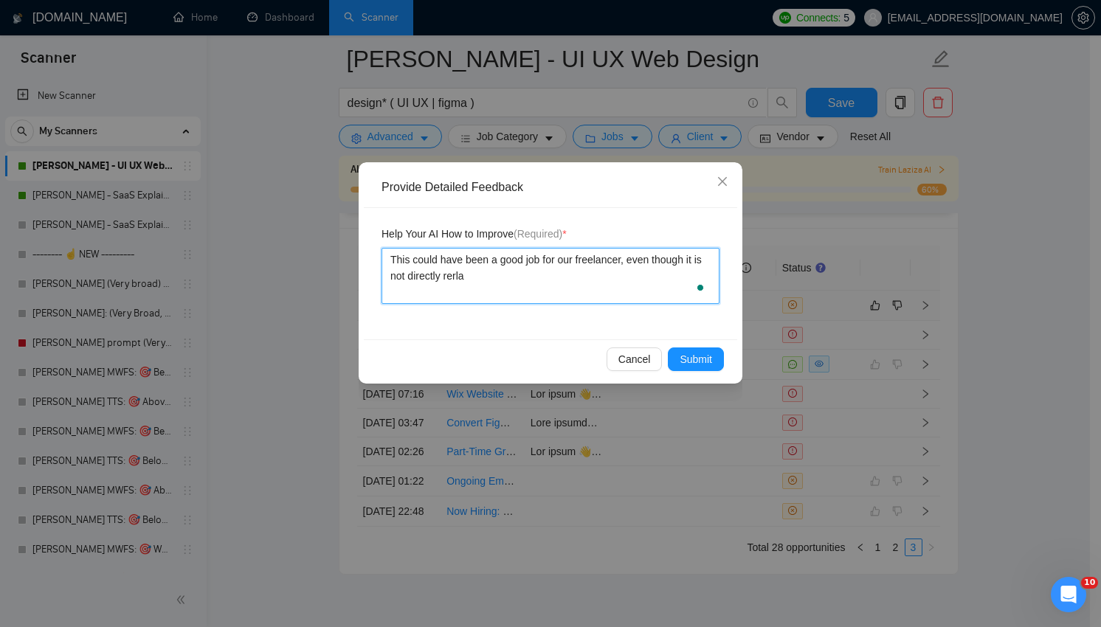
type textarea "This could have been a good job for our freelancer, even though it is not direc…"
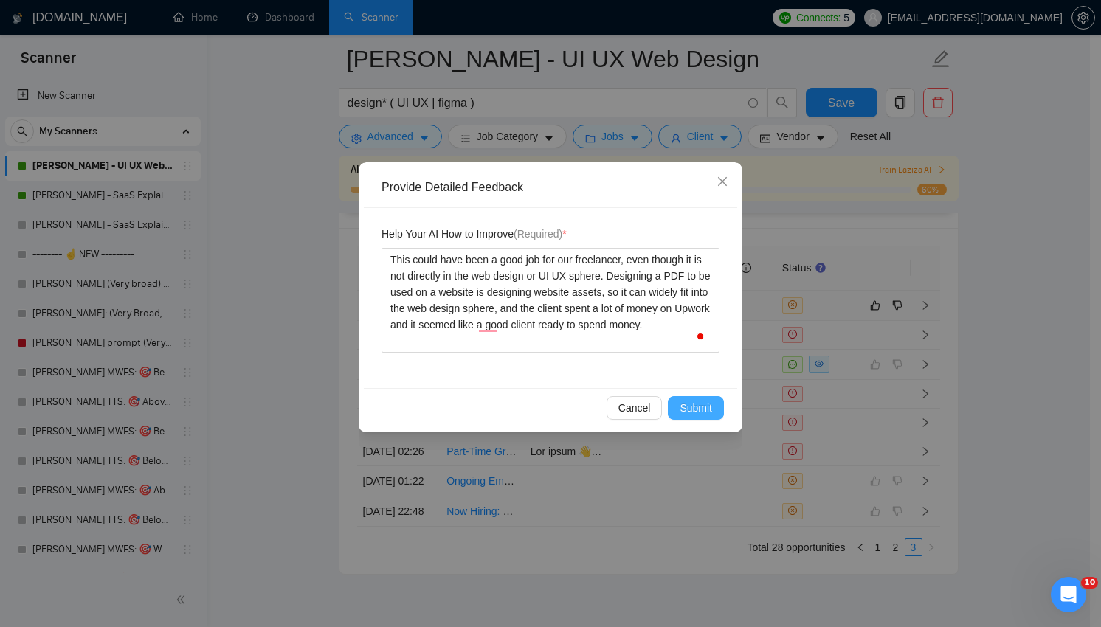
click at [690, 413] on span "Submit" at bounding box center [696, 408] width 32 height 16
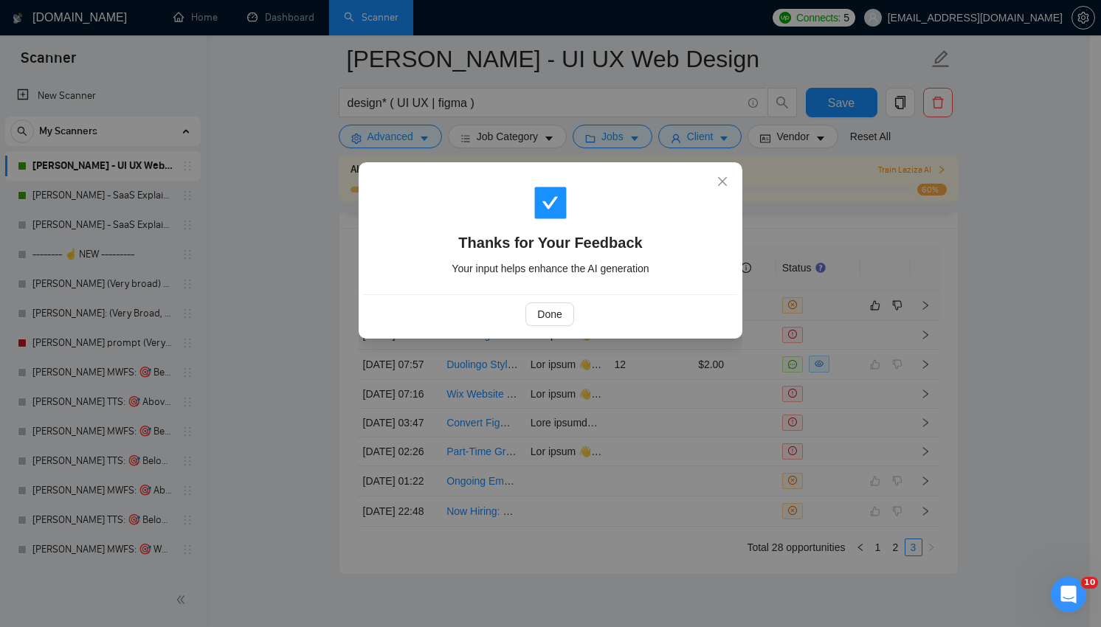
click at [536, 327] on div "Done" at bounding box center [551, 314] width 374 height 39
click at [551, 322] on span "Done" at bounding box center [549, 314] width 24 height 16
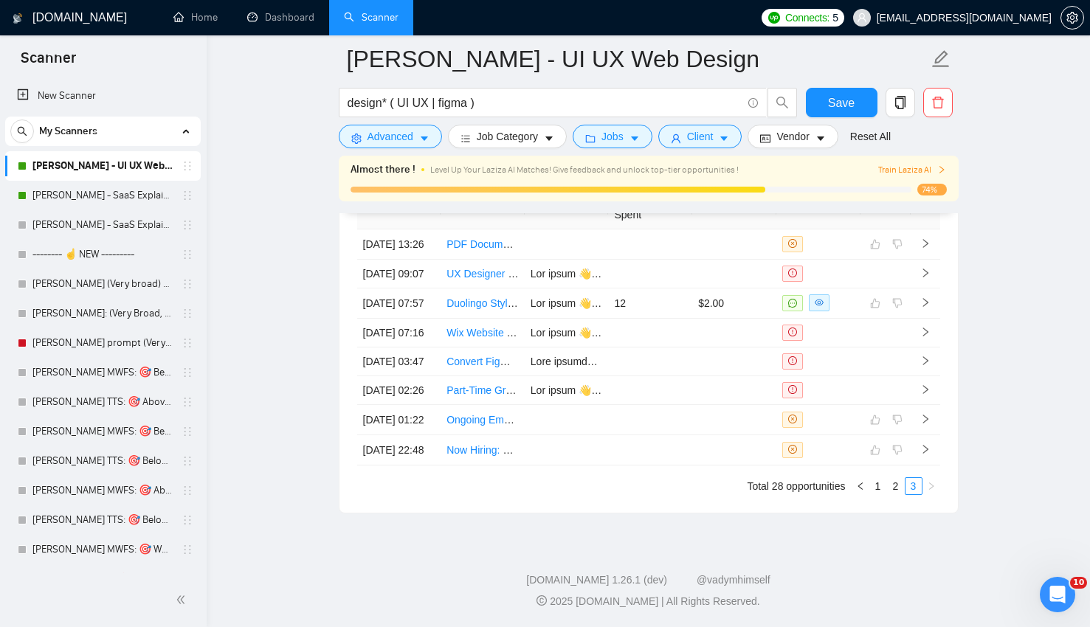
scroll to position [3722, 0]
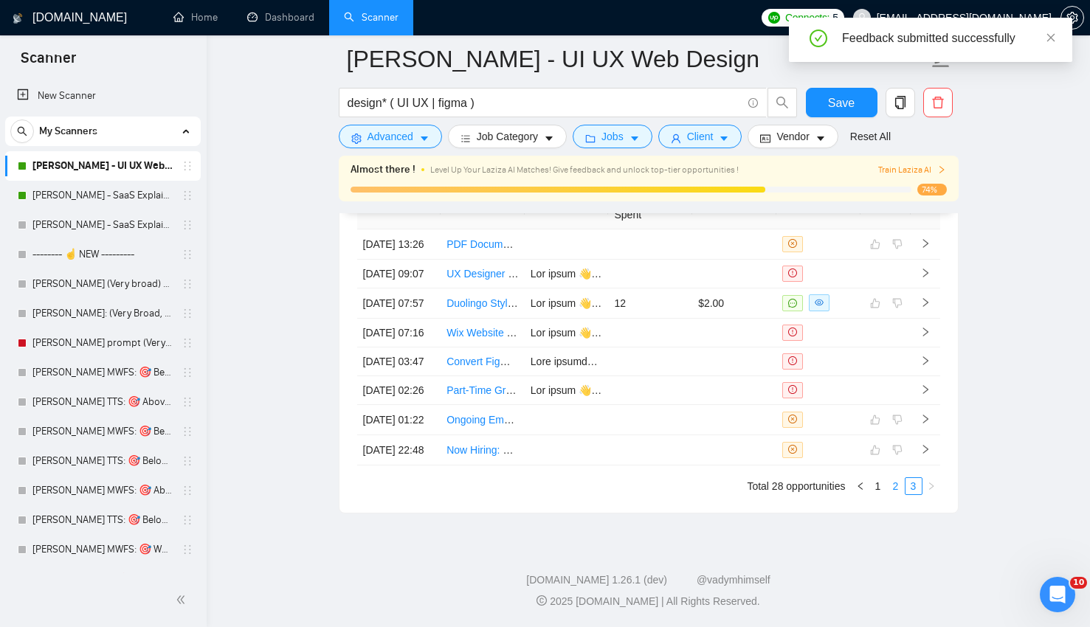
click at [898, 486] on link "2" at bounding box center [896, 486] width 16 height 16
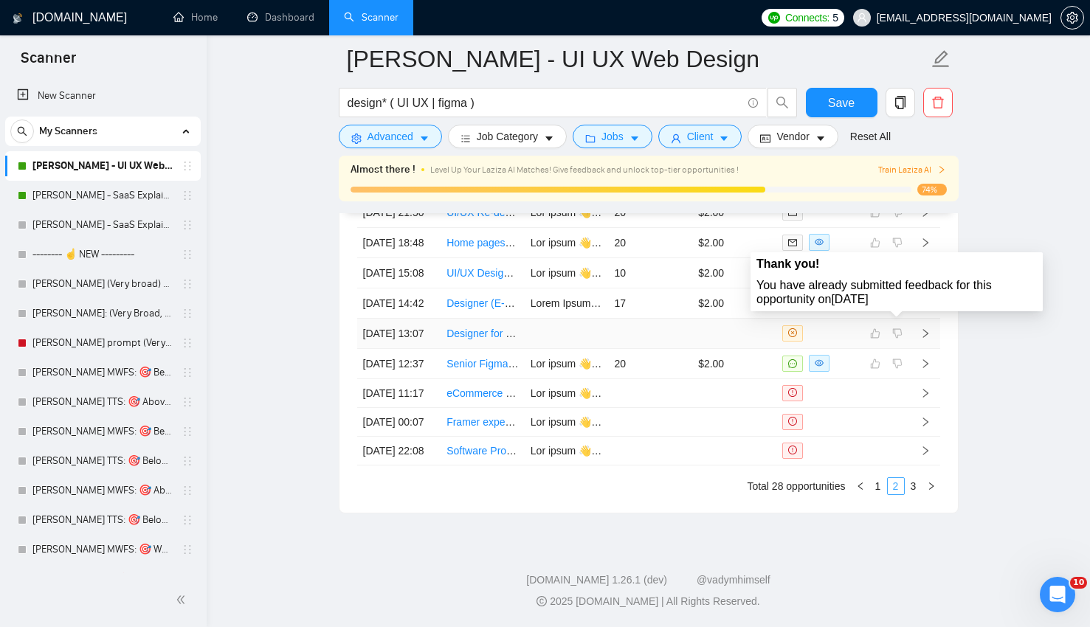
scroll to position [3911, 0]
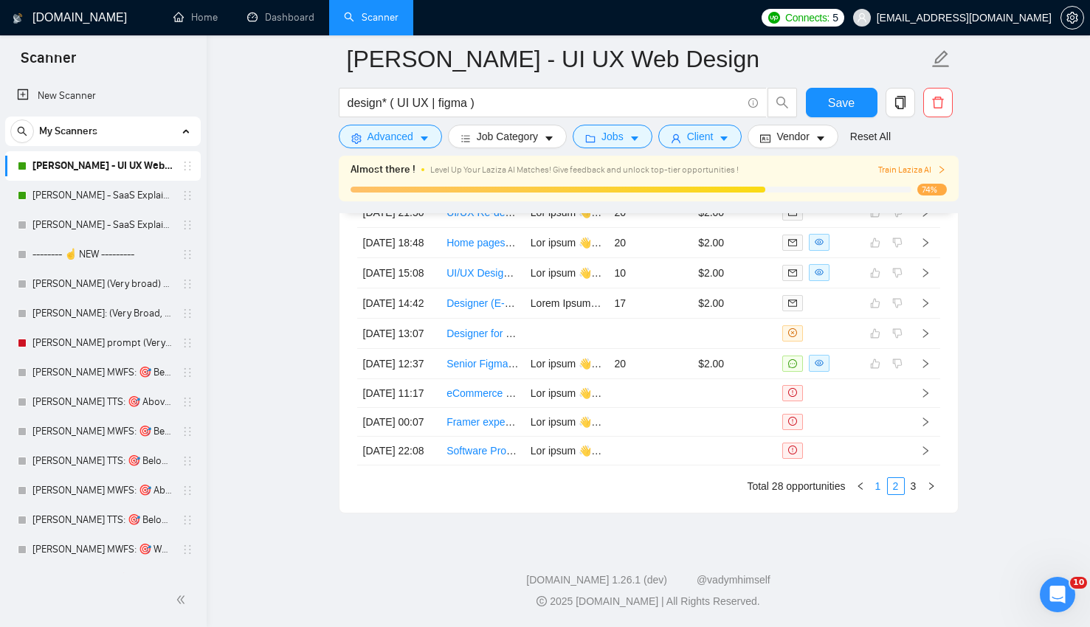
click at [882, 481] on link "1" at bounding box center [878, 486] width 16 height 16
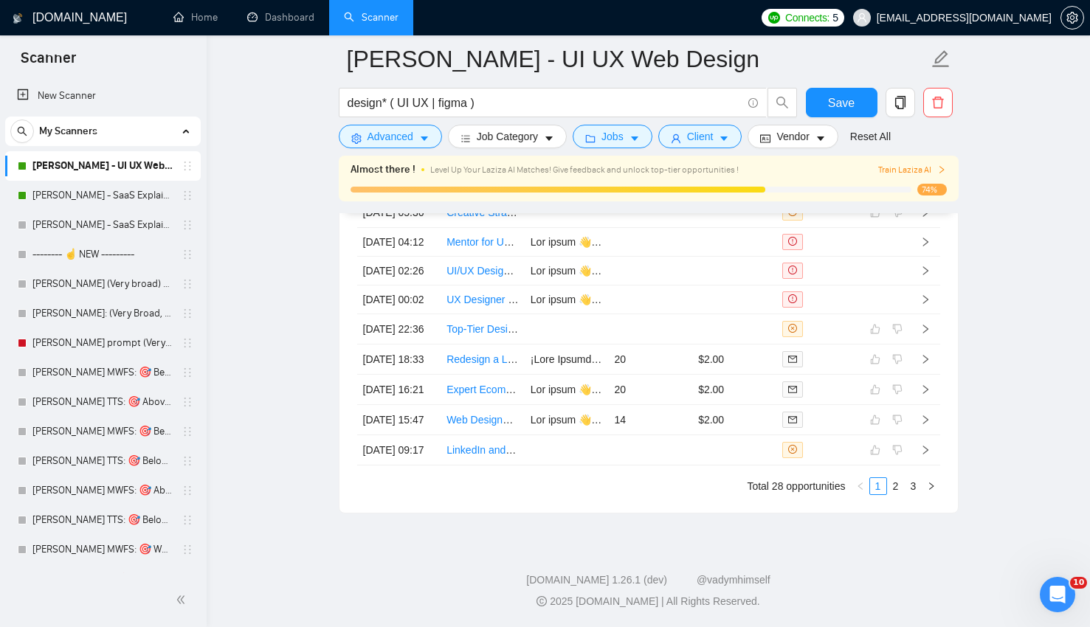
click at [894, 177] on div "Almost there ! Level Up Your Laziza AI Matches! Give feedback and unlock top-ti…" at bounding box center [649, 170] width 596 height 16
click at [938, 165] on icon "right" at bounding box center [942, 169] width 9 height 9
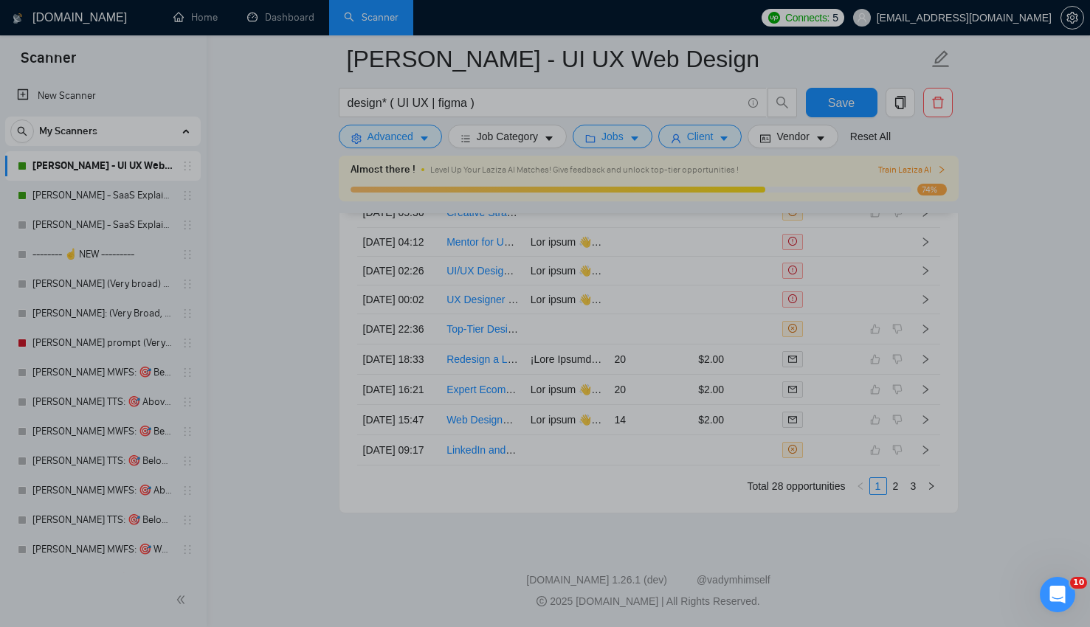
scroll to position [0, 0]
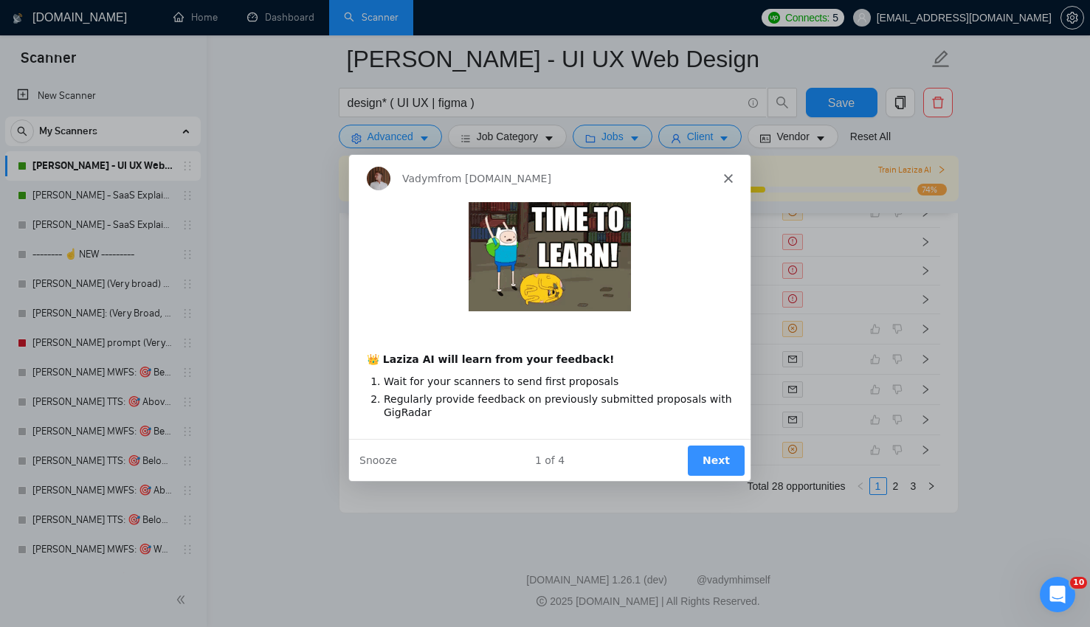
click at [718, 458] on button "Next" at bounding box center [715, 459] width 57 height 30
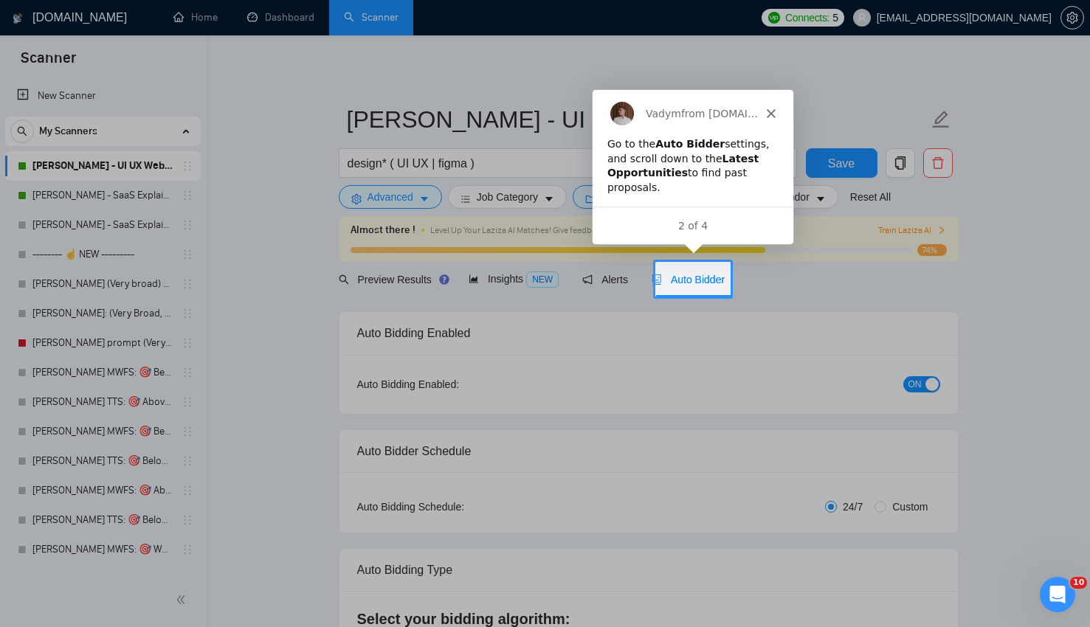
click at [722, 198] on div "Go to the Auto Bidder settings, and scroll down to the Latest Opportunities to …" at bounding box center [692, 170] width 201 height 69
click at [687, 289] on div "Auto Bidder" at bounding box center [688, 279] width 73 height 35
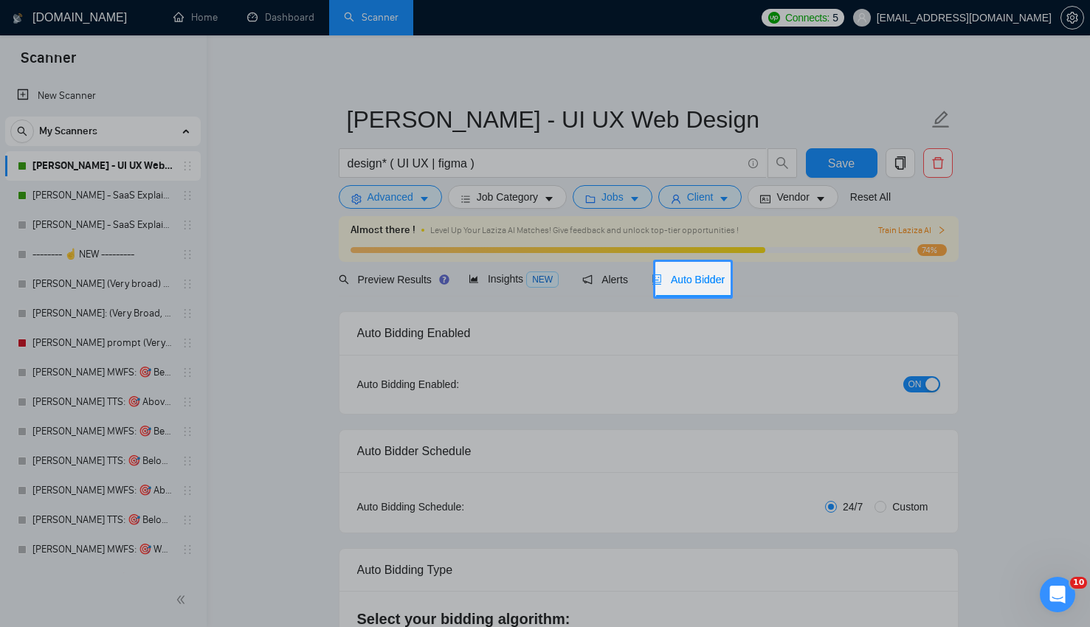
click at [701, 279] on span "Auto Bidder" at bounding box center [688, 280] width 73 height 12
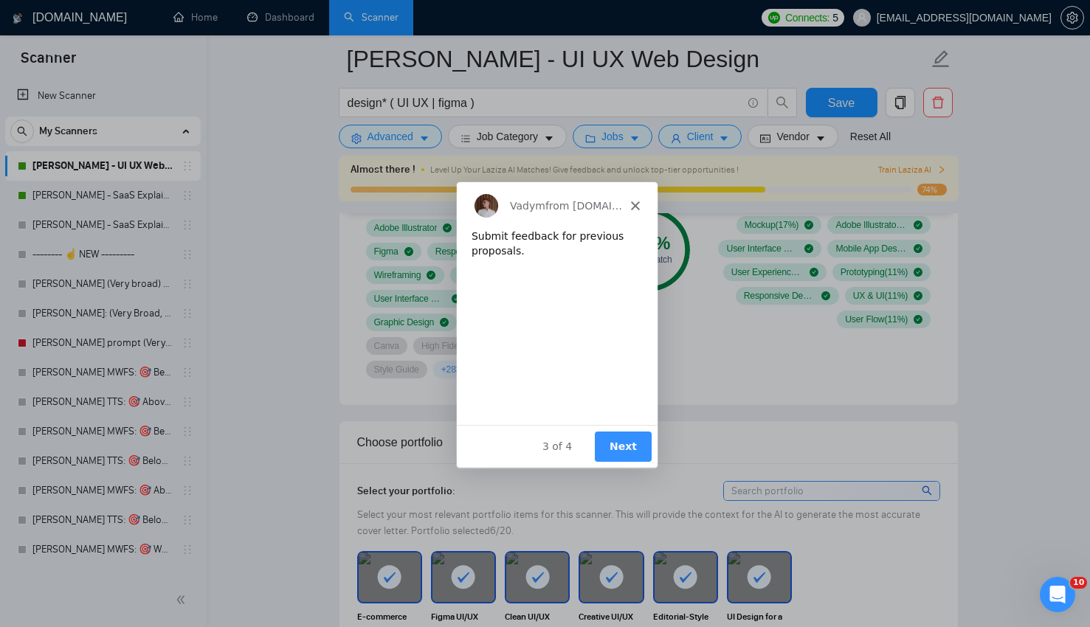
scroll to position [1293, 0]
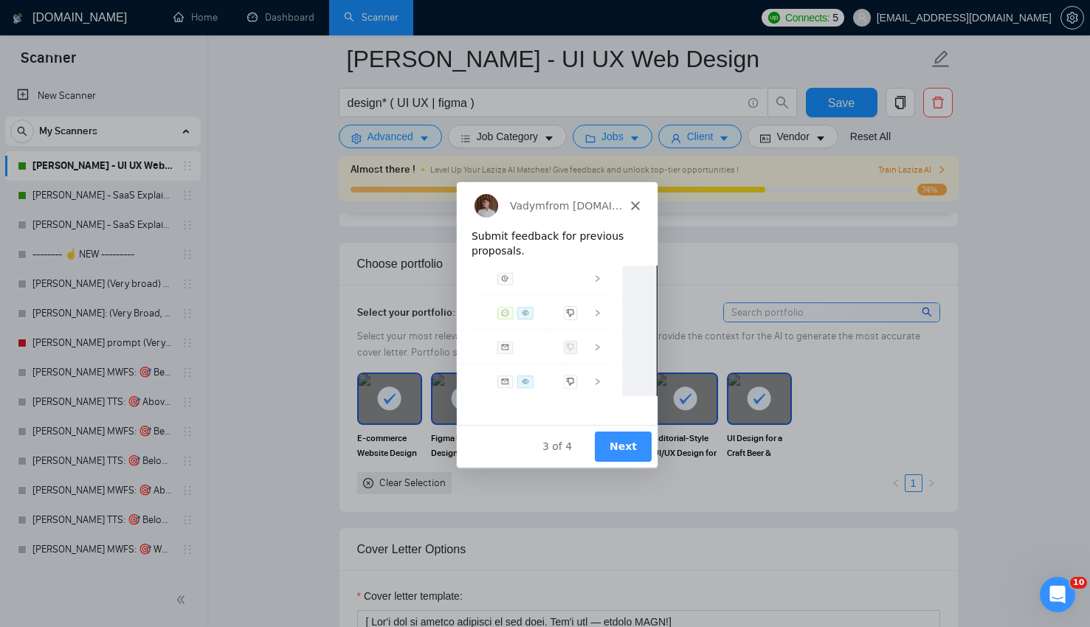
click at [625, 437] on button "Next" at bounding box center [622, 446] width 57 height 30
click at [611, 464] on div "3 of 4 Next" at bounding box center [555, 445] width 201 height 43
click at [615, 455] on button "Next" at bounding box center [622, 446] width 57 height 30
click at [616, 445] on button "Next" at bounding box center [622, 446] width 57 height 30
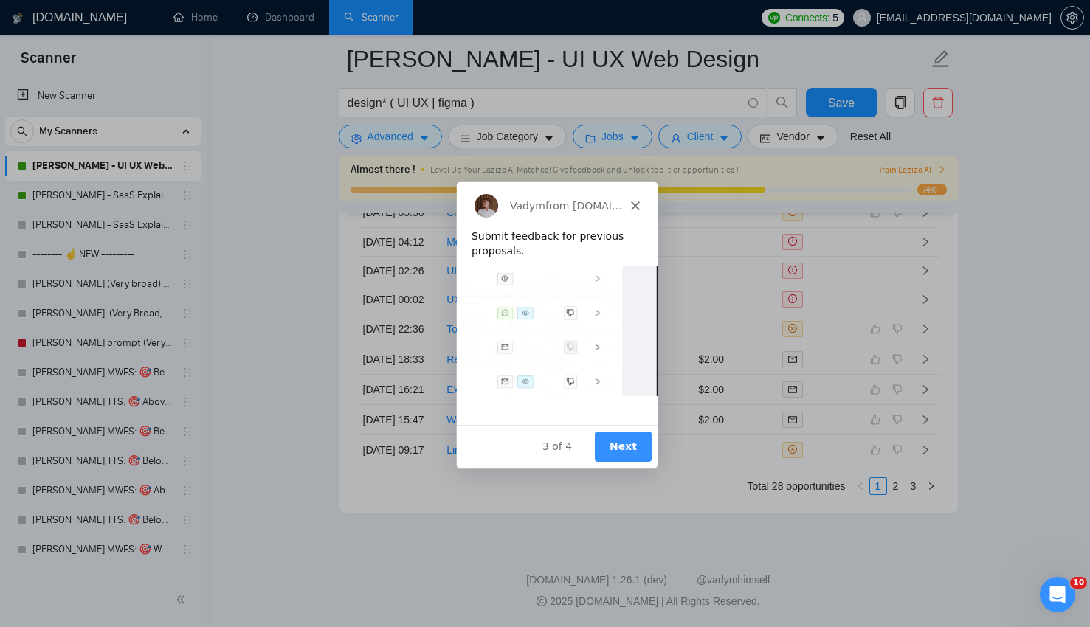
scroll to position [3911, 0]
click at [639, 423] on div "Submit feedback for previous proposals." at bounding box center [555, 327] width 201 height 196
click at [636, 426] on div "3 of 4 Next" at bounding box center [555, 445] width 201 height 43
click at [636, 458] on button "Next" at bounding box center [622, 446] width 57 height 30
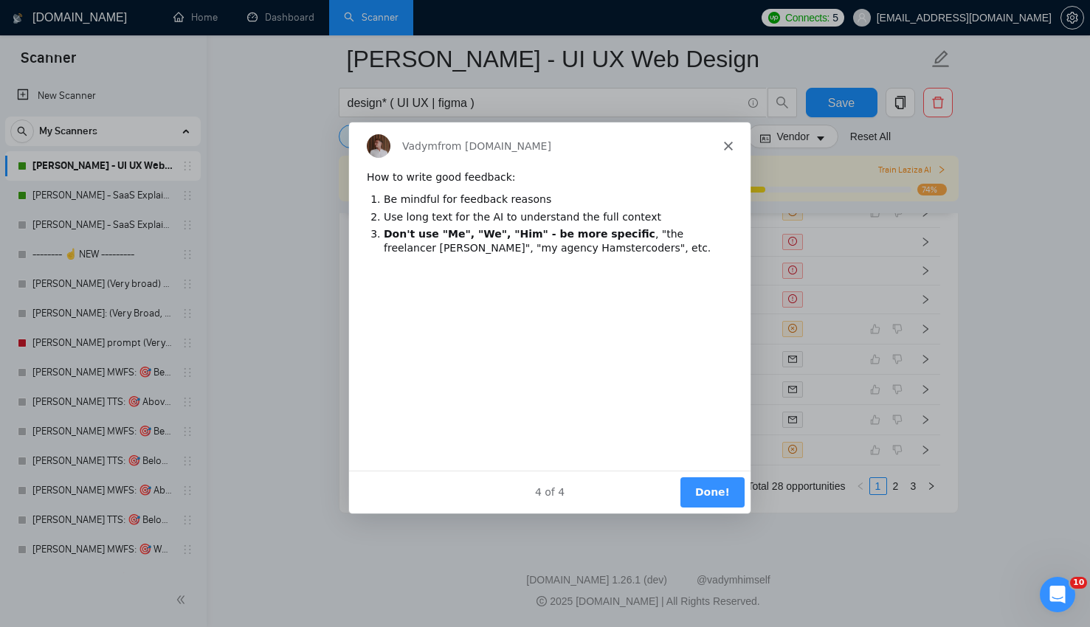
scroll to position [0, 0]
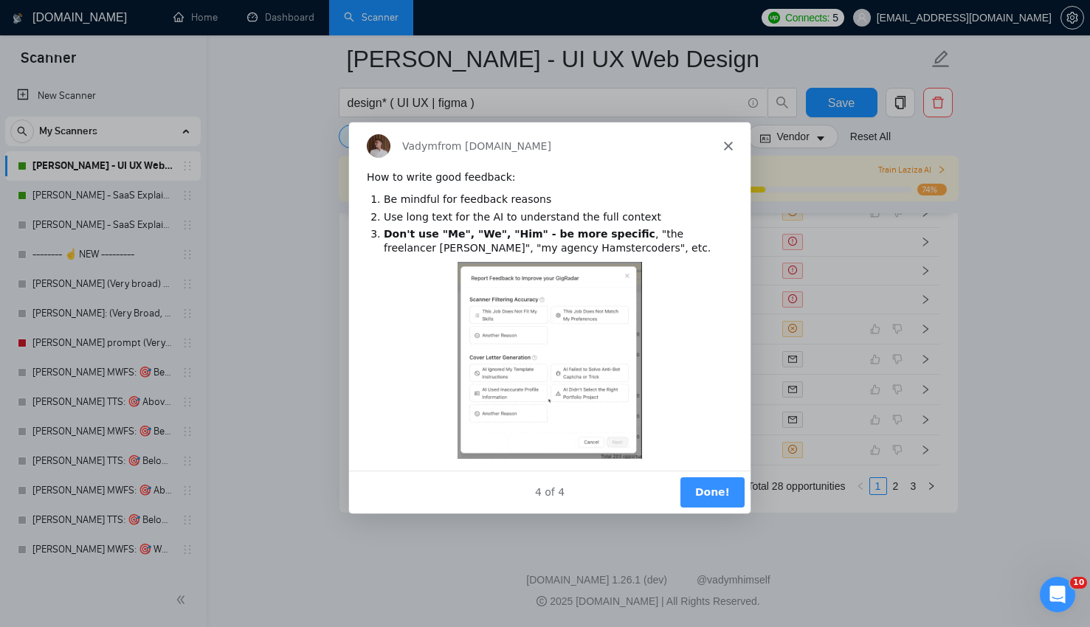
click at [748, 503] on div "4 of 4 Done!" at bounding box center [549, 491] width 402 height 43
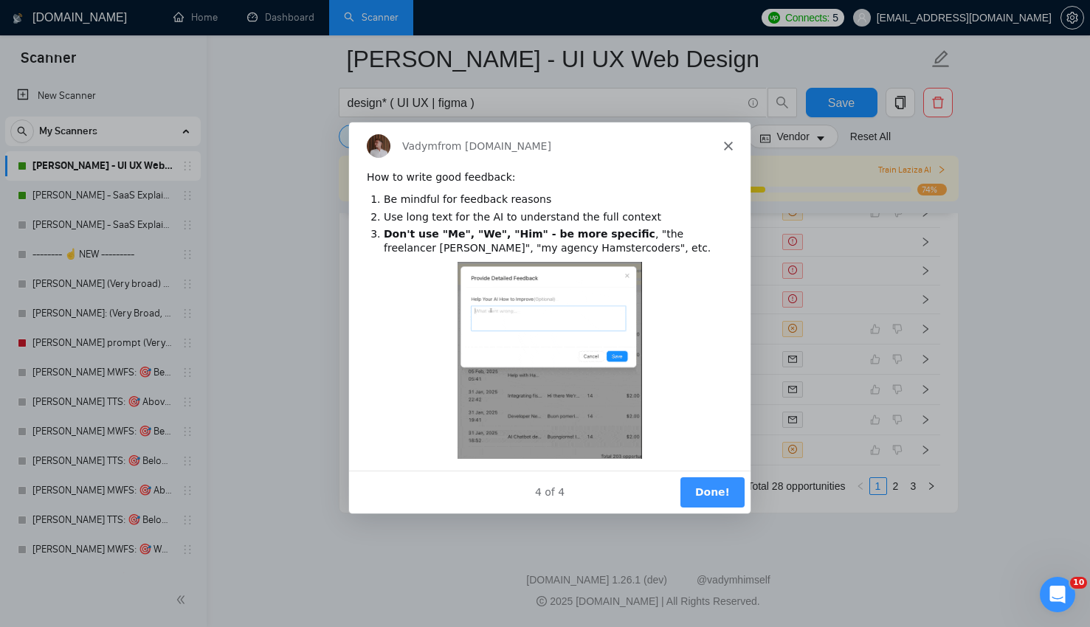
click at [726, 493] on button "Done!" at bounding box center [711, 491] width 64 height 30
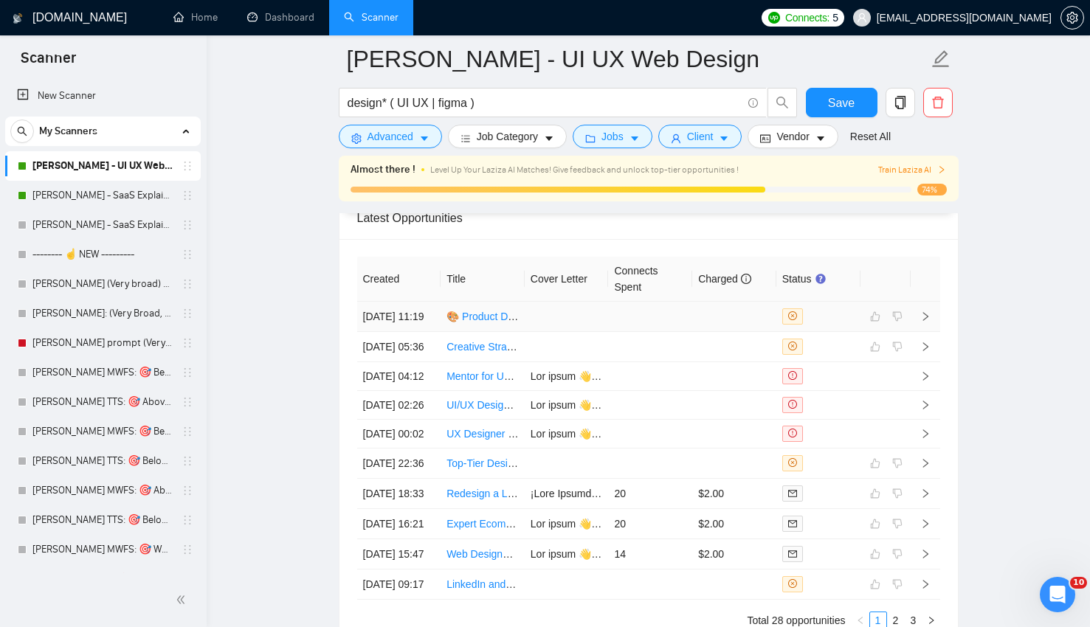
scroll to position [3911, 0]
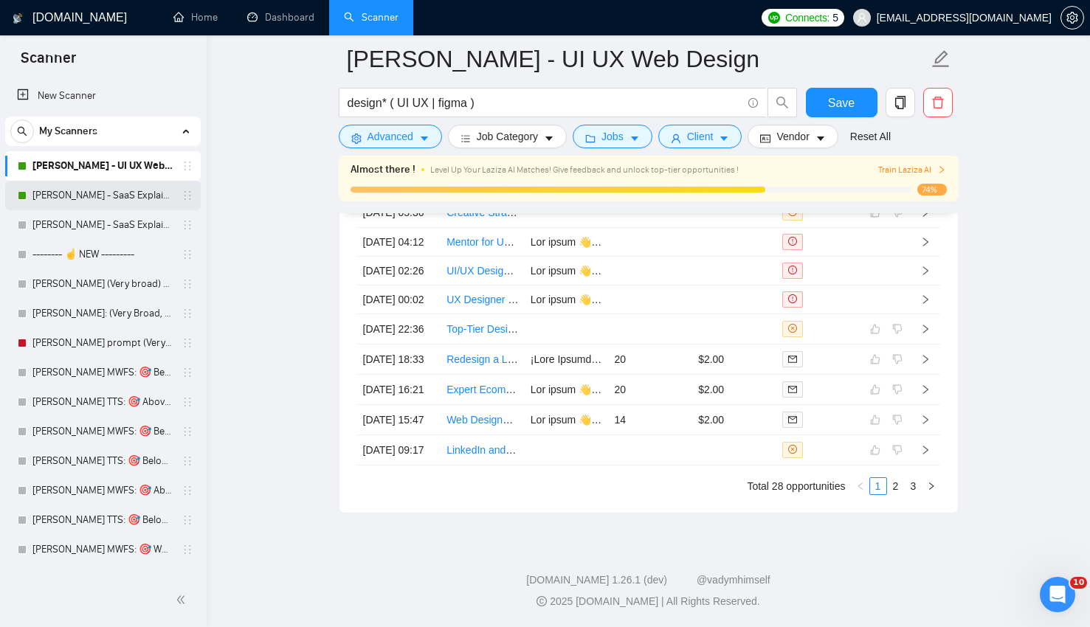
click at [112, 204] on link "[PERSON_NAME] - SaaS Explainer Video" at bounding box center [102, 196] width 140 height 30
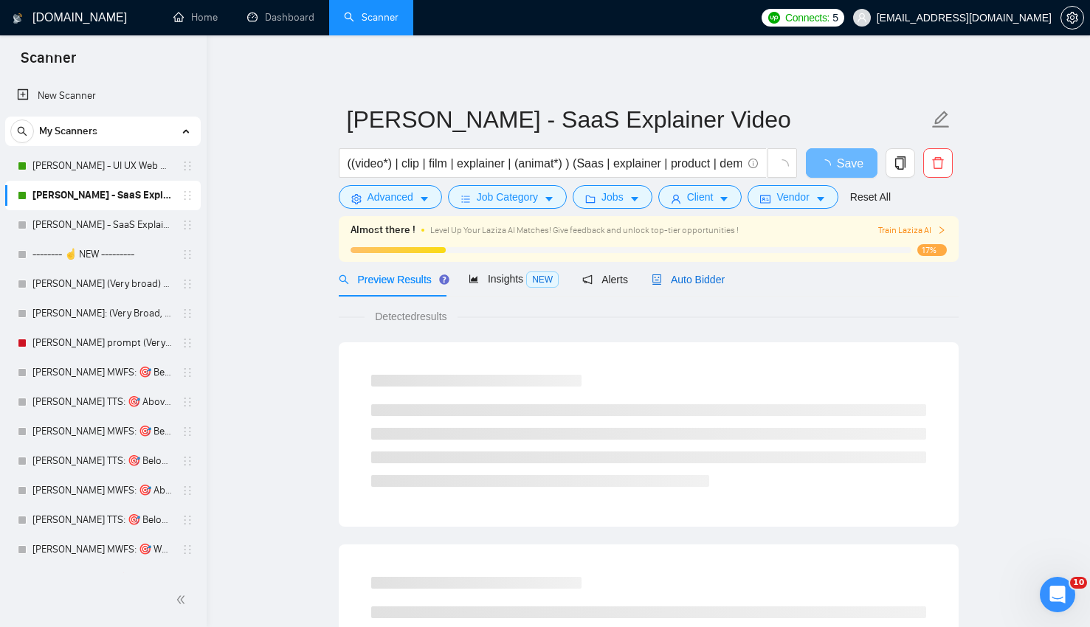
click at [688, 282] on span "Auto Bidder" at bounding box center [688, 280] width 73 height 12
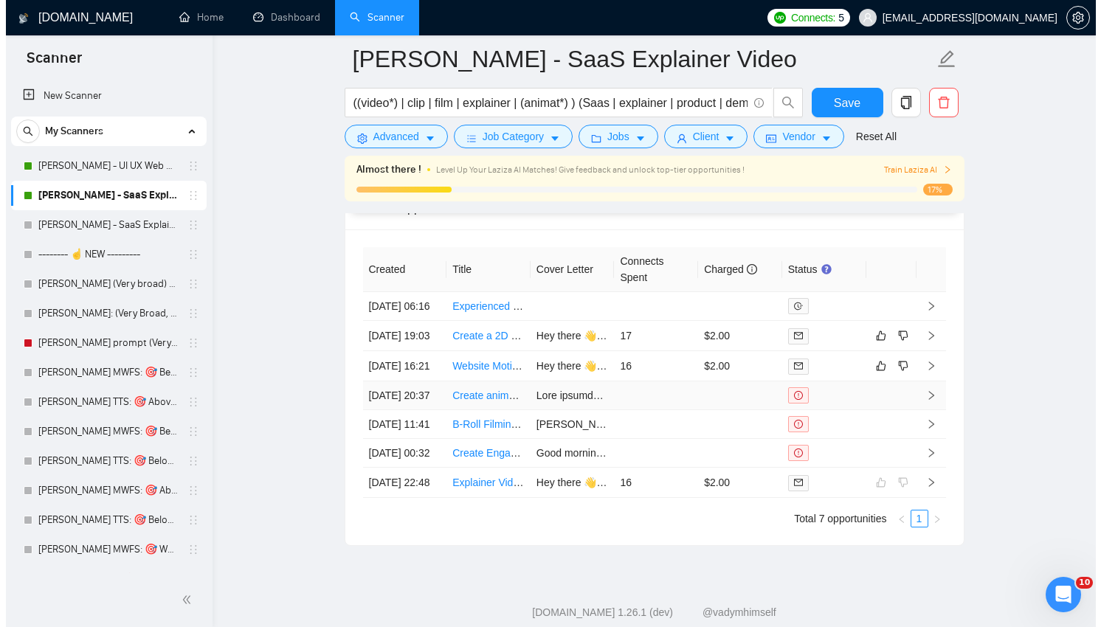
scroll to position [4120, 0]
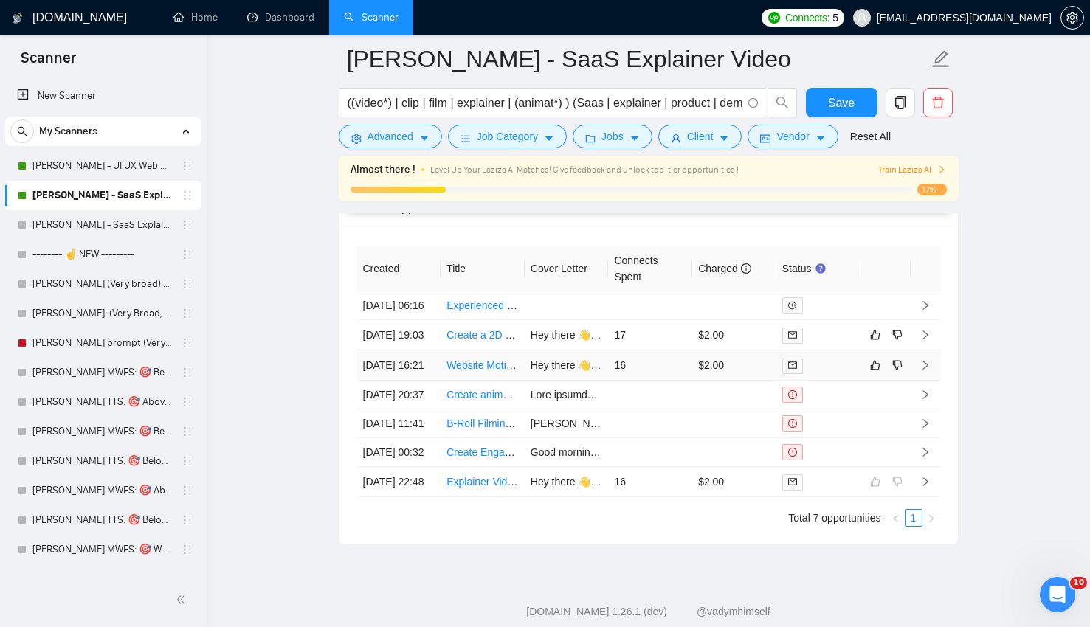
click at [839, 374] on div at bounding box center [819, 365] width 72 height 17
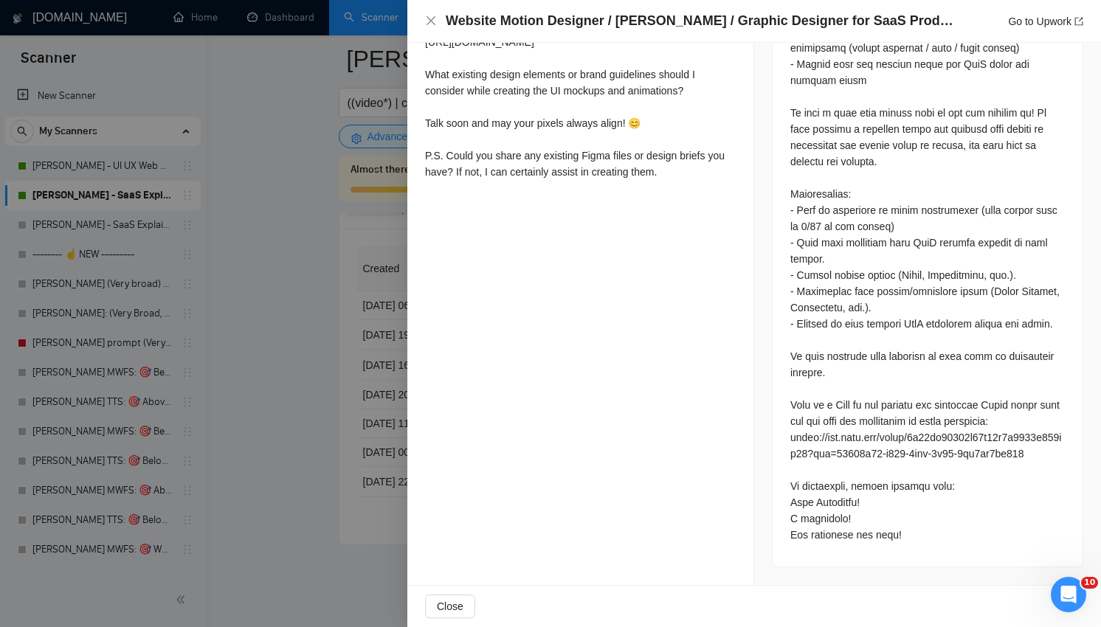
scroll to position [886, 0]
click at [982, 430] on div at bounding box center [928, 194] width 275 height 698
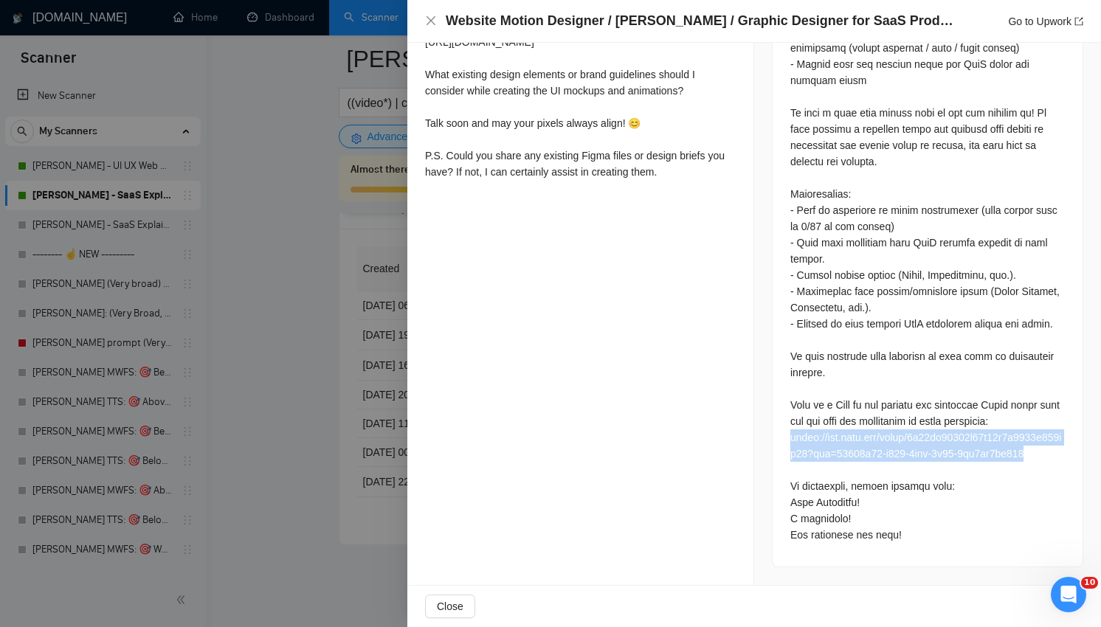
drag, startPoint x: 783, startPoint y: 420, endPoint x: 897, endPoint y: 450, distance: 117.6
click at [897, 450] on div at bounding box center [928, 197] width 310 height 740
copy div "https://www.loom.com/share/5f83bc44760c41c88b1d5466b915cd93?sid=78846f22-c880-4…"
click at [917, 461] on div at bounding box center [928, 194] width 275 height 698
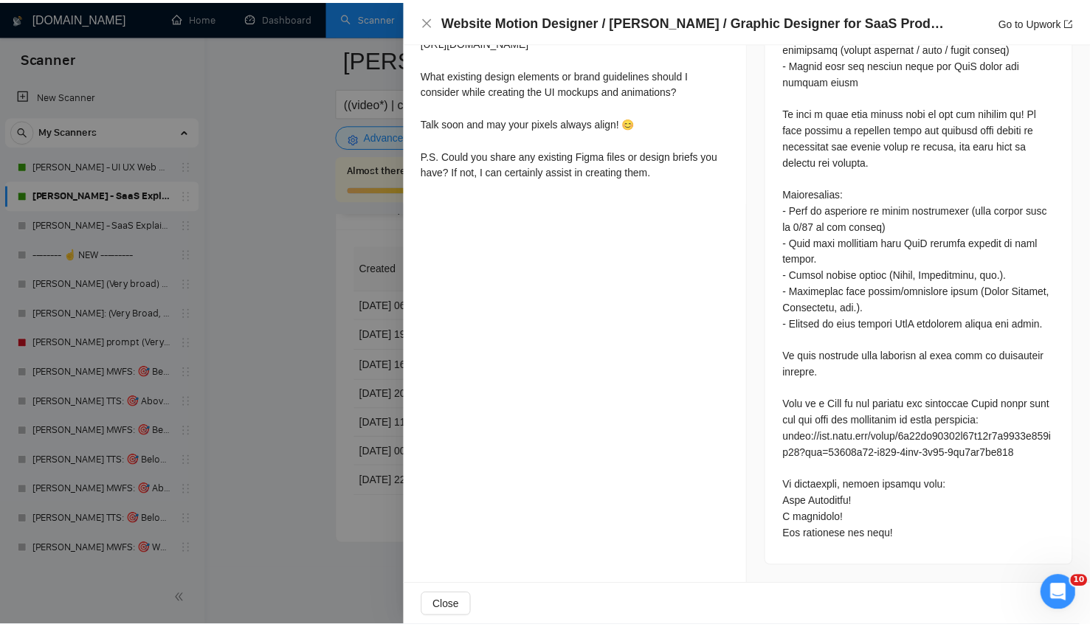
scroll to position [877, 0]
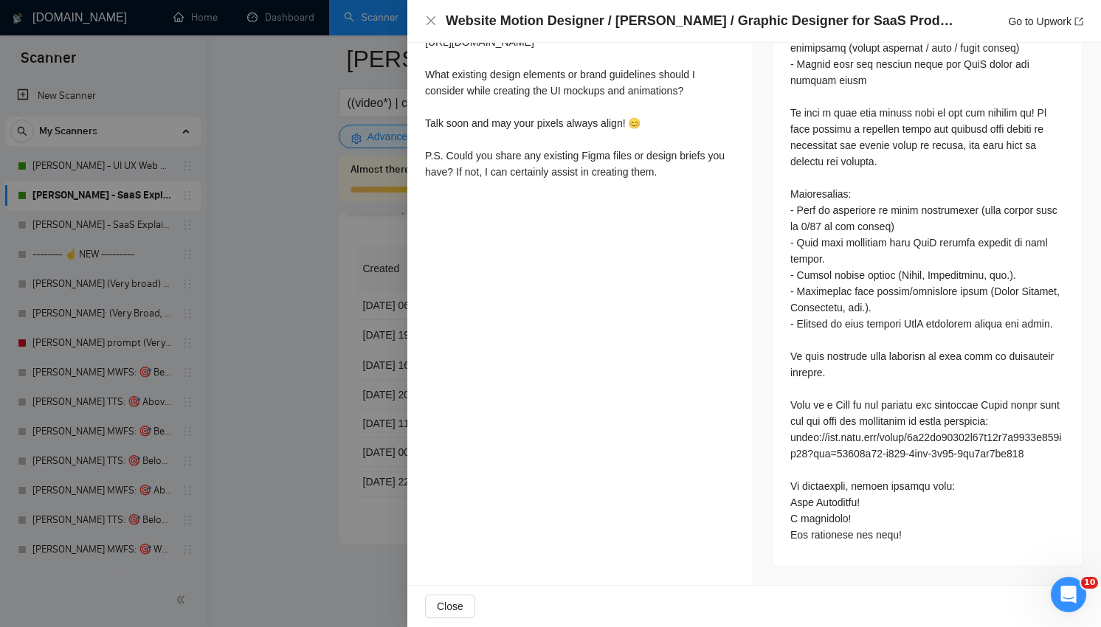
click at [294, 386] on div at bounding box center [550, 313] width 1101 height 627
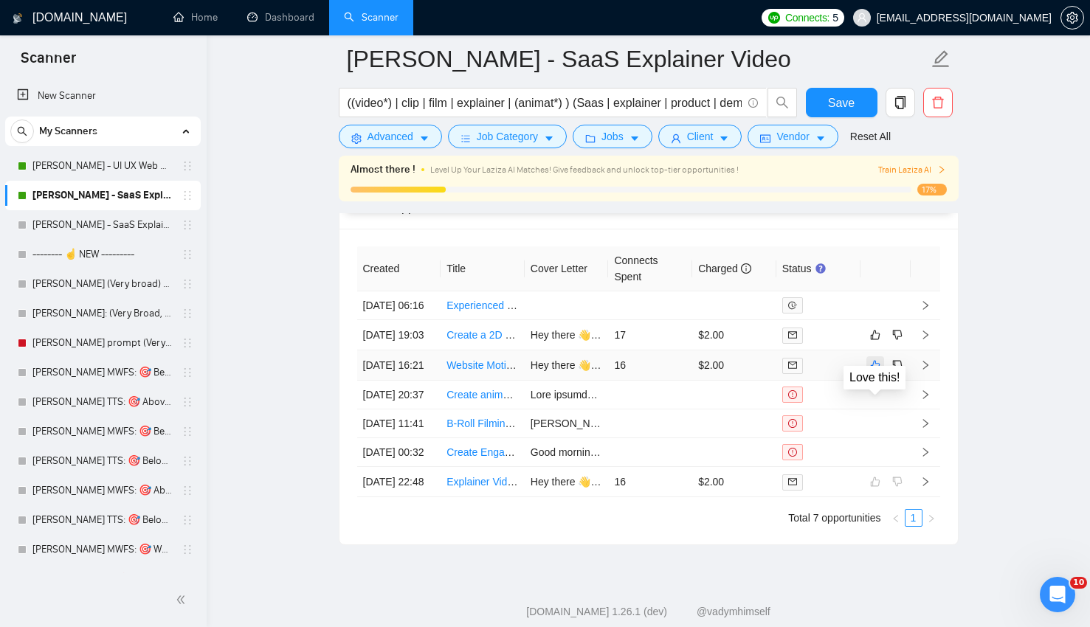
click at [881, 374] on button "button" at bounding box center [876, 366] width 18 height 18
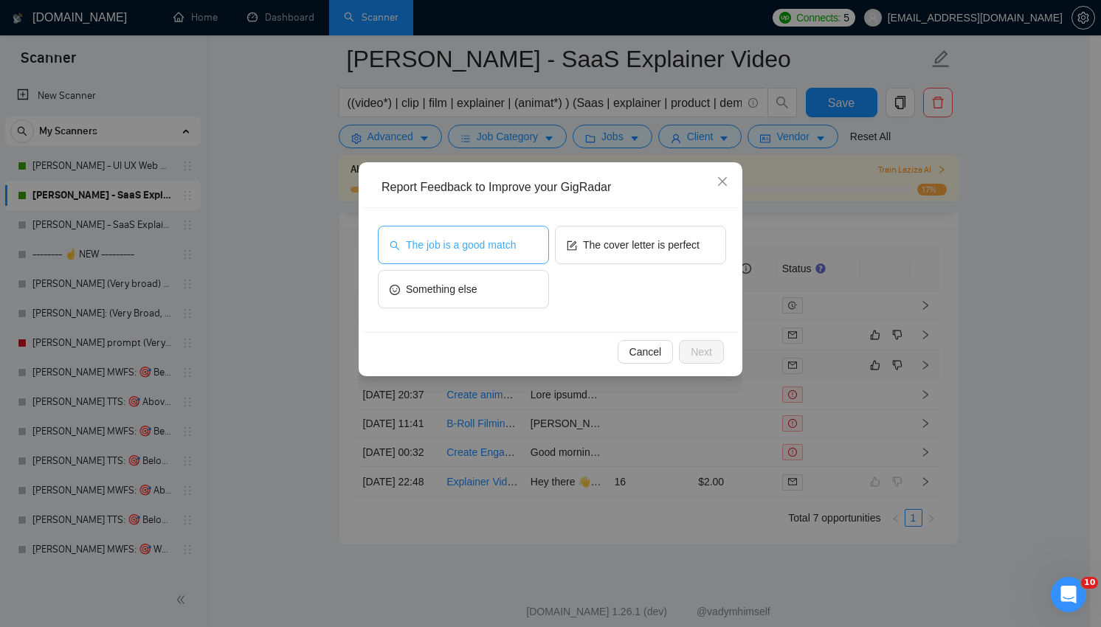
click at [469, 258] on button "The job is a good match" at bounding box center [463, 245] width 171 height 38
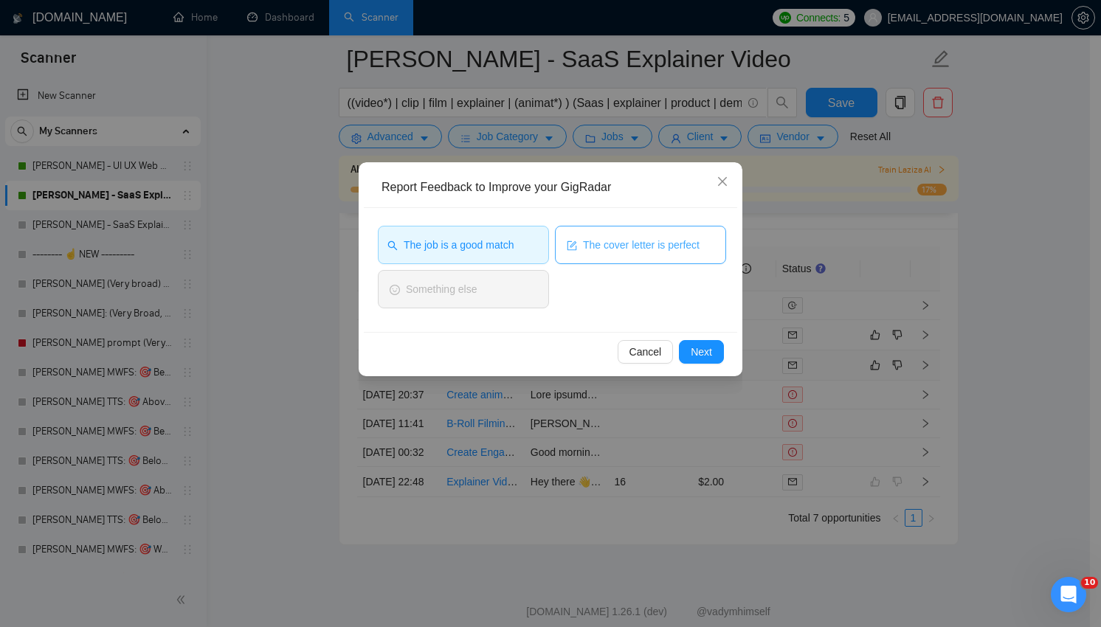
click at [661, 239] on span "The cover letter is perfect" at bounding box center [641, 245] width 117 height 16
click at [706, 350] on span "Next" at bounding box center [701, 352] width 21 height 16
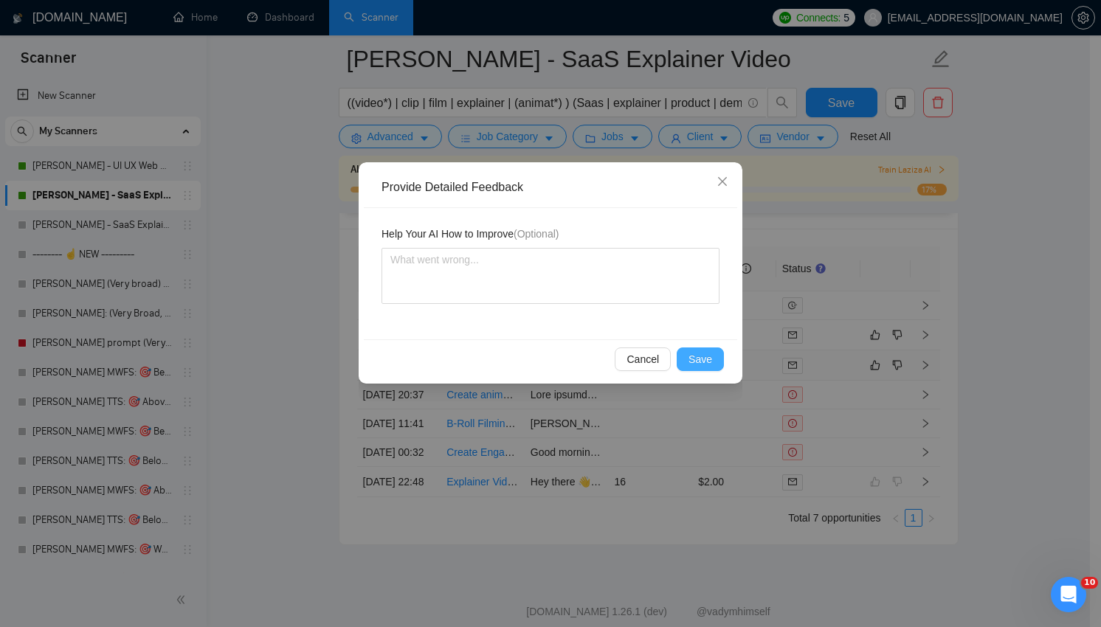
click at [704, 361] on span "Save" at bounding box center [701, 359] width 24 height 16
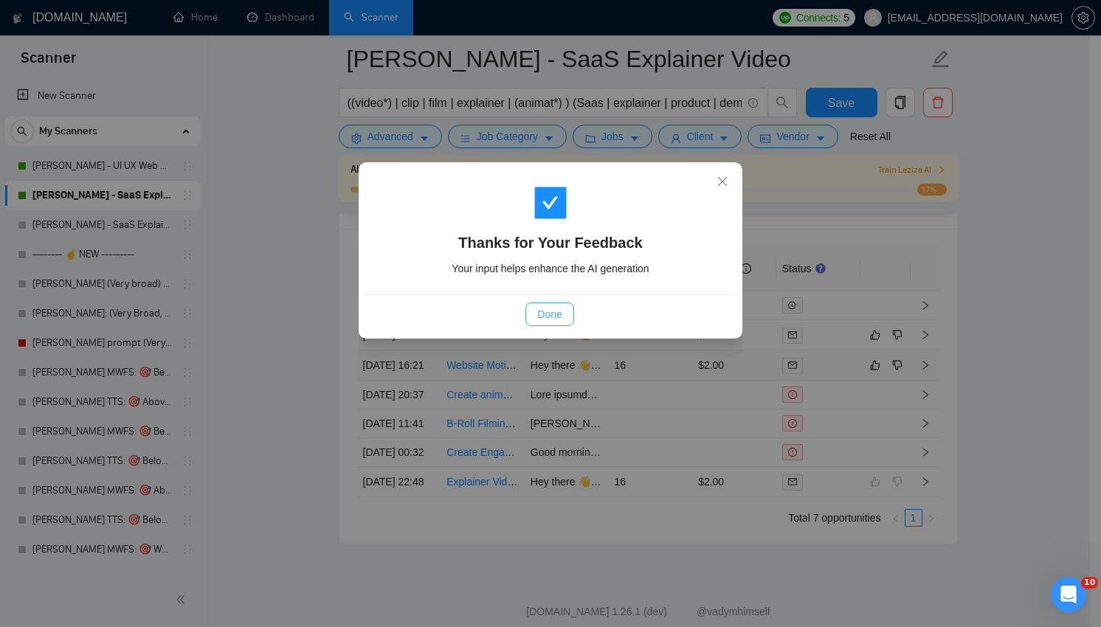
click at [562, 323] on button "Done" at bounding box center [550, 315] width 48 height 24
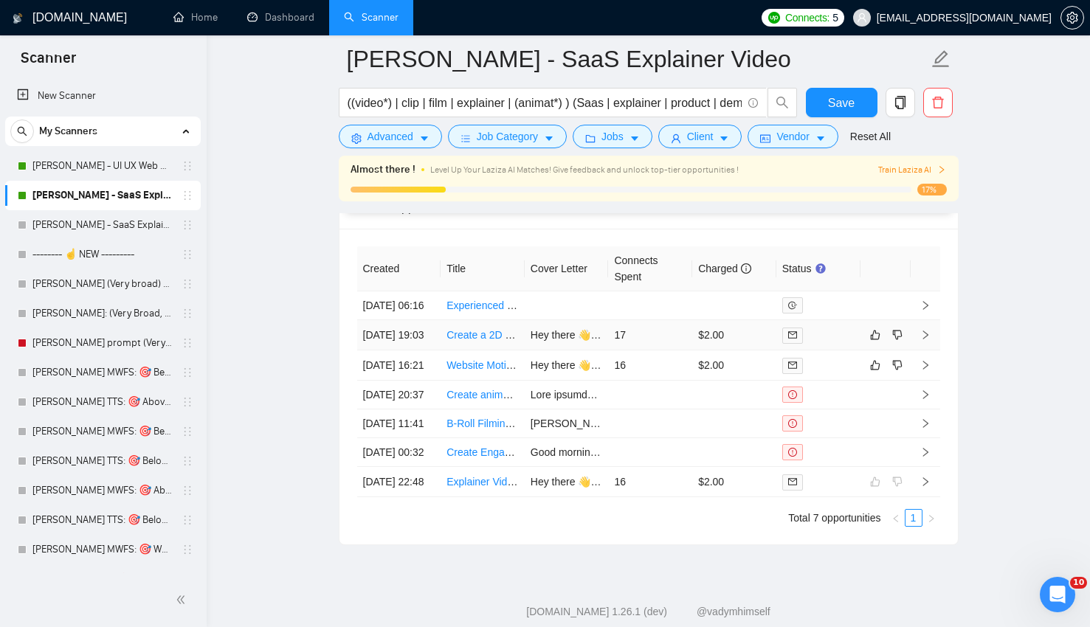
click at [841, 344] on div at bounding box center [819, 335] width 72 height 17
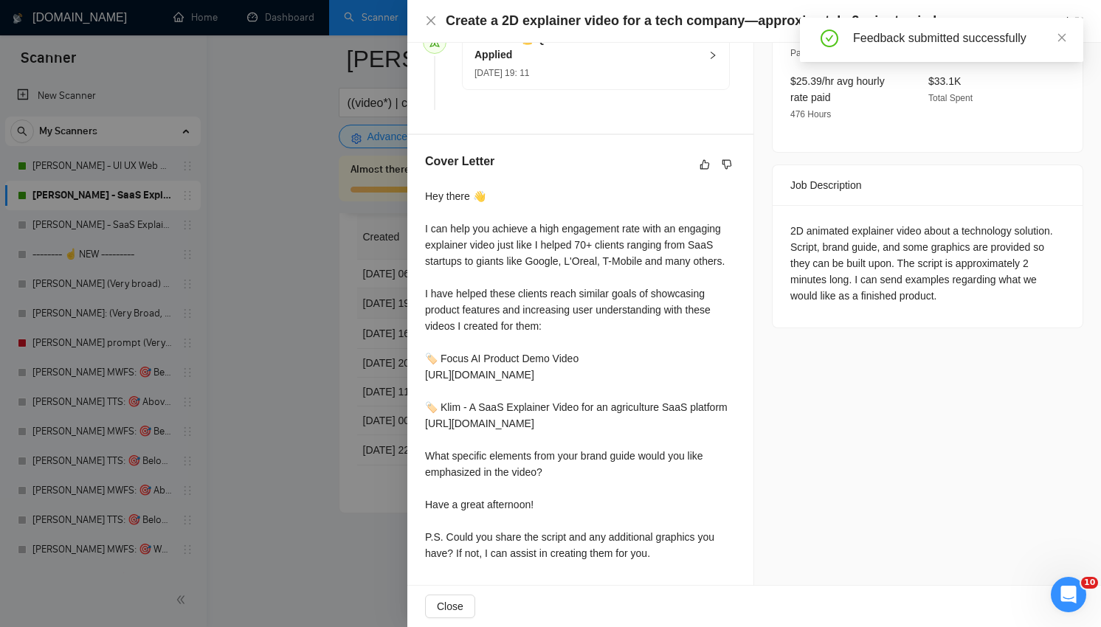
scroll to position [522, 0]
click at [1066, 33] on icon "close" at bounding box center [1062, 37] width 10 height 10
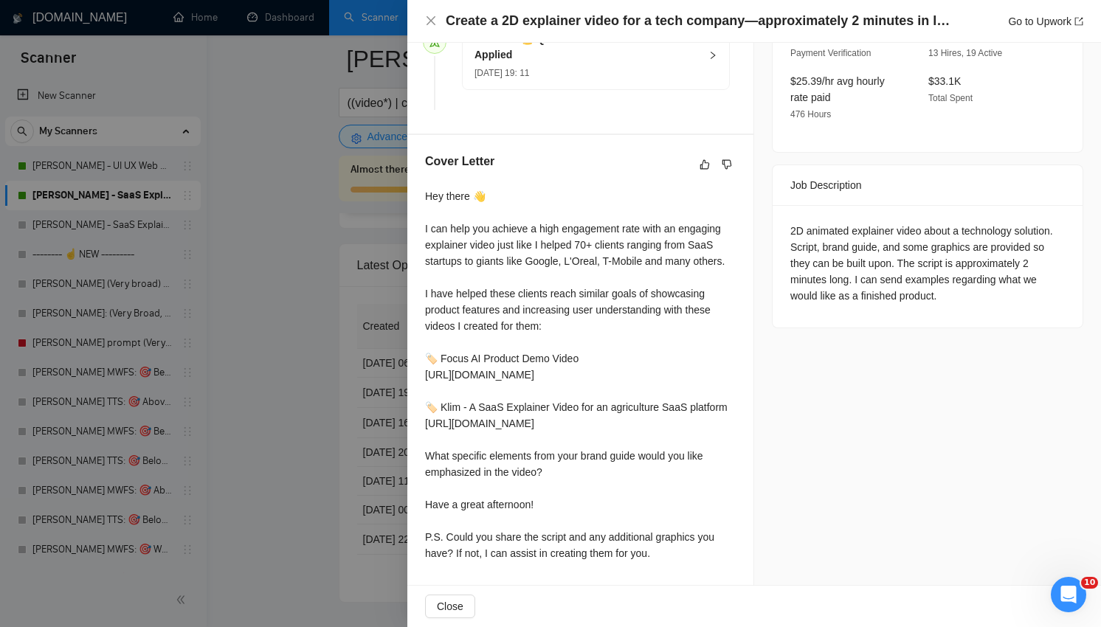
click at [1058, 33] on div "Create a 2D explainer video for a tech company—approximately 2 minutes in lengt…" at bounding box center [755, 21] width 694 height 43
click at [916, 223] on div "2D animated explainer video about a technology solution. Script, brand guide, a…" at bounding box center [928, 263] width 275 height 81
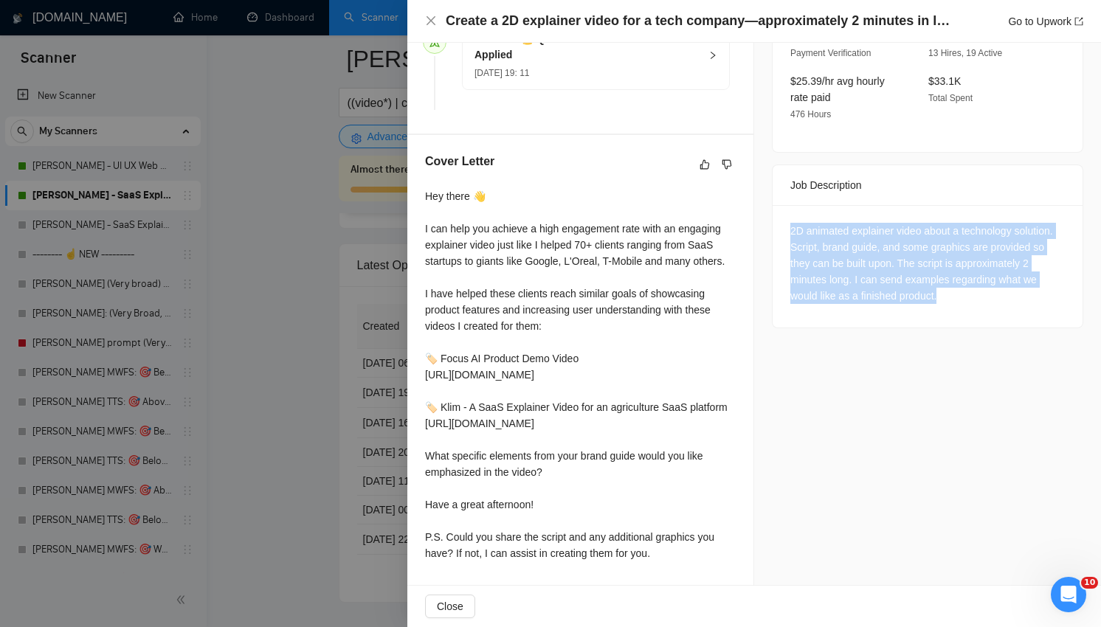
click at [916, 223] on div "2D animated explainer video about a technology solution. Script, brand guide, a…" at bounding box center [928, 263] width 275 height 81
click at [932, 243] on div "2D animated explainer video about a technology solution. Script, brand guide, a…" at bounding box center [928, 266] width 310 height 123
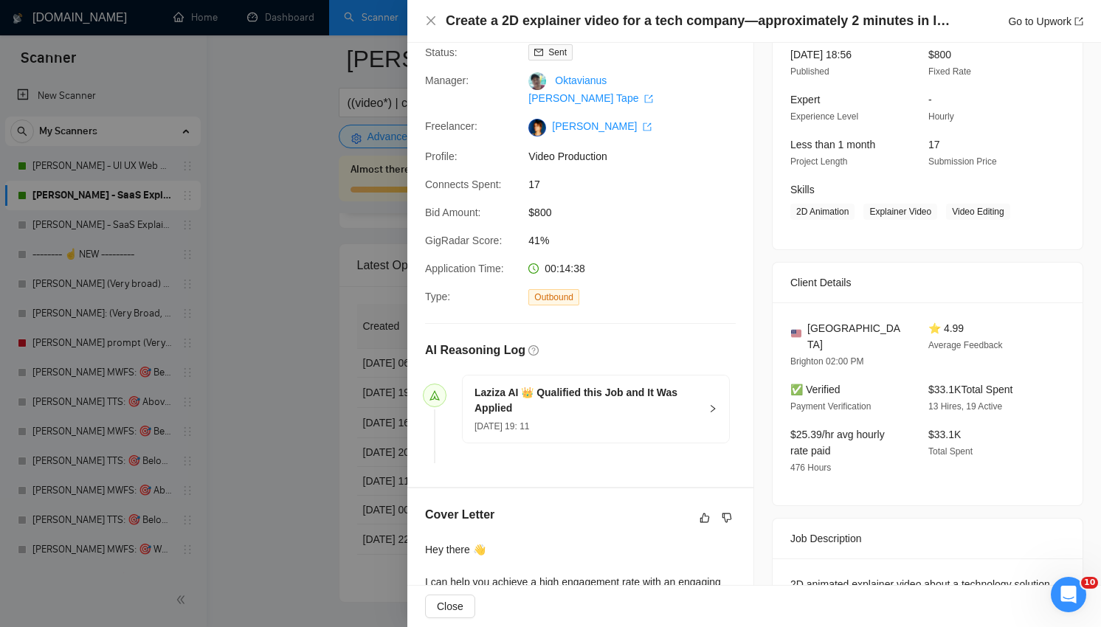
scroll to position [107, 0]
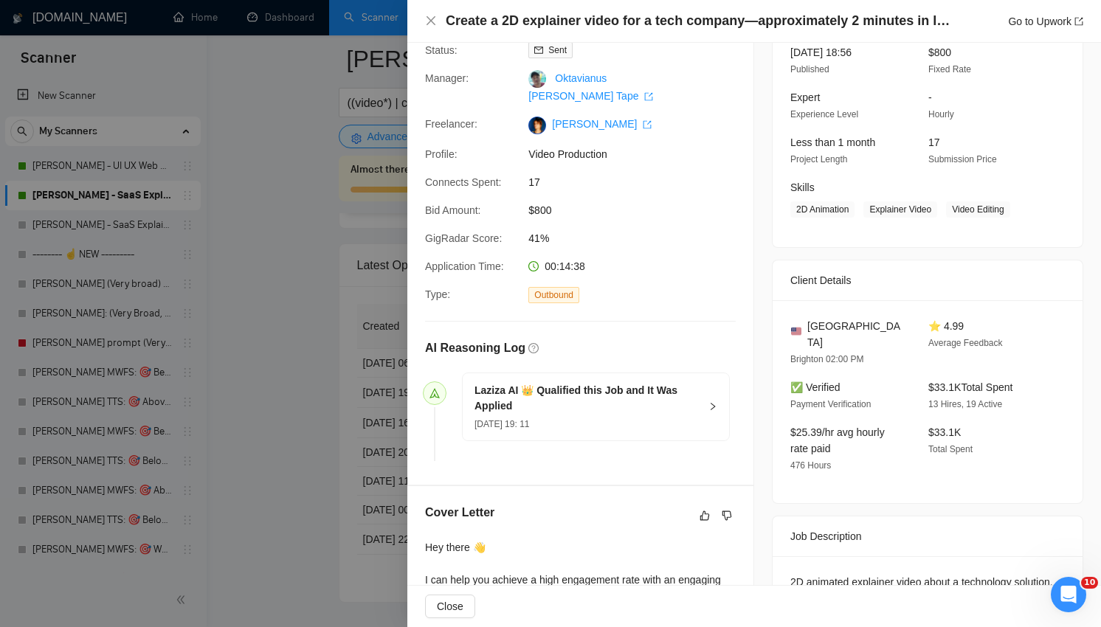
click at [322, 391] on div at bounding box center [550, 313] width 1101 height 627
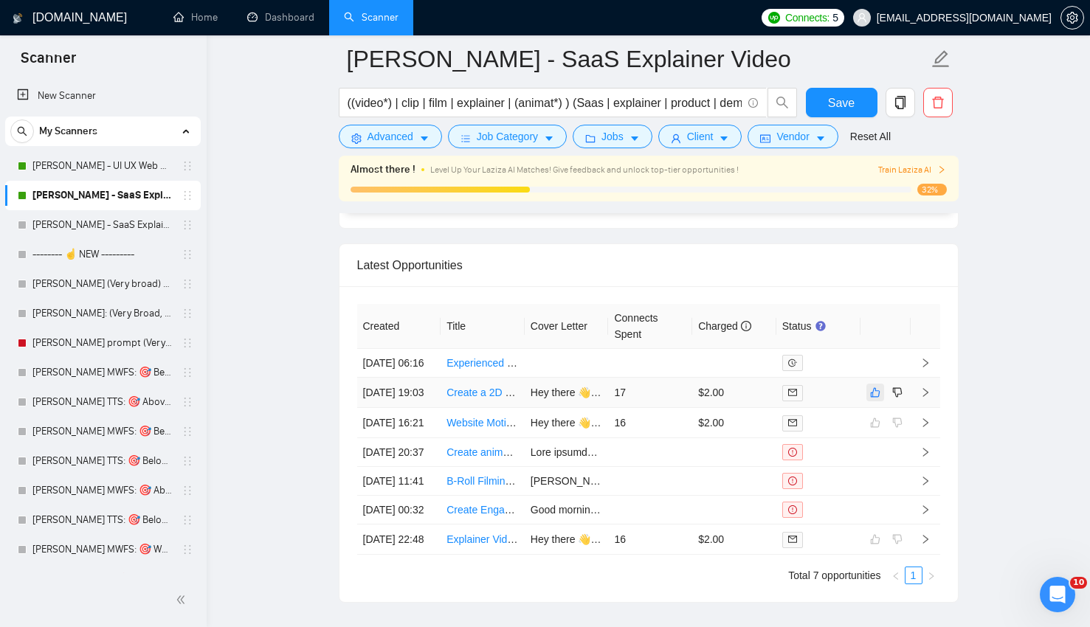
click at [879, 399] on icon "like" at bounding box center [875, 393] width 10 height 12
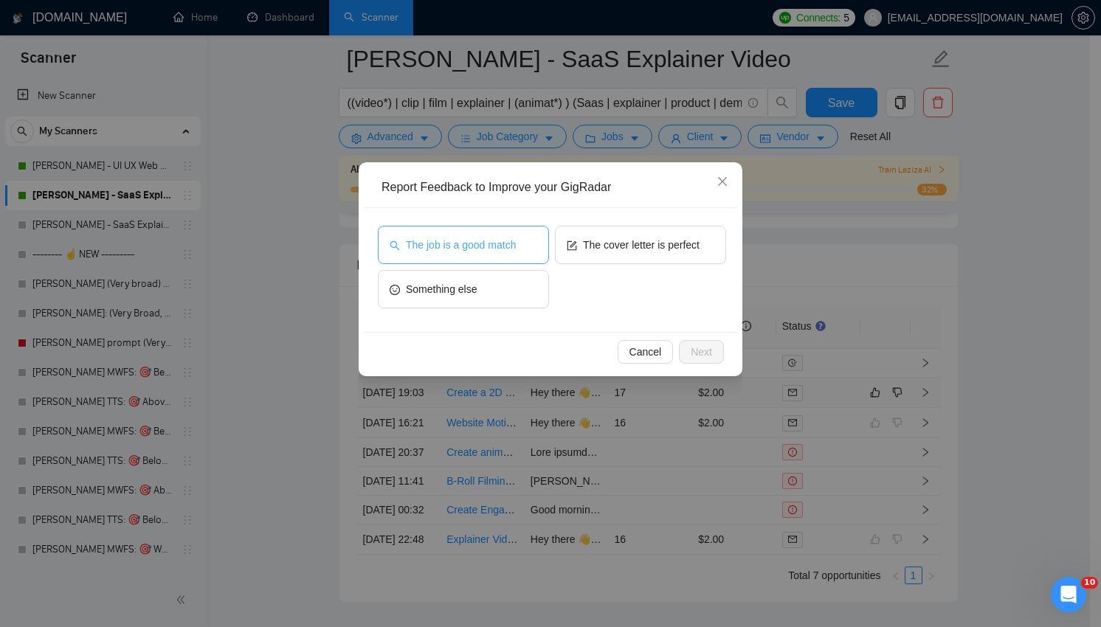
click at [479, 238] on span "The job is a good match" at bounding box center [461, 245] width 110 height 16
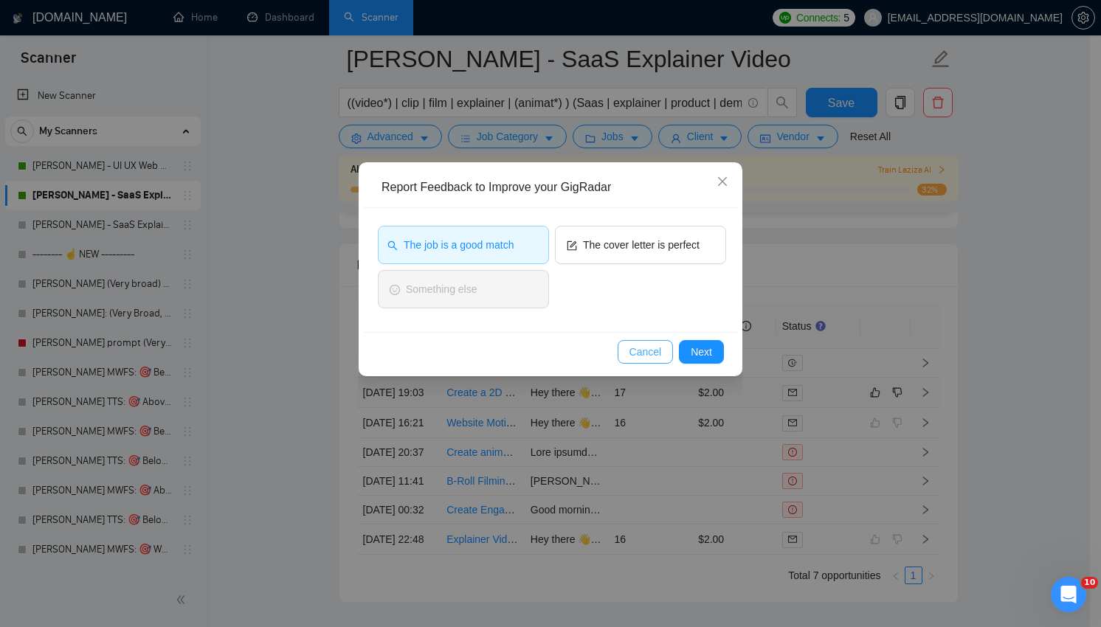
click at [667, 355] on button "Cancel" at bounding box center [646, 352] width 56 height 24
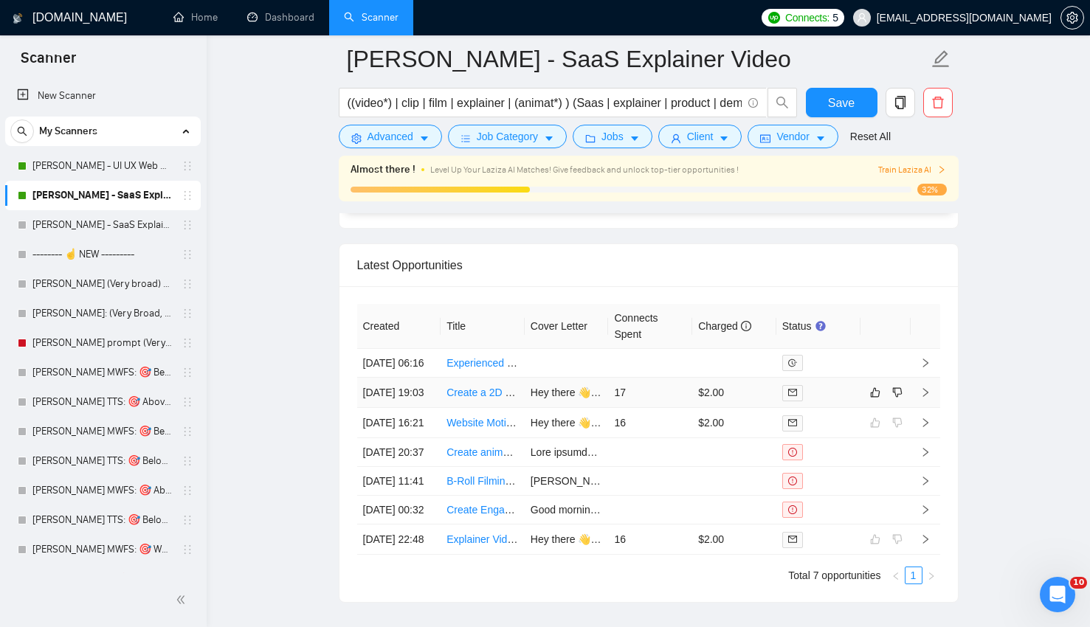
click at [669, 408] on td "17" at bounding box center [650, 393] width 84 height 30
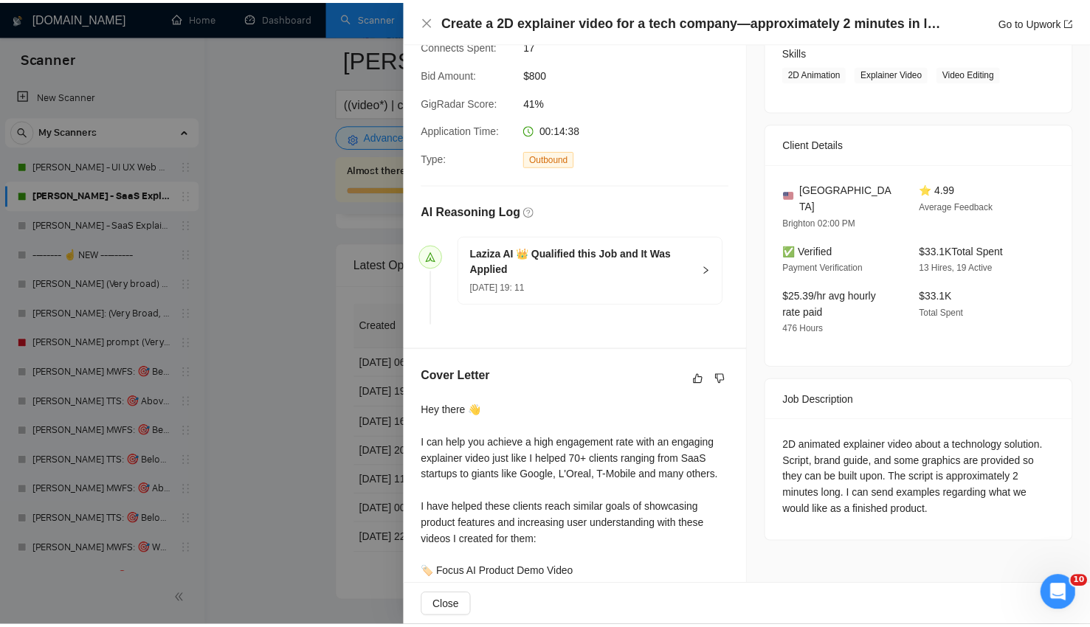
scroll to position [522, 0]
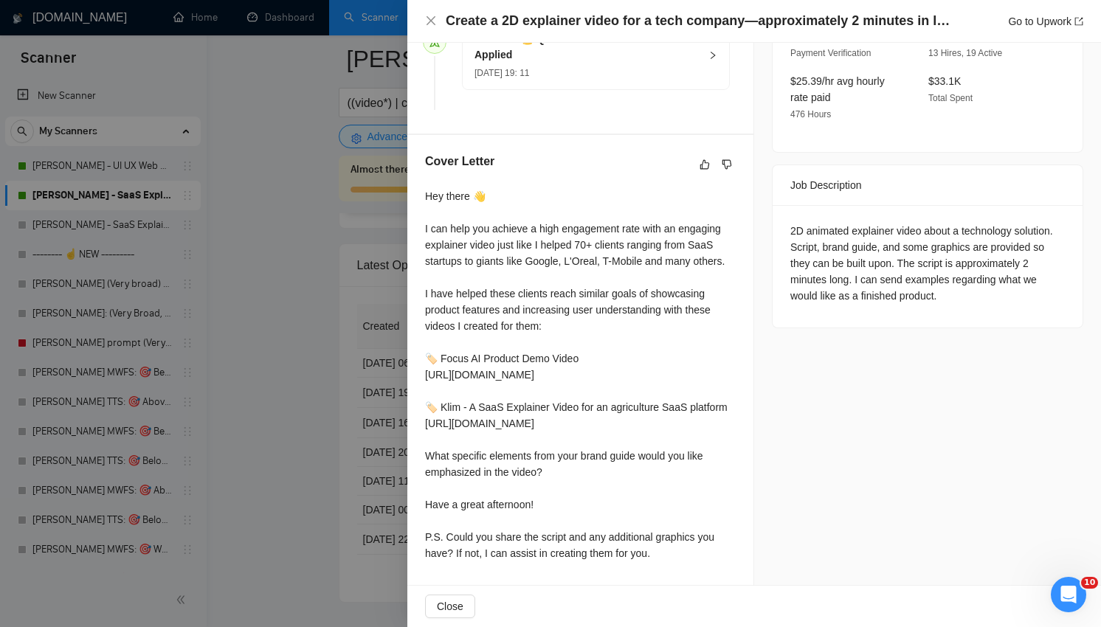
click at [335, 426] on div at bounding box center [550, 313] width 1101 height 627
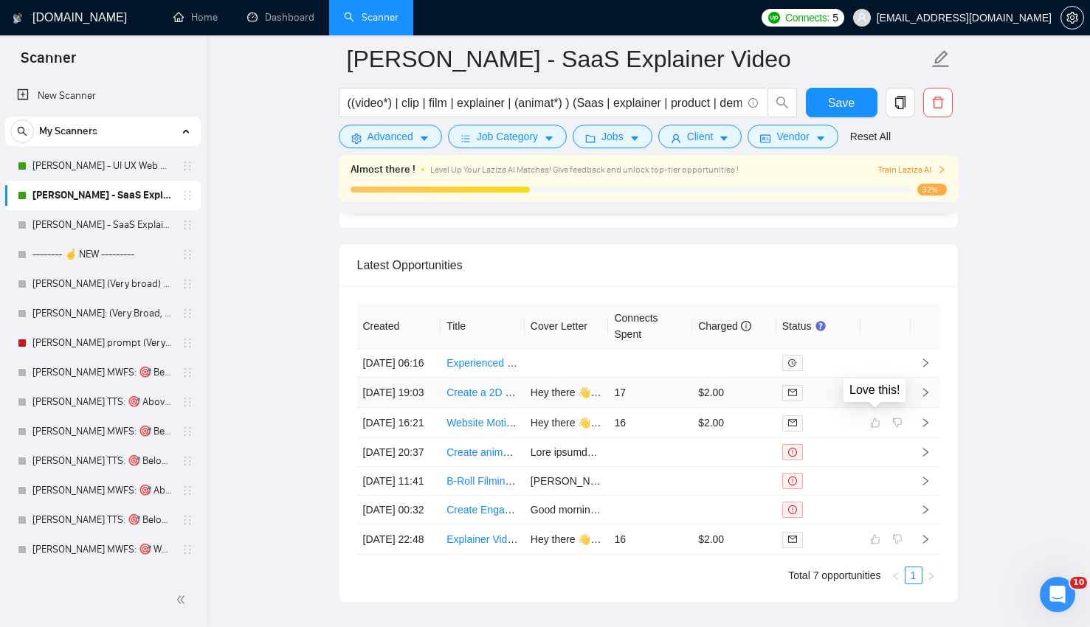
click at [874, 399] on icon "like" at bounding box center [875, 393] width 10 height 12
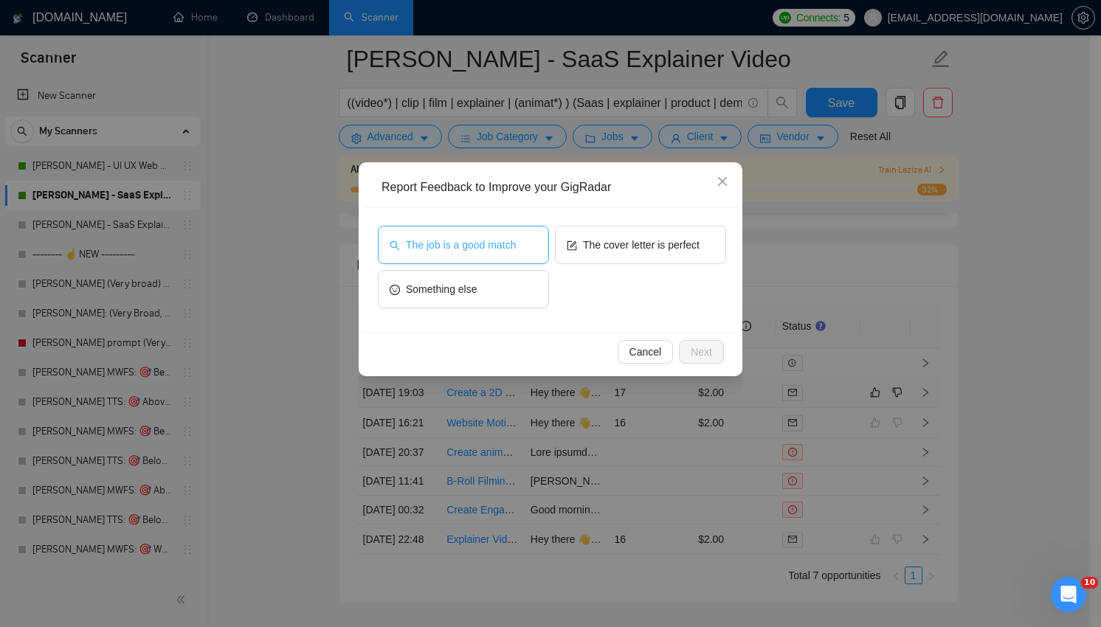
click at [502, 252] on span "The job is a good match" at bounding box center [461, 245] width 110 height 16
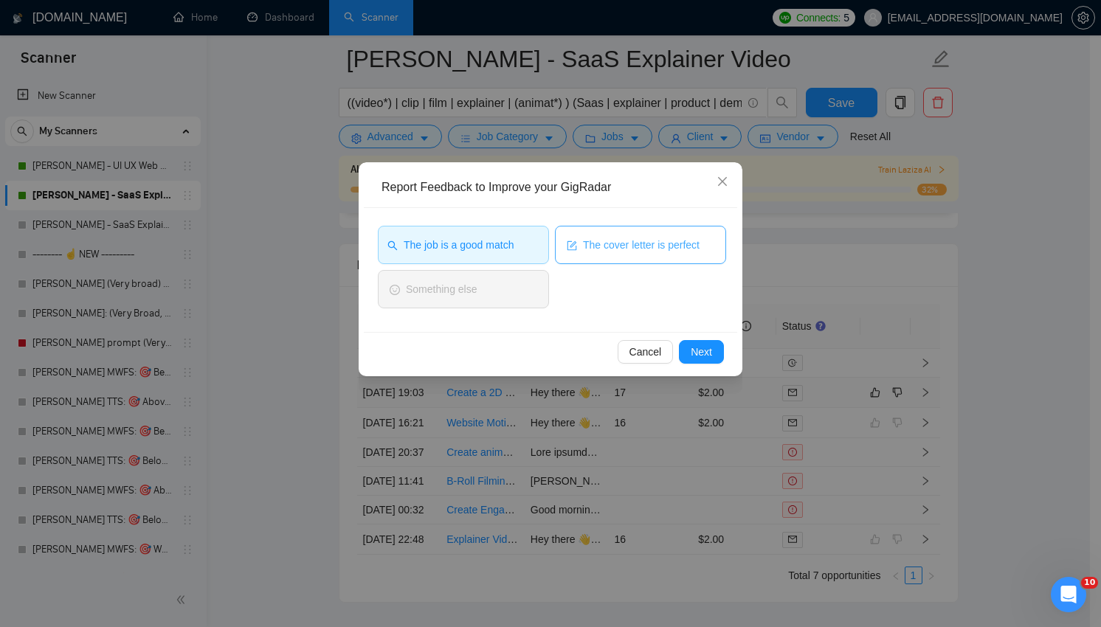
click at [654, 238] on span "The cover letter is perfect" at bounding box center [641, 245] width 117 height 16
click at [699, 355] on span "Next" at bounding box center [701, 352] width 21 height 16
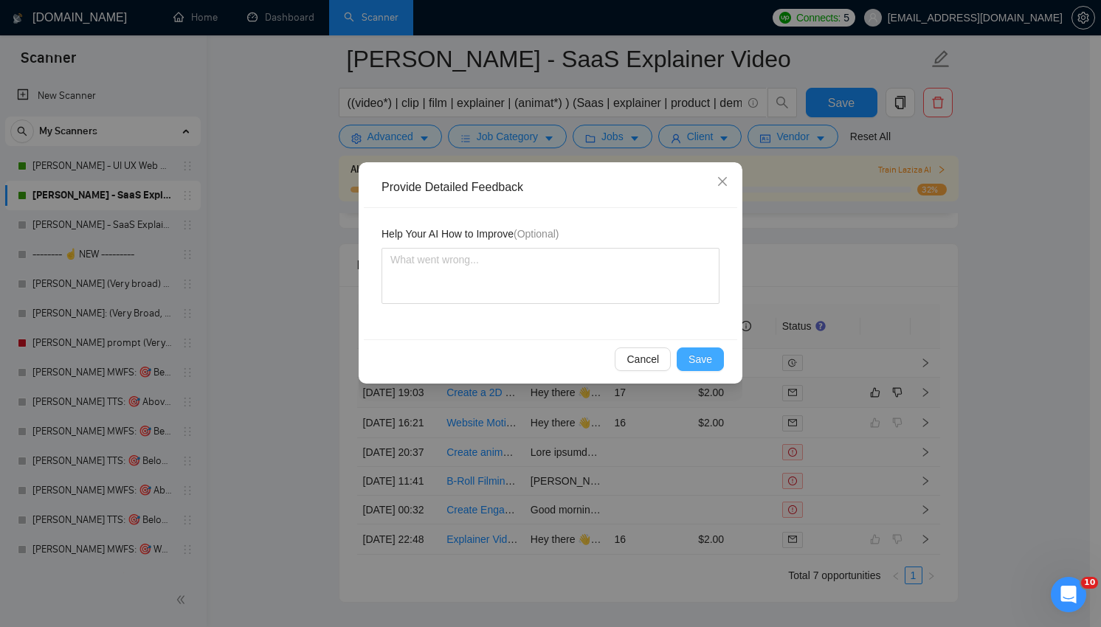
click at [699, 356] on span "Save" at bounding box center [701, 359] width 24 height 16
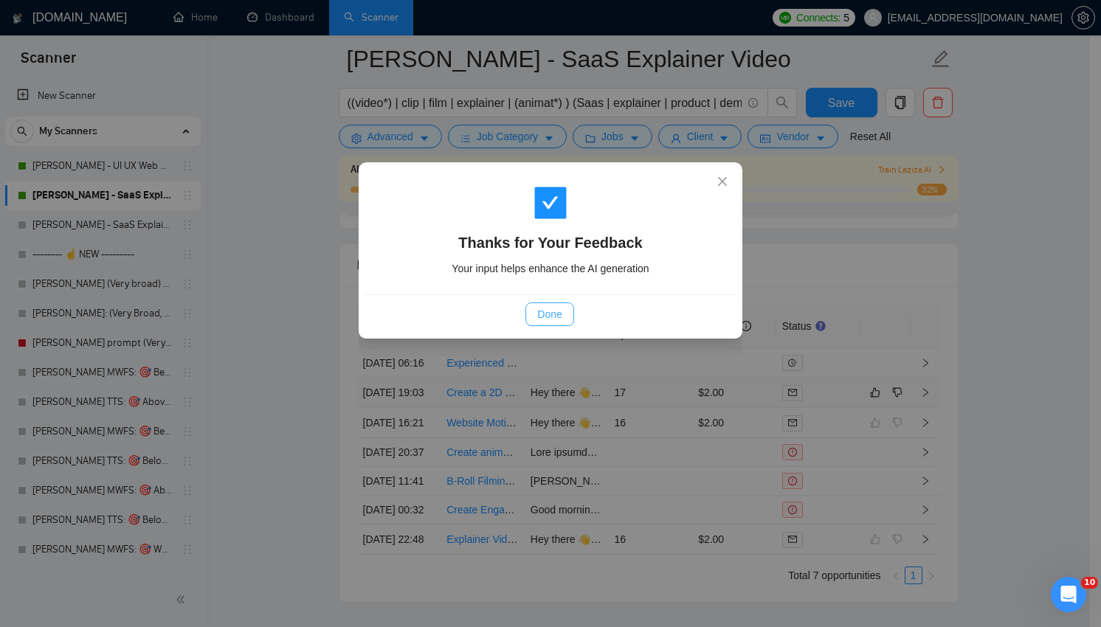
click at [535, 323] on button "Done" at bounding box center [550, 315] width 48 height 24
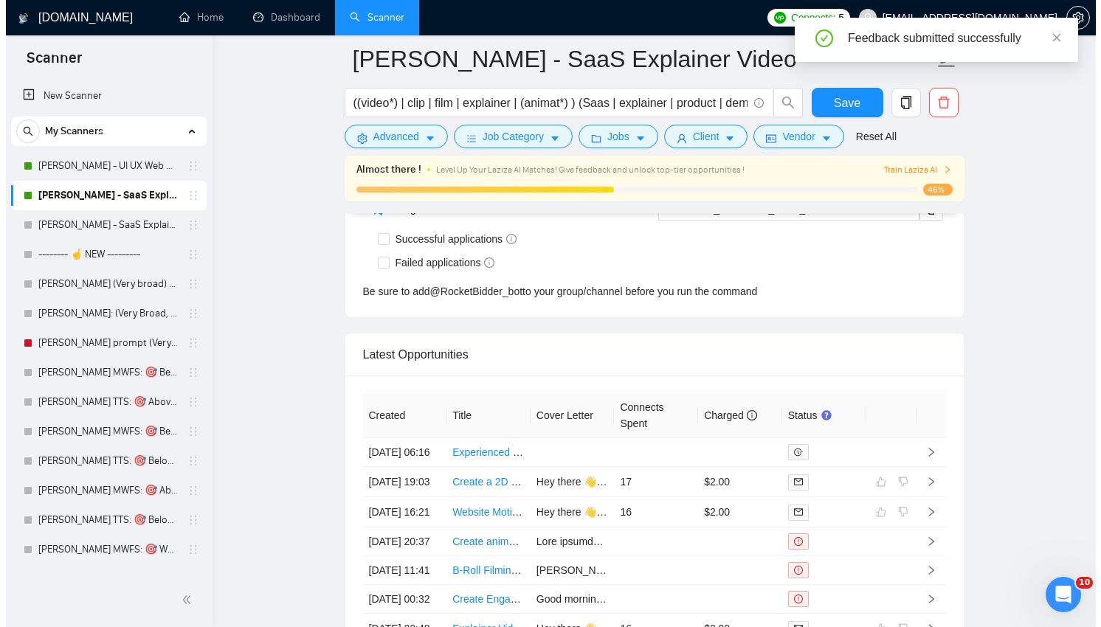
scroll to position [4026, 0]
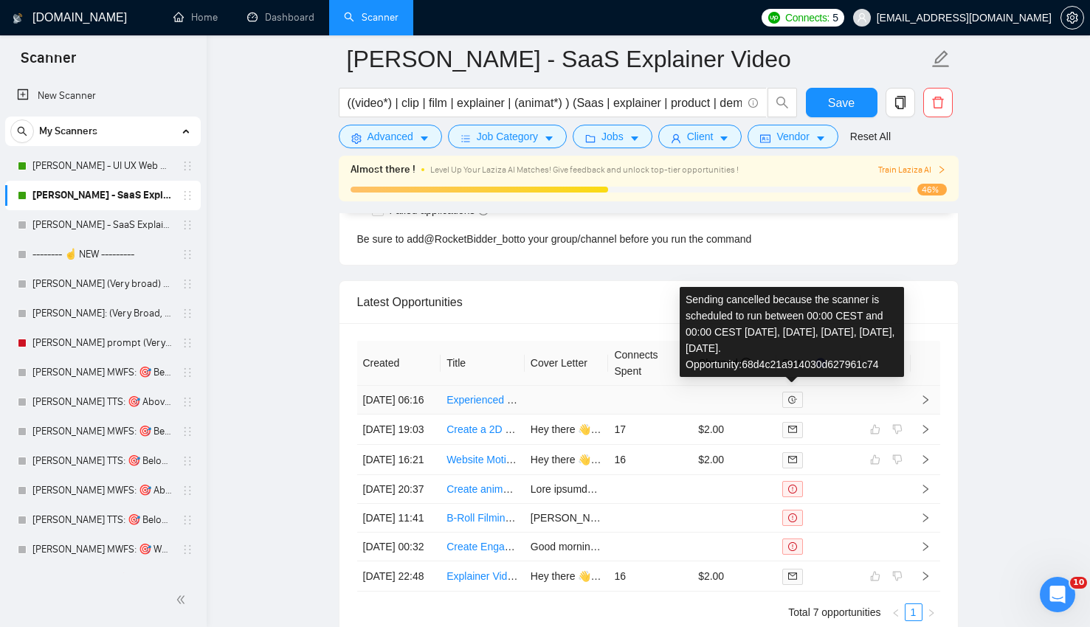
click at [746, 415] on td at bounding box center [734, 400] width 84 height 29
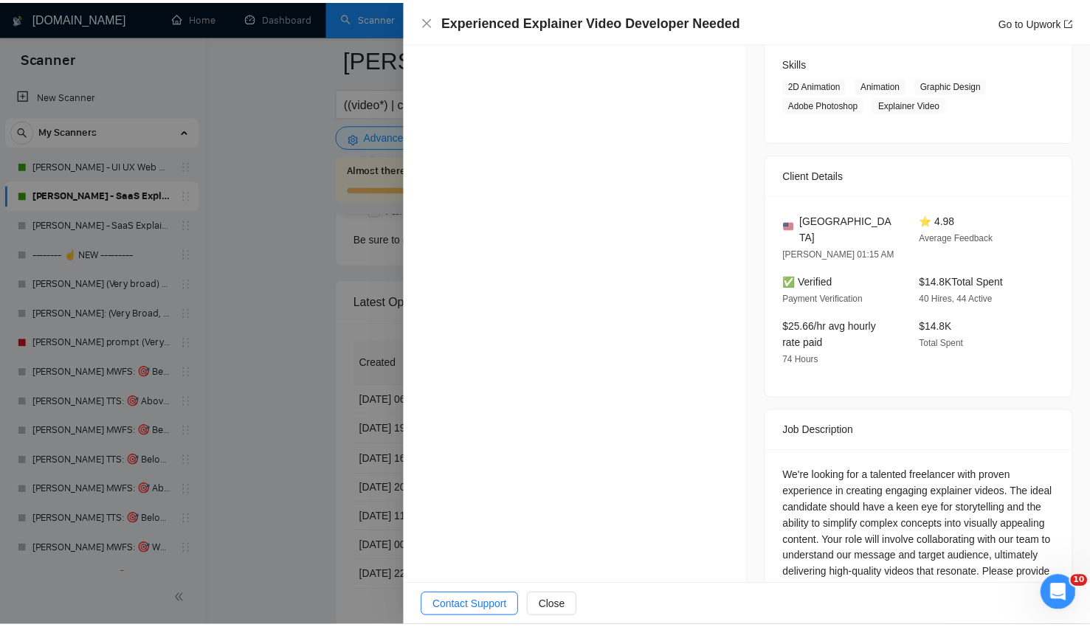
scroll to position [391, 0]
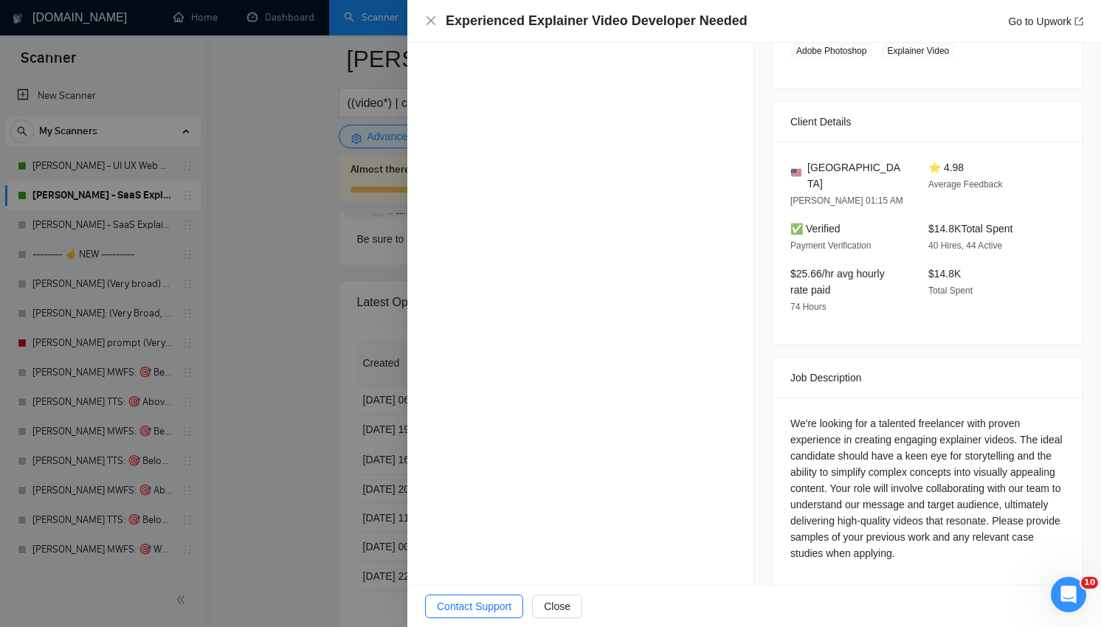
click at [364, 455] on div at bounding box center [550, 313] width 1101 height 627
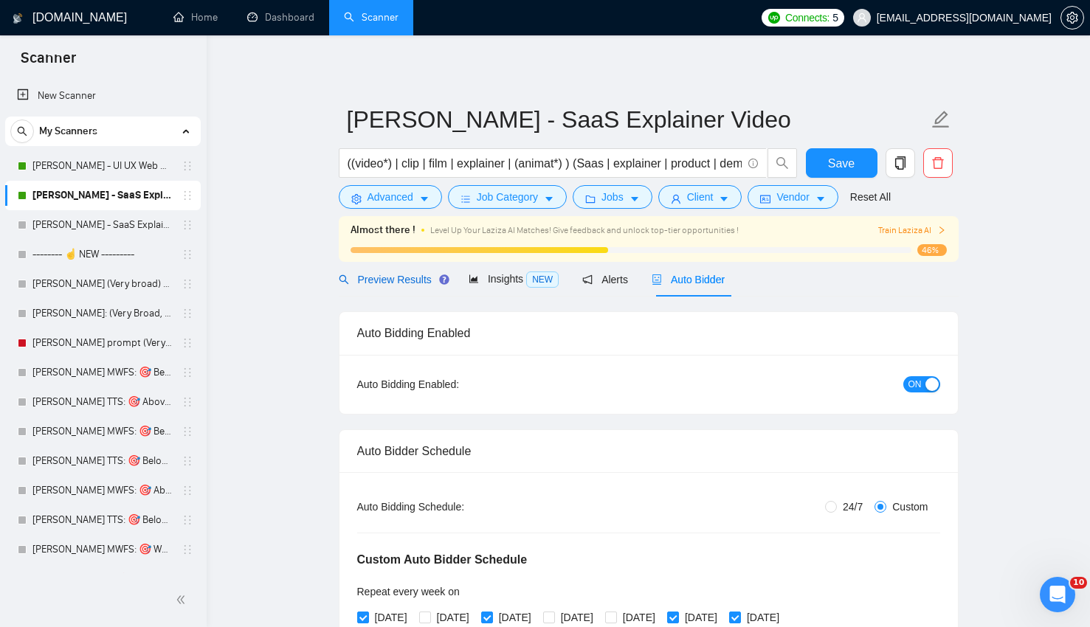
click at [388, 278] on span "Preview Results" at bounding box center [392, 280] width 106 height 12
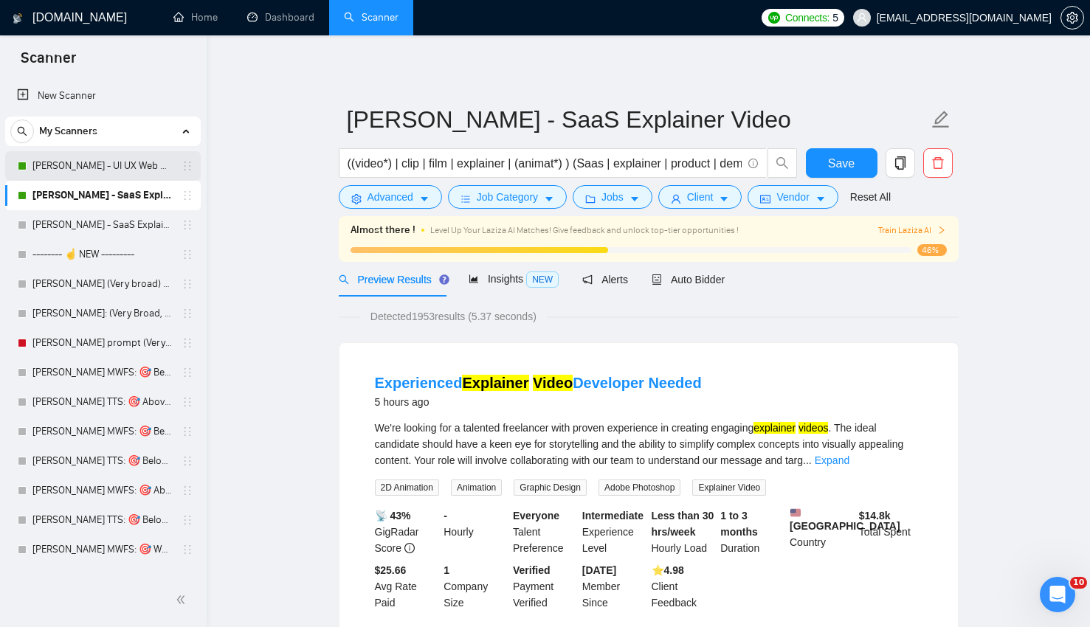
click at [102, 175] on link "[PERSON_NAME] - UI UX Web Design" at bounding box center [102, 166] width 140 height 30
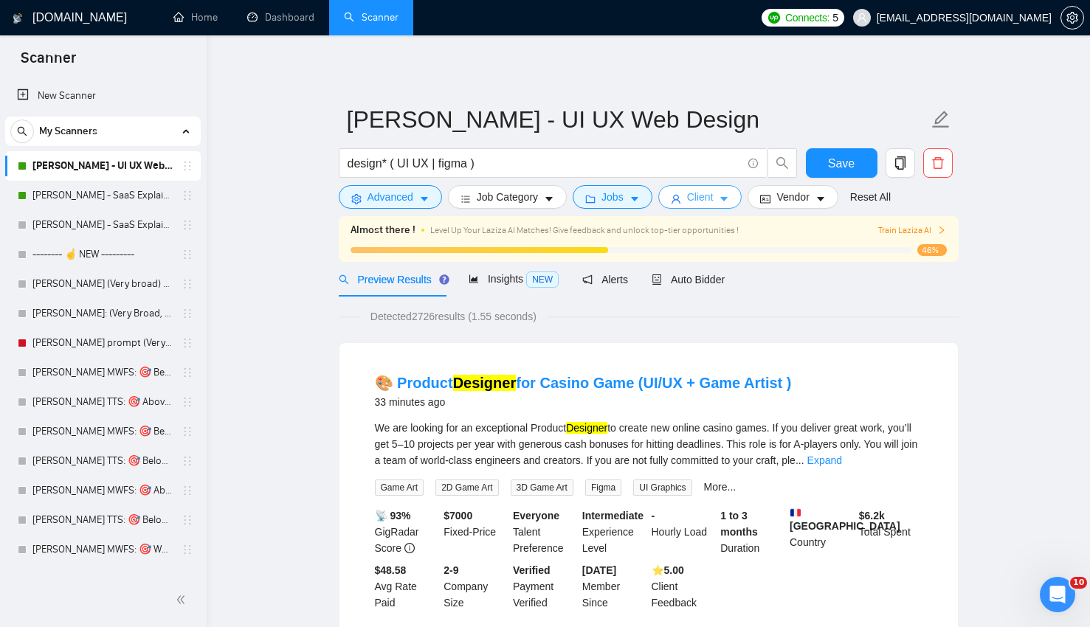
click at [738, 192] on button "Client" at bounding box center [701, 197] width 84 height 24
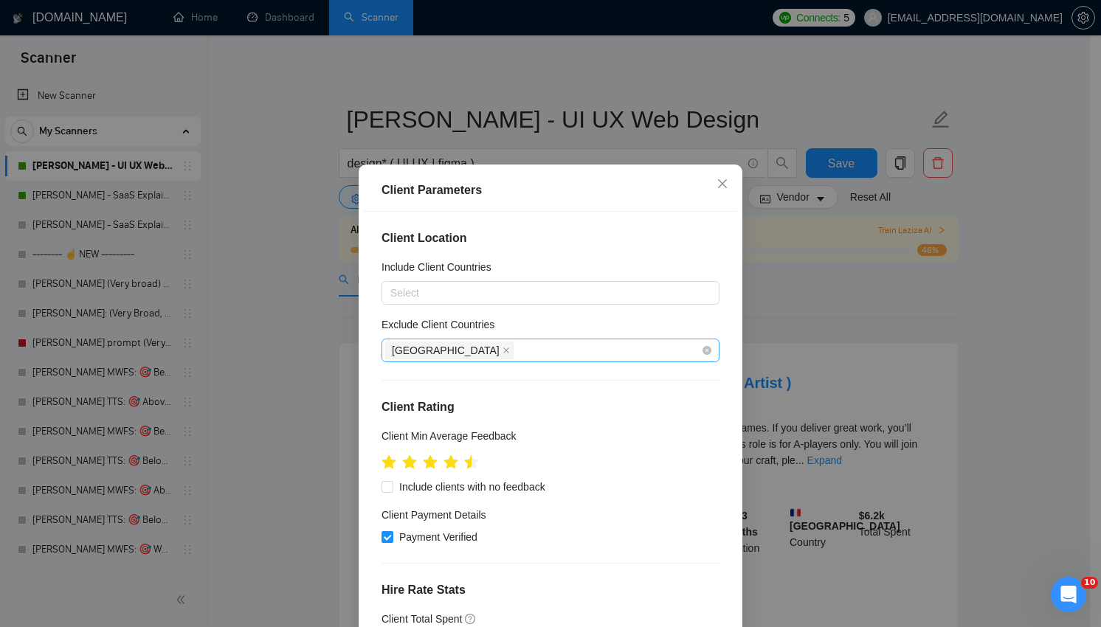
click at [489, 354] on div "[GEOGRAPHIC_DATA]" at bounding box center [543, 350] width 316 height 21
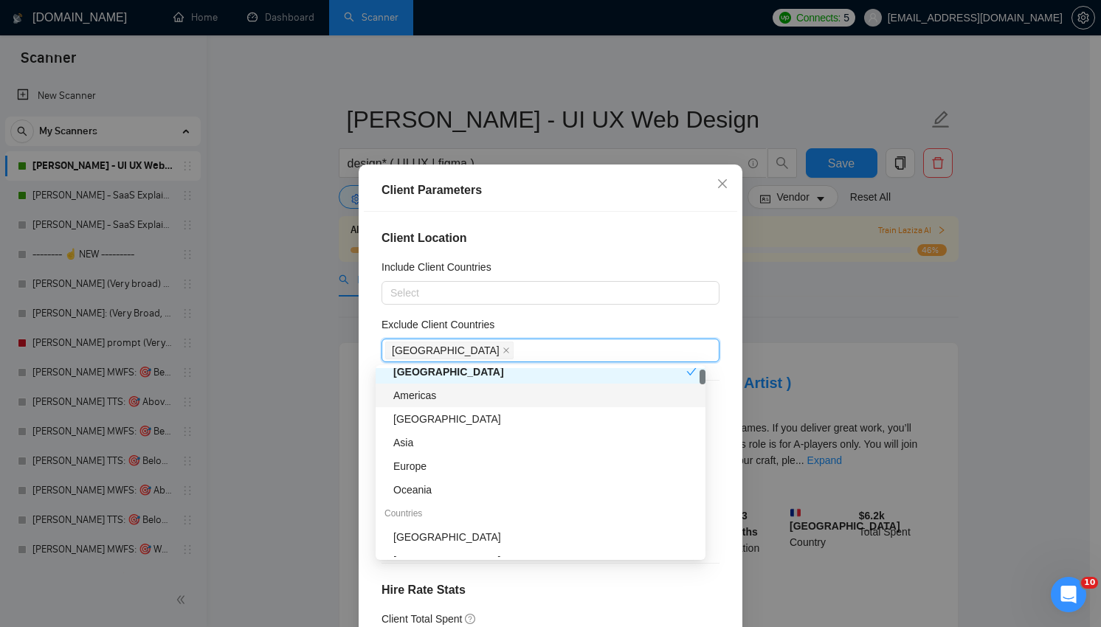
scroll to position [33, 0]
click at [503, 352] on icon "close" at bounding box center [506, 350] width 7 height 7
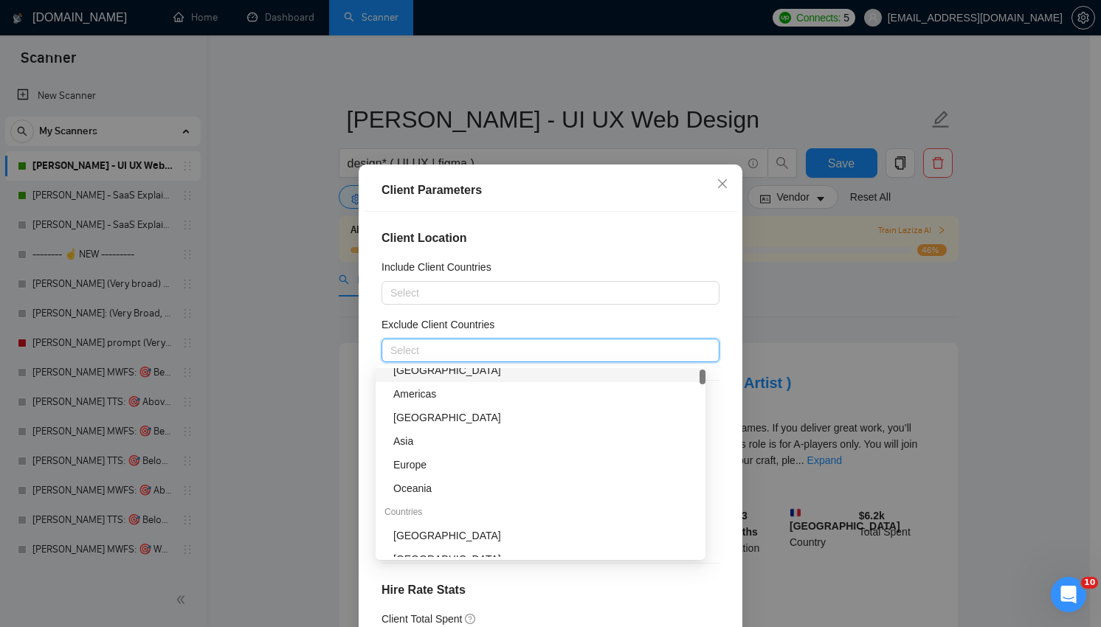
click at [421, 352] on div at bounding box center [543, 351] width 316 height 18
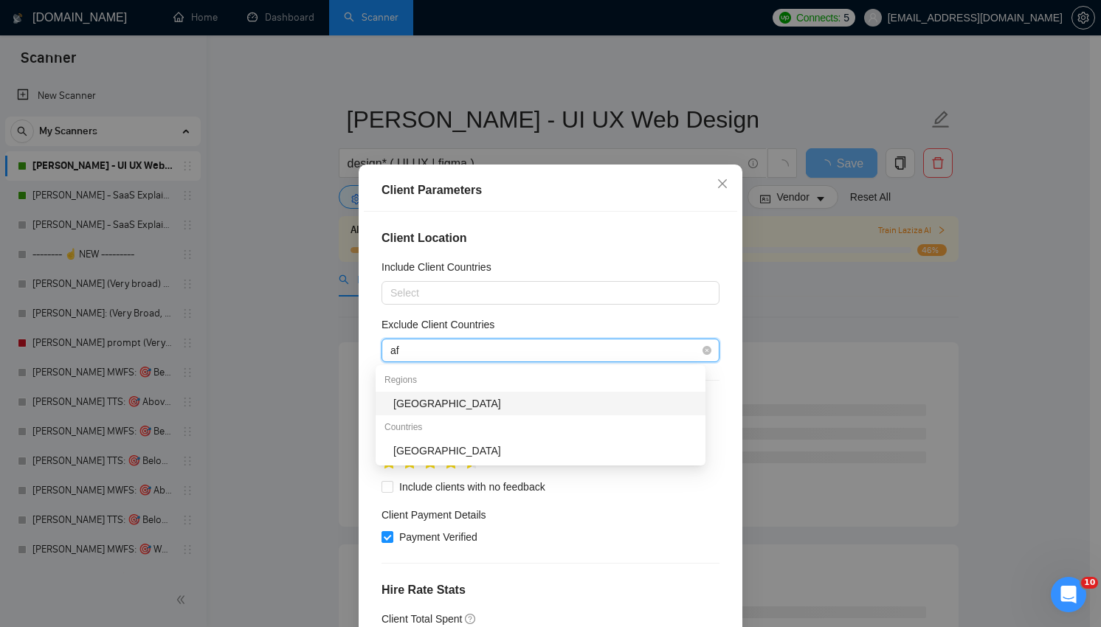
scroll to position [0, 0]
click at [440, 399] on div "[GEOGRAPHIC_DATA]" at bounding box center [544, 404] width 303 height 16
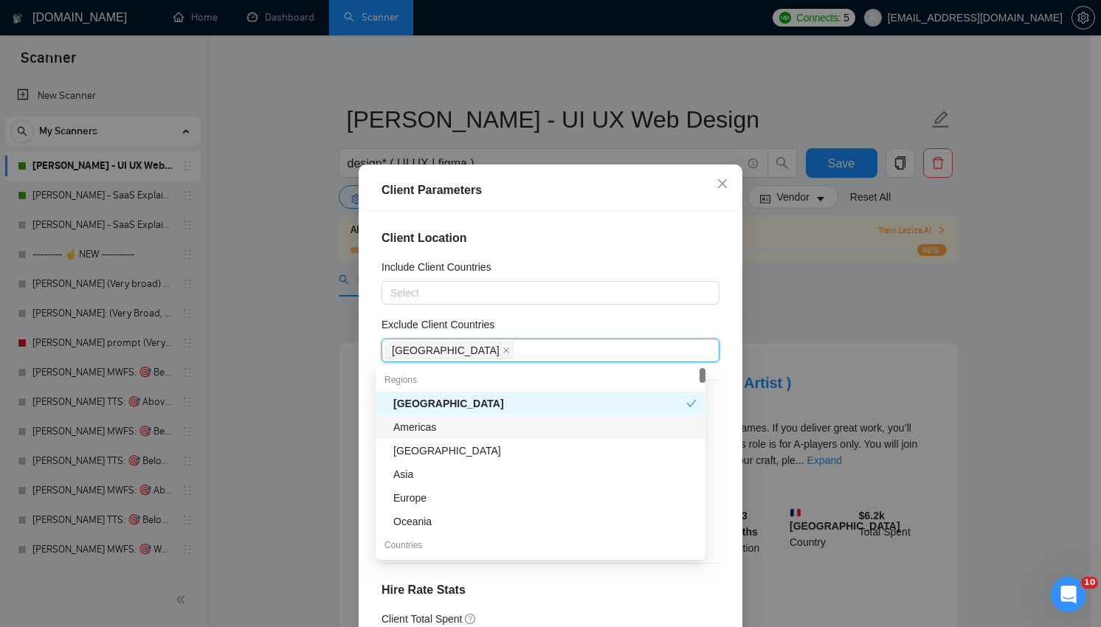
click at [443, 432] on div "Americas" at bounding box center [544, 427] width 303 height 16
click at [570, 351] on icon "close" at bounding box center [573, 351] width 6 height 6
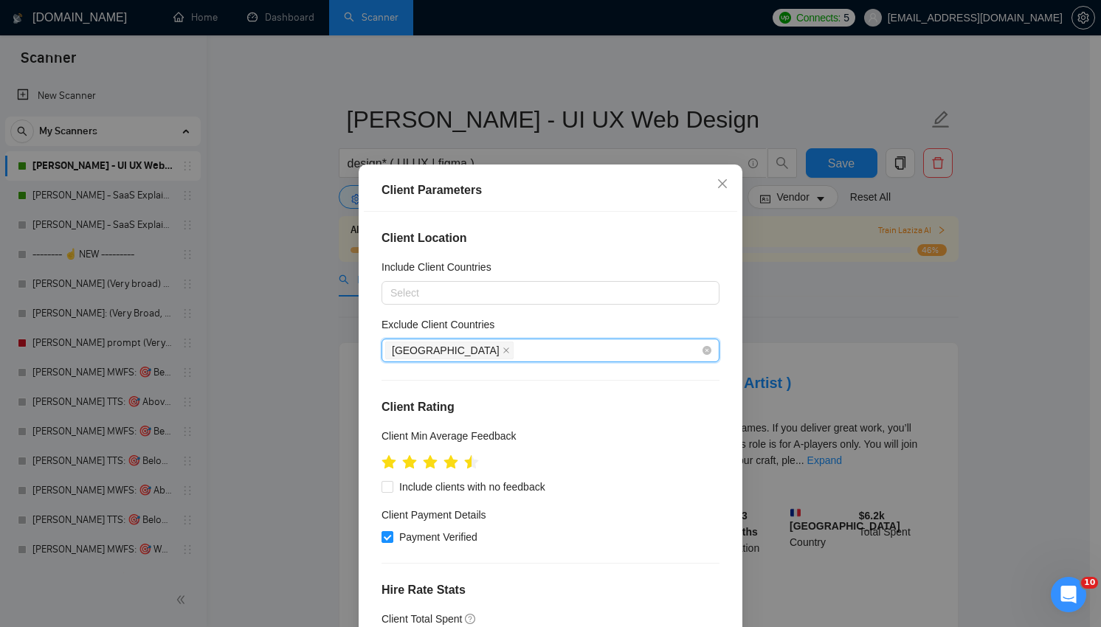
click at [477, 355] on div "[GEOGRAPHIC_DATA]" at bounding box center [543, 350] width 316 height 21
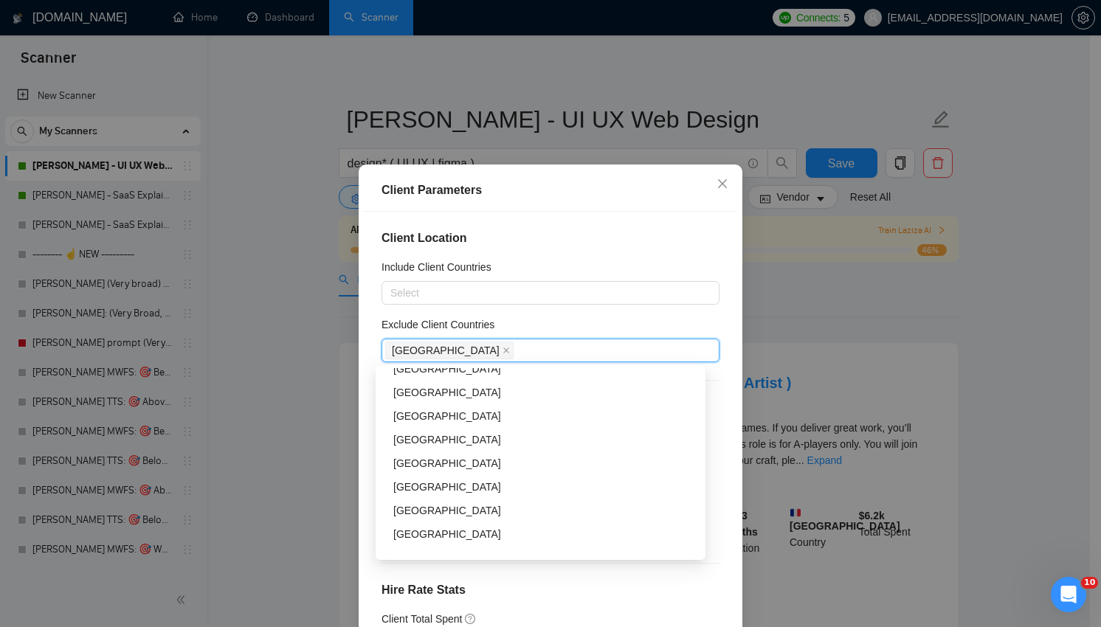
scroll to position [4048, 0]
click at [515, 310] on div "Client Location Include Client Countries Select Exclude Client Countries Africa…" at bounding box center [551, 431] width 374 height 439
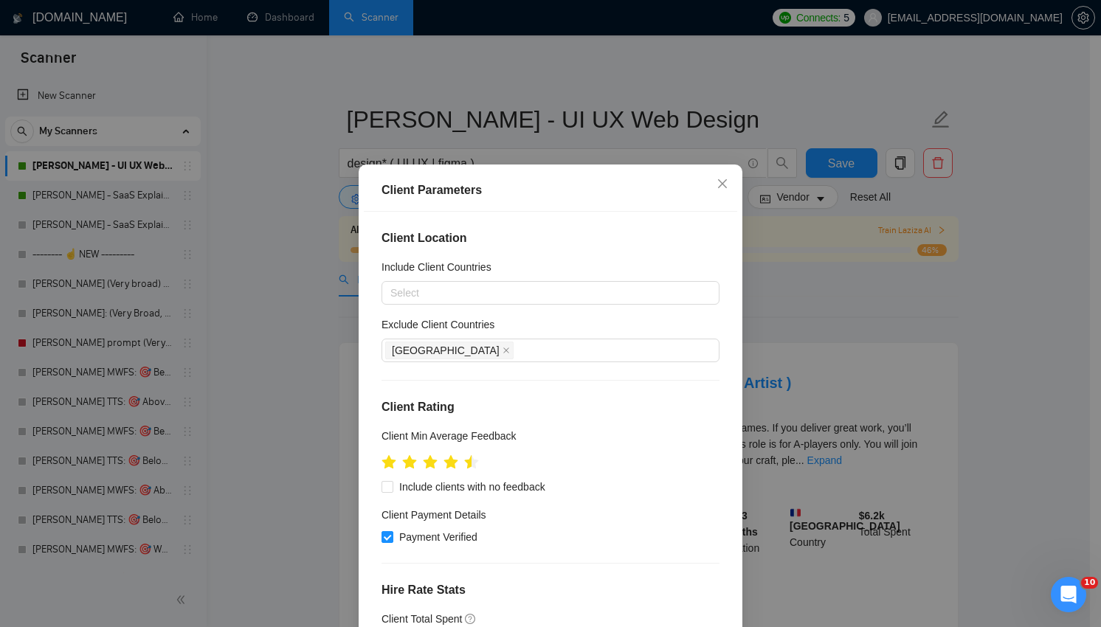
click at [472, 314] on div "Client Location Include Client Countries Select Exclude Client Countries Africa…" at bounding box center [551, 431] width 374 height 439
click at [503, 355] on span at bounding box center [506, 351] width 7 height 16
click at [419, 297] on div at bounding box center [543, 293] width 316 height 18
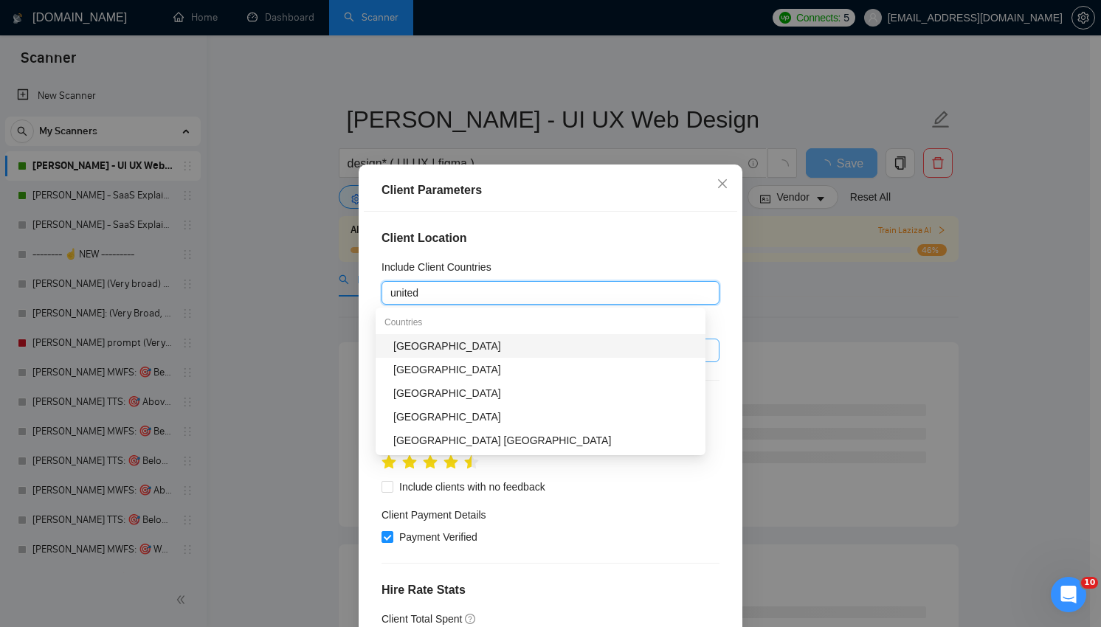
click at [441, 346] on div "[GEOGRAPHIC_DATA]" at bounding box center [544, 346] width 303 height 16
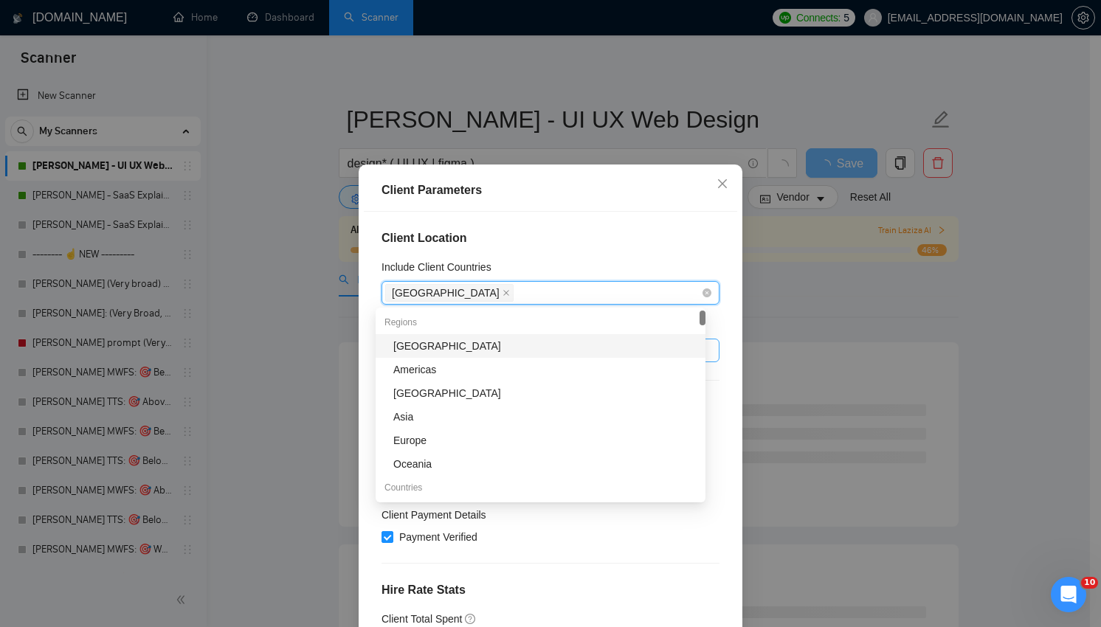
click at [509, 288] on div "[GEOGRAPHIC_DATA]" at bounding box center [543, 293] width 316 height 21
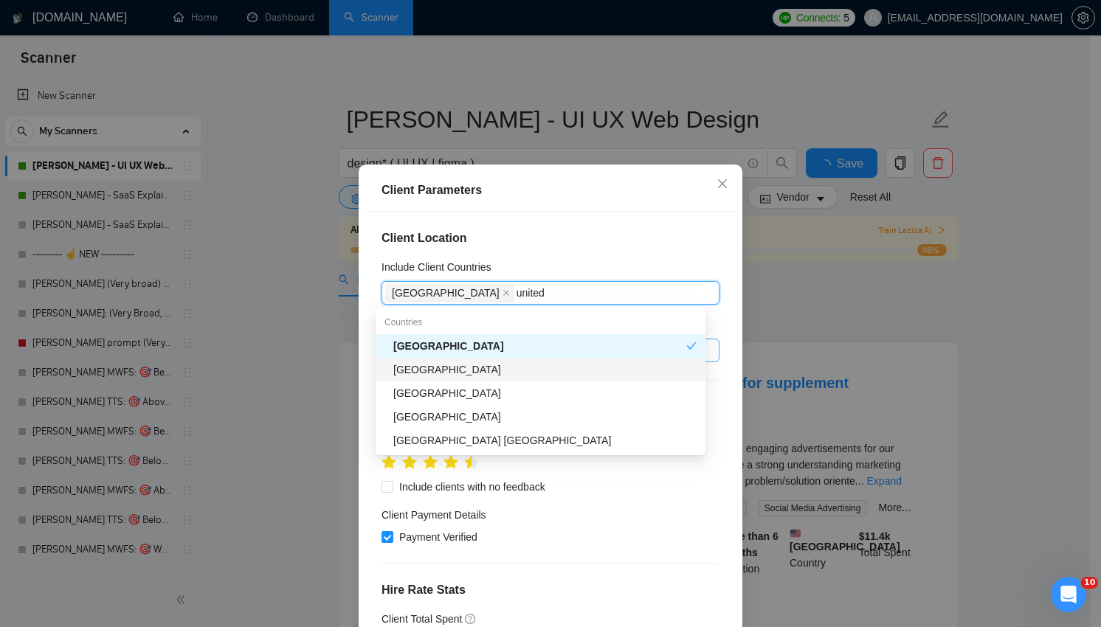
click at [485, 367] on div "United Kingdom" at bounding box center [544, 370] width 303 height 16
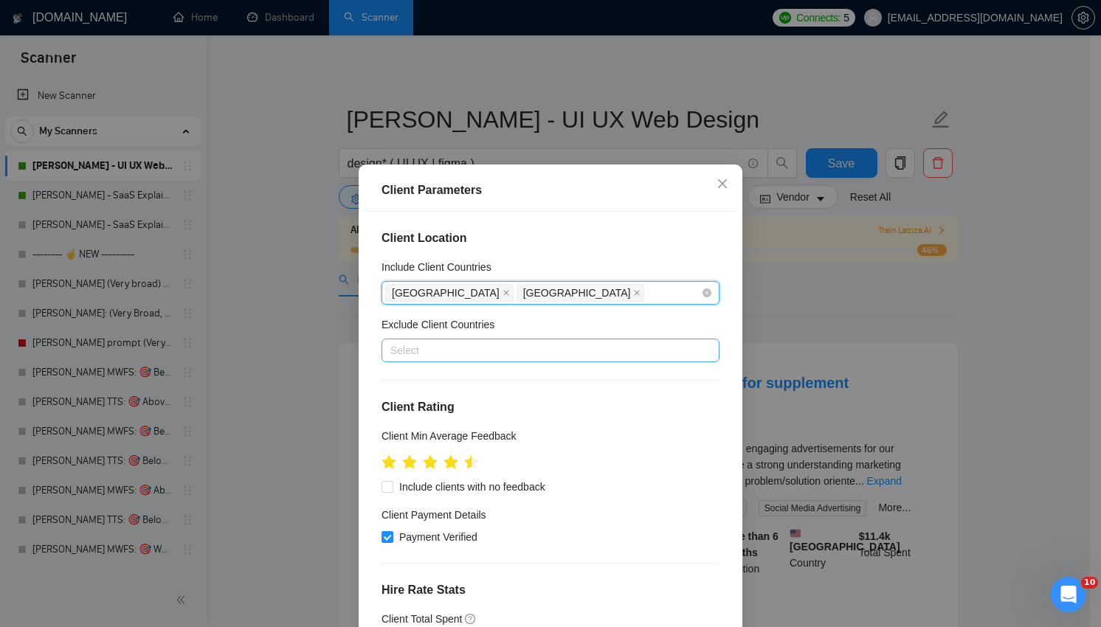
click at [601, 284] on div "United States United Kingdom" at bounding box center [543, 293] width 316 height 21
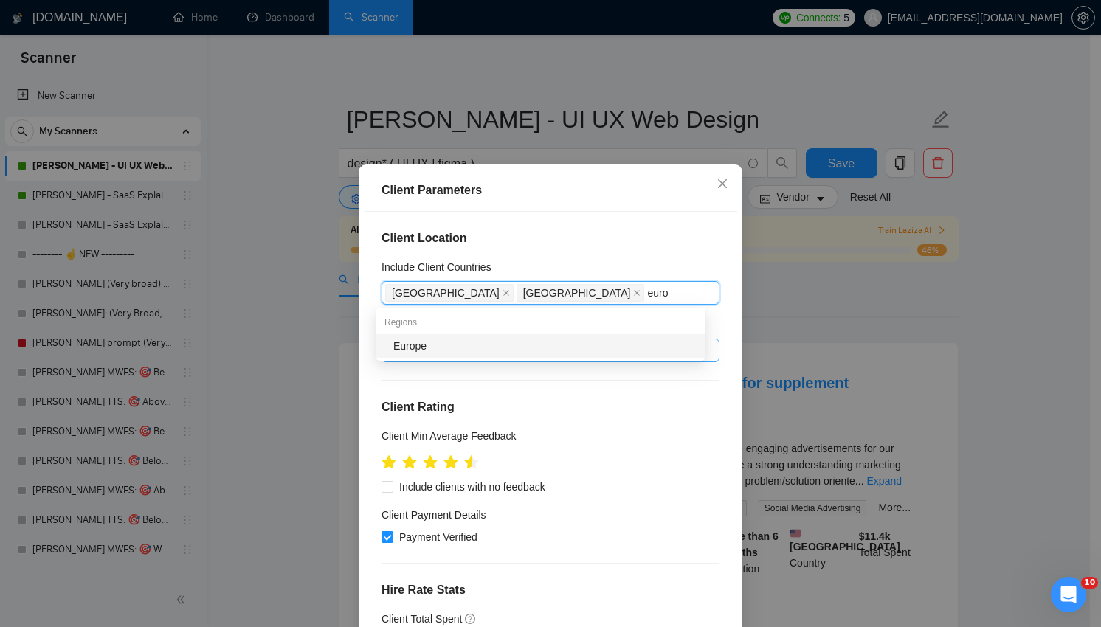
click at [543, 348] on div "Europe" at bounding box center [544, 346] width 303 height 16
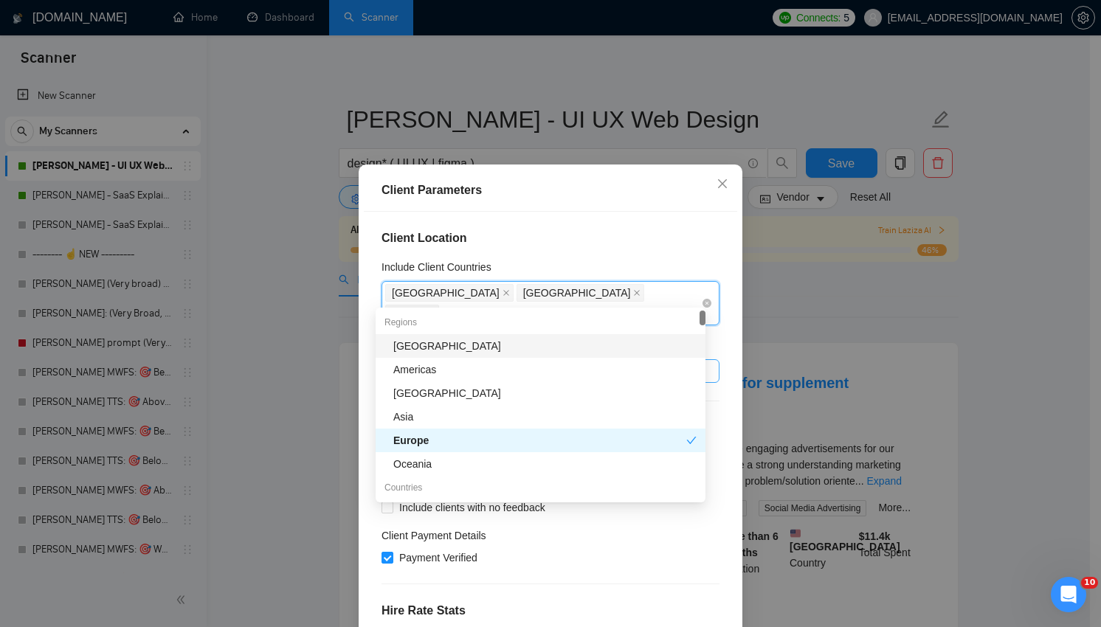
click at [659, 296] on div "United States United Kingdom Europe" at bounding box center [543, 303] width 316 height 41
click at [658, 297] on div "United States United Kingdom Europe" at bounding box center [543, 303] width 316 height 41
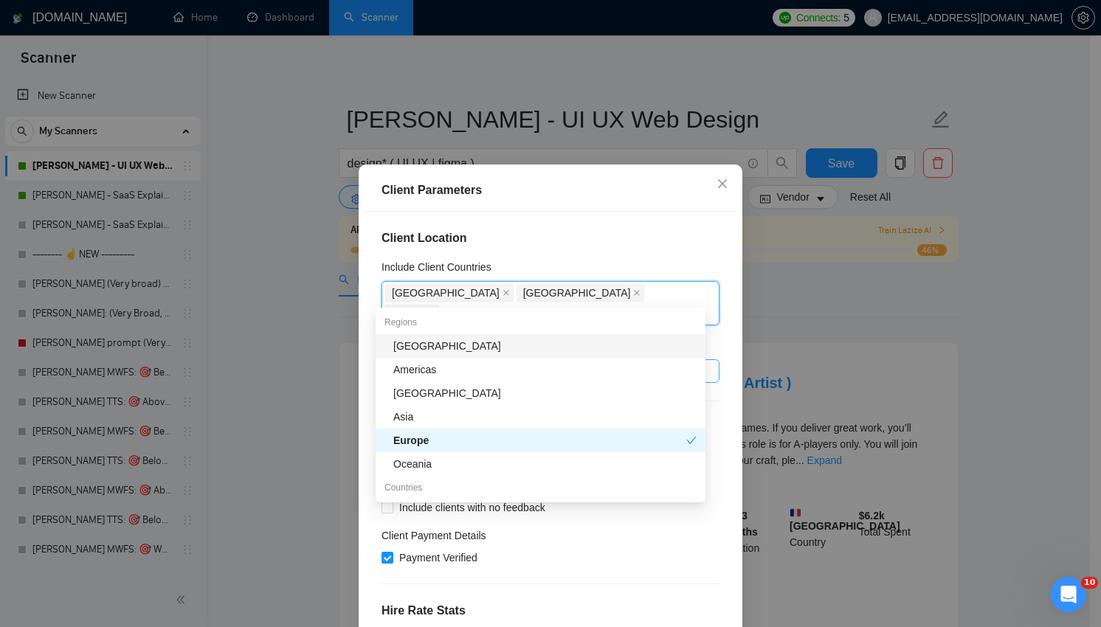
click at [651, 269] on div "Include Client Countries" at bounding box center [551, 270] width 338 height 22
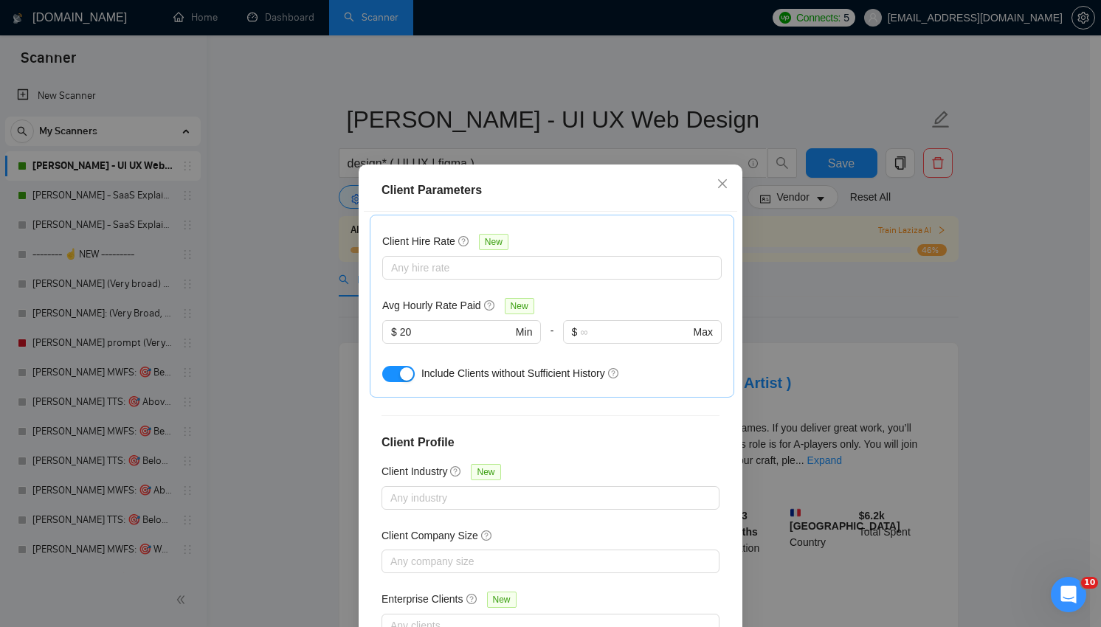
scroll to position [89, 0]
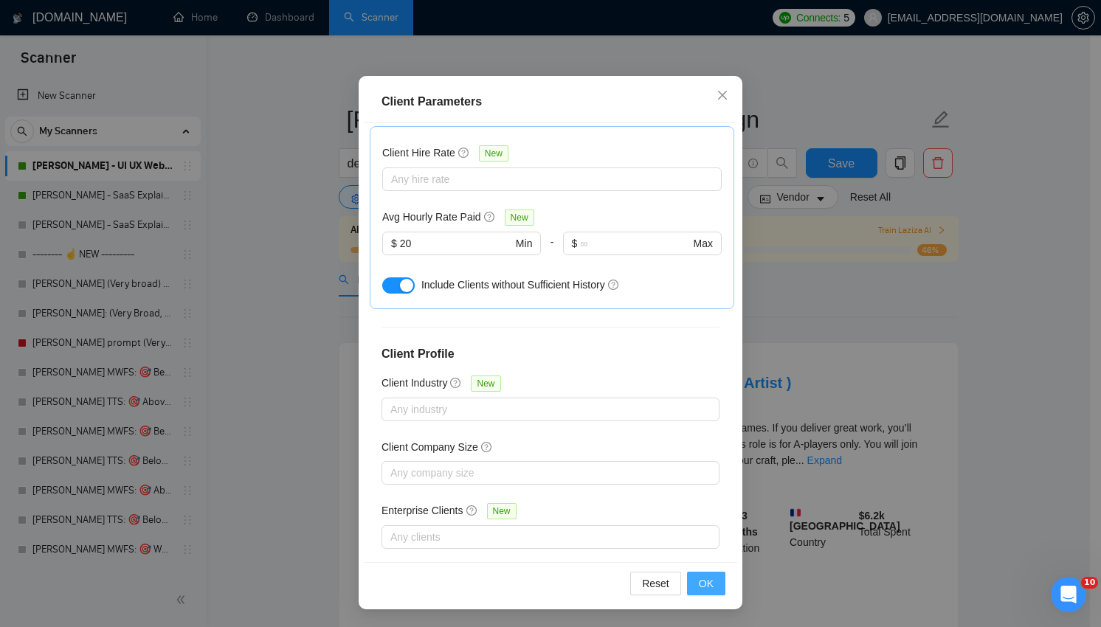
click at [707, 572] on button "OK" at bounding box center [706, 584] width 38 height 24
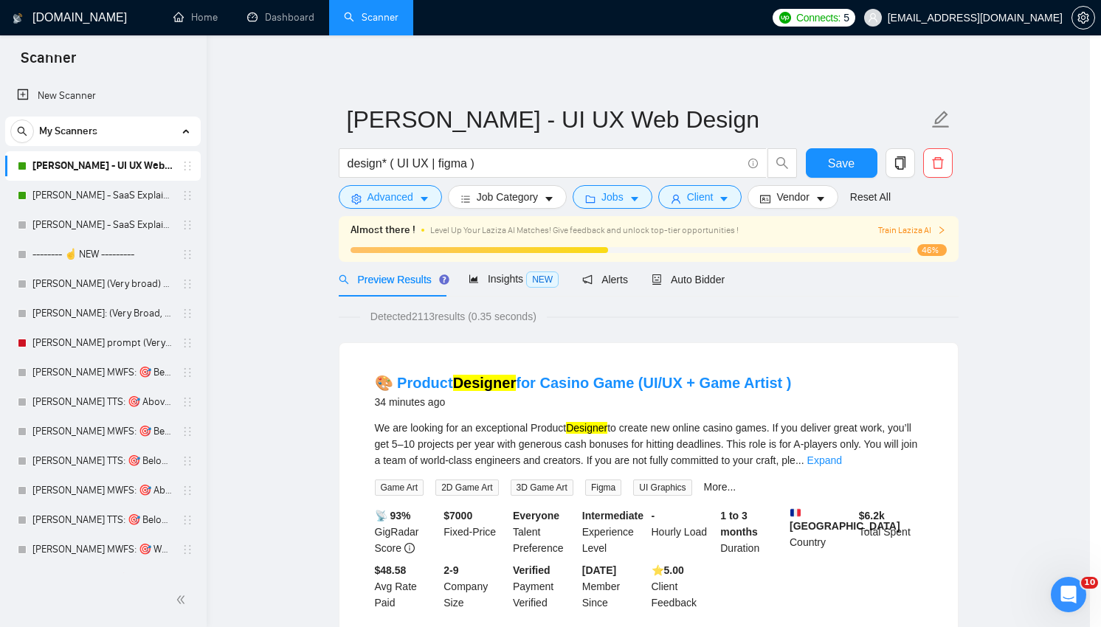
scroll to position [13, 0]
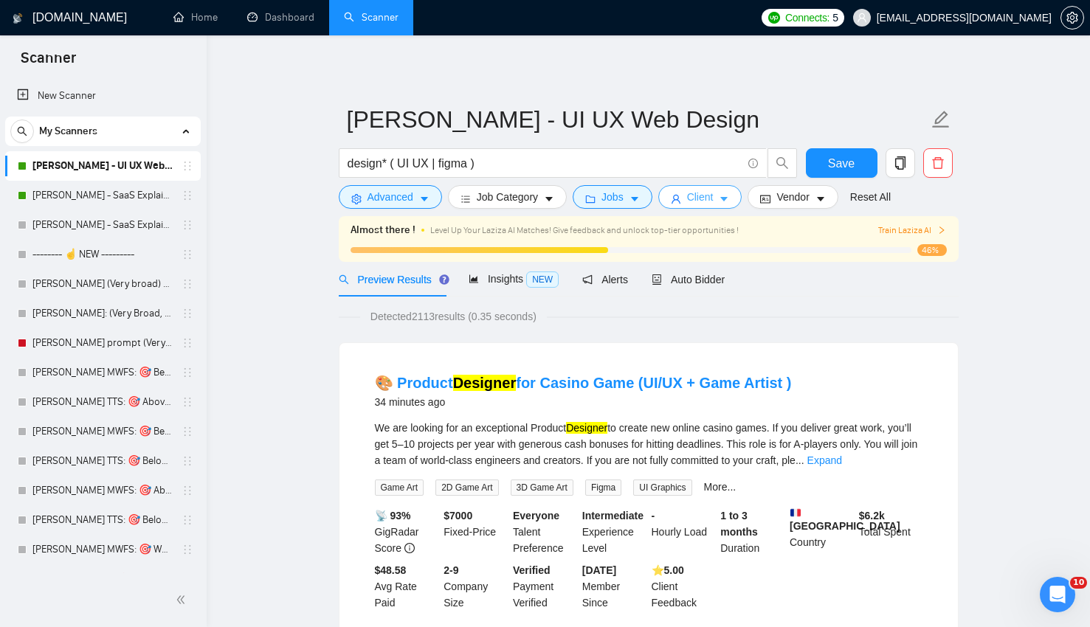
click at [712, 197] on span "Client" at bounding box center [700, 197] width 27 height 16
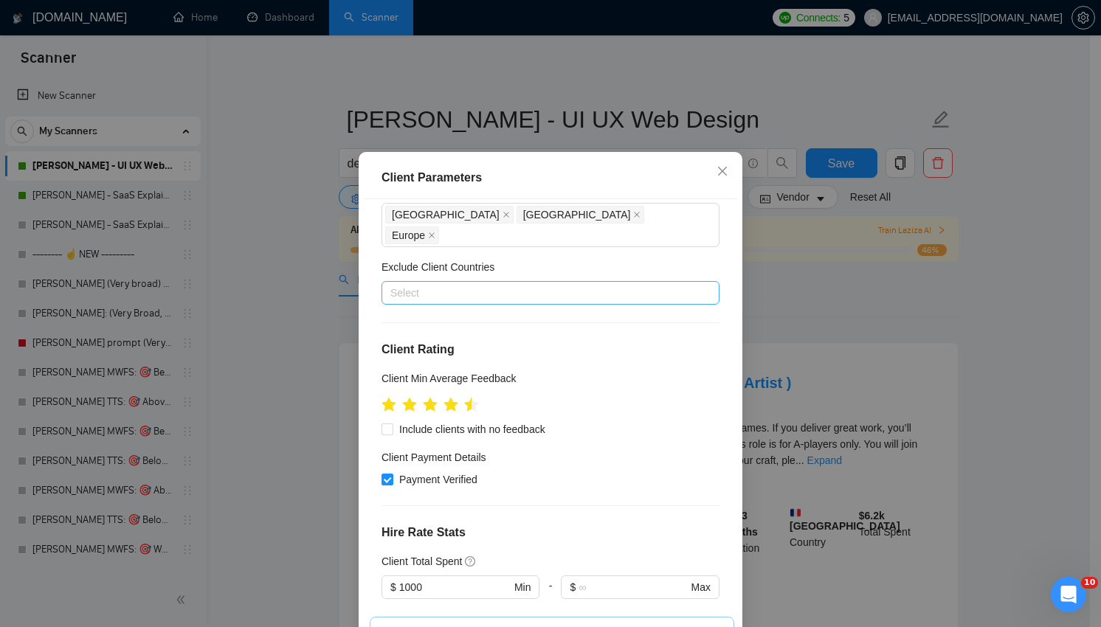
scroll to position [0, 0]
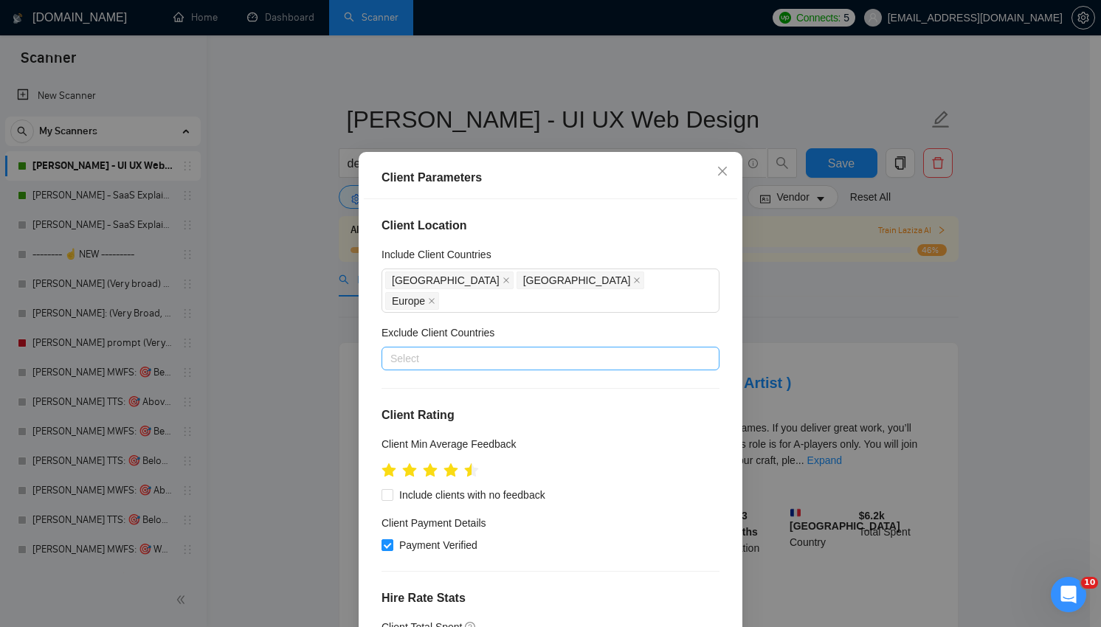
click at [458, 354] on div at bounding box center [543, 359] width 316 height 18
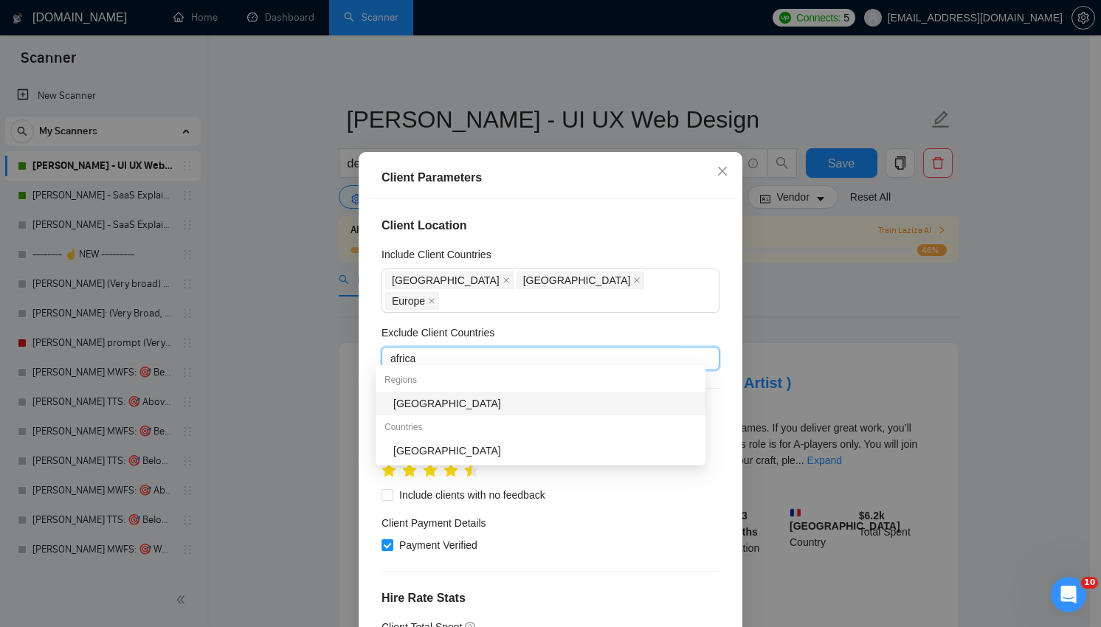
click at [462, 387] on div "Regions" at bounding box center [541, 380] width 330 height 24
click at [462, 402] on div "[GEOGRAPHIC_DATA]" at bounding box center [544, 404] width 303 height 16
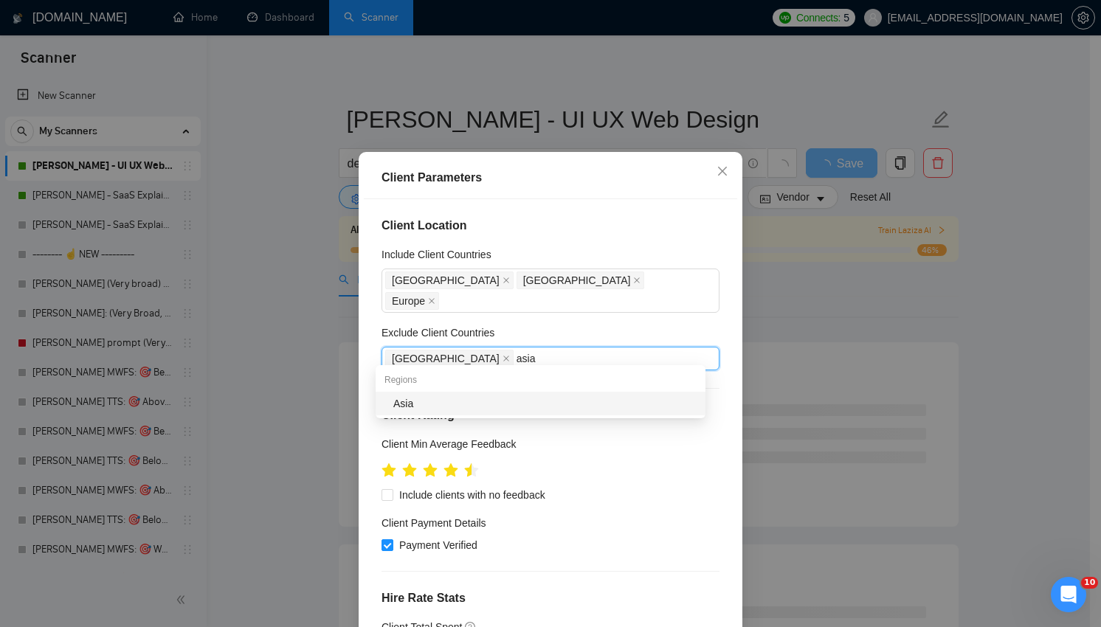
click at [515, 405] on div "Asia" at bounding box center [544, 404] width 303 height 16
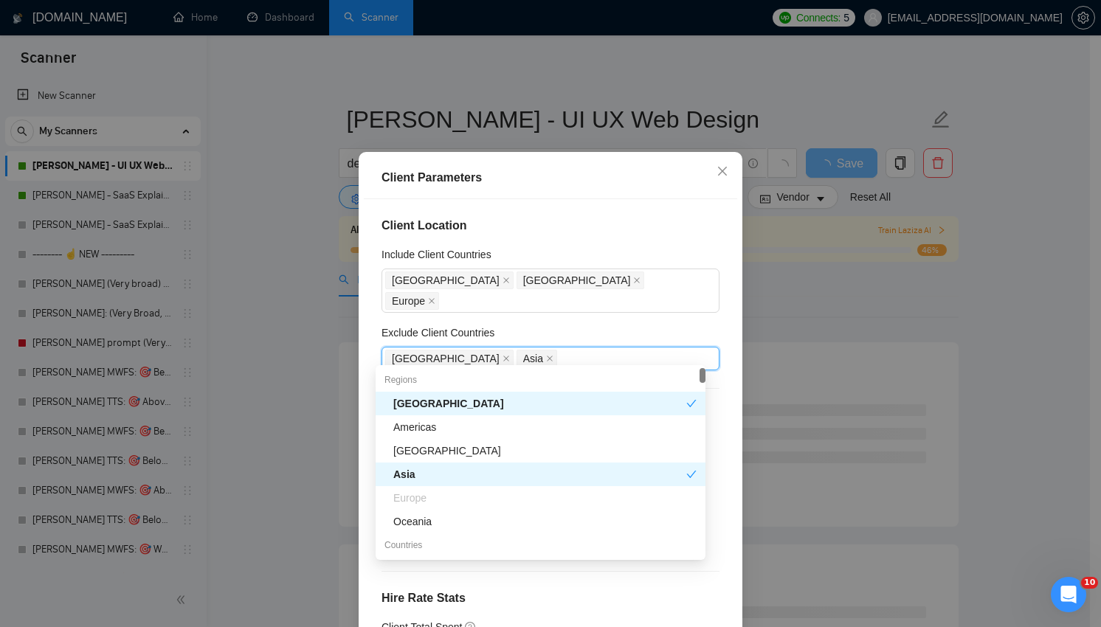
click at [671, 328] on div "Exclude Client Countries" at bounding box center [551, 336] width 338 height 22
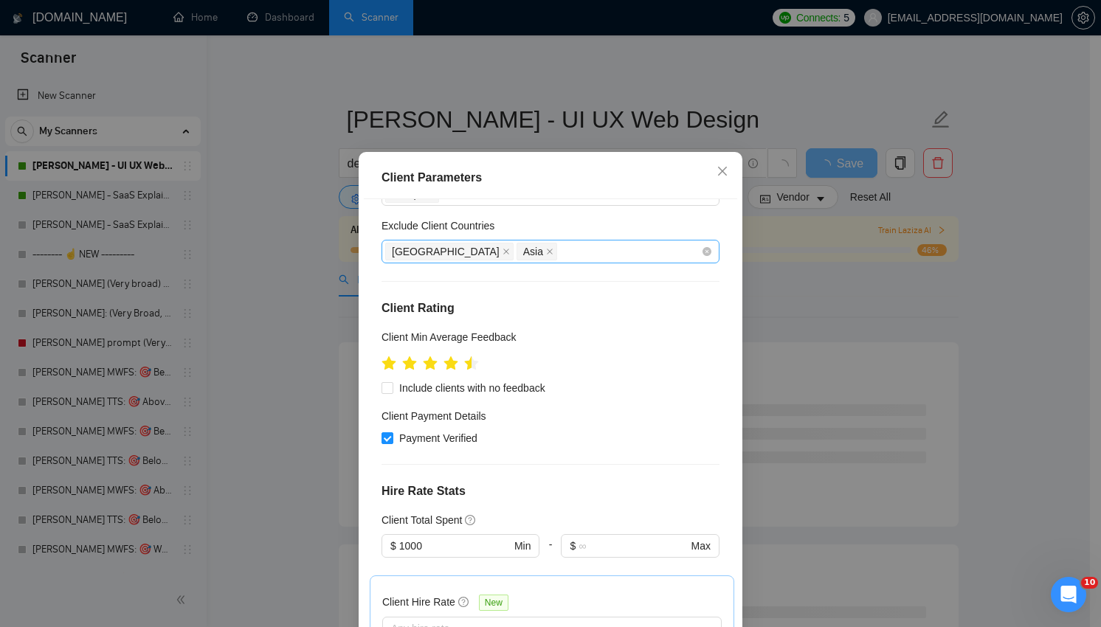
scroll to position [481, 0]
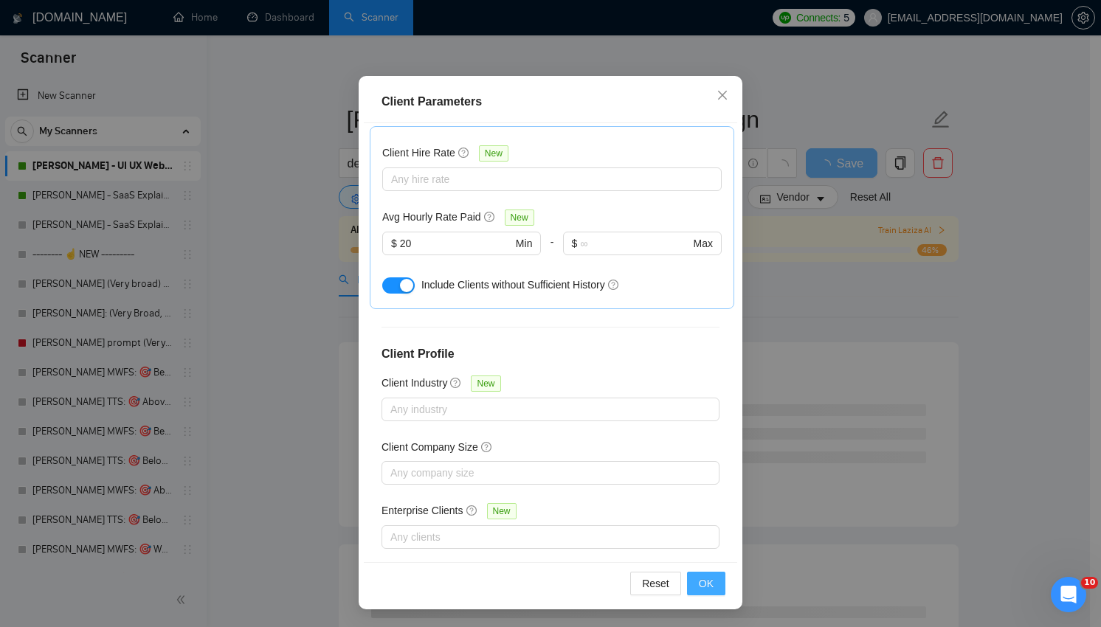
click at [700, 588] on span "OK" at bounding box center [706, 584] width 15 height 16
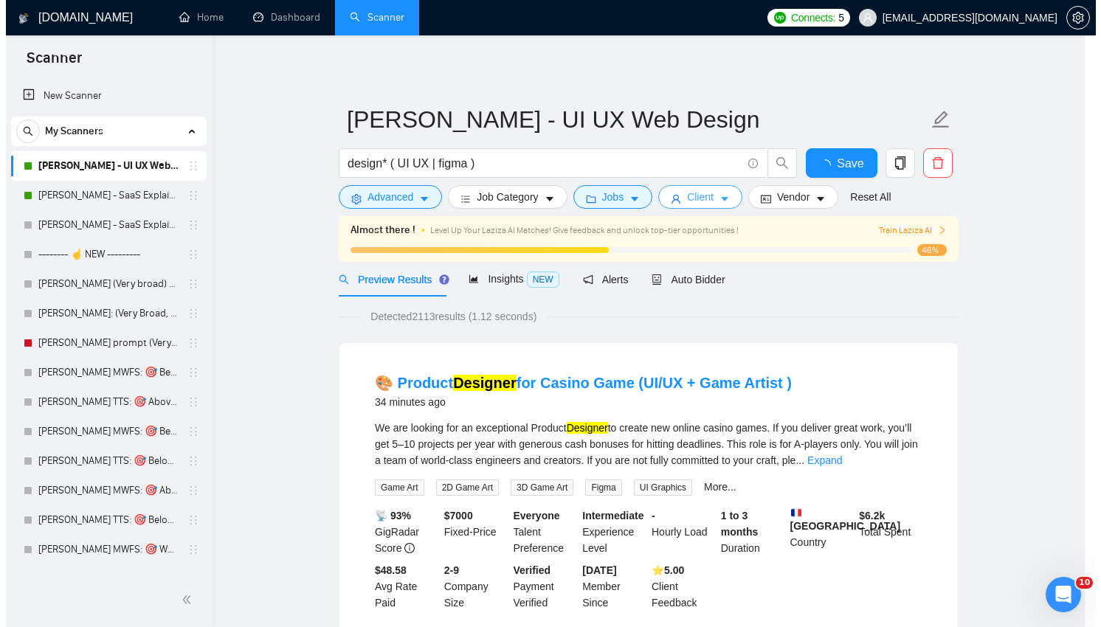
scroll to position [0, 0]
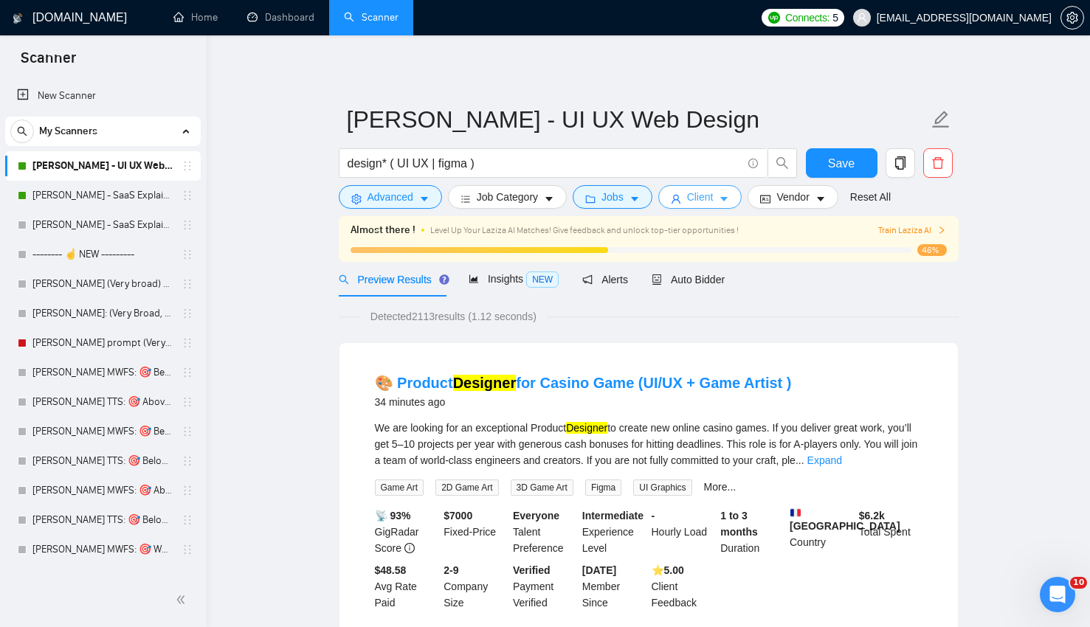
click at [721, 195] on button "Client" at bounding box center [701, 197] width 84 height 24
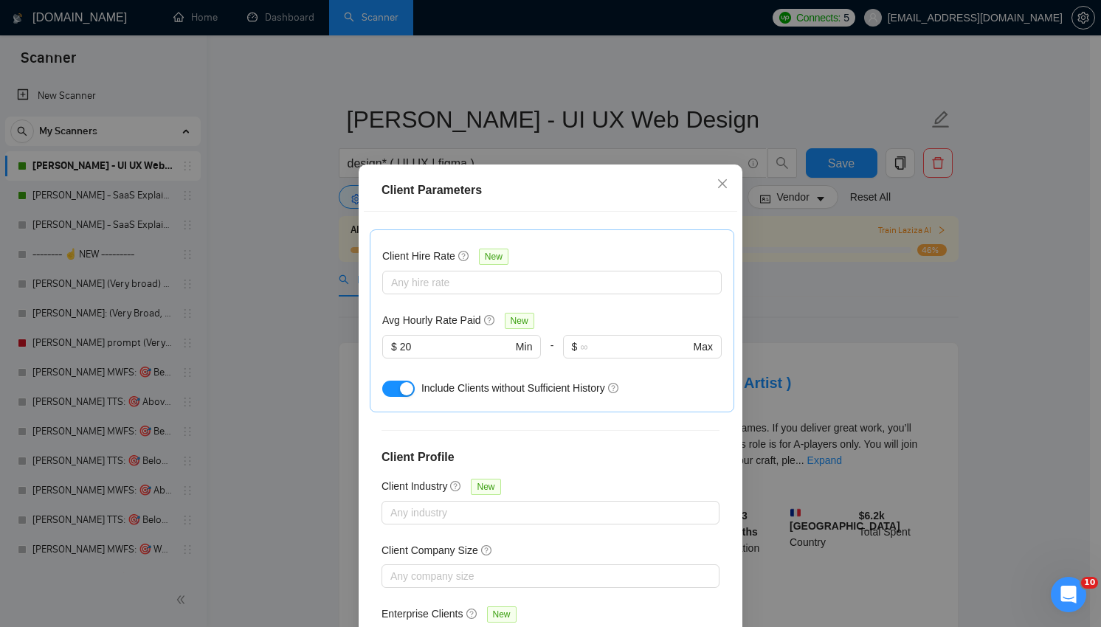
scroll to position [455, 0]
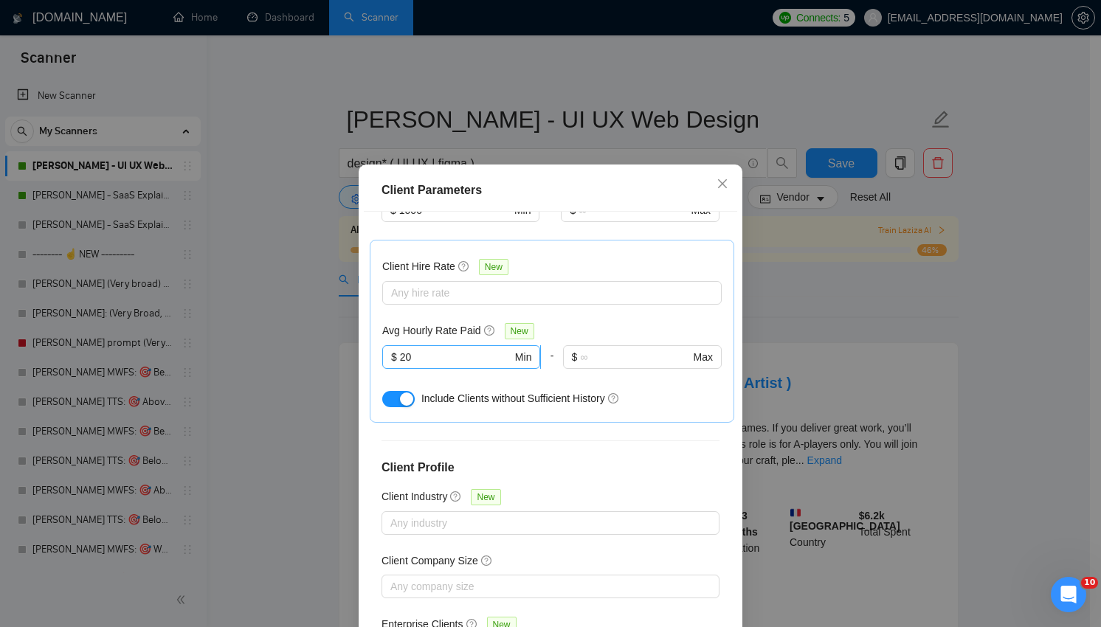
click at [446, 349] on input "20" at bounding box center [456, 357] width 112 height 16
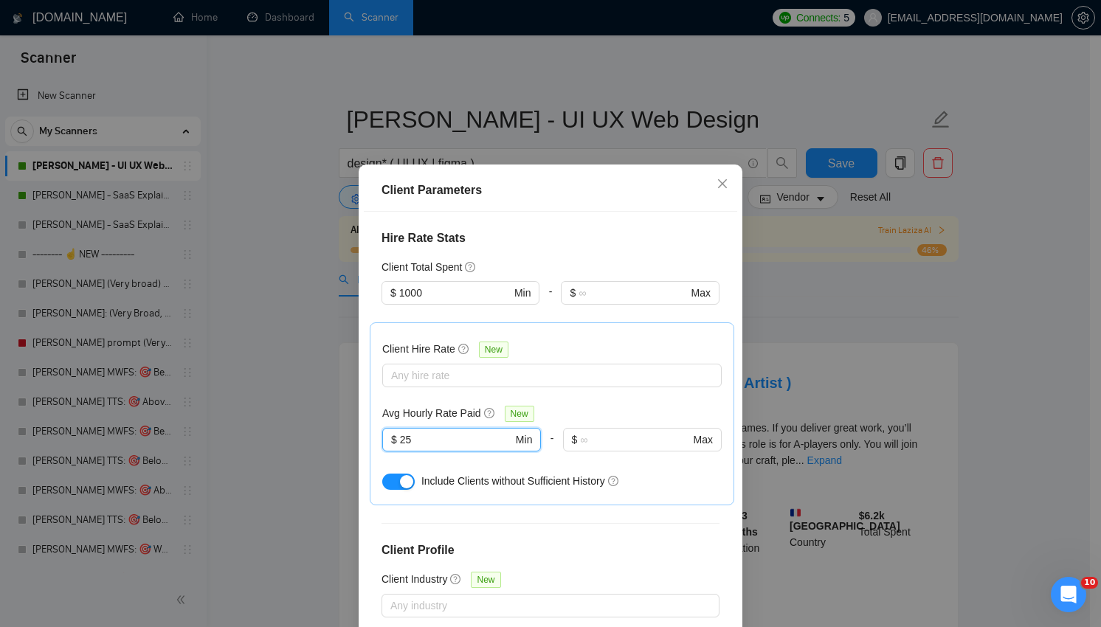
click at [578, 341] on div "Client Hire Rate New" at bounding box center [552, 352] width 340 height 23
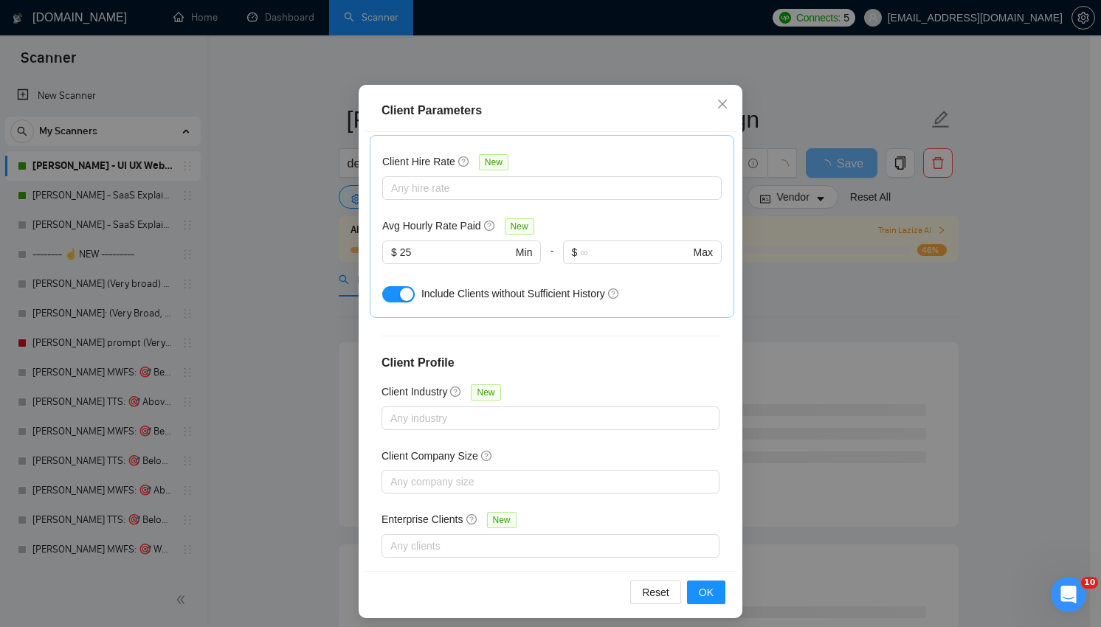
scroll to position [89, 0]
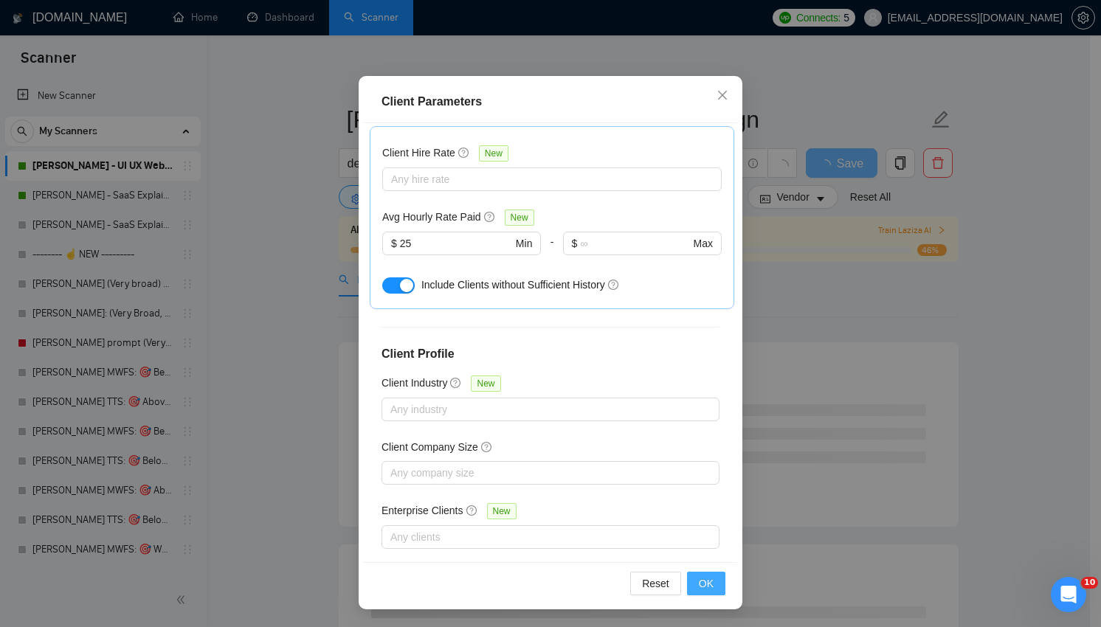
click at [704, 580] on span "OK" at bounding box center [706, 584] width 15 height 16
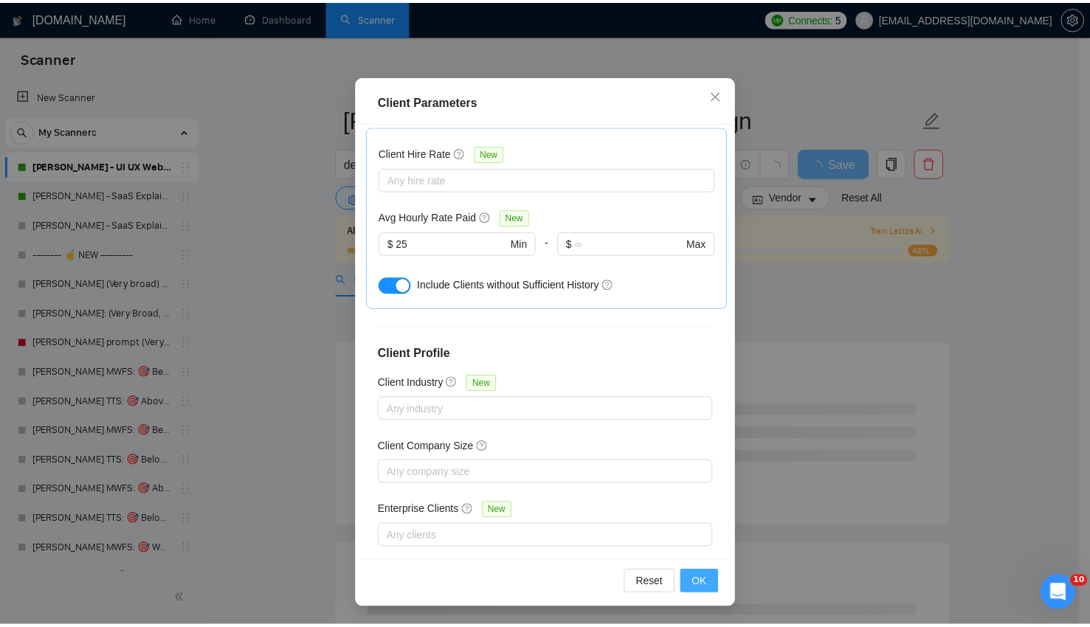
scroll to position [13, 0]
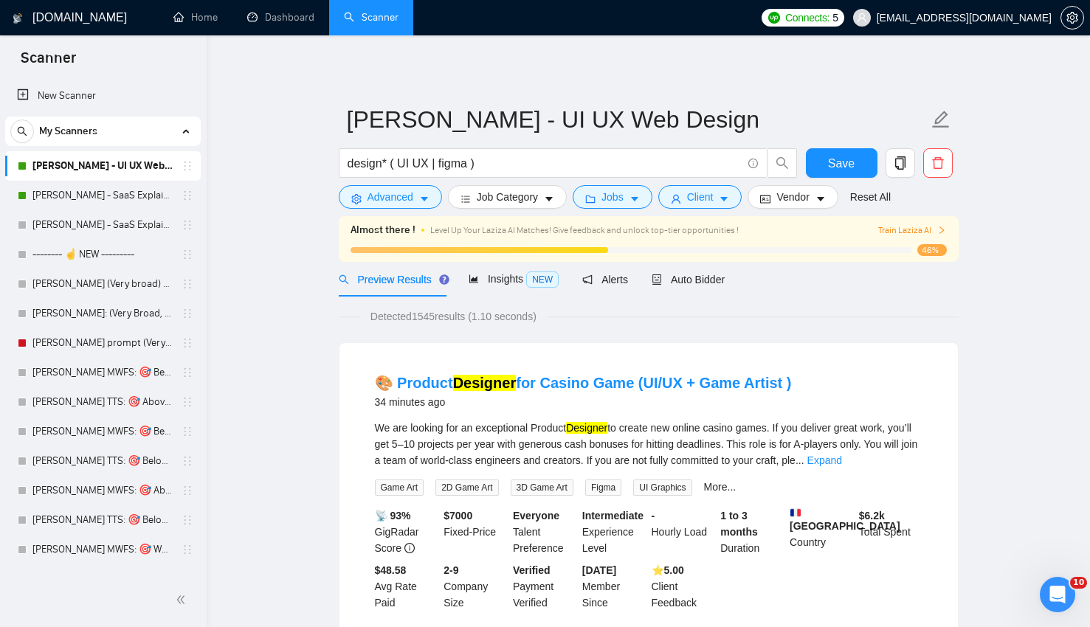
click at [808, 348] on div "🎨 Product Designer for Casino Game (UI/UX + Game Artist ) 34 minutes ago We are…" at bounding box center [649, 492] width 619 height 298
click at [849, 151] on button "Save" at bounding box center [842, 163] width 72 height 30
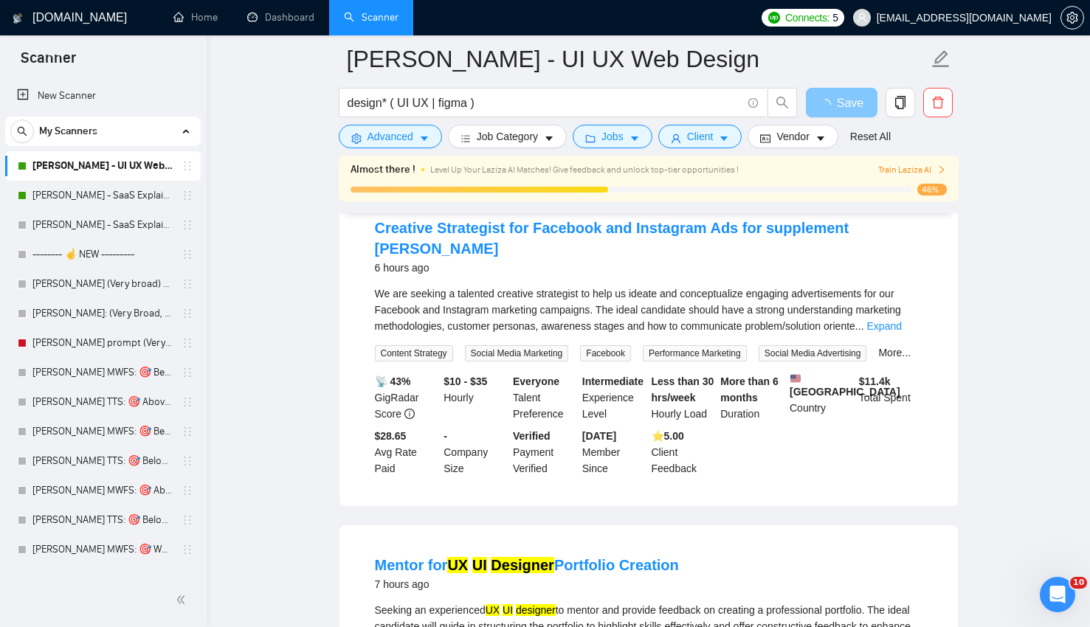
scroll to position [831, 0]
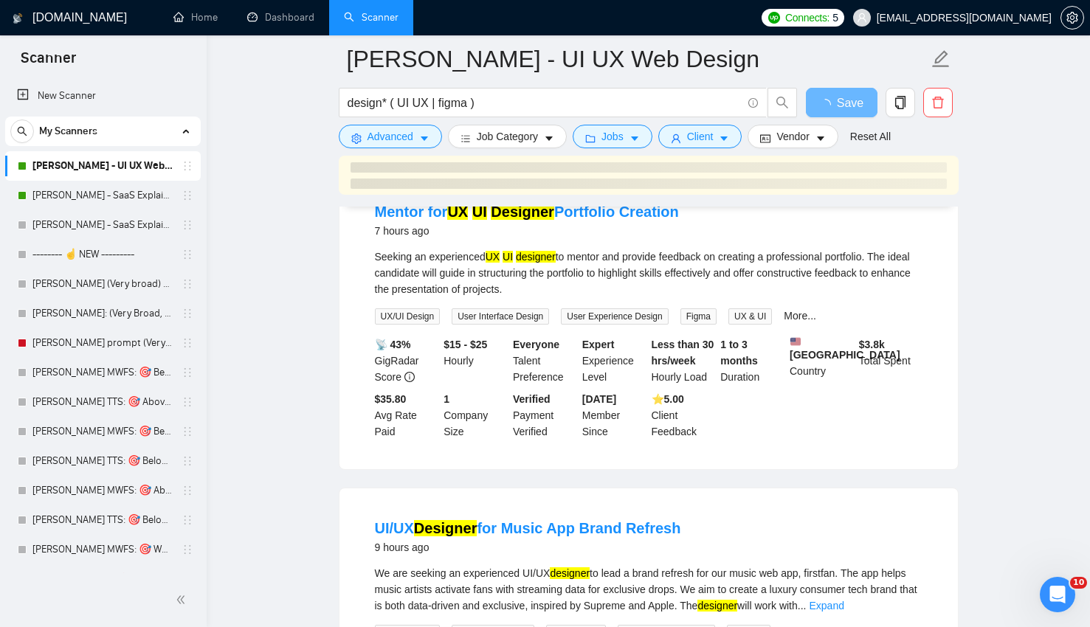
click at [492, 283] on div "Seeking an experienced UX UI designer to mentor and provide feedback on creatin…" at bounding box center [649, 273] width 548 height 49
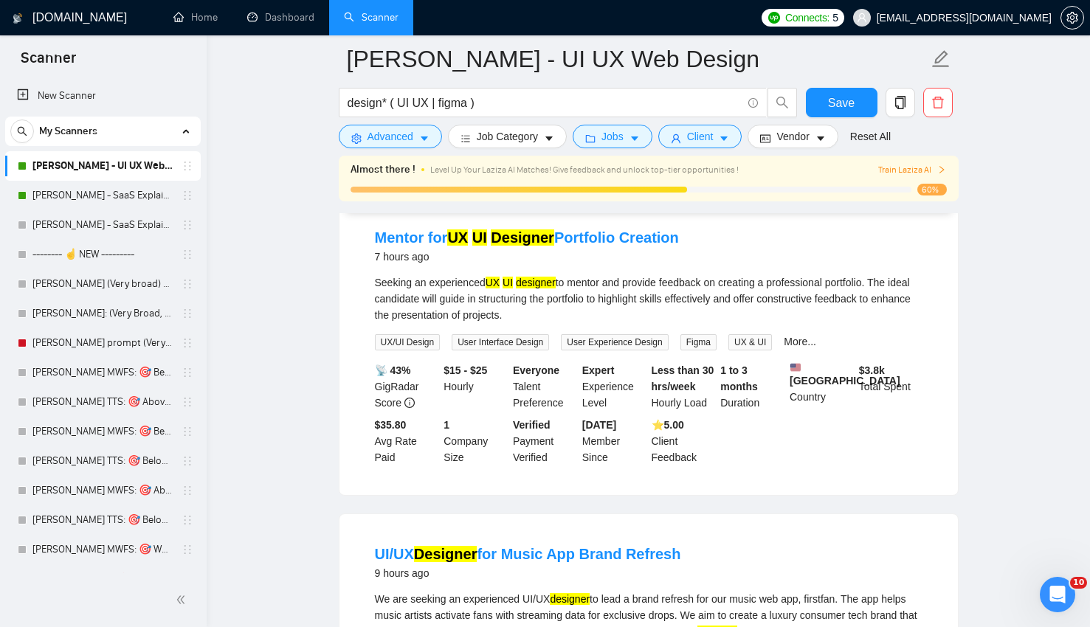
scroll to position [808, 0]
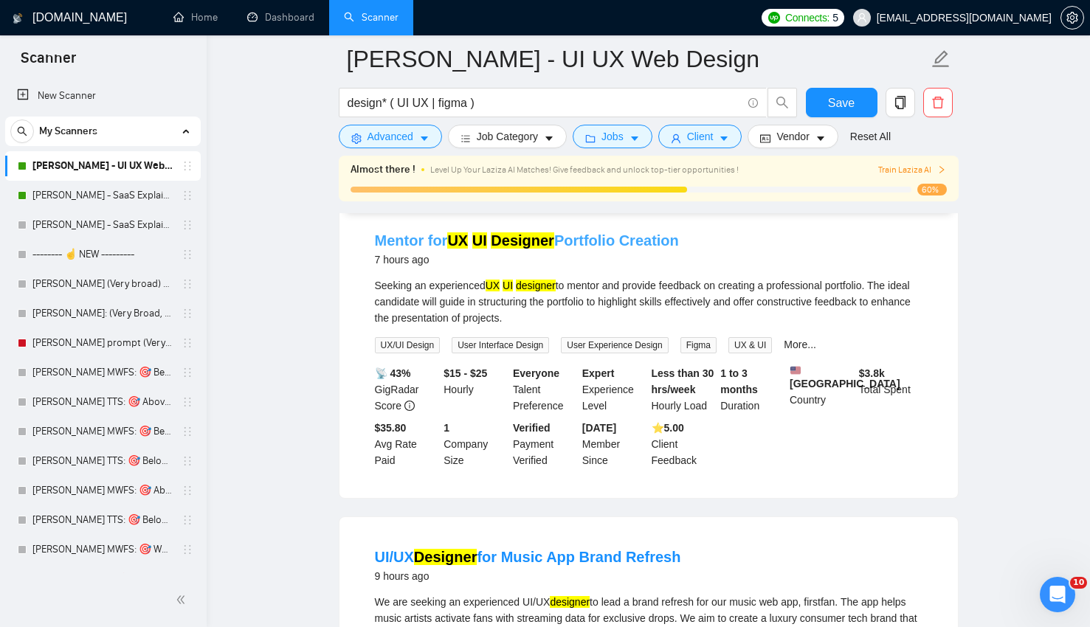
click at [495, 245] on mark "Designer" at bounding box center [522, 241] width 63 height 16
click at [606, 285] on li "Mentor for UX UI Designer Portfolio Creation 7 hours ago Seeking an experienced…" at bounding box center [648, 350] width 583 height 262
click at [473, 299] on div "Seeking an experienced UX UI designer to mentor and provide feedback on creatin…" at bounding box center [649, 302] width 548 height 49
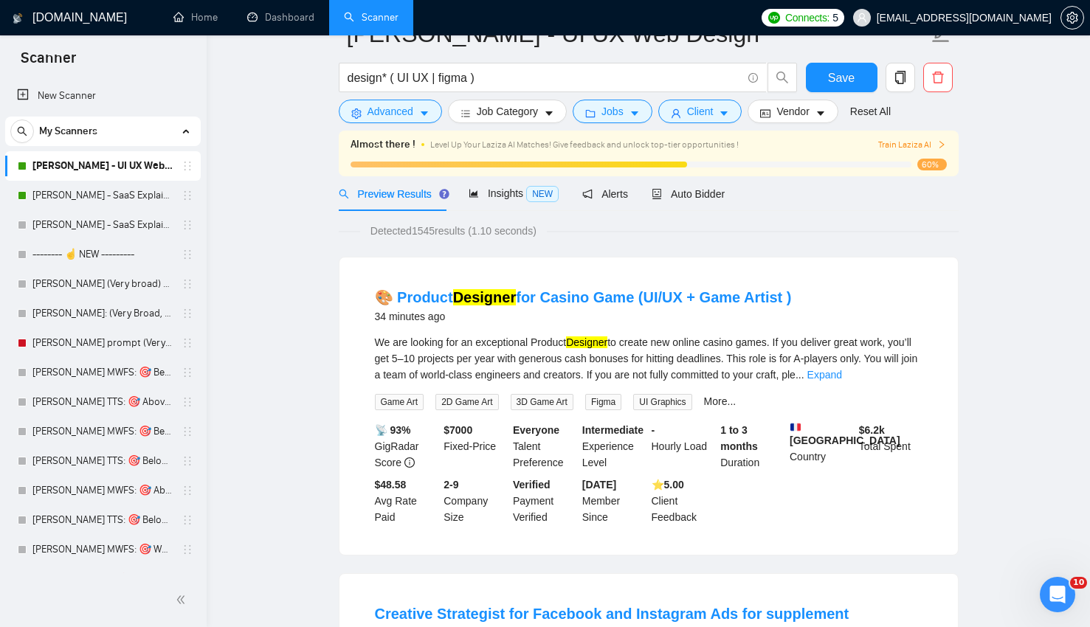
scroll to position [0, 0]
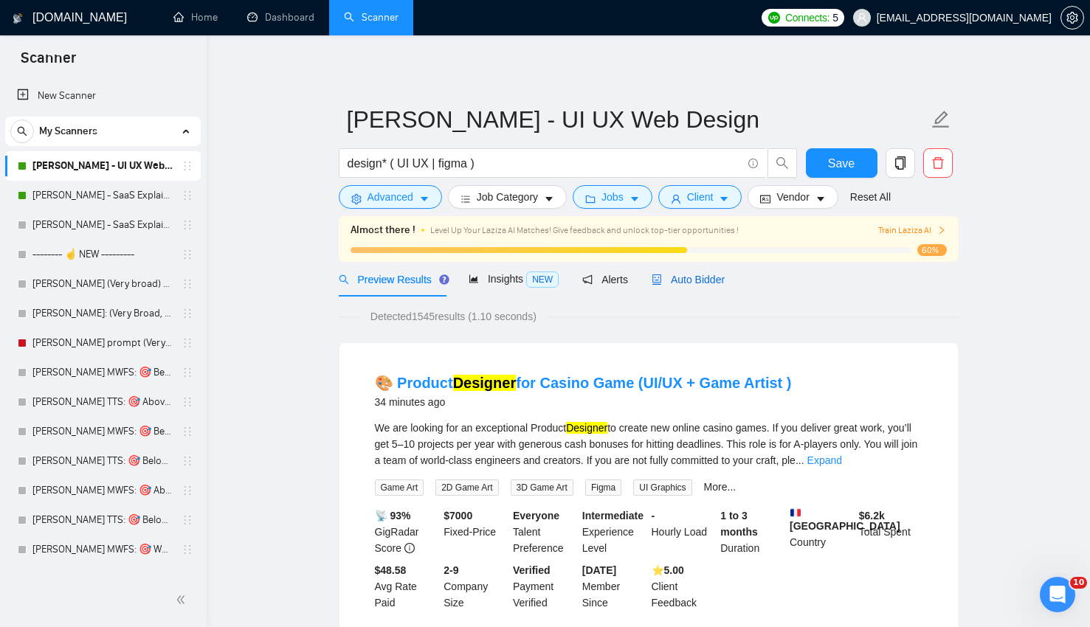
click at [713, 286] on div "Auto Bidder" at bounding box center [688, 280] width 73 height 16
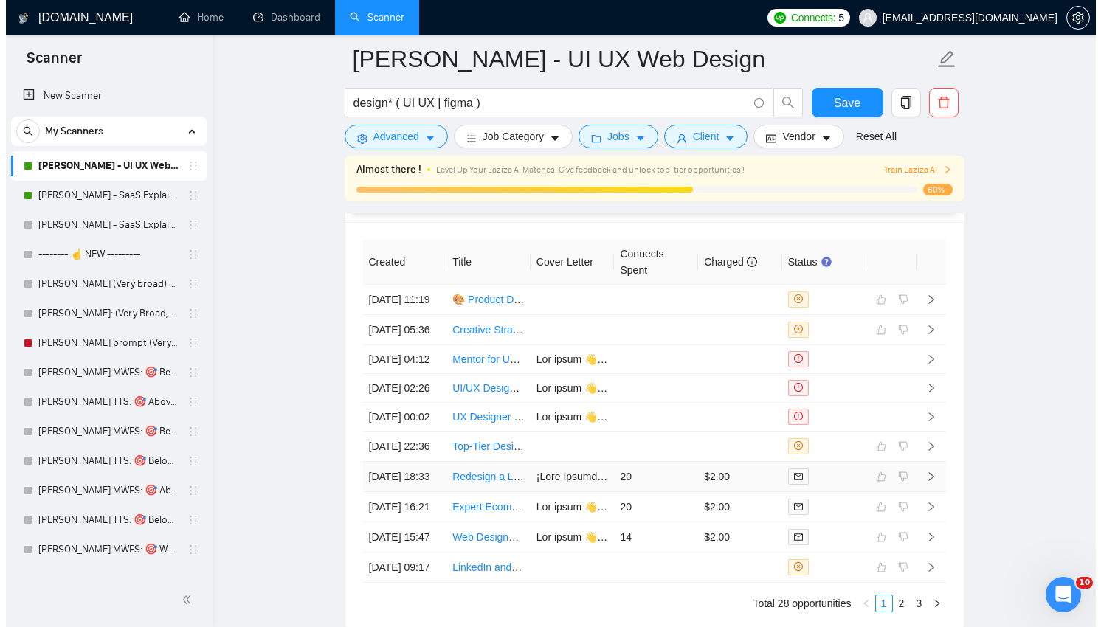
scroll to position [3620, 0]
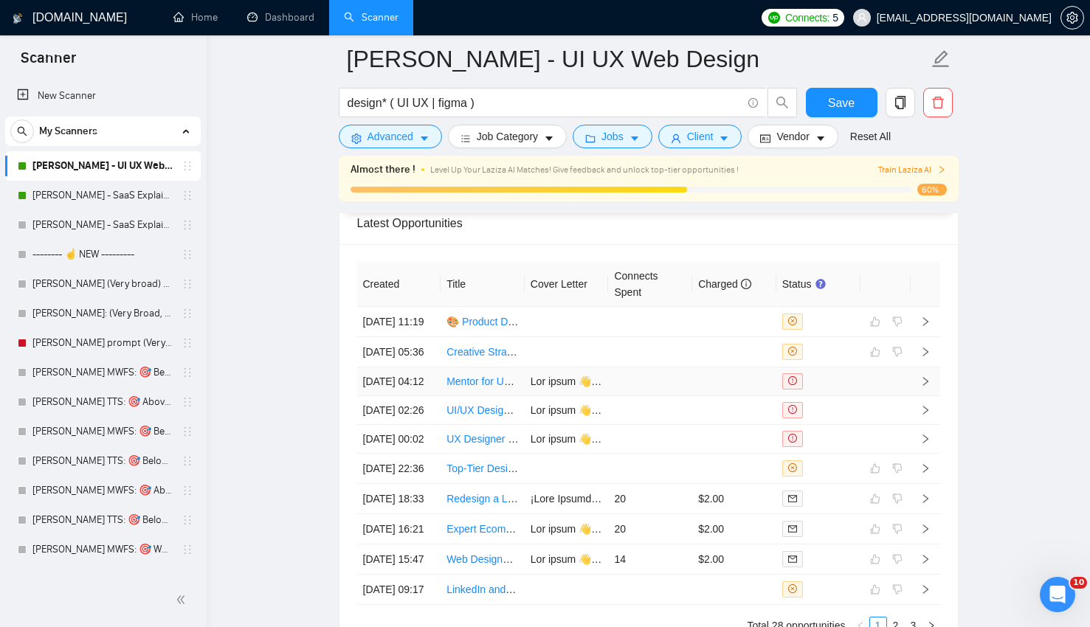
click at [488, 396] on td "Mentor for UX UI Designer Portfolio Creation" at bounding box center [483, 382] width 84 height 29
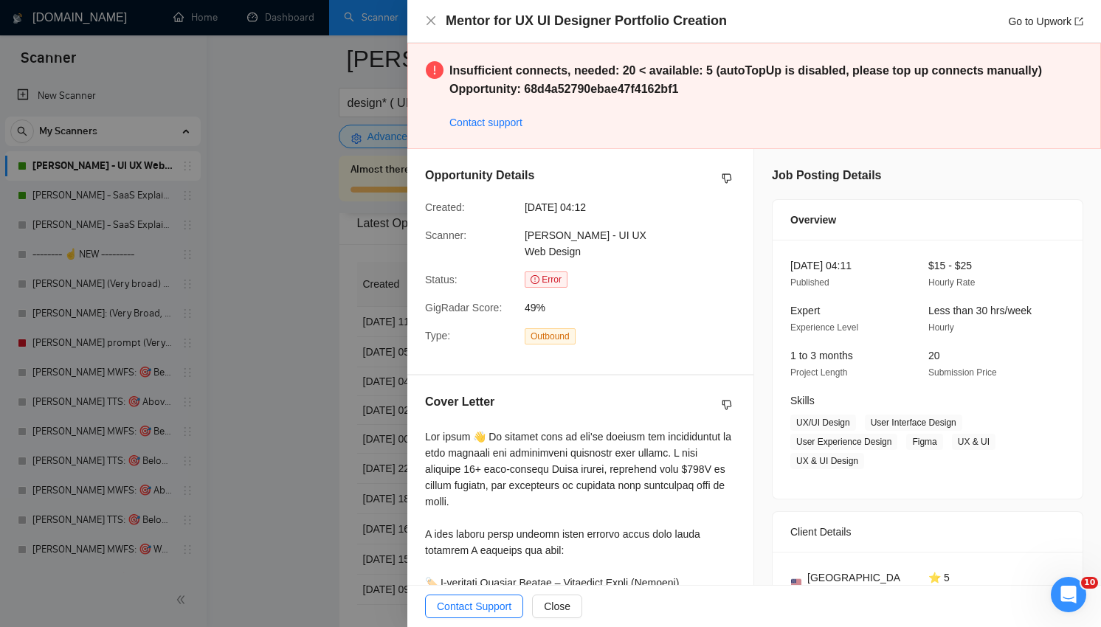
click at [342, 431] on div at bounding box center [550, 313] width 1101 height 627
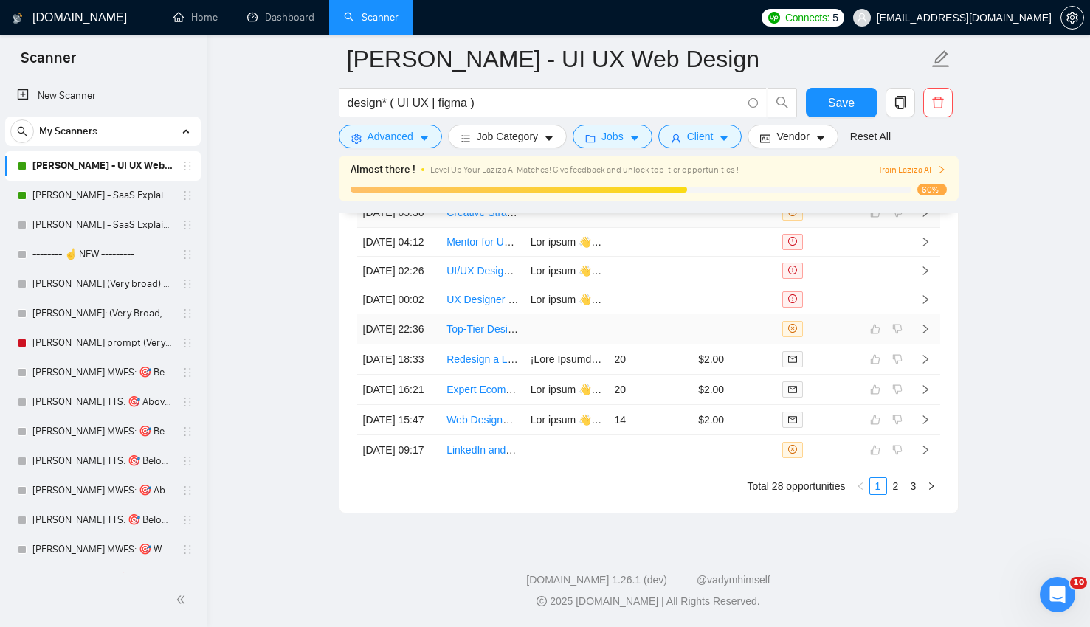
scroll to position [3911, 0]
click at [895, 475] on div "Created Title Cover Letter Connects Spent Charged Status [DATE] 11:19 🎨 Product…" at bounding box center [648, 309] width 583 height 373
click at [895, 494] on link "2" at bounding box center [896, 486] width 16 height 16
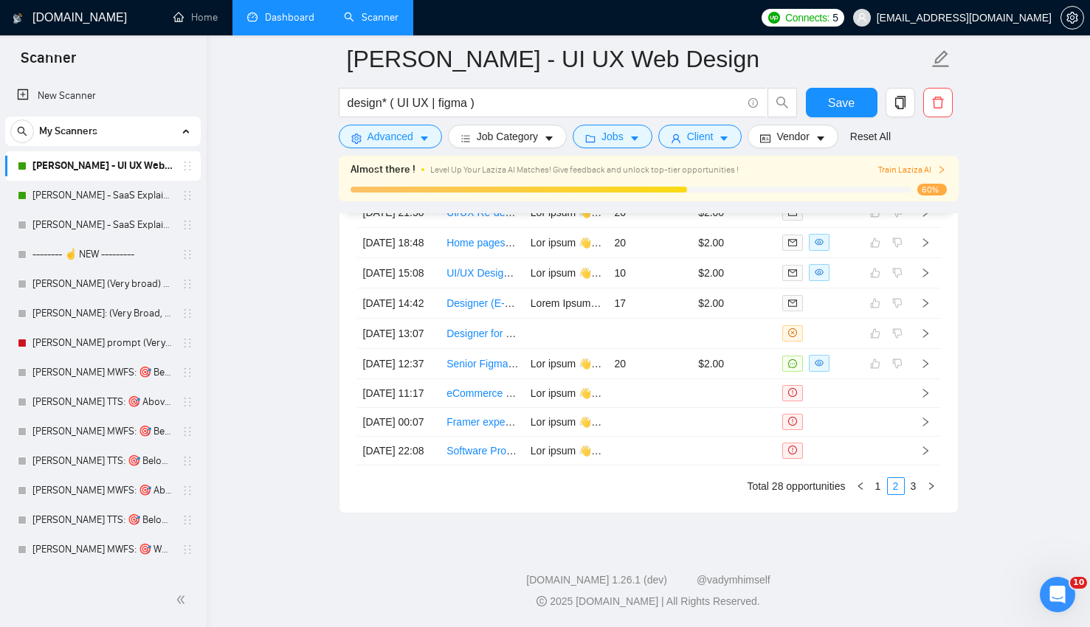
click at [284, 18] on link "Dashboard" at bounding box center [280, 17] width 67 height 13
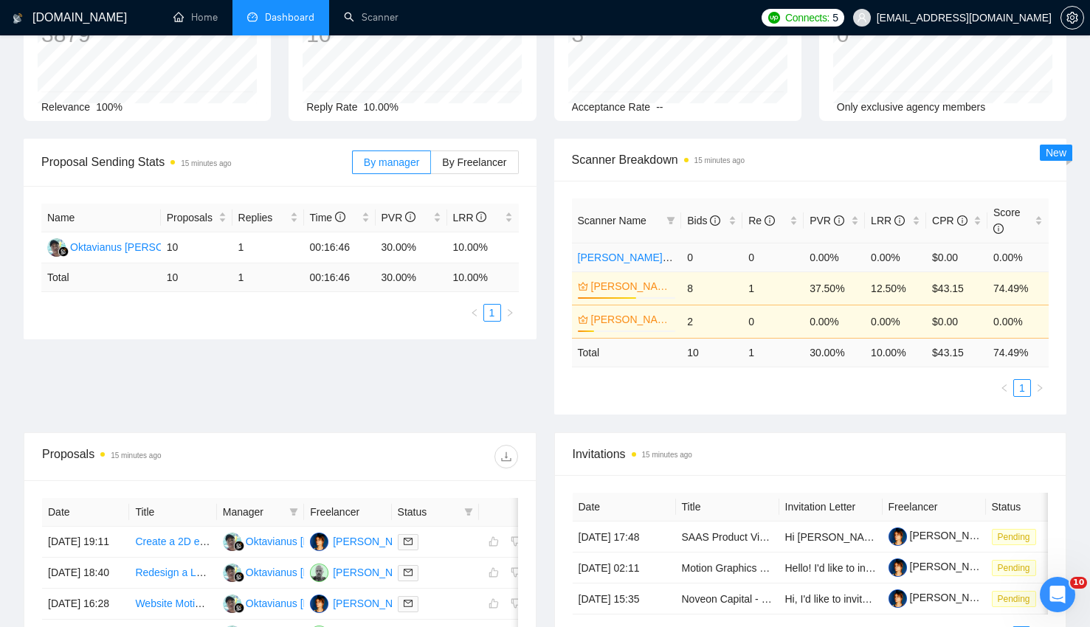
scroll to position [106, 0]
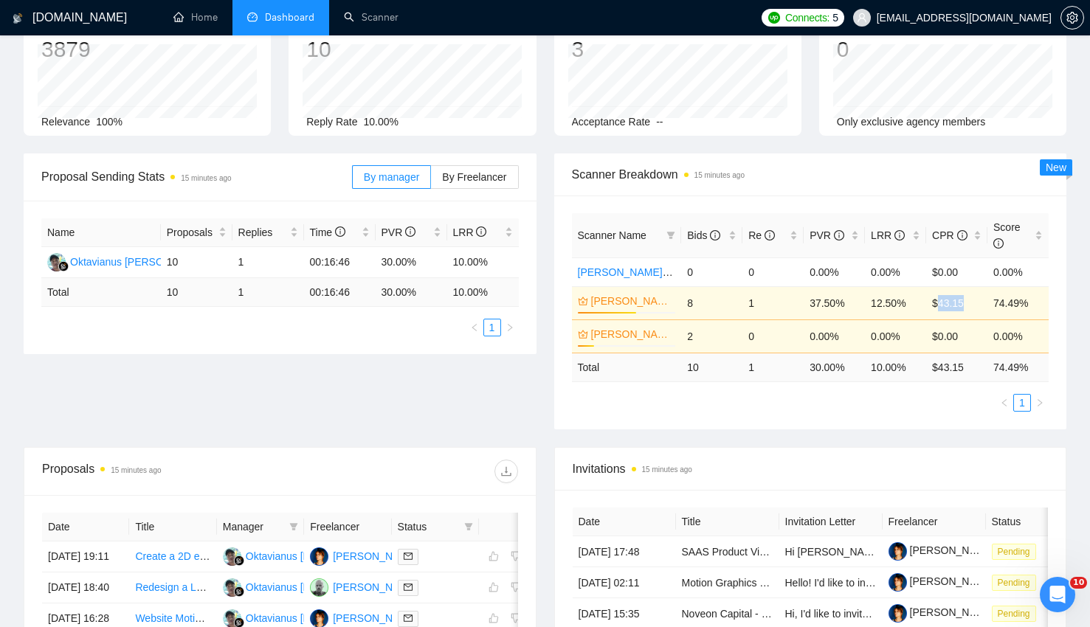
drag, startPoint x: 941, startPoint y: 304, endPoint x: 964, endPoint y: 302, distance: 23.7
click at [964, 302] on td "$43.15" at bounding box center [956, 302] width 61 height 33
drag, startPoint x: 969, startPoint y: 302, endPoint x: 935, endPoint y: 304, distance: 34.0
click at [935, 304] on td "$43.15" at bounding box center [956, 302] width 61 height 33
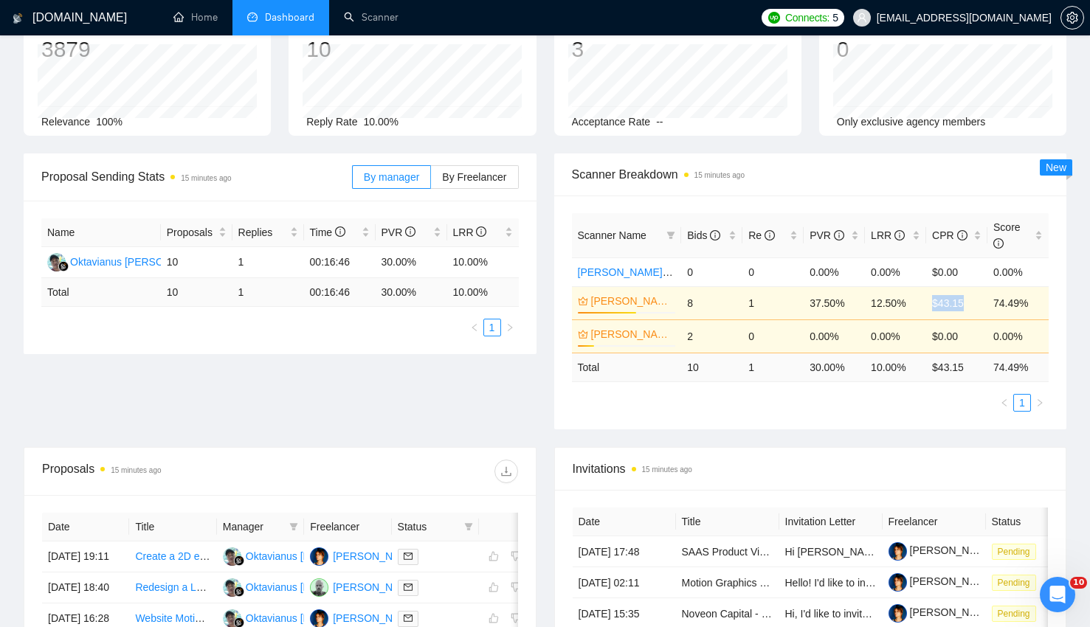
click at [935, 304] on td "$43.15" at bounding box center [956, 302] width 61 height 33
drag, startPoint x: 935, startPoint y: 304, endPoint x: 971, endPoint y: 304, distance: 36.2
click at [971, 304] on td "$43.15" at bounding box center [956, 302] width 61 height 33
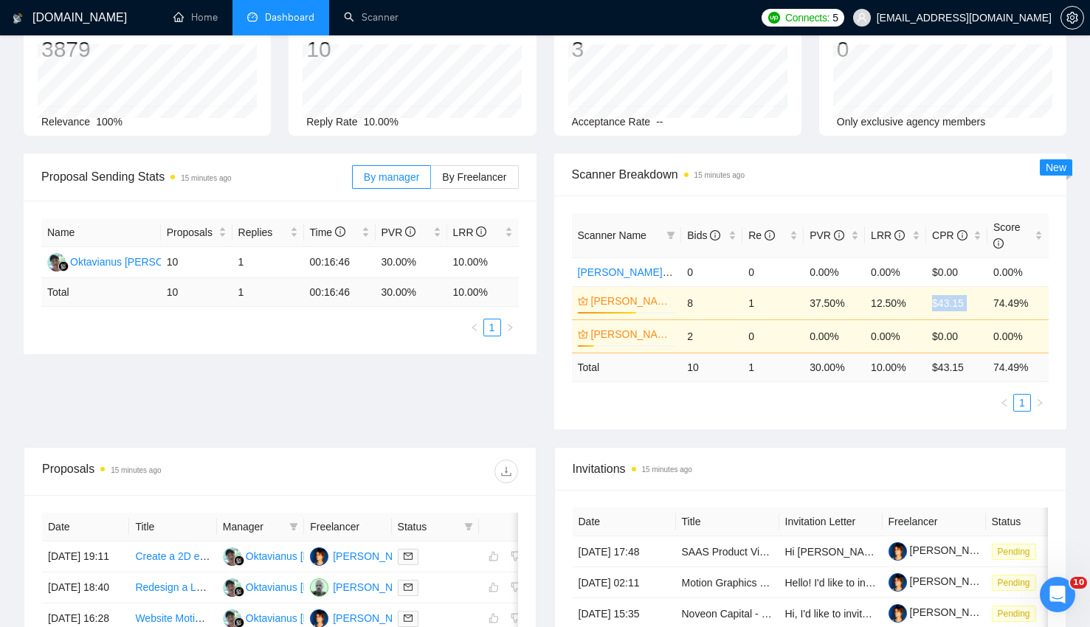
click at [971, 303] on td "$43.15" at bounding box center [956, 302] width 61 height 33
click at [957, 303] on td "$43.15" at bounding box center [956, 302] width 61 height 33
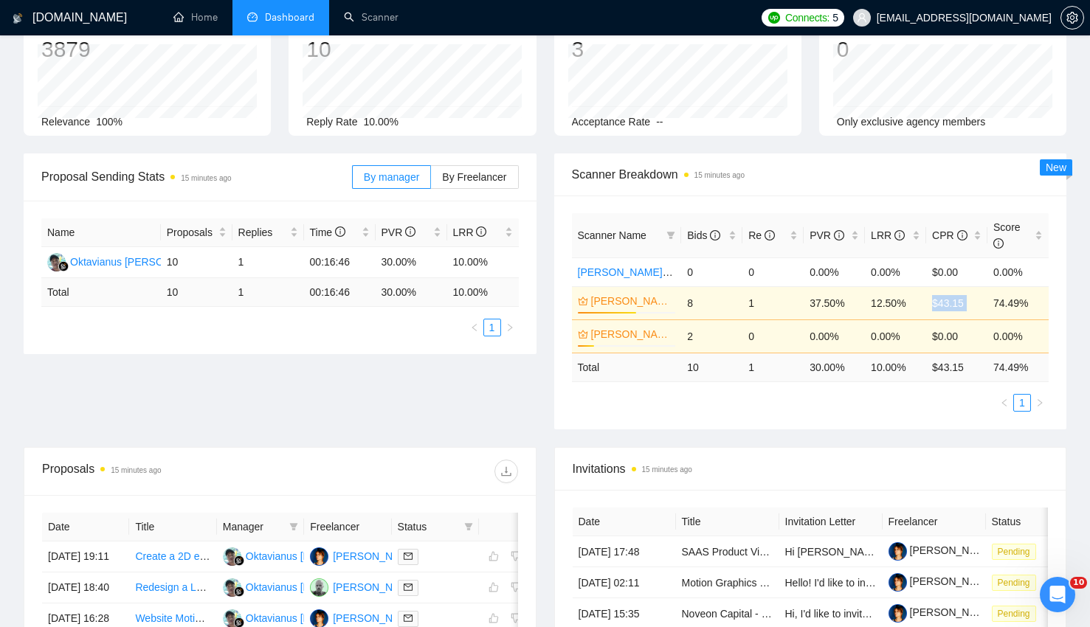
click at [957, 303] on td "$43.15" at bounding box center [956, 302] width 61 height 33
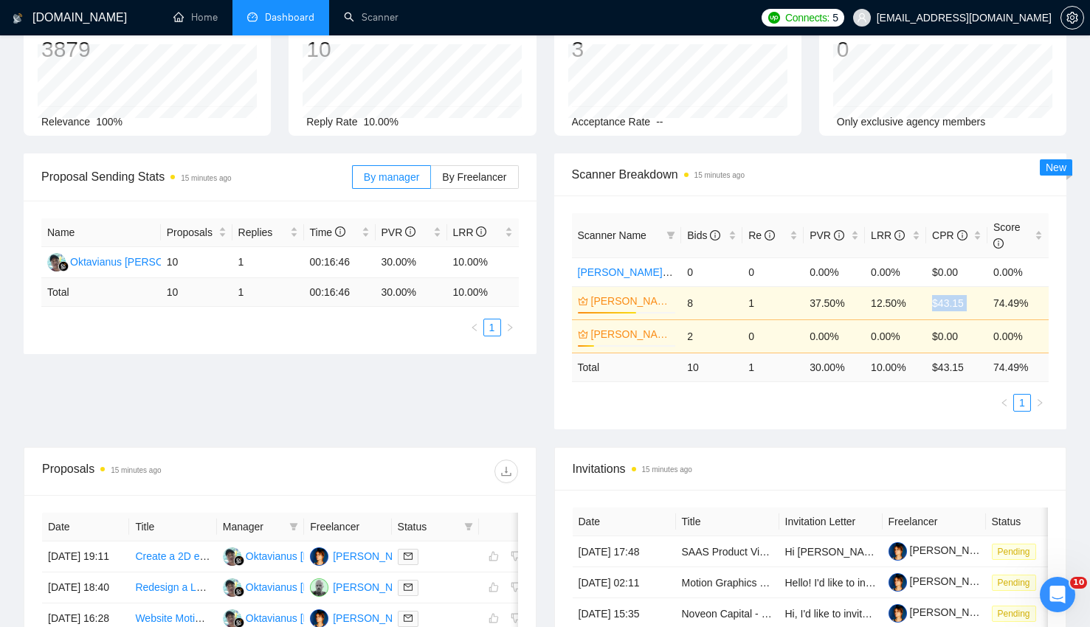
click at [927, 308] on td "$43.15" at bounding box center [956, 302] width 61 height 33
click at [966, 308] on td "$43.15" at bounding box center [956, 302] width 61 height 33
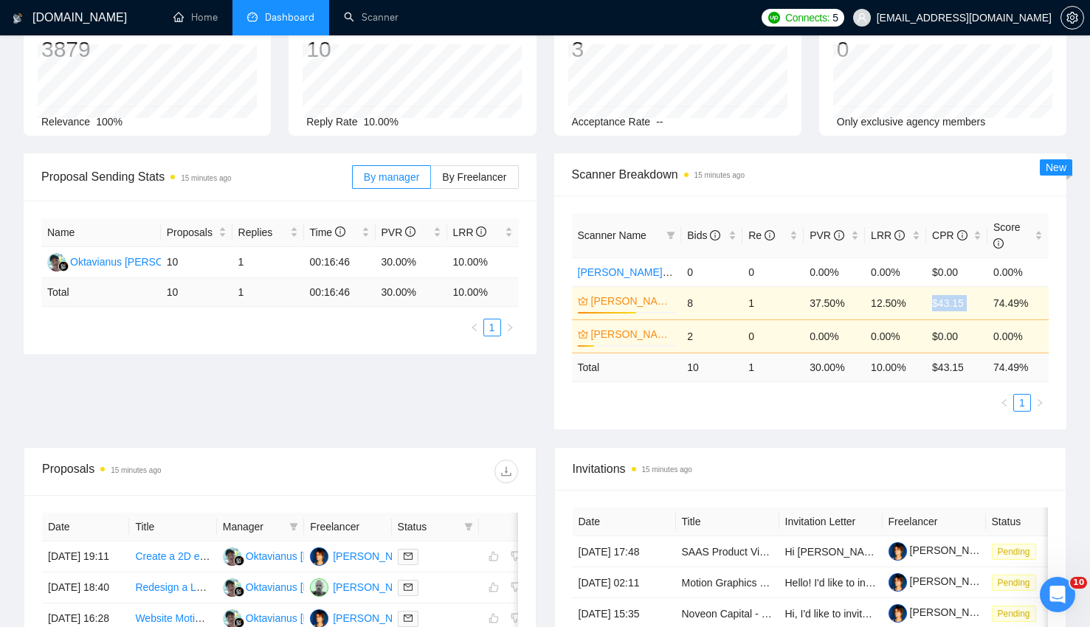
click at [966, 308] on td "$43.15" at bounding box center [956, 302] width 61 height 33
click at [955, 308] on td "$43.15" at bounding box center [956, 302] width 61 height 33
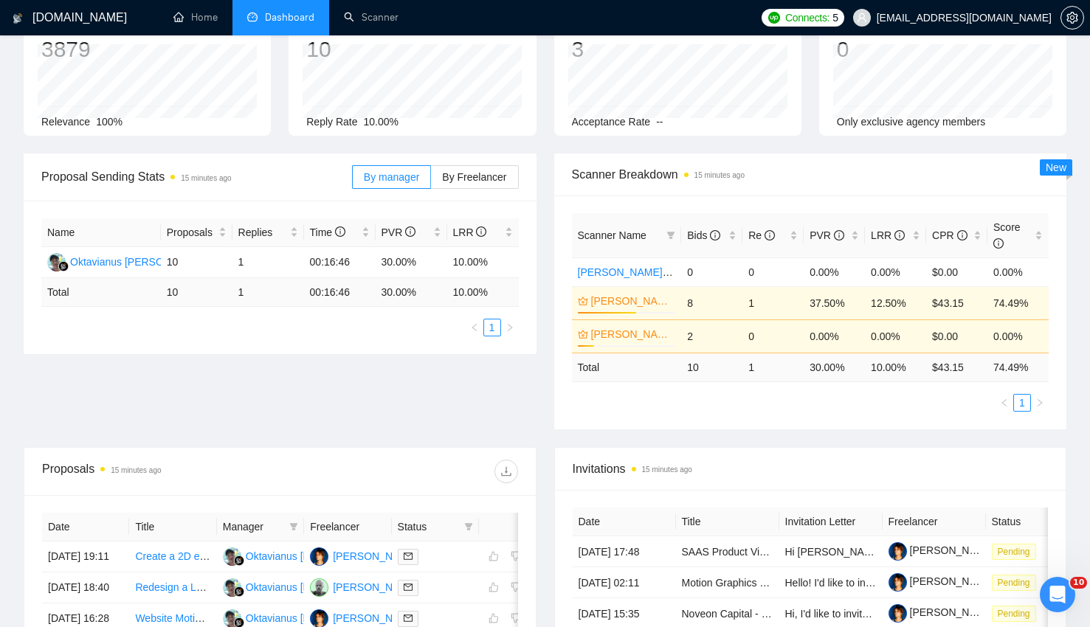
click at [670, 311] on div "Lazar - UI UX Web Design 60%" at bounding box center [627, 303] width 98 height 21
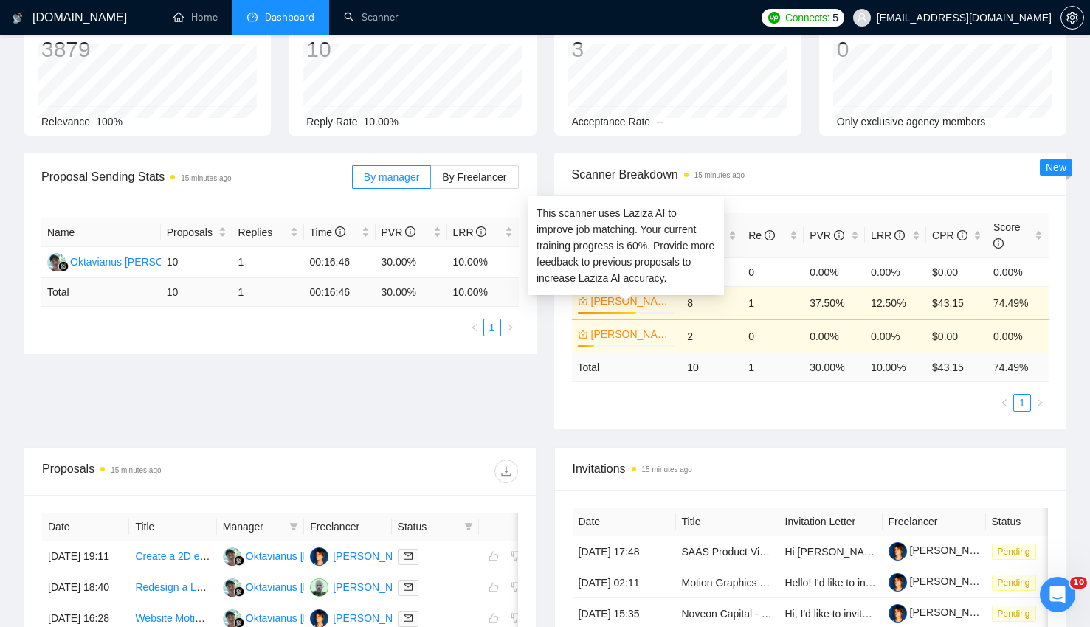
click at [640, 302] on link "[PERSON_NAME] - UI UX Web Design" at bounding box center [632, 301] width 82 height 16
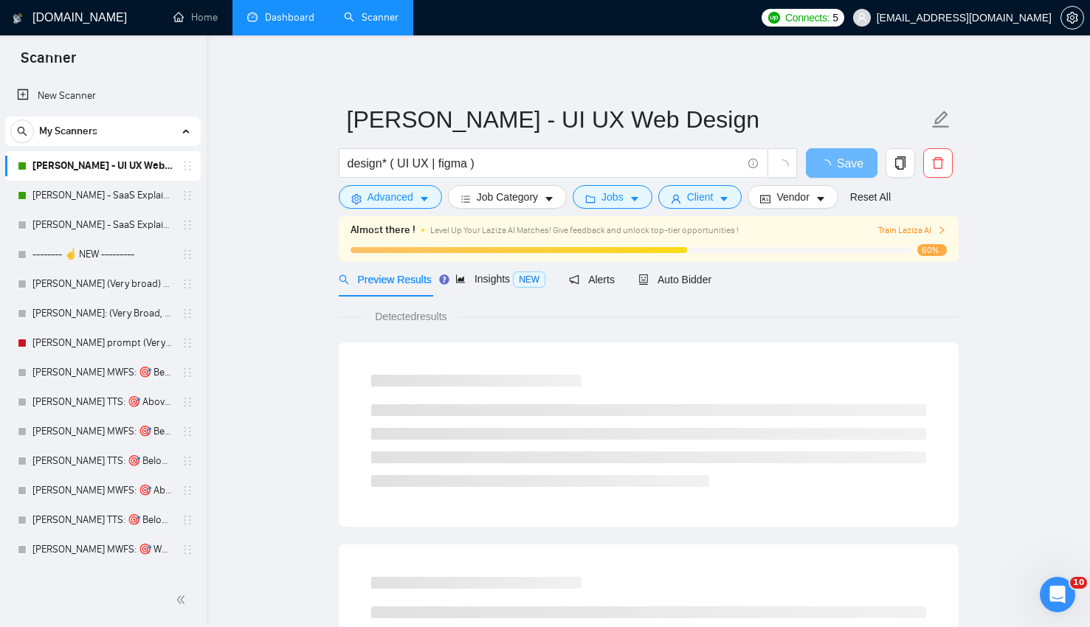
click at [721, 265] on div "Preview Results Insights NEW Alerts Auto Bidder" at bounding box center [649, 279] width 620 height 35
click at [684, 288] on div "Auto Bidder" at bounding box center [675, 279] width 73 height 35
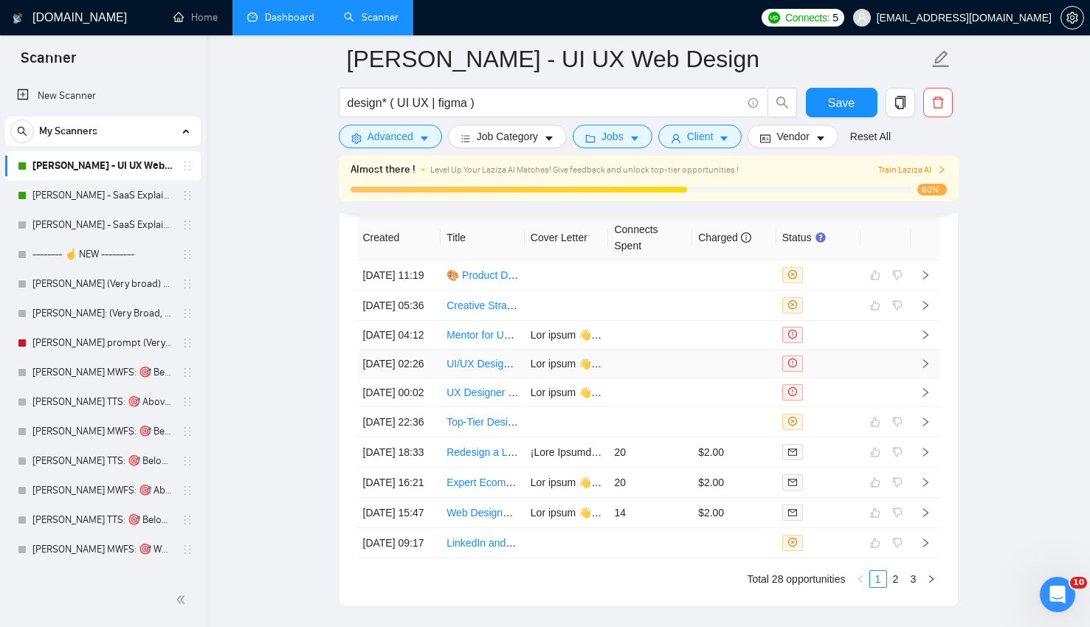
scroll to position [3673, 0]
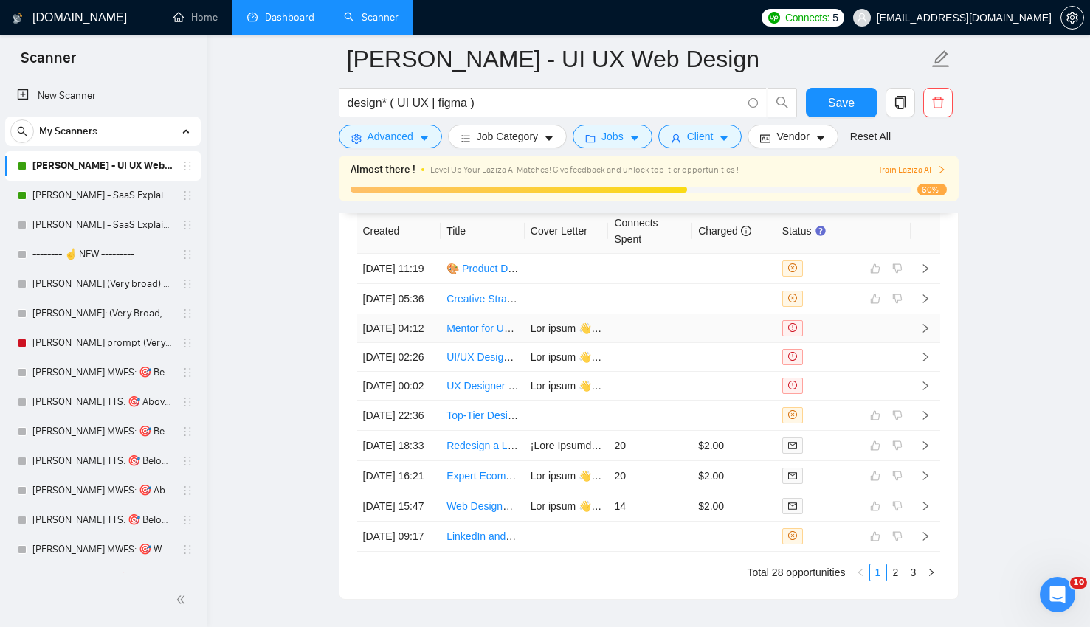
click at [505, 334] on link "Mentor for UX UI Designer Portfolio Creation" at bounding box center [549, 329] width 204 height 12
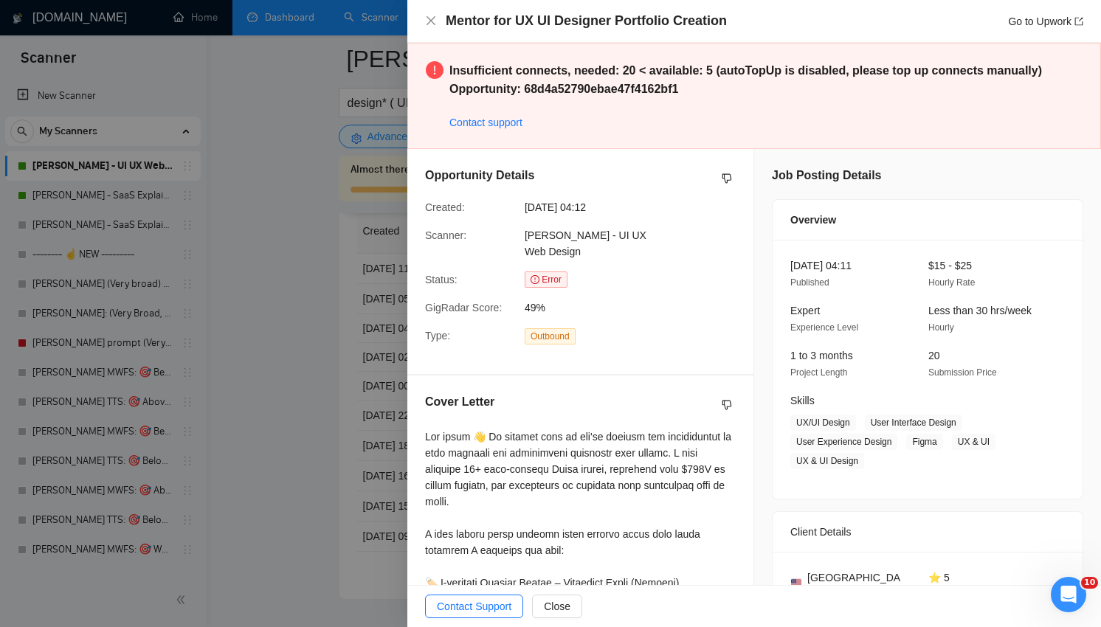
click at [295, 404] on div at bounding box center [550, 313] width 1101 height 627
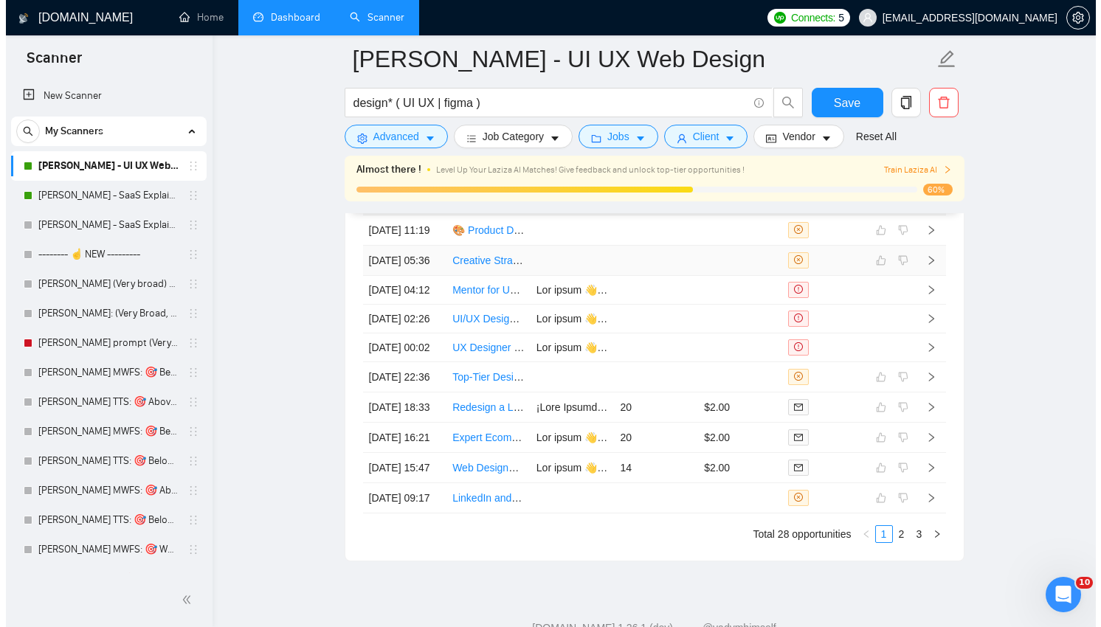
scroll to position [3724, 0]
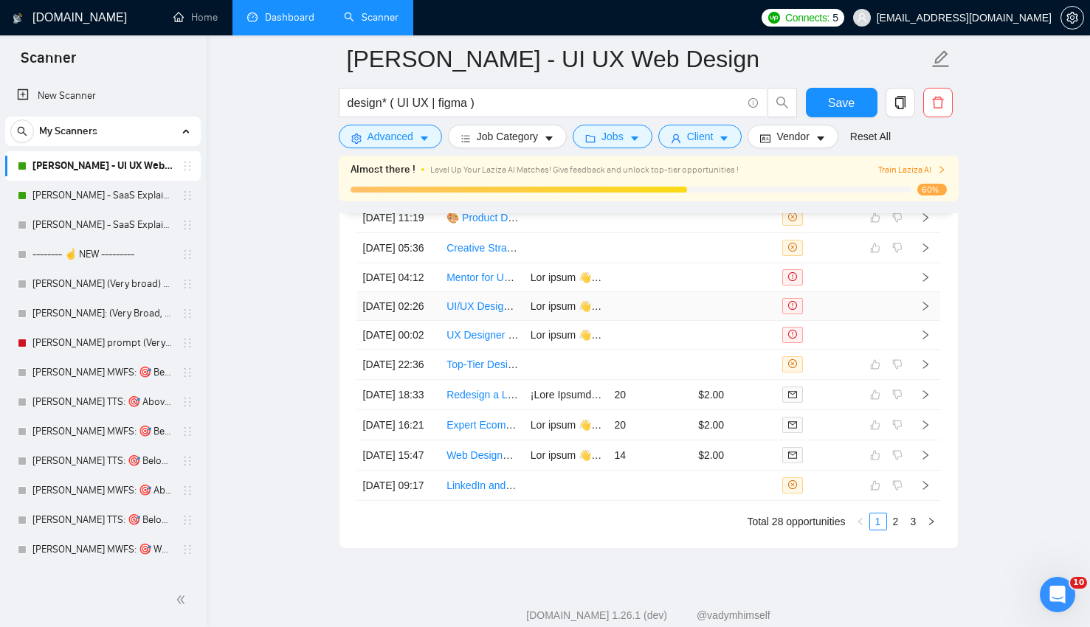
click at [695, 321] on td at bounding box center [734, 306] width 84 height 29
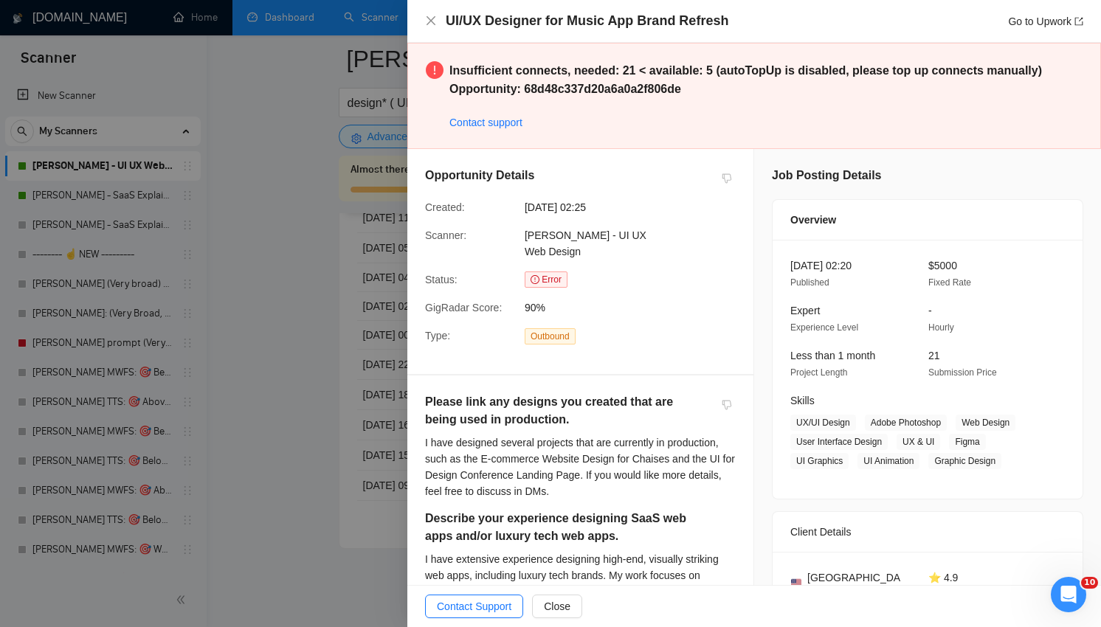
click at [478, 6] on div "UI/UX Designer for Music App Brand Refresh Go to Upwork" at bounding box center [755, 21] width 694 height 43
click at [518, 15] on h4 "UI/UX Designer for Music App Brand Refresh" at bounding box center [587, 21] width 283 height 18
click at [678, 176] on div "Opportunity Details" at bounding box center [580, 179] width 311 height 24
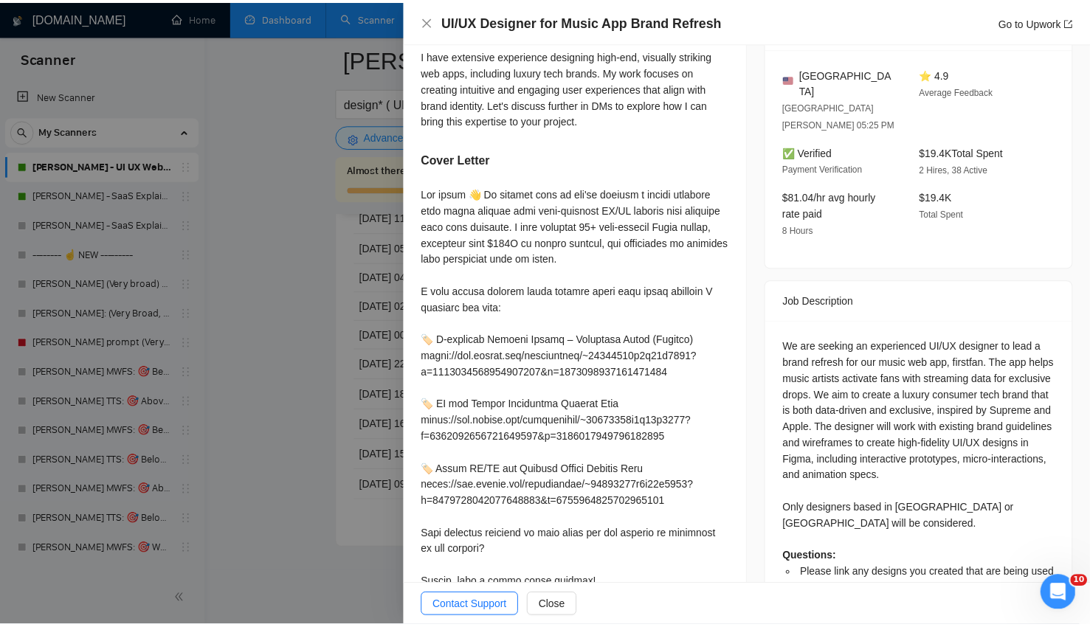
scroll to position [583, 0]
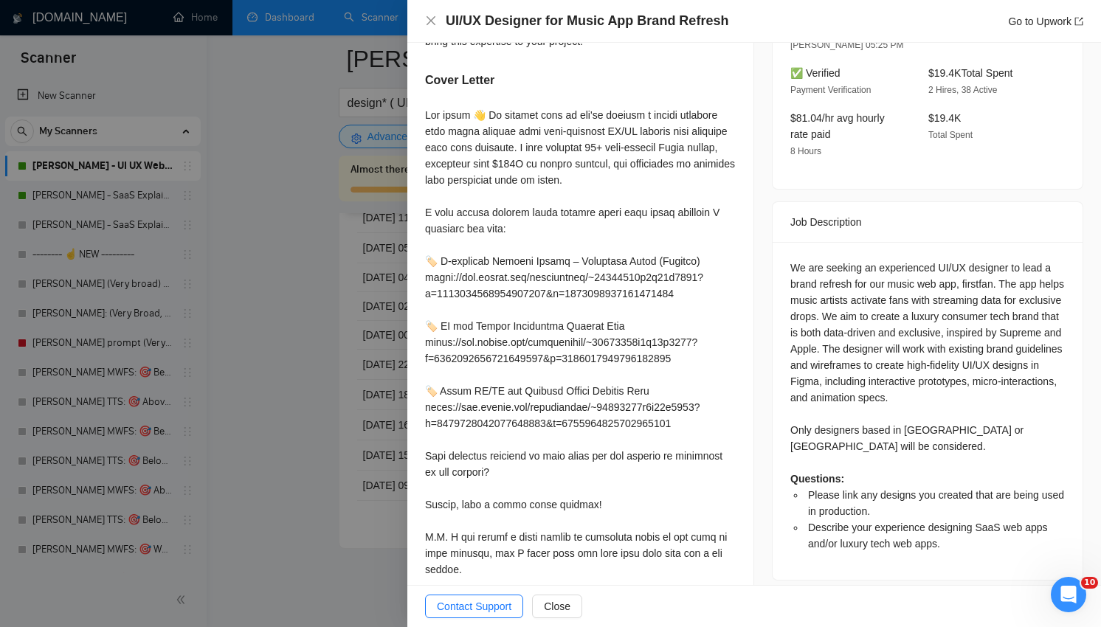
click at [356, 322] on div at bounding box center [550, 313] width 1101 height 627
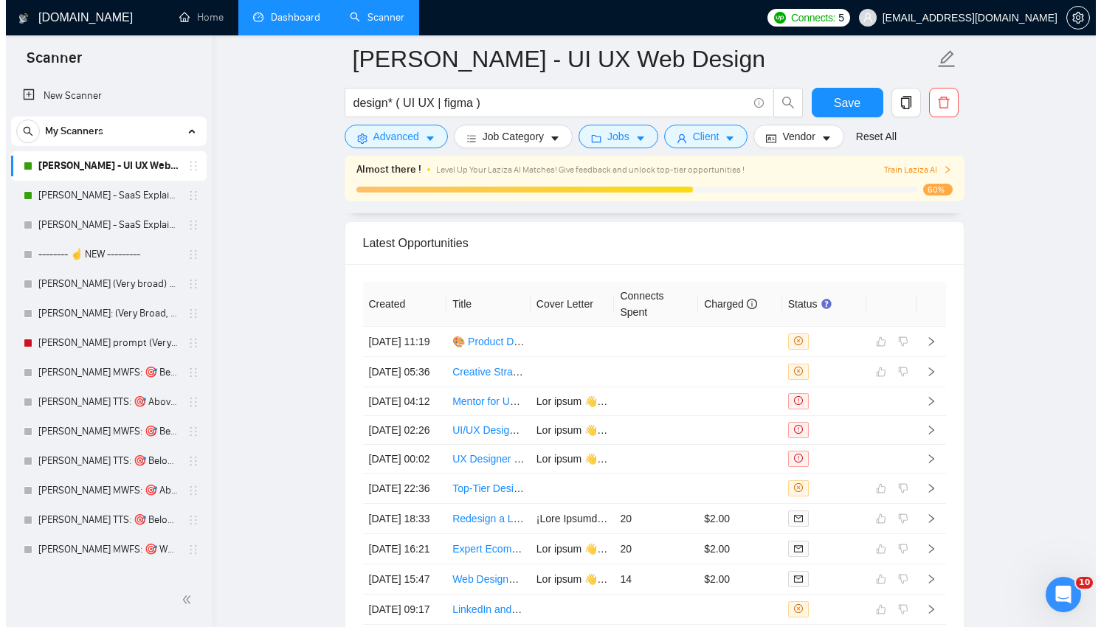
scroll to position [3659, 0]
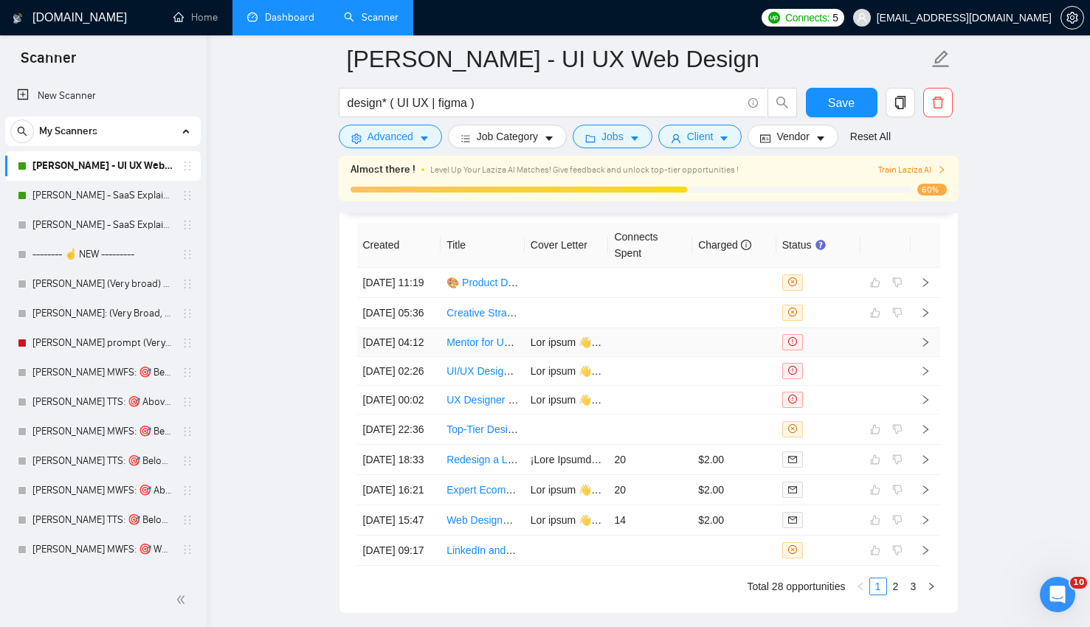
click at [647, 357] on td at bounding box center [650, 343] width 84 height 29
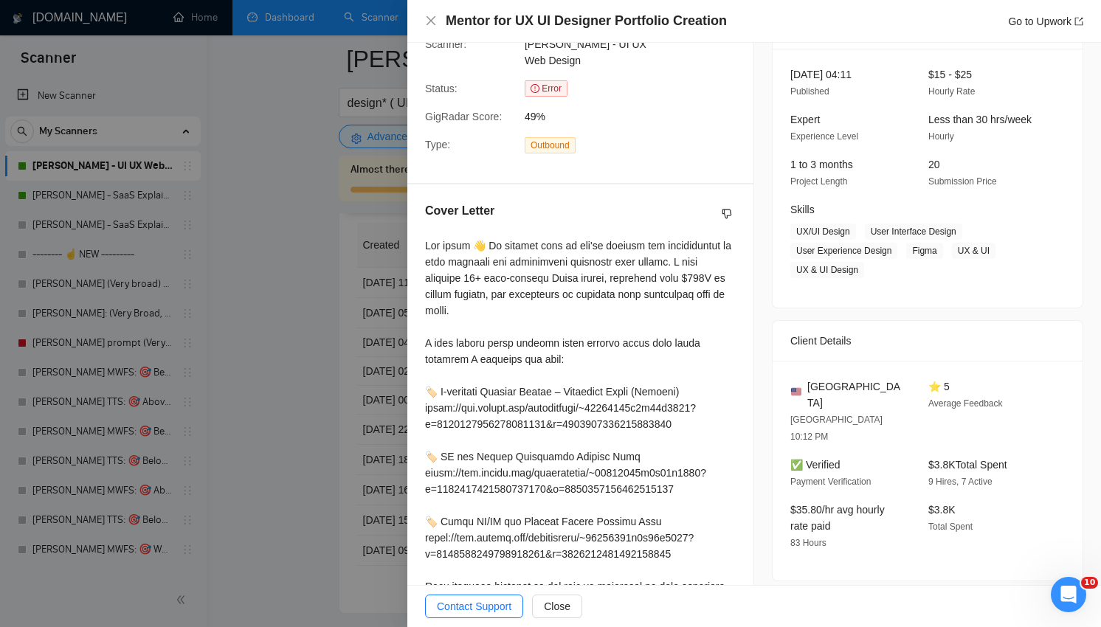
scroll to position [167, 0]
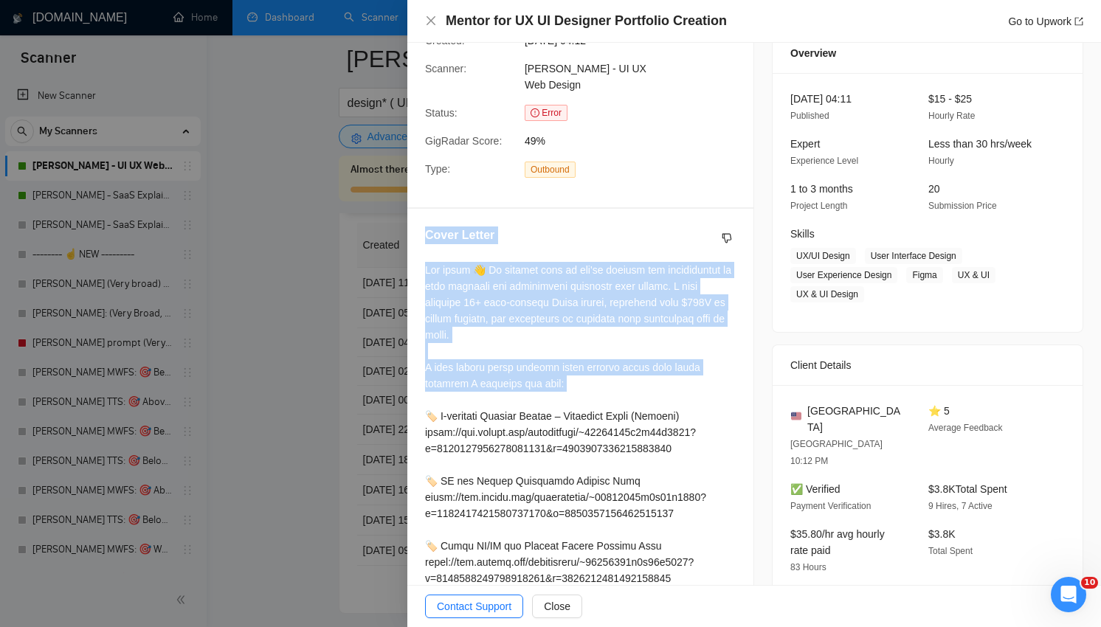
drag, startPoint x: 422, startPoint y: 219, endPoint x: 492, endPoint y: 379, distance: 174.6
click at [492, 379] on div "Cover Letter" at bounding box center [581, 483] width 346 height 548
click at [492, 379] on div at bounding box center [580, 497] width 311 height 471
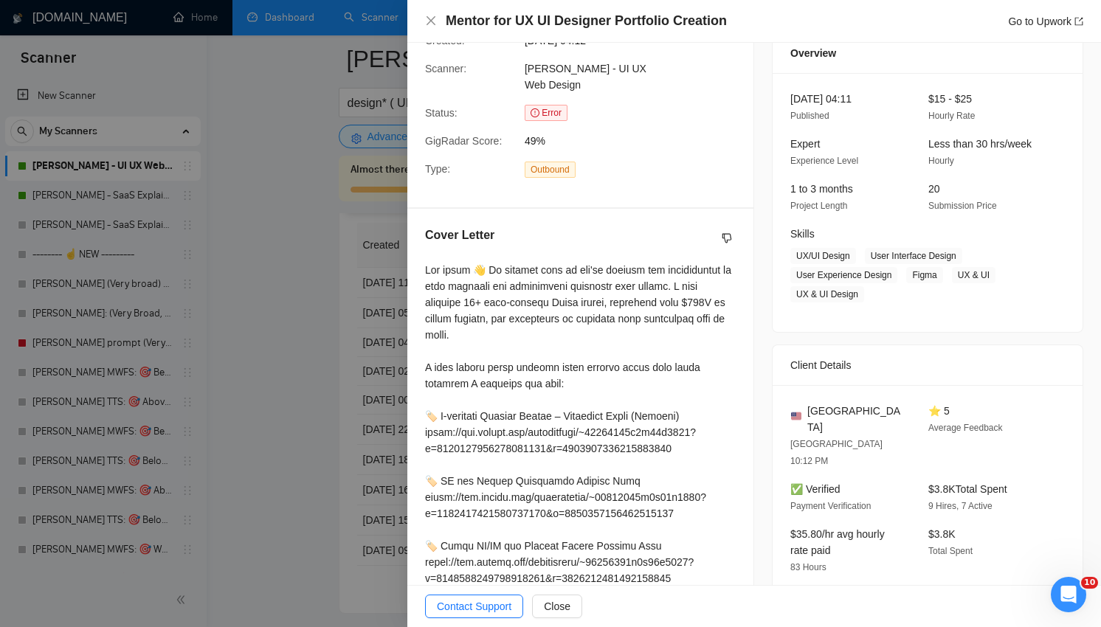
scroll to position [345, 0]
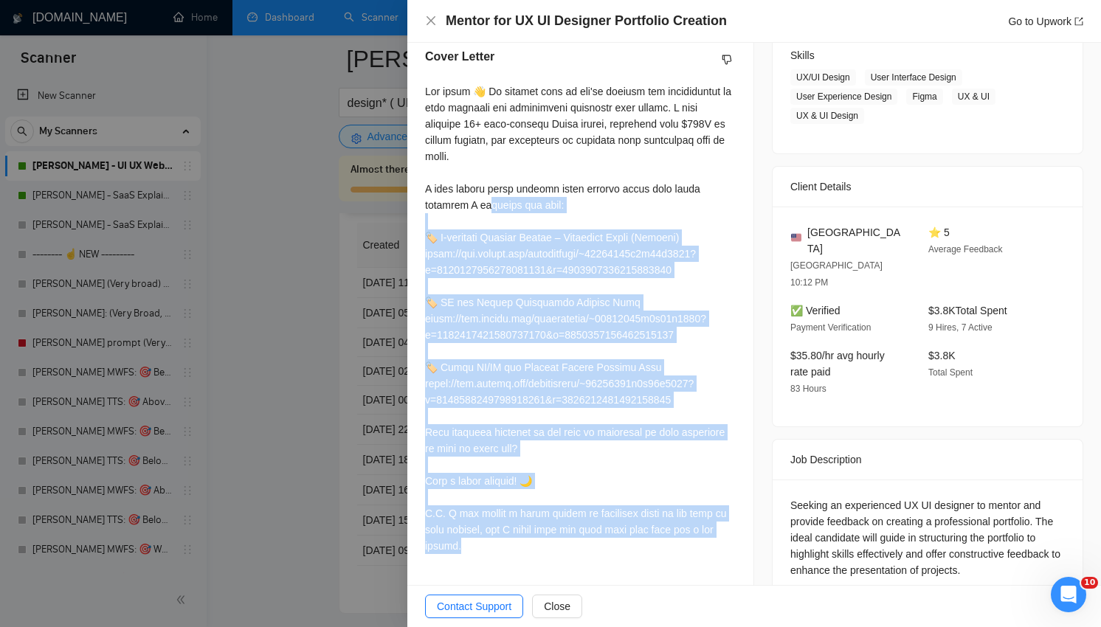
drag, startPoint x: 529, startPoint y: 523, endPoint x: 486, endPoint y: 189, distance: 337.2
click at [486, 188] on div at bounding box center [580, 318] width 311 height 471
click at [486, 189] on div at bounding box center [580, 318] width 311 height 471
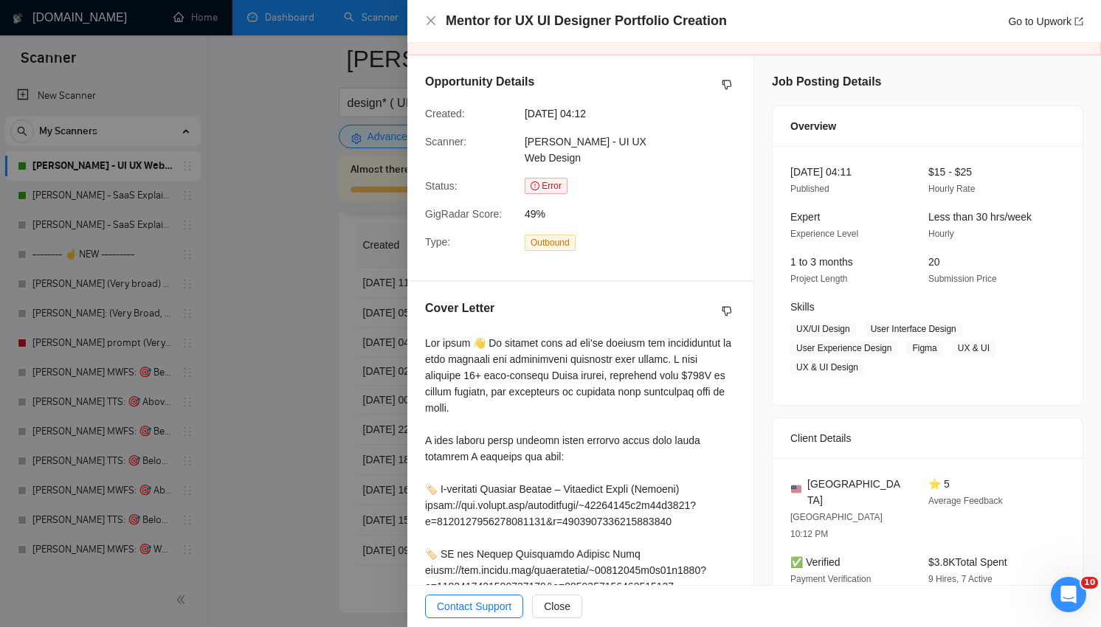
scroll to position [92, 0]
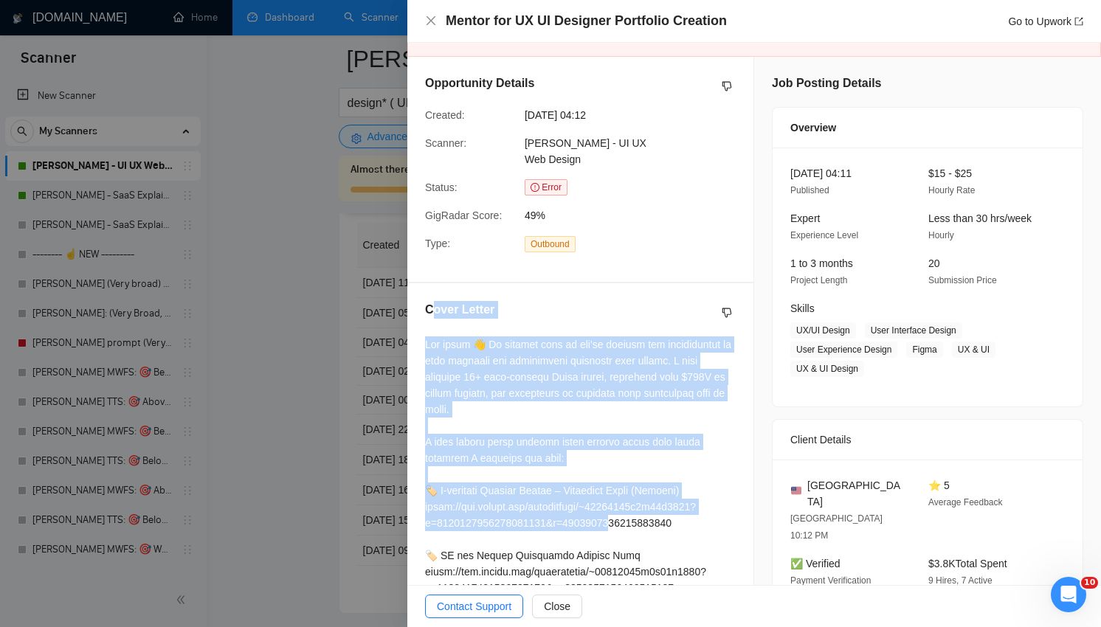
drag, startPoint x: 430, startPoint y: 289, endPoint x: 631, endPoint y: 508, distance: 297.8
click at [631, 508] on div "Cover Letter" at bounding box center [581, 557] width 346 height 548
click at [631, 508] on div at bounding box center [580, 572] width 311 height 471
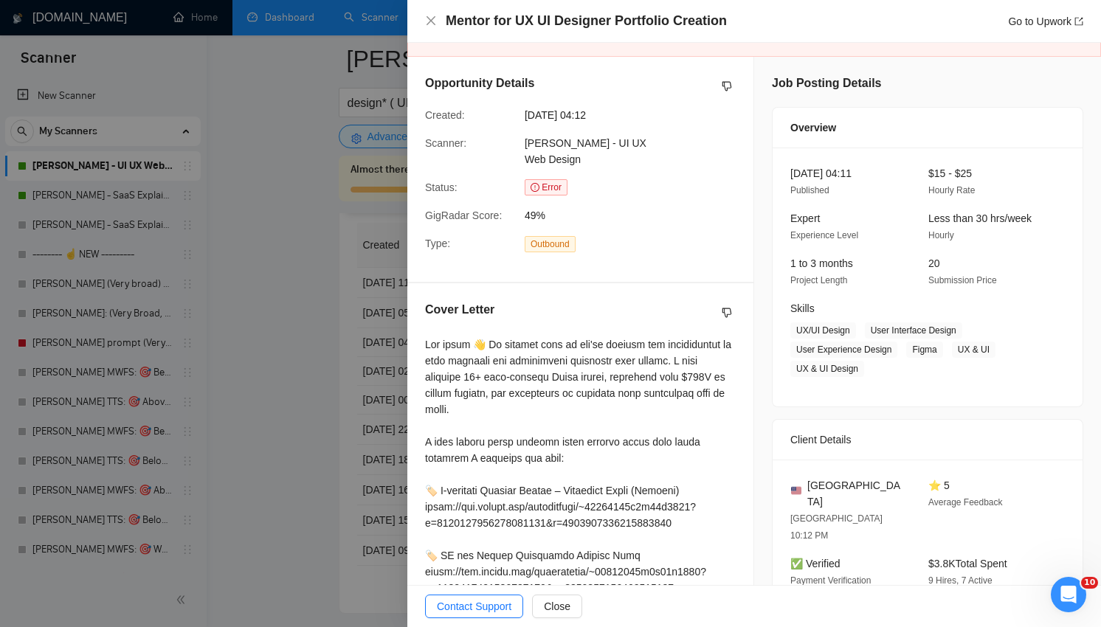
click at [306, 444] on div at bounding box center [550, 313] width 1101 height 627
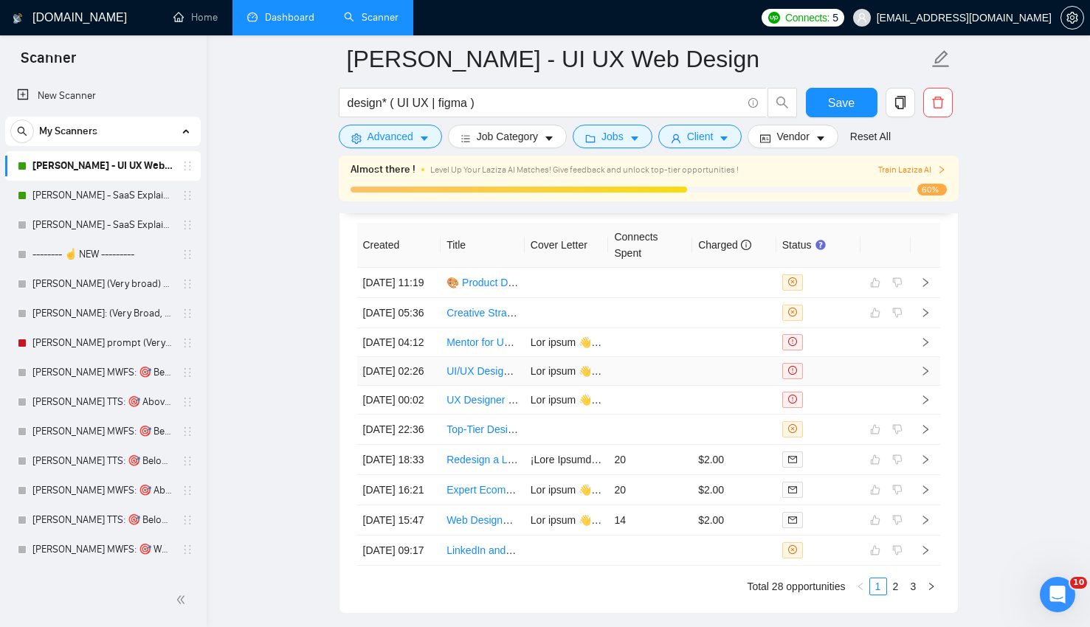
click at [640, 386] on td at bounding box center [650, 371] width 84 height 29
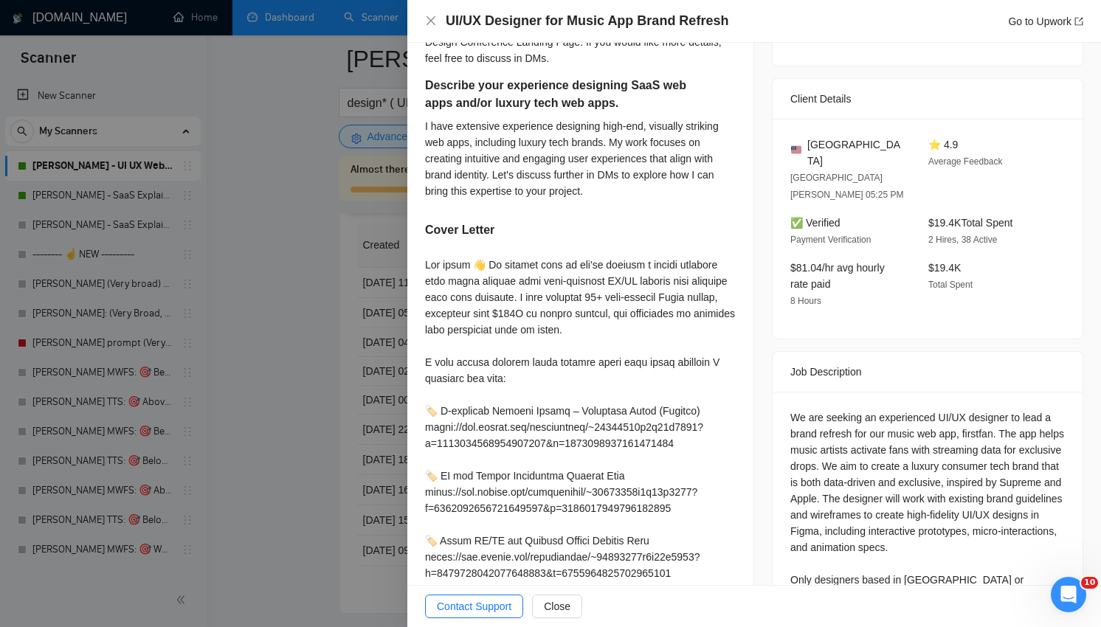
scroll to position [583, 0]
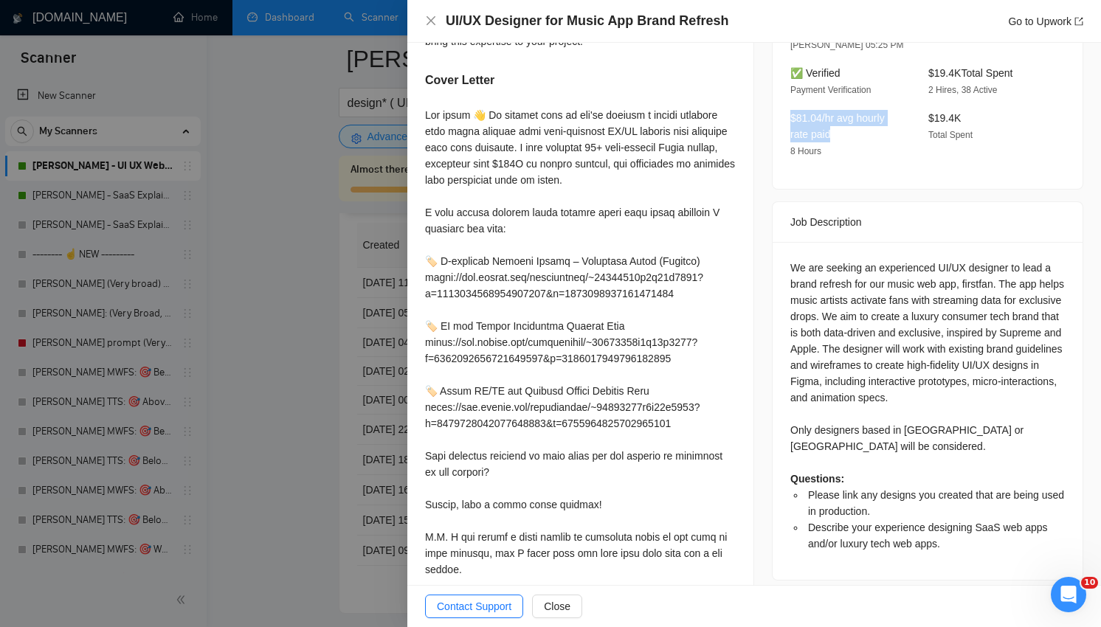
drag, startPoint x: 795, startPoint y: 73, endPoint x: 845, endPoint y: 106, distance: 59.8
click at [845, 106] on div "United States San Jose 05:25 PM ⭐ 4.9 Average Feedback ✅ Verified Payment Verif…" at bounding box center [928, 79] width 310 height 220
click at [845, 110] on div "$81.04/hr avg hourly rate paid 8 Hours" at bounding box center [848, 134] width 126 height 49
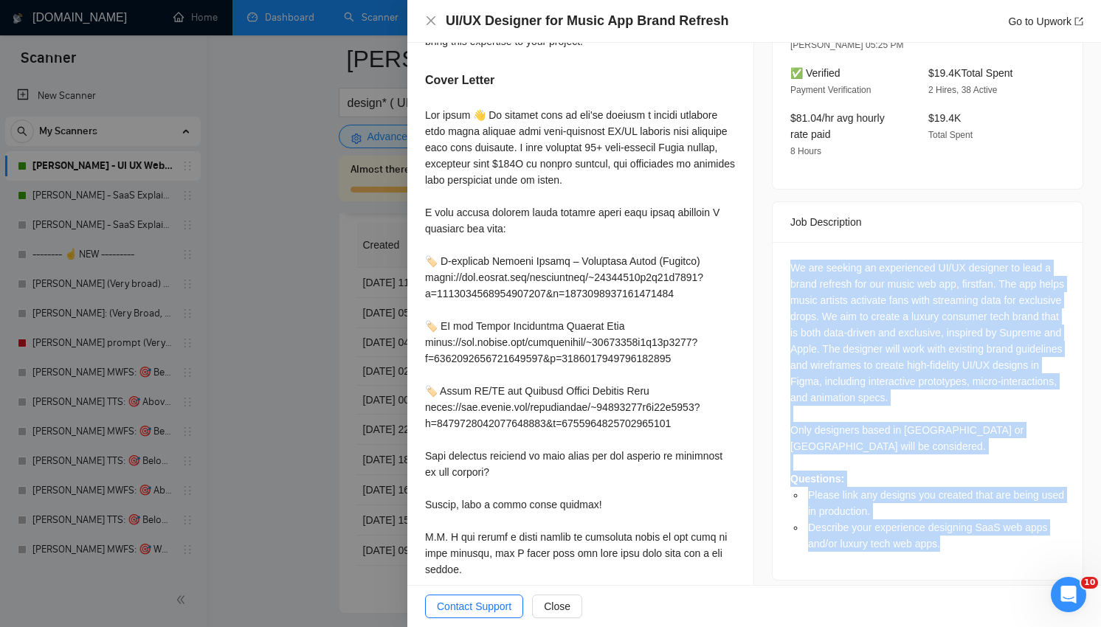
drag, startPoint x: 856, startPoint y: 216, endPoint x: 913, endPoint y: 554, distance: 343.6
click at [914, 554] on div "We are seeking an experienced UI/UX designer to lead a brand refresh for our mu…" at bounding box center [928, 411] width 310 height 338
click at [913, 554] on div "We are seeking an experienced UI/UX designer to lead a brand refresh for our mu…" at bounding box center [928, 411] width 310 height 338
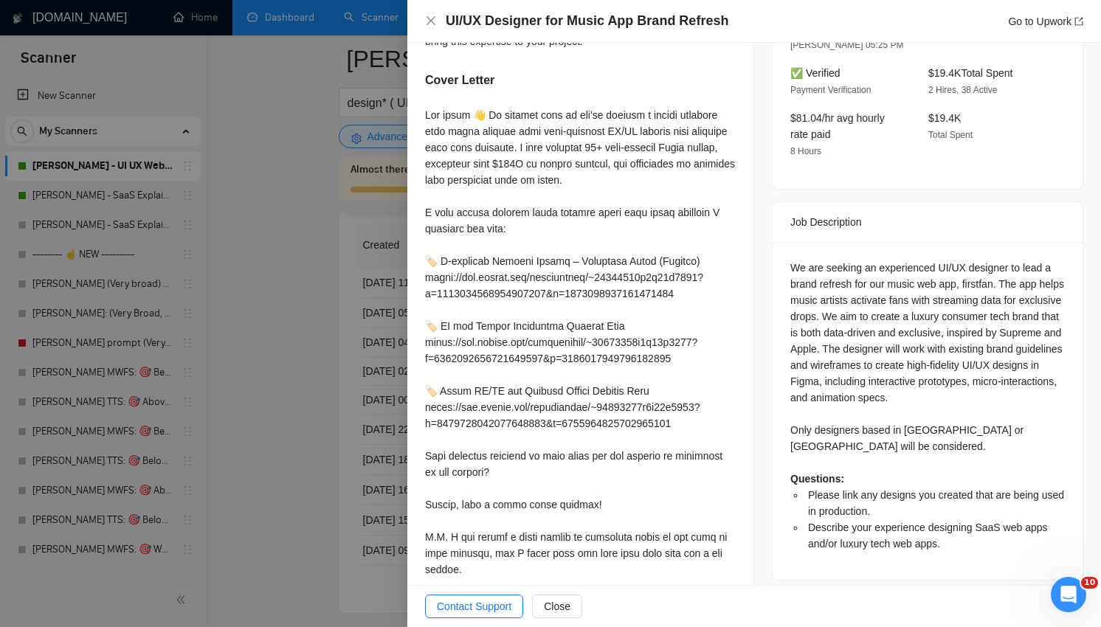
click at [817, 404] on div "We are seeking an experienced UI/UX designer to lead a brand refresh for our mu…" at bounding box center [928, 406] width 275 height 292
click at [847, 464] on div "We are seeking an experienced UI/UX designer to lead a brand refresh for our mu…" at bounding box center [928, 406] width 275 height 292
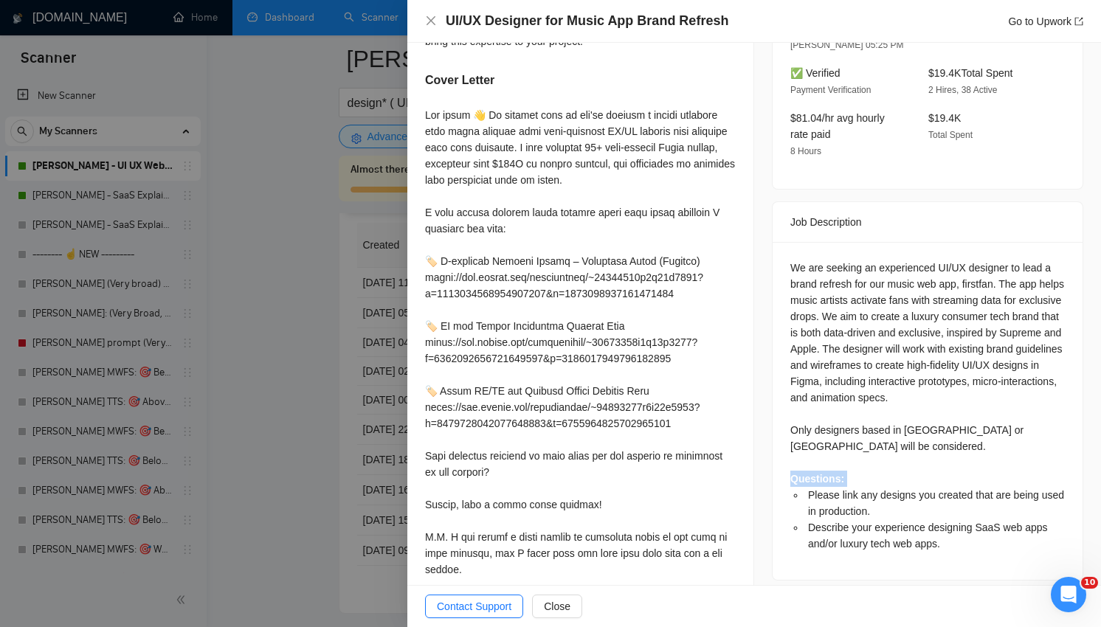
click at [847, 464] on div "We are seeking an experienced UI/UX designer to lead a brand refresh for our mu…" at bounding box center [928, 406] width 275 height 292
click at [871, 522] on span "Describe your experience designing SaaS web apps and/or luxury tech web apps." at bounding box center [928, 536] width 240 height 28
click at [897, 522] on span "Describe your experience designing SaaS web apps and/or luxury tech web apps." at bounding box center [928, 536] width 240 height 28
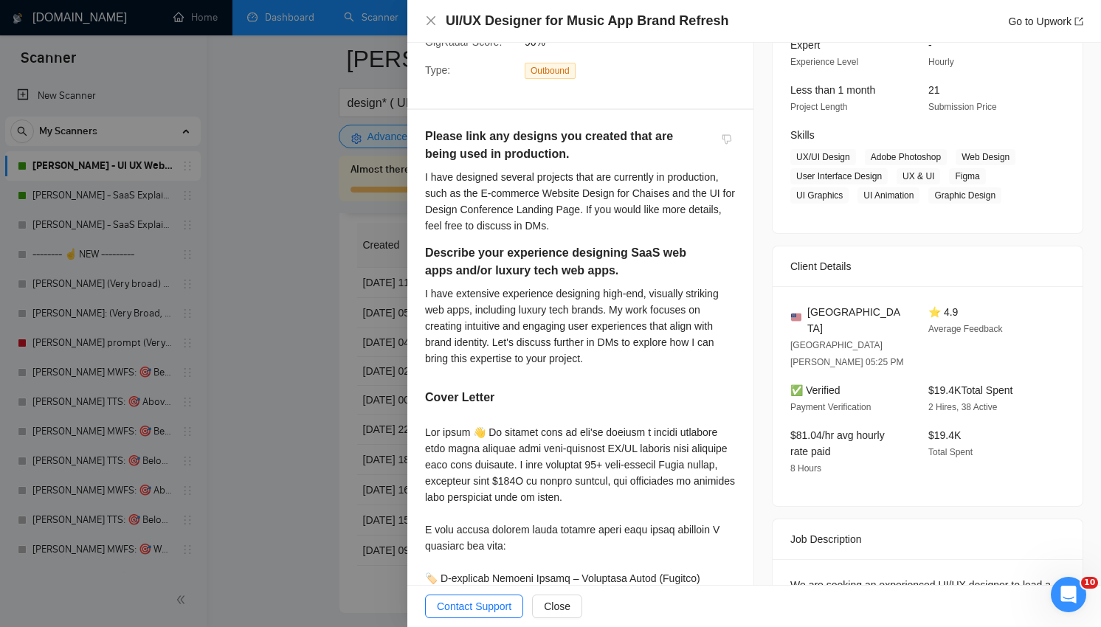
scroll to position [0, 0]
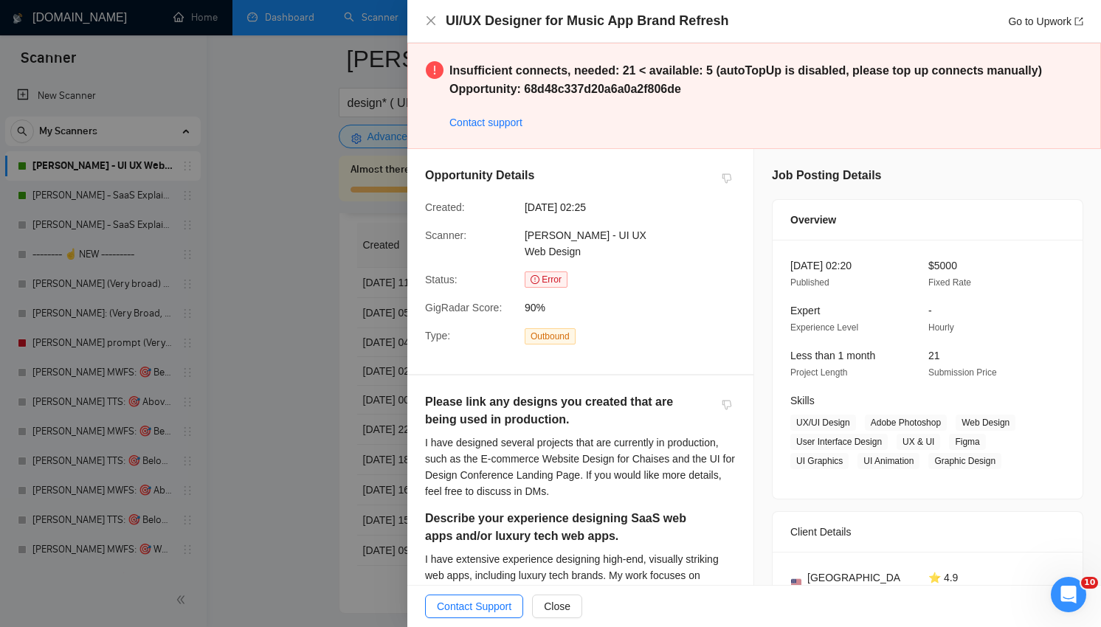
click at [470, 435] on div "I have designed several projects that are currently in production, such as the …" at bounding box center [580, 467] width 311 height 65
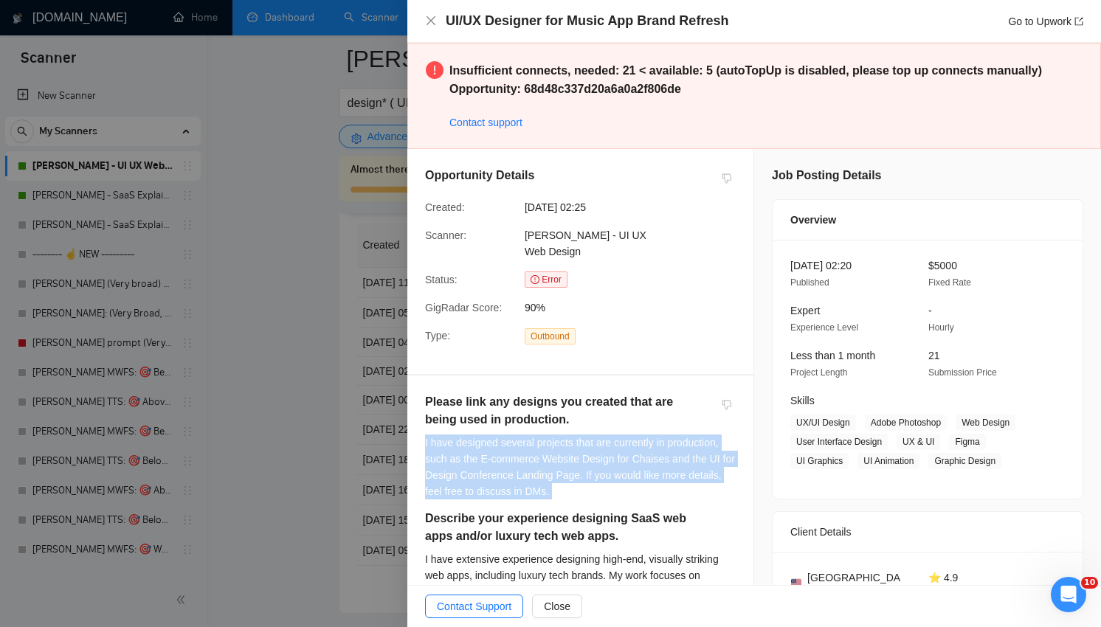
click at [470, 435] on div "I have designed several projects that are currently in production, such as the …" at bounding box center [580, 467] width 311 height 65
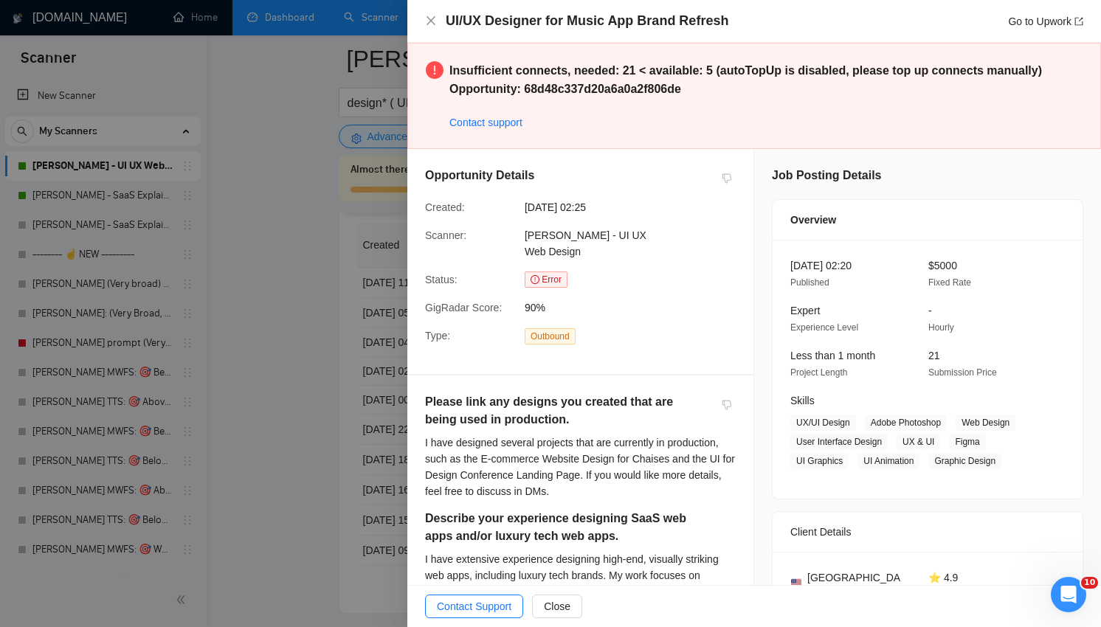
click at [556, 441] on div "I have designed several projects that are currently in production, such as the …" at bounding box center [580, 467] width 311 height 65
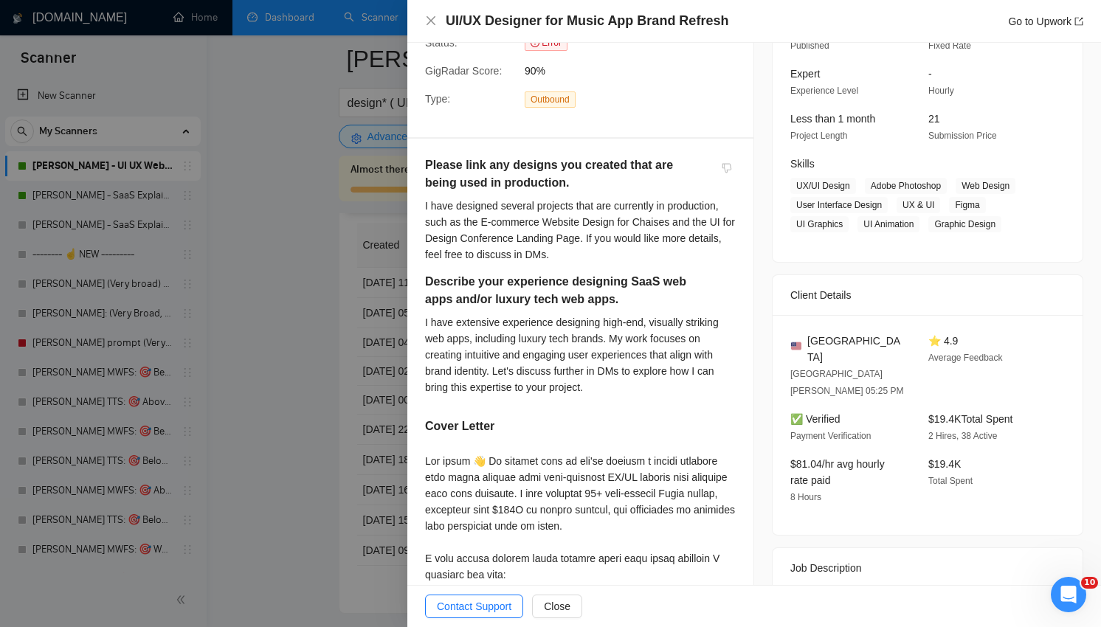
scroll to position [264, 0]
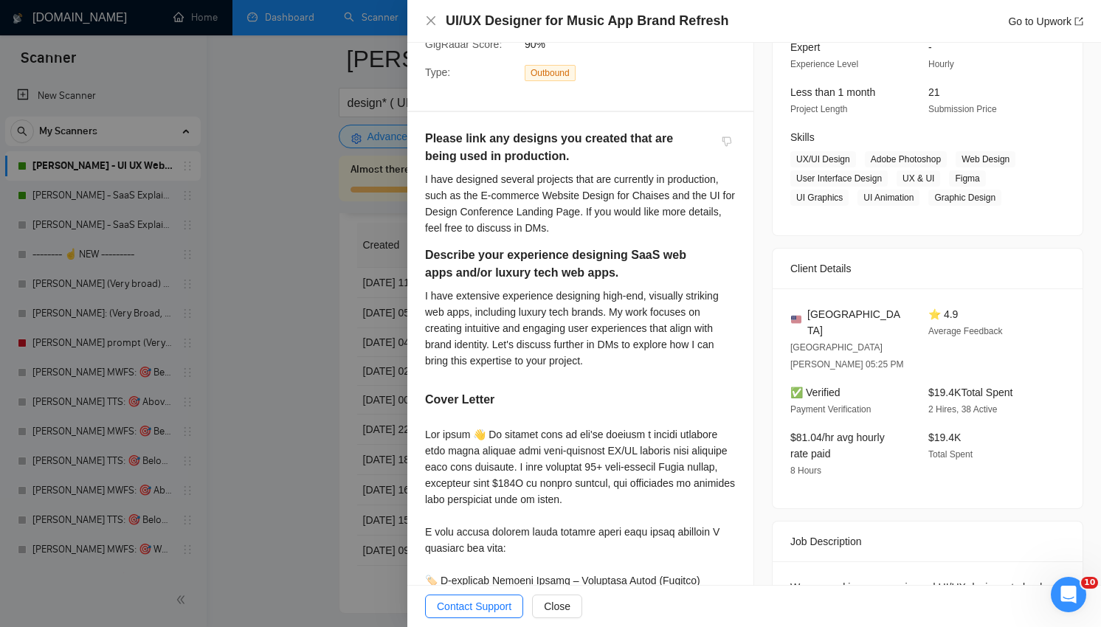
click at [343, 410] on div at bounding box center [550, 313] width 1101 height 627
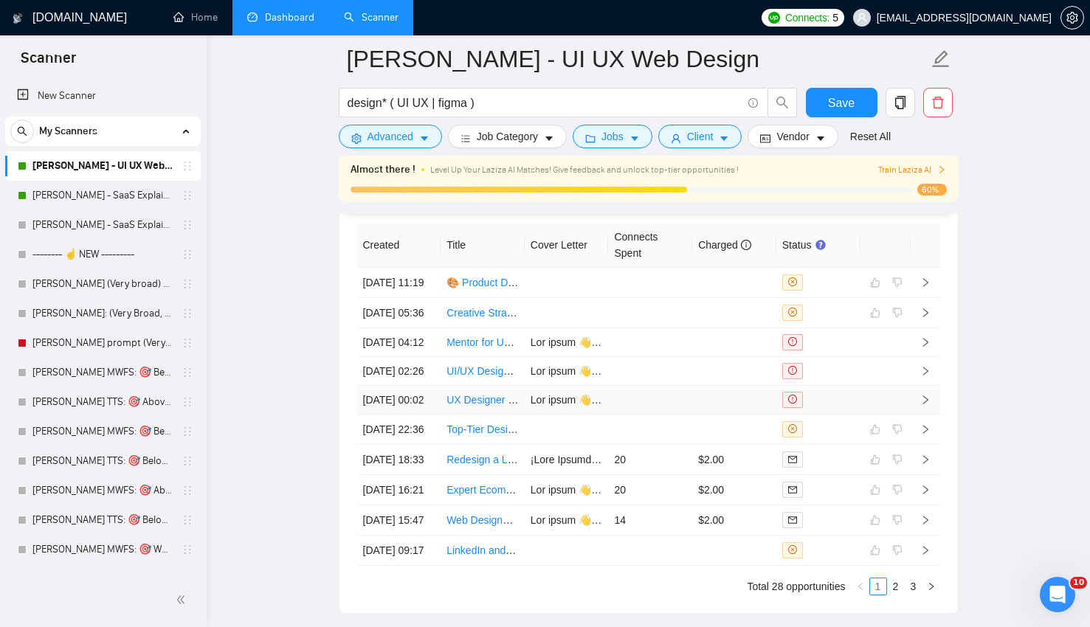
click at [621, 415] on td at bounding box center [650, 400] width 84 height 29
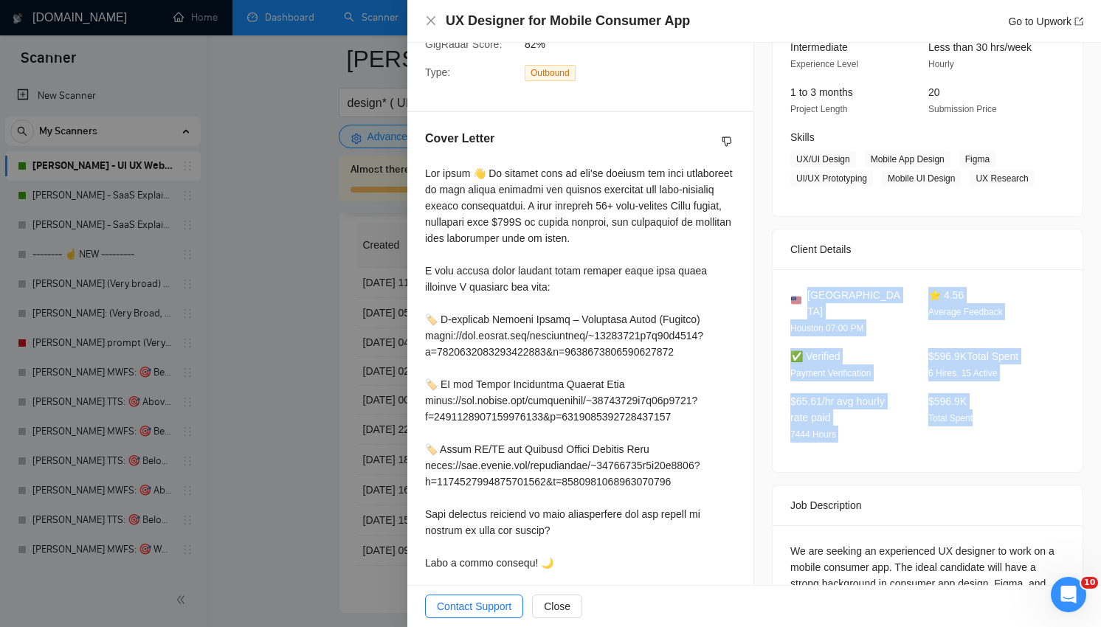
drag, startPoint x: 912, startPoint y: 447, endPoint x: 853, endPoint y: 302, distance: 157.2
click at [852, 302] on div "United States Houston 07:00 PM ⭐ 4.56 Average Feedback ✅ Verified Payment Verif…" at bounding box center [928, 370] width 310 height 203
click at [853, 302] on div "United States Houston 07:00 PM ⭐ 4.56 Average Feedback ✅ Verified Payment Verif…" at bounding box center [928, 370] width 310 height 203
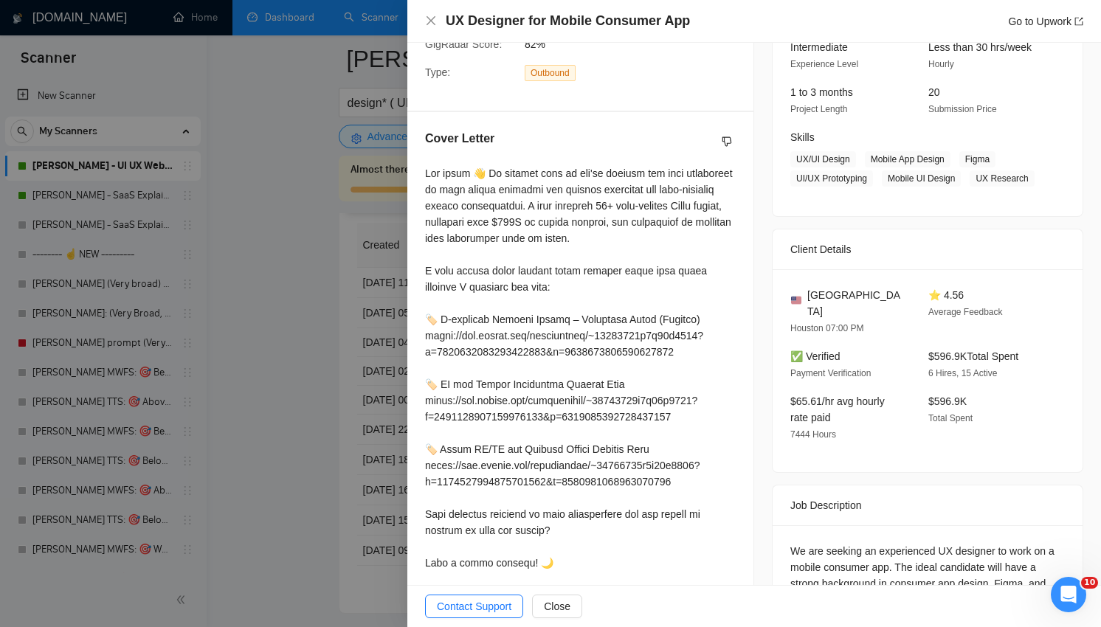
click at [953, 421] on span "Total Spent" at bounding box center [951, 418] width 44 height 10
click at [951, 402] on span "$596.9K" at bounding box center [948, 402] width 38 height 12
click at [1009, 409] on div "$596.9K Total Spent" at bounding box center [986, 417] width 126 height 49
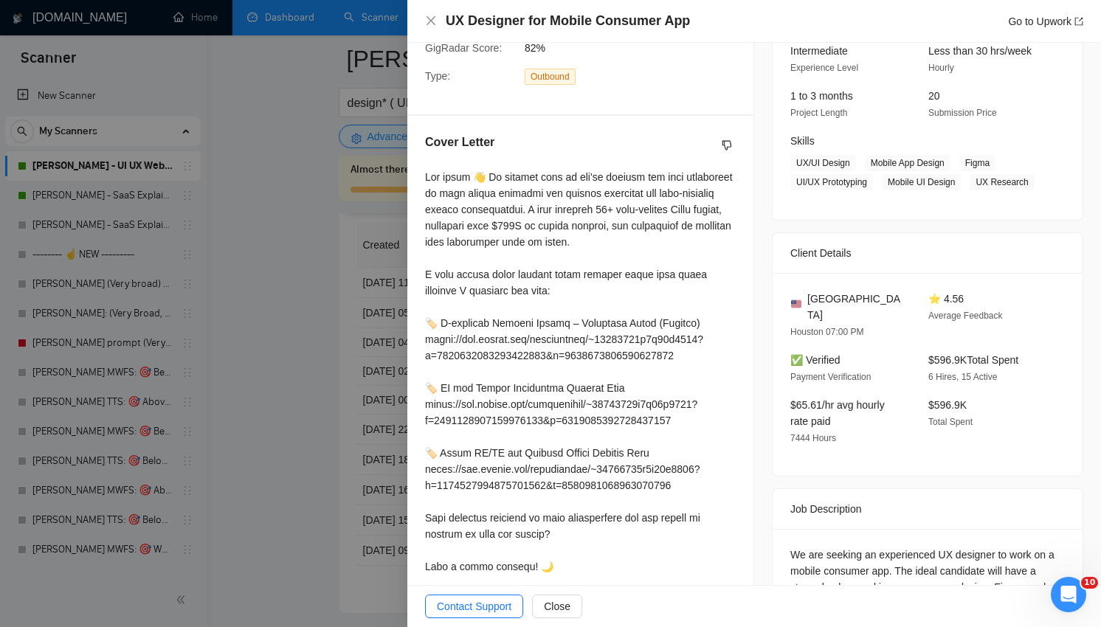
scroll to position [362, 0]
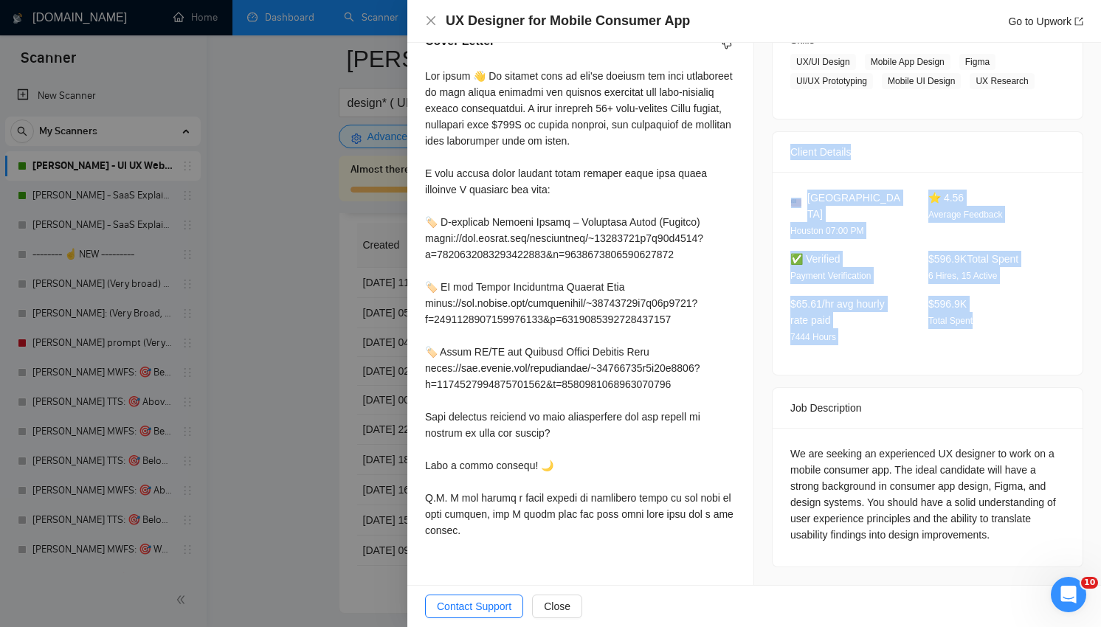
drag, startPoint x: 987, startPoint y: 320, endPoint x: 822, endPoint y: 150, distance: 237.0
click at [822, 150] on div "Client Details United States Houston 07:00 PM ⭐ 4.56 Average Feedback ✅ Verifie…" at bounding box center [928, 253] width 312 height 244
click at [822, 150] on div "Client Details" at bounding box center [928, 152] width 275 height 40
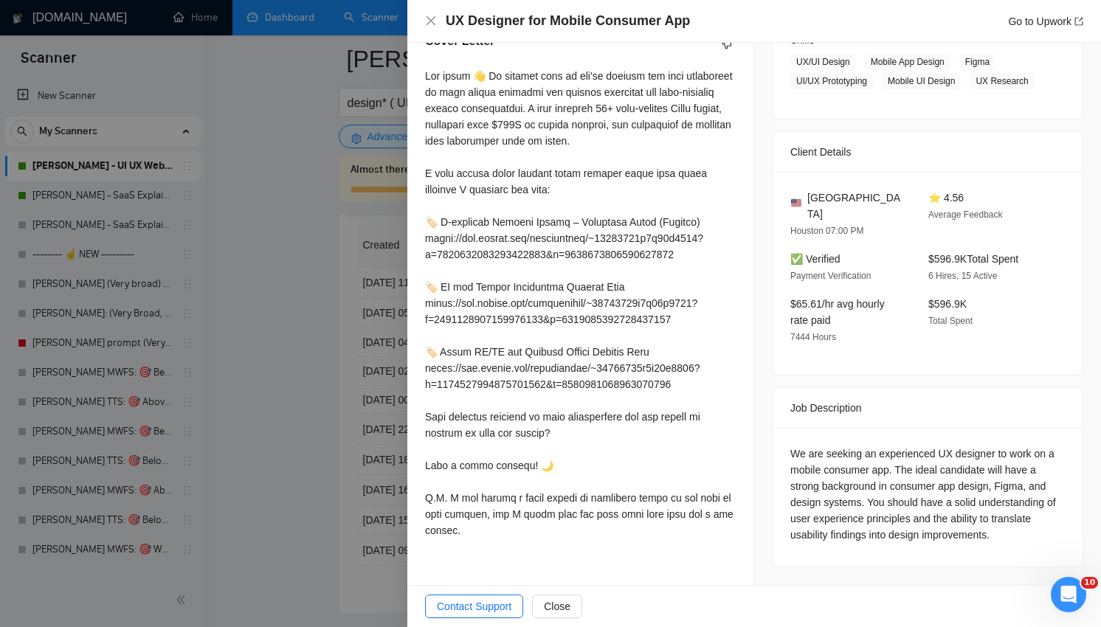
click at [911, 461] on div "We are seeking an experienced UX designer to work on a mobile consumer app. The…" at bounding box center [928, 494] width 275 height 97
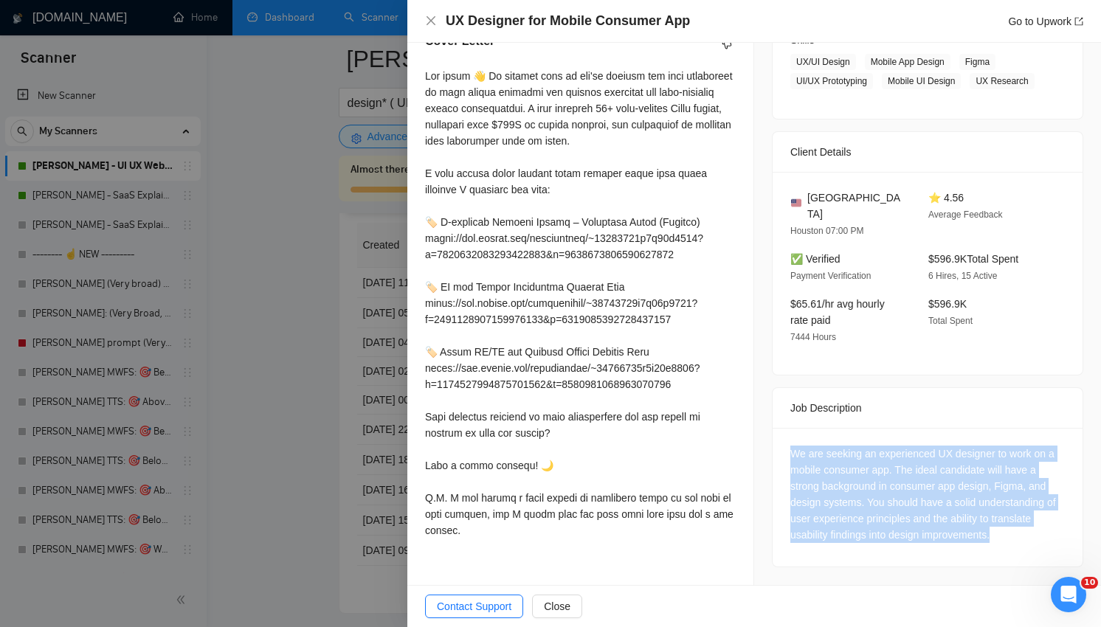
click at [911, 461] on div "We are seeking an experienced UX designer to work on a mobile consumer app. The…" at bounding box center [928, 494] width 275 height 97
click at [911, 543] on div "We are seeking an experienced UX designer to work on a mobile consumer app. The…" at bounding box center [928, 497] width 310 height 139
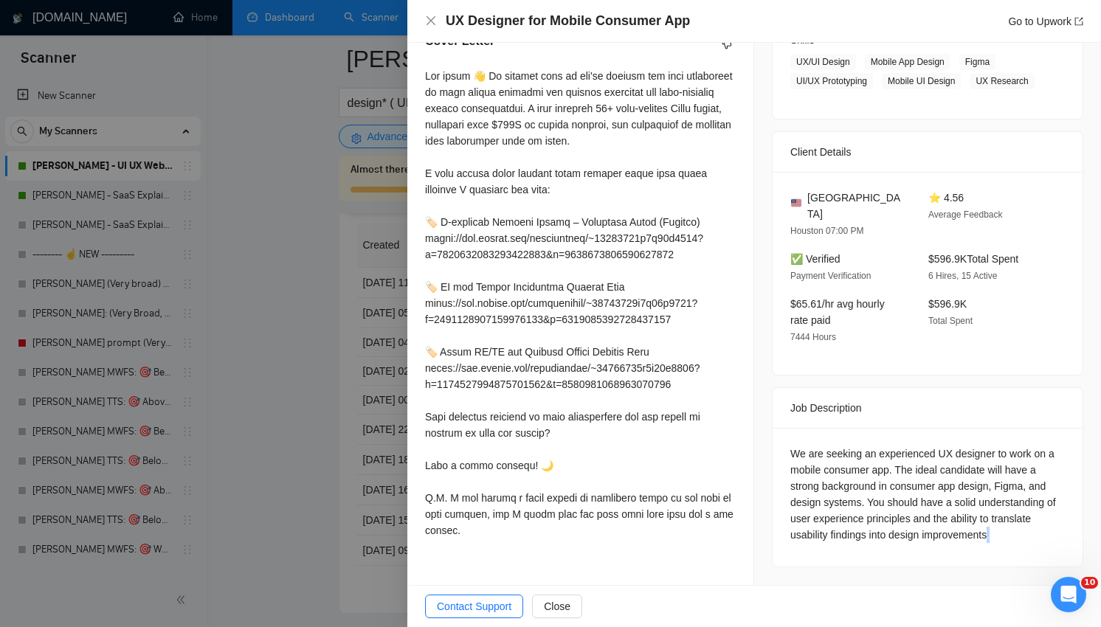
click at [911, 543] on div "We are seeking an experienced UX designer to work on a mobile consumer app. The…" at bounding box center [928, 497] width 310 height 139
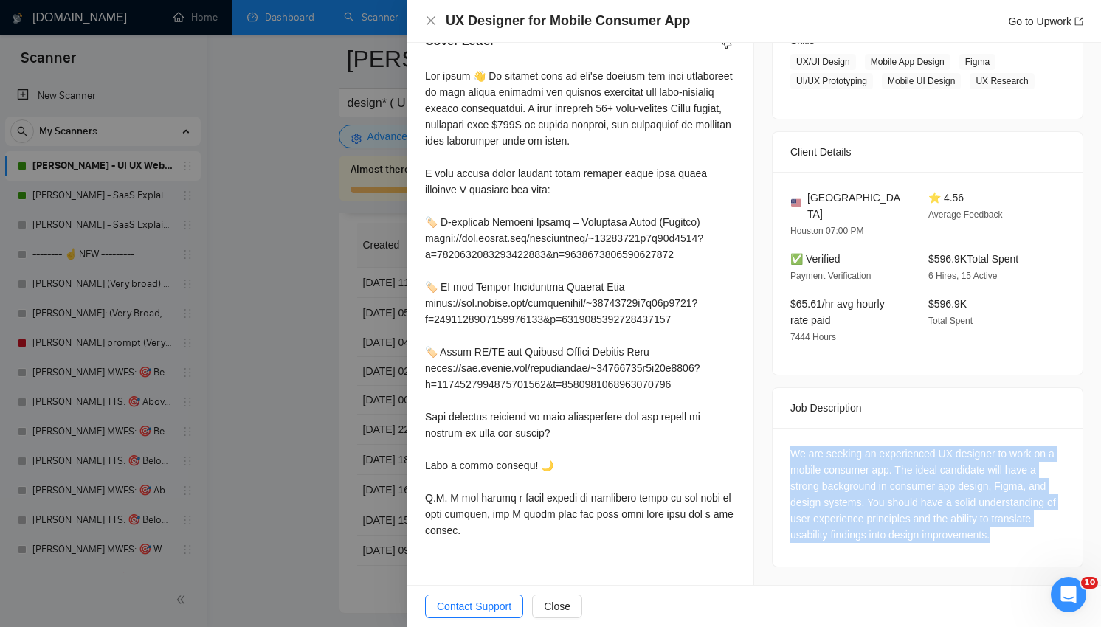
click at [911, 543] on div "We are seeking an experienced UX designer to work on a mobile consumer app. The…" at bounding box center [928, 497] width 310 height 139
click at [898, 515] on div "We are seeking an experienced UX designer to work on a mobile consumer app. The…" at bounding box center [928, 494] width 275 height 97
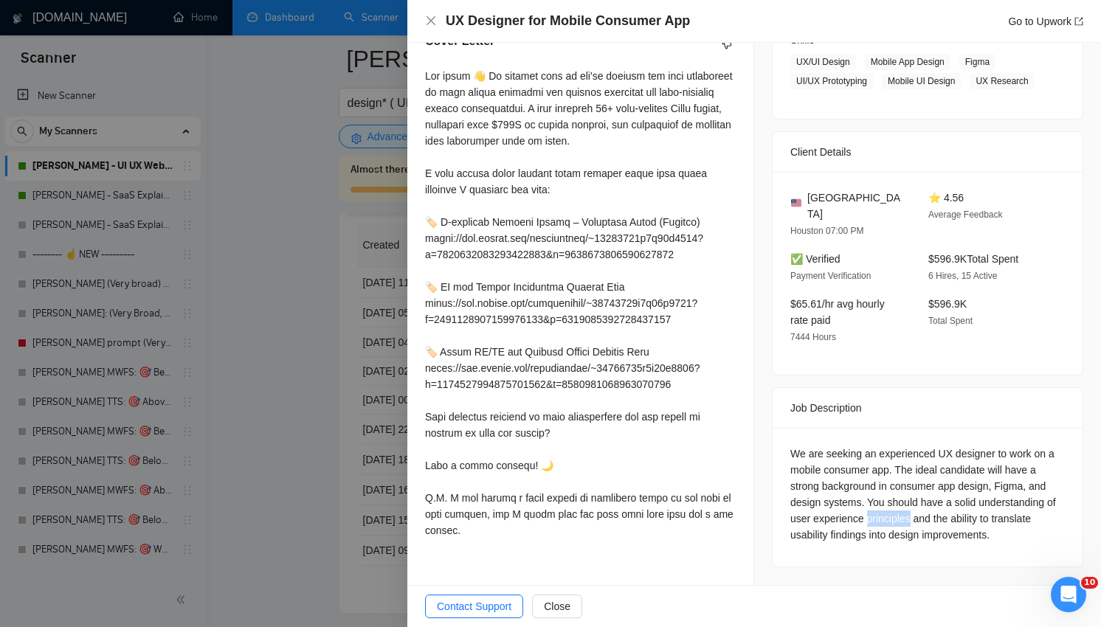
click at [898, 515] on div "We are seeking an experienced UX designer to work on a mobile consumer app. The…" at bounding box center [928, 494] width 275 height 97
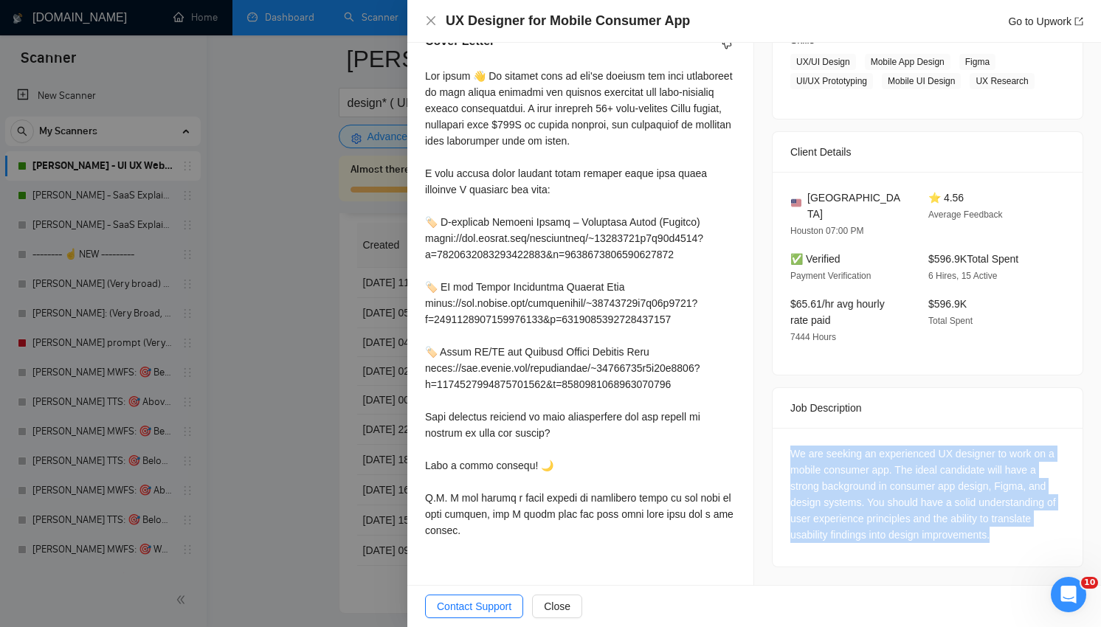
click at [898, 515] on div "We are seeking an experienced UX designer to work on a mobile consumer app. The…" at bounding box center [928, 494] width 275 height 97
click at [935, 515] on div "We are seeking an experienced UX designer to work on a mobile consumer app. The…" at bounding box center [928, 494] width 275 height 97
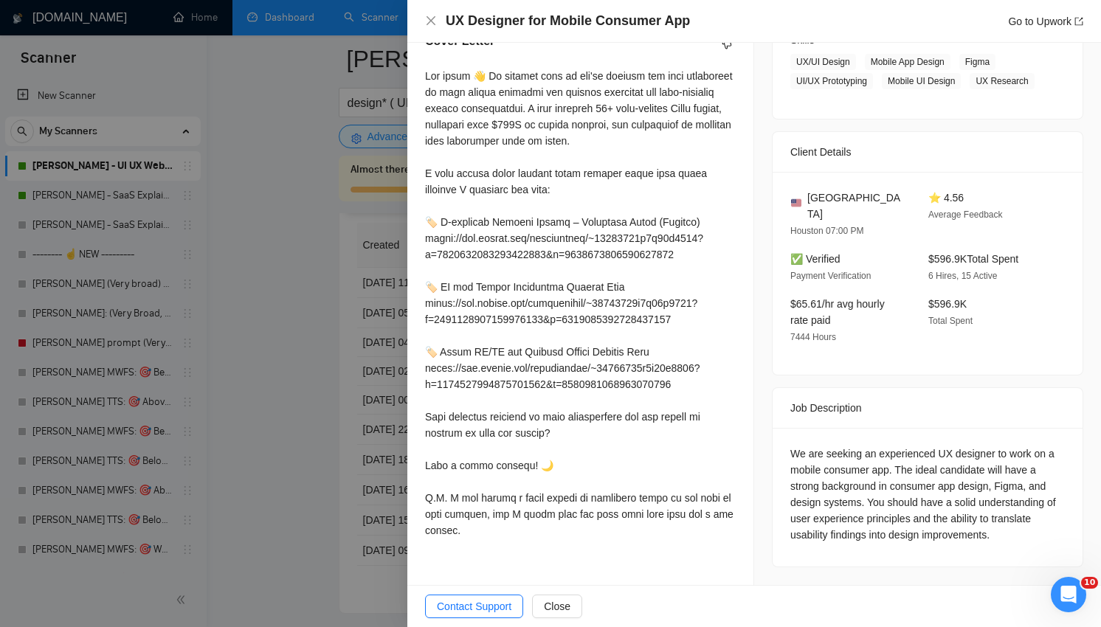
click at [935, 515] on div "We are seeking an experienced UX designer to work on a mobile consumer app. The…" at bounding box center [928, 494] width 275 height 97
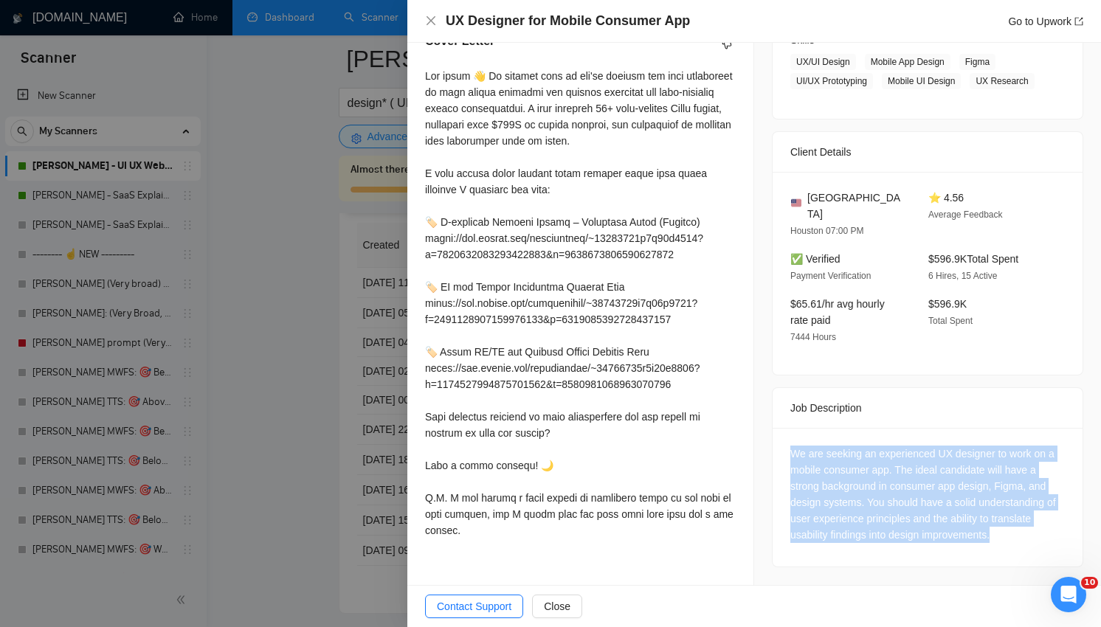
click at [935, 515] on div "We are seeking an experienced UX designer to work on a mobile consumer app. The…" at bounding box center [928, 494] width 275 height 97
click at [929, 509] on div "We are seeking an experienced UX designer to work on a mobile consumer app. The…" at bounding box center [928, 494] width 275 height 97
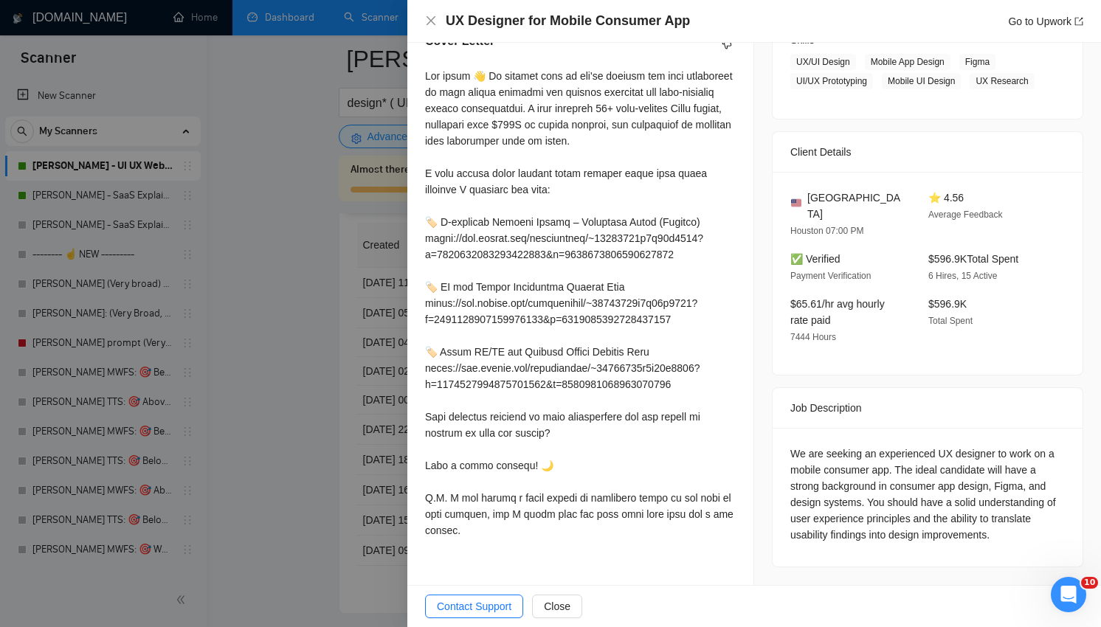
click at [287, 453] on div at bounding box center [550, 313] width 1101 height 627
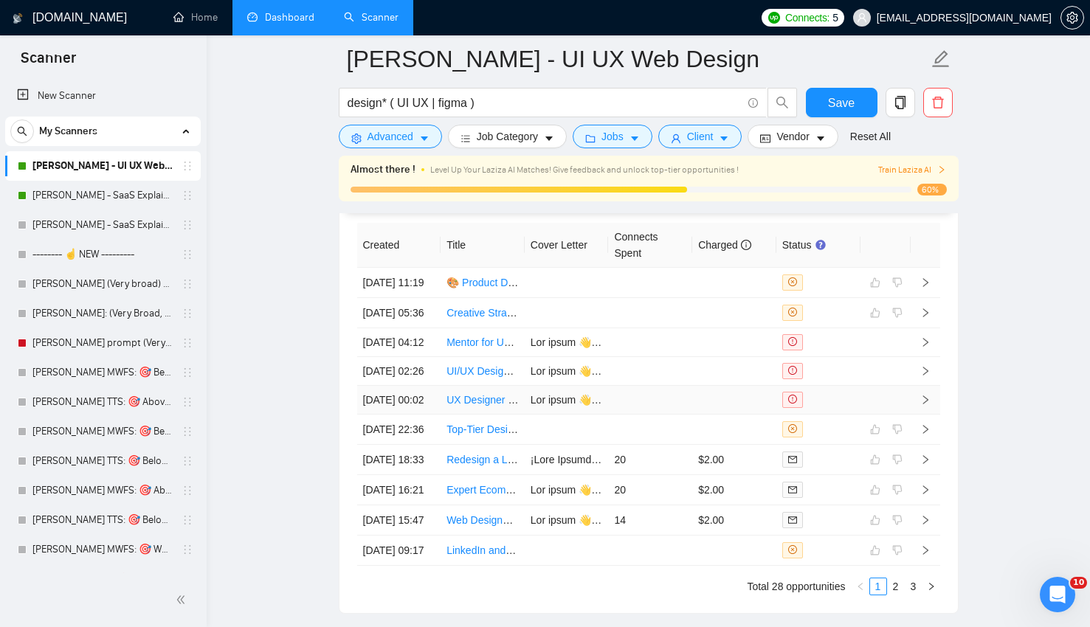
click at [489, 415] on td "UX Designer for Mobile Consumer App" at bounding box center [483, 400] width 84 height 29
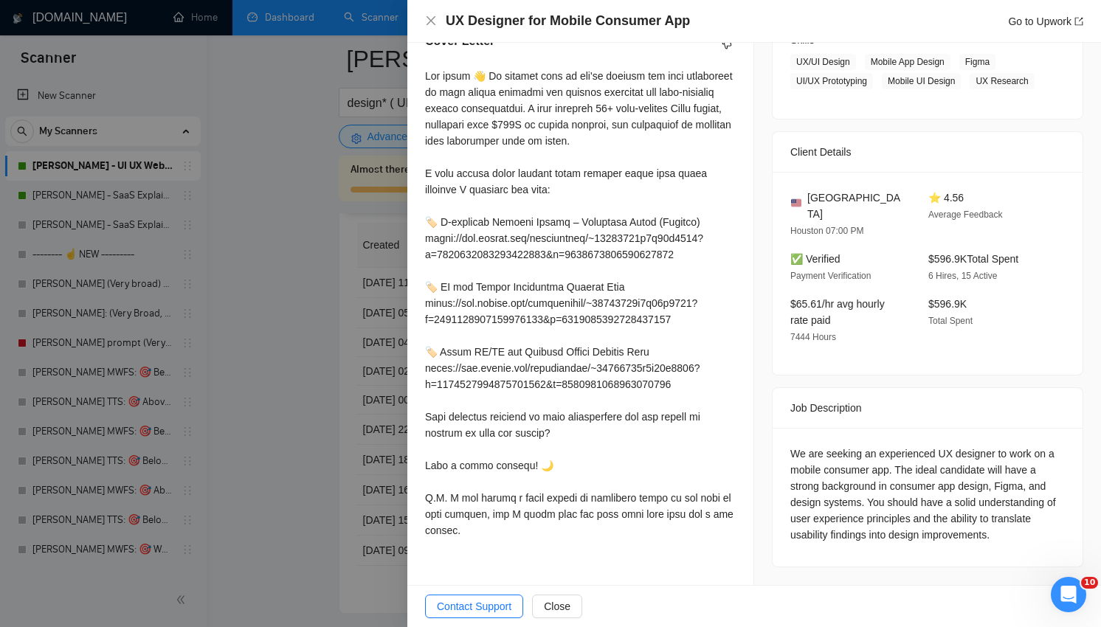
click at [299, 515] on div at bounding box center [550, 313] width 1101 height 627
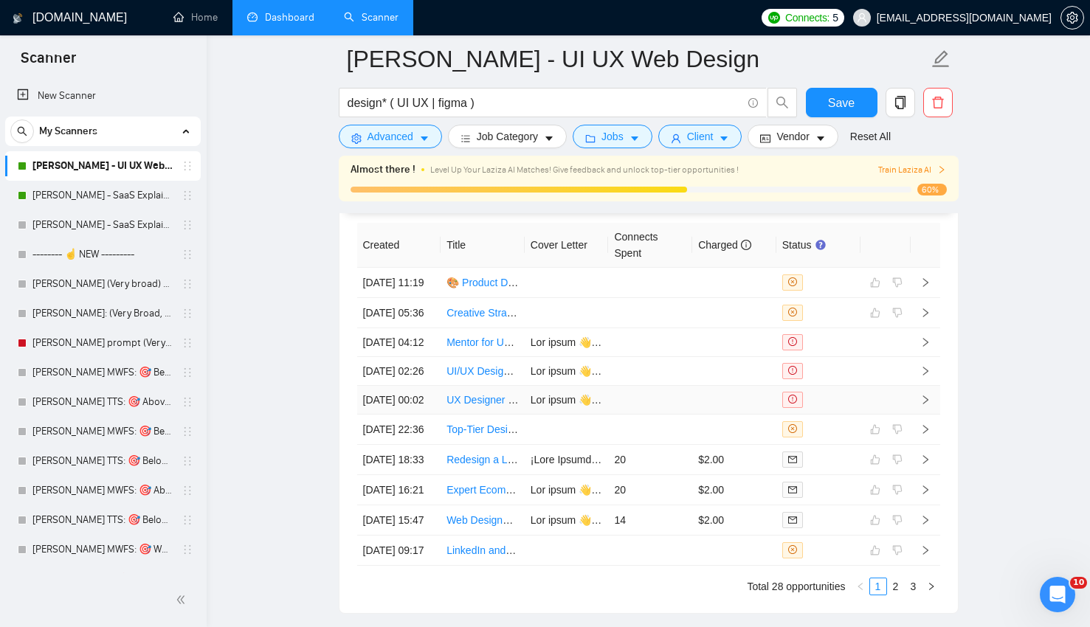
click at [476, 406] on link "UX Designer for Mobile Consumer App" at bounding box center [536, 400] width 178 height 12
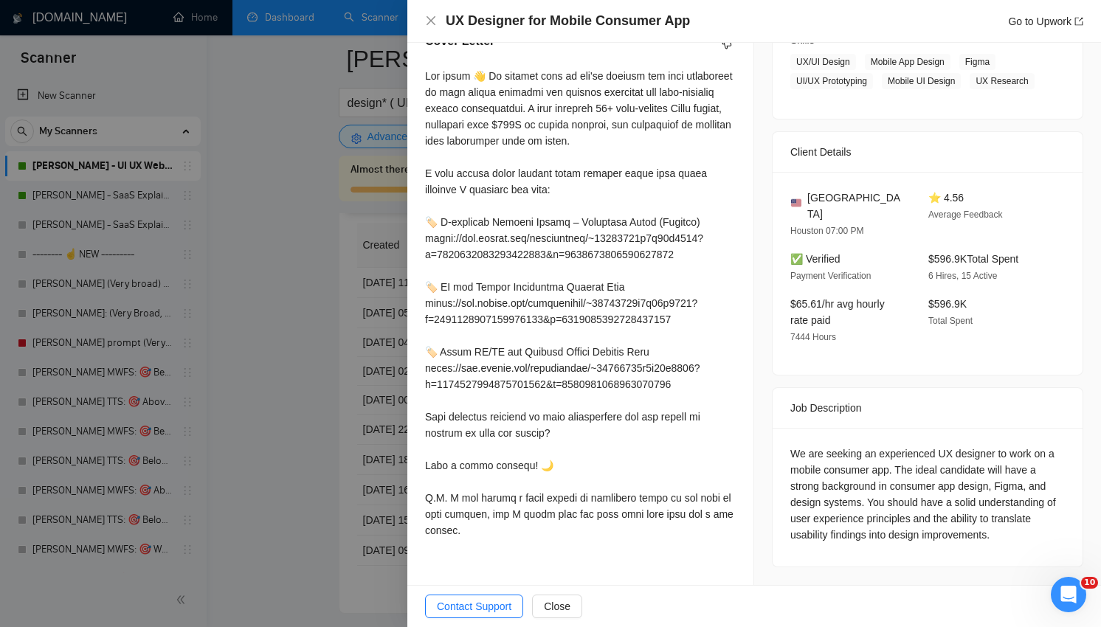
click at [354, 351] on div at bounding box center [550, 313] width 1101 height 627
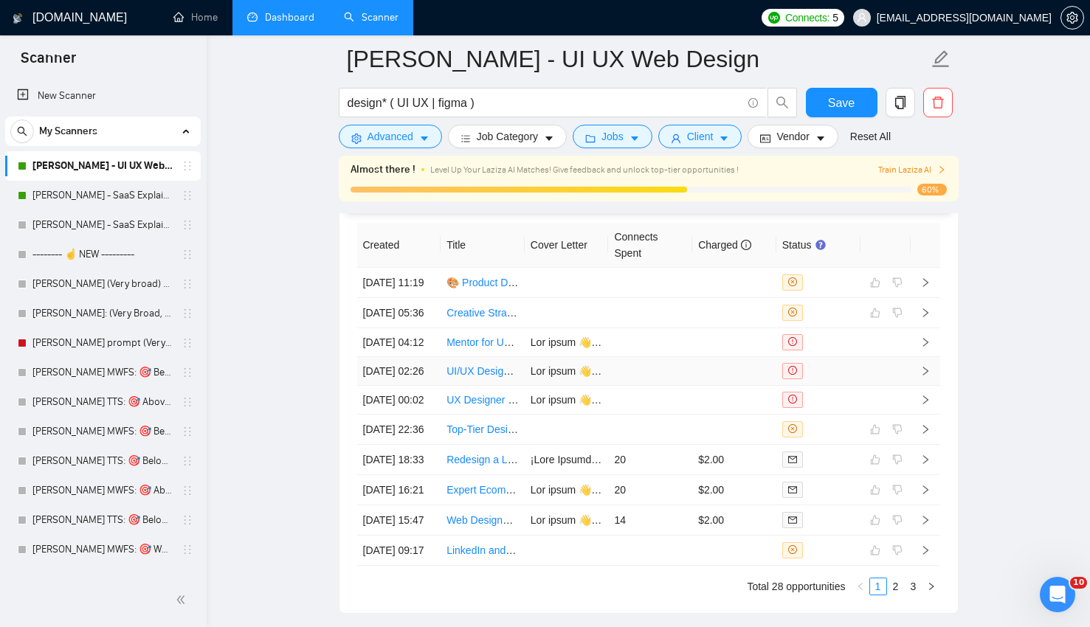
click at [658, 386] on td at bounding box center [650, 371] width 84 height 29
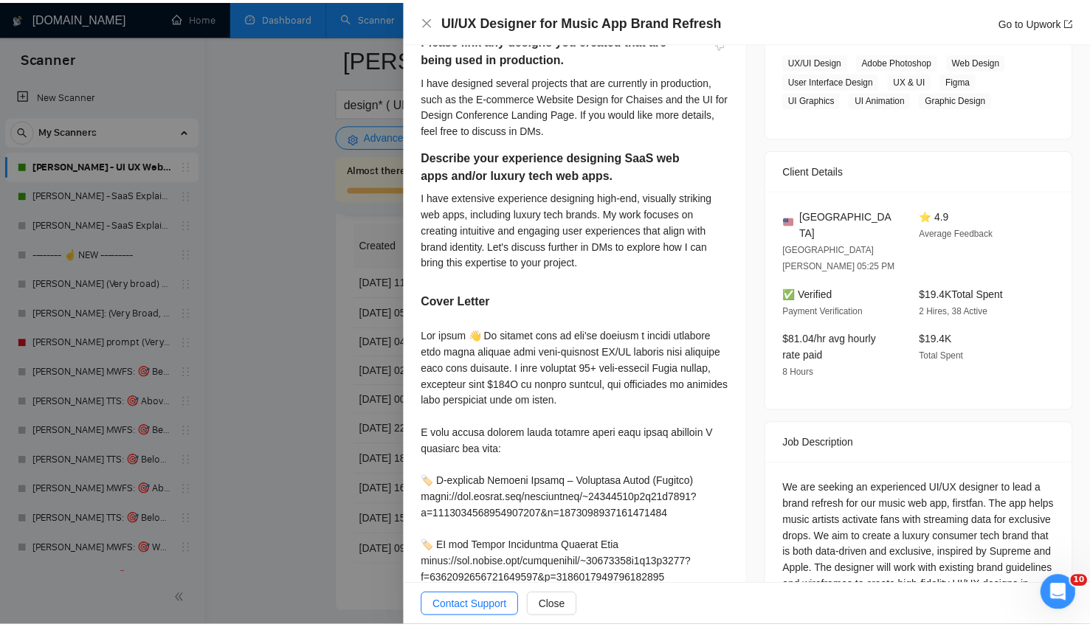
scroll to position [583, 0]
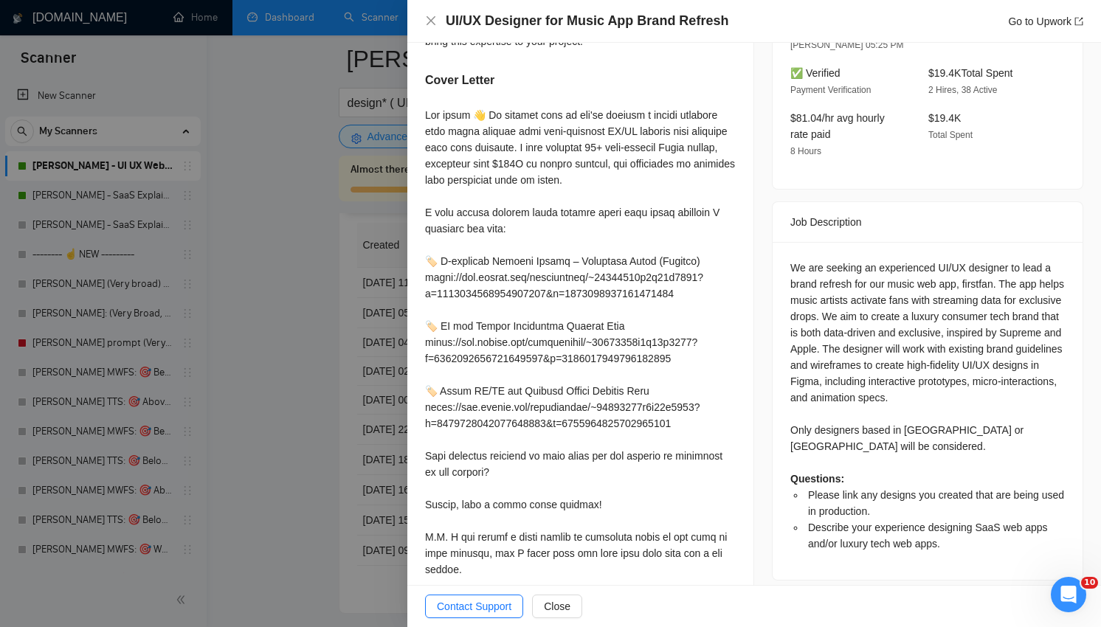
click at [302, 246] on div at bounding box center [550, 313] width 1101 height 627
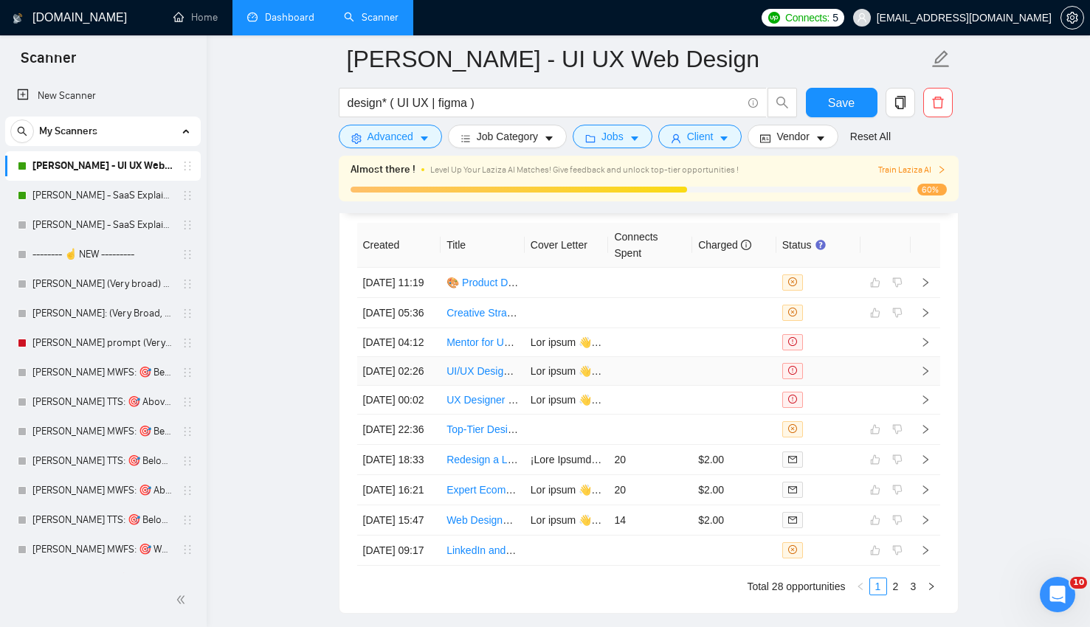
click at [486, 377] on link "UI/UX Designer for Music App Brand Refresh" at bounding box center [550, 371] width 207 height 12
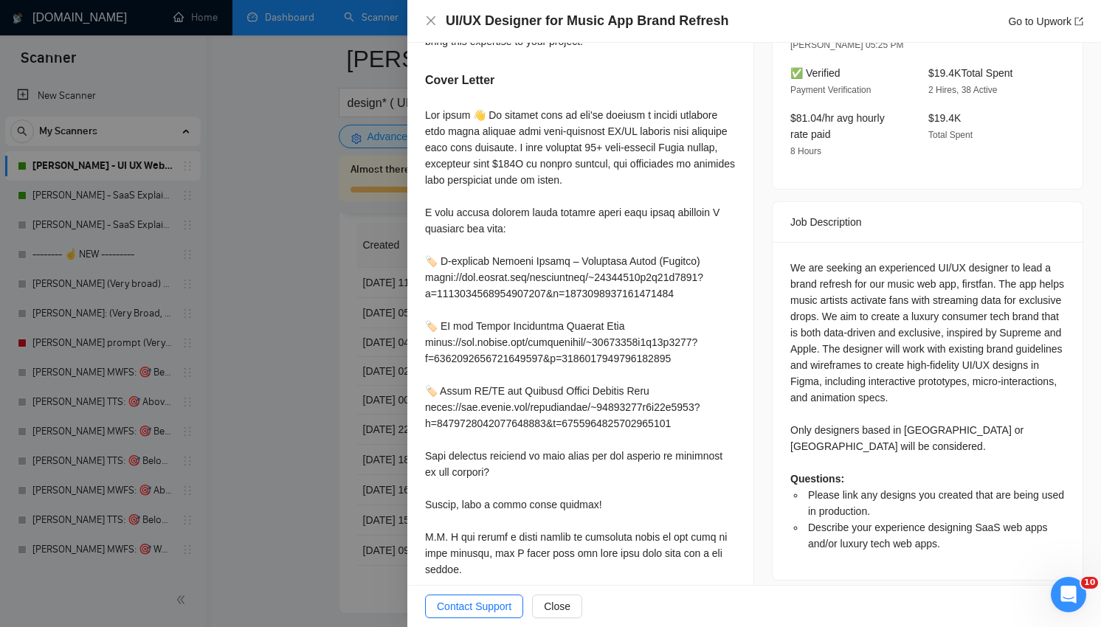
click at [325, 290] on div at bounding box center [550, 313] width 1101 height 627
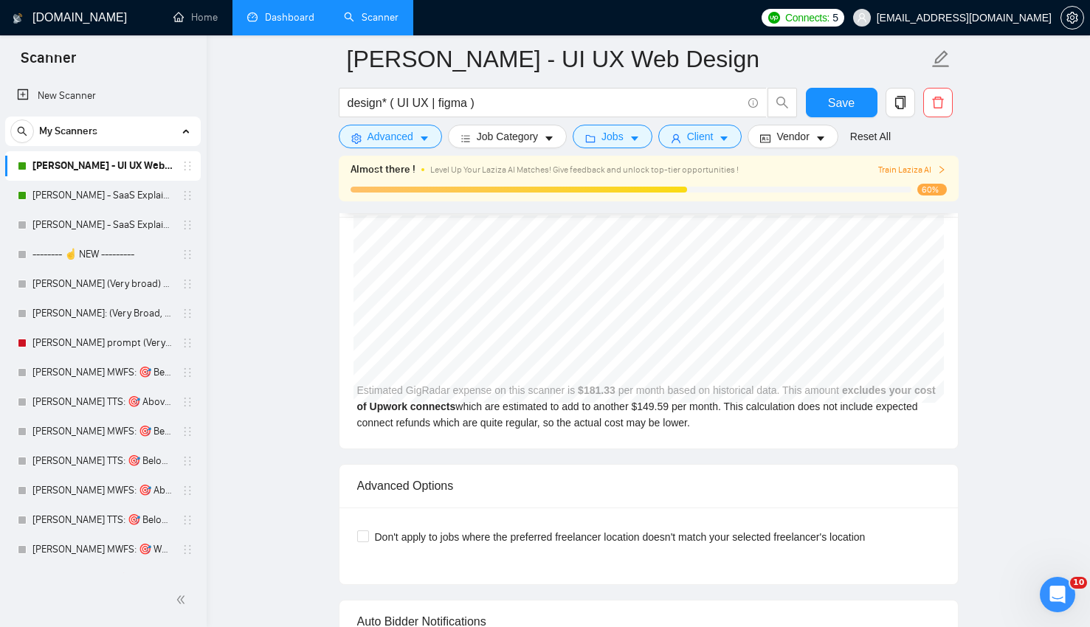
scroll to position [3070, 0]
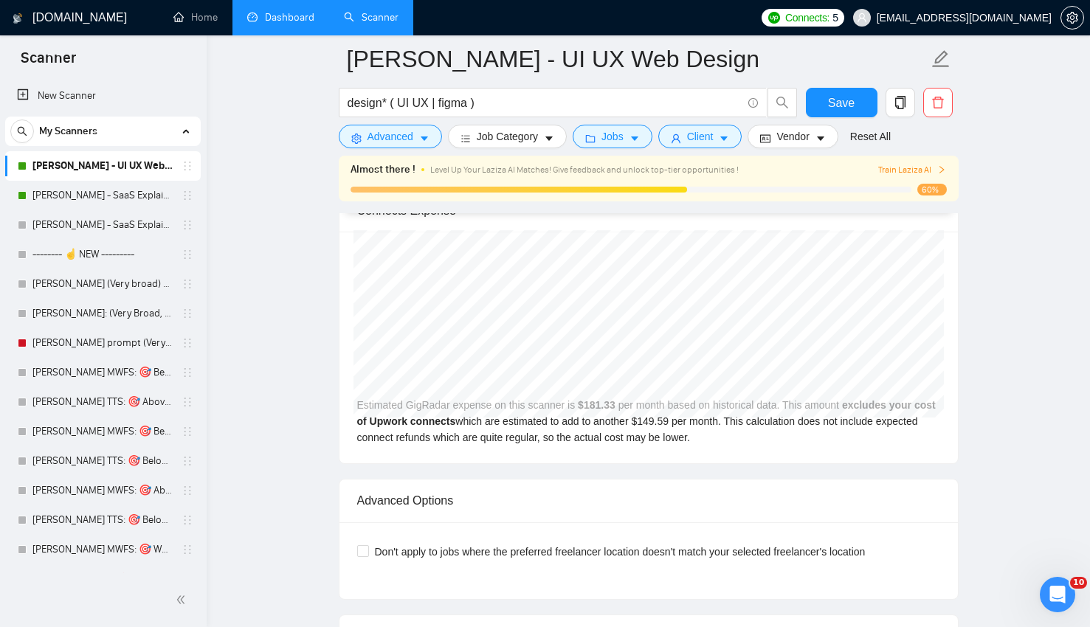
click at [830, 25] on span "Connects:" at bounding box center [807, 18] width 44 height 16
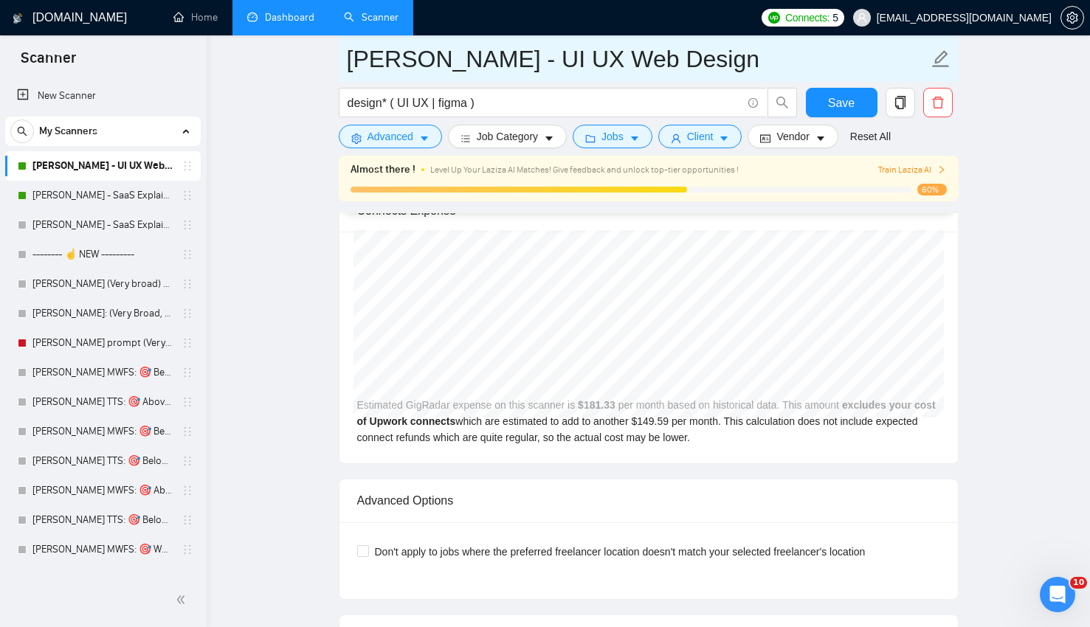
click at [613, 44] on input "[PERSON_NAME] - UI UX Web Design" at bounding box center [638, 59] width 582 height 37
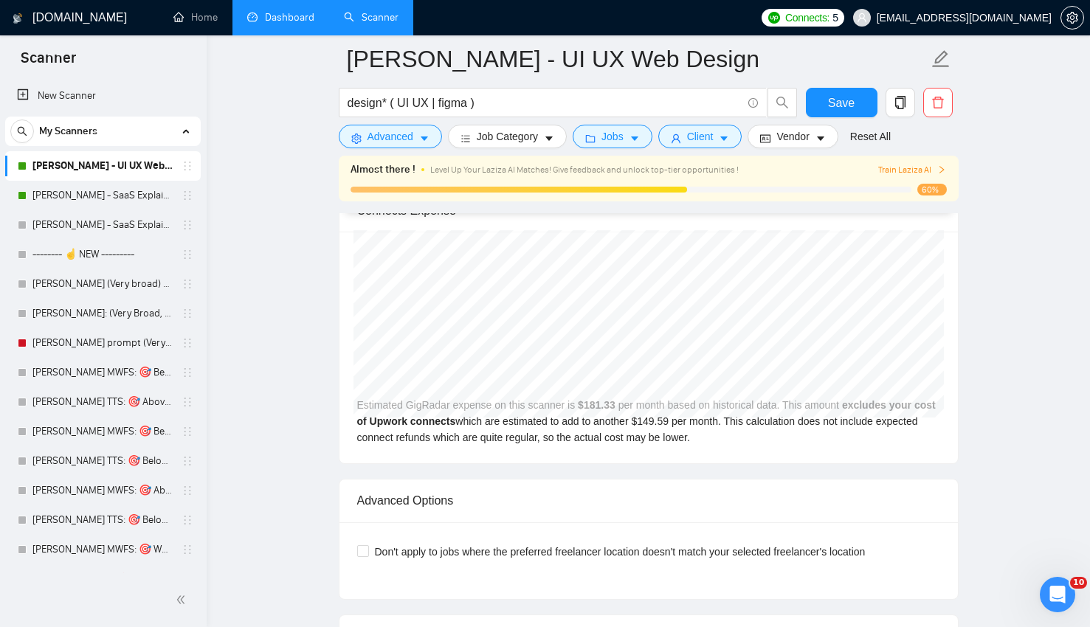
click at [336, 138] on div "Advanced" at bounding box center [390, 137] width 109 height 24
click at [181, 24] on link "Home" at bounding box center [195, 17] width 44 height 13
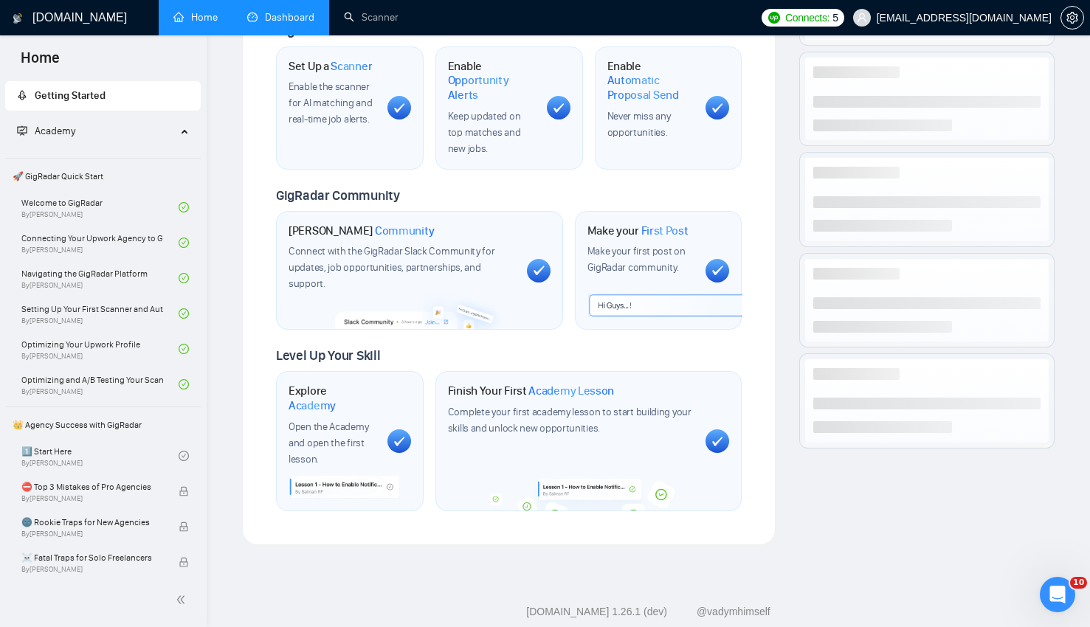
click at [261, 18] on link "Dashboard" at bounding box center [280, 17] width 67 height 13
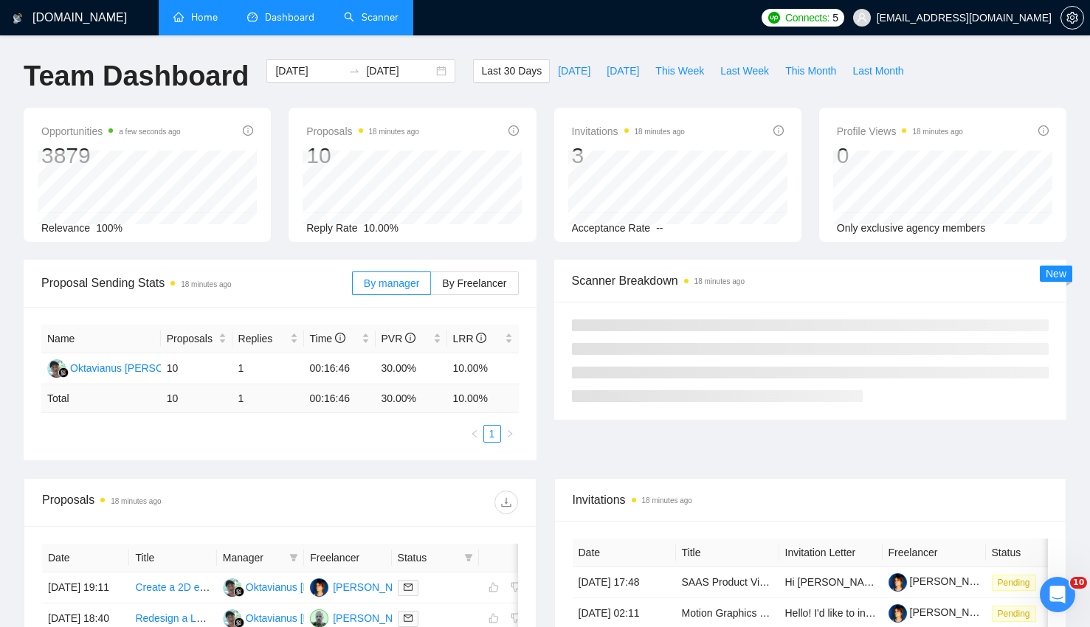
click at [368, 21] on link "Scanner" at bounding box center [371, 17] width 55 height 13
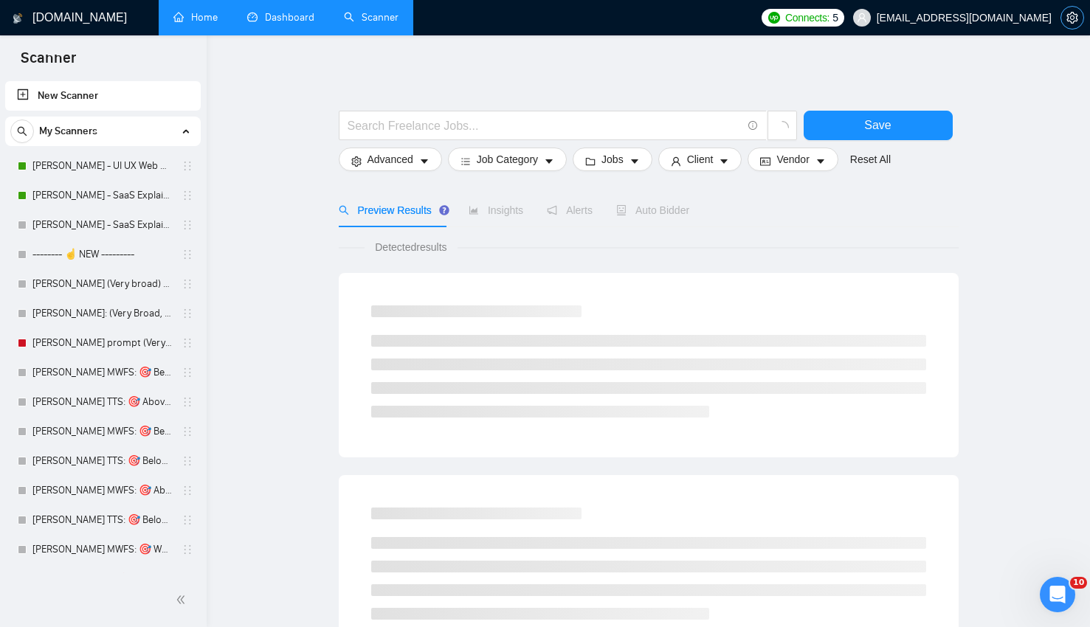
click at [1072, 10] on button "button" at bounding box center [1073, 18] width 24 height 24
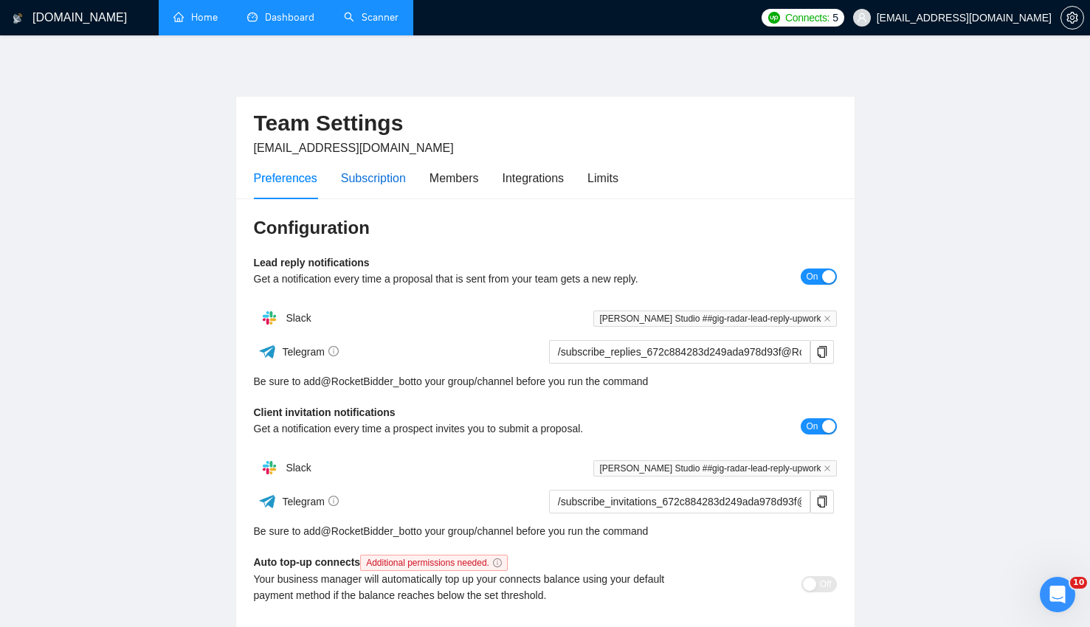
click at [365, 187] on div "Subscription" at bounding box center [373, 178] width 65 height 18
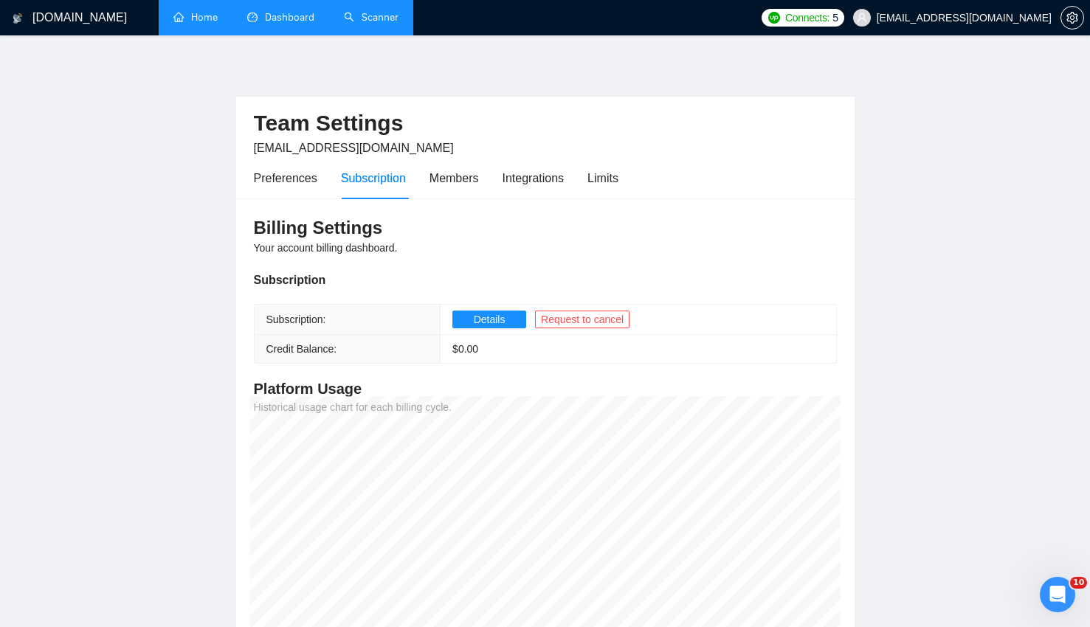
click at [182, 18] on link "Home" at bounding box center [195, 17] width 44 height 13
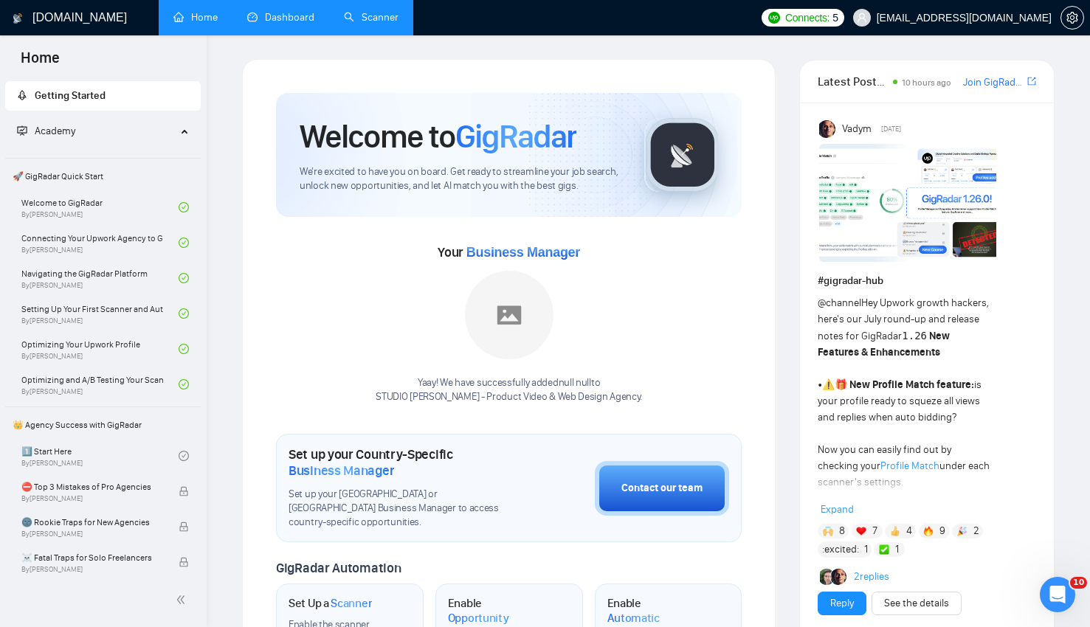
click at [392, 15] on link "Scanner" at bounding box center [371, 17] width 55 height 13
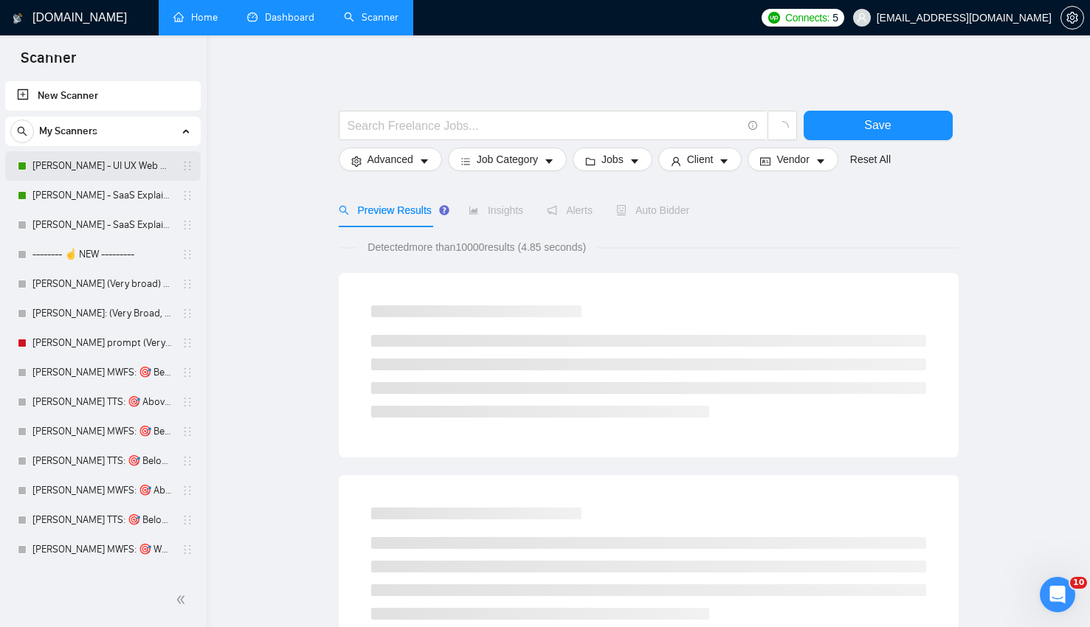
click at [65, 162] on link "[PERSON_NAME] - UI UX Web Design" at bounding box center [102, 166] width 140 height 30
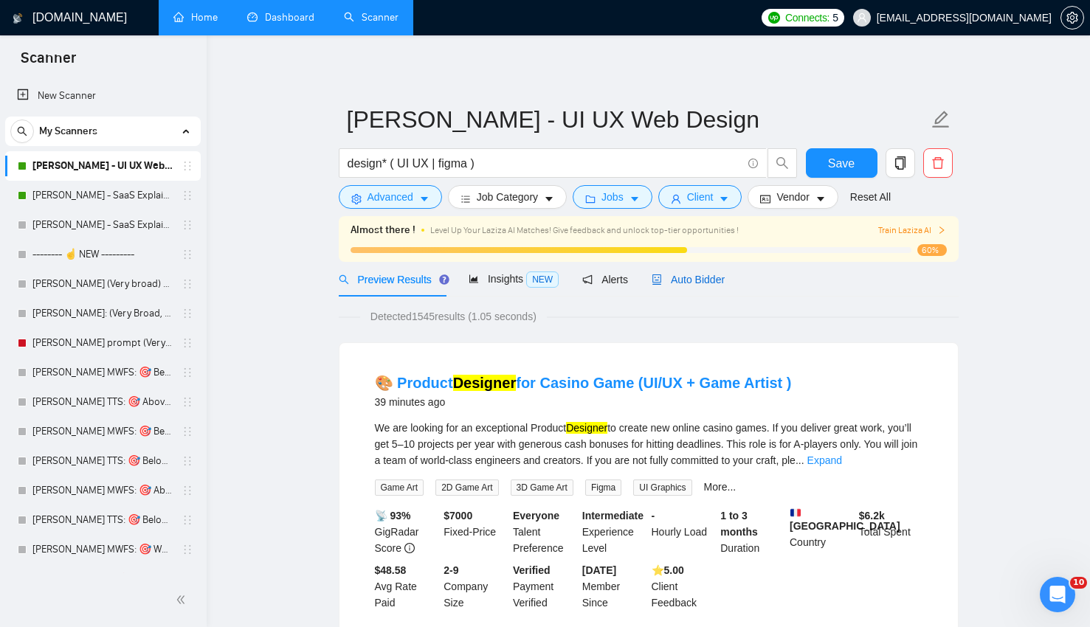
click at [704, 275] on span "Auto Bidder" at bounding box center [688, 280] width 73 height 12
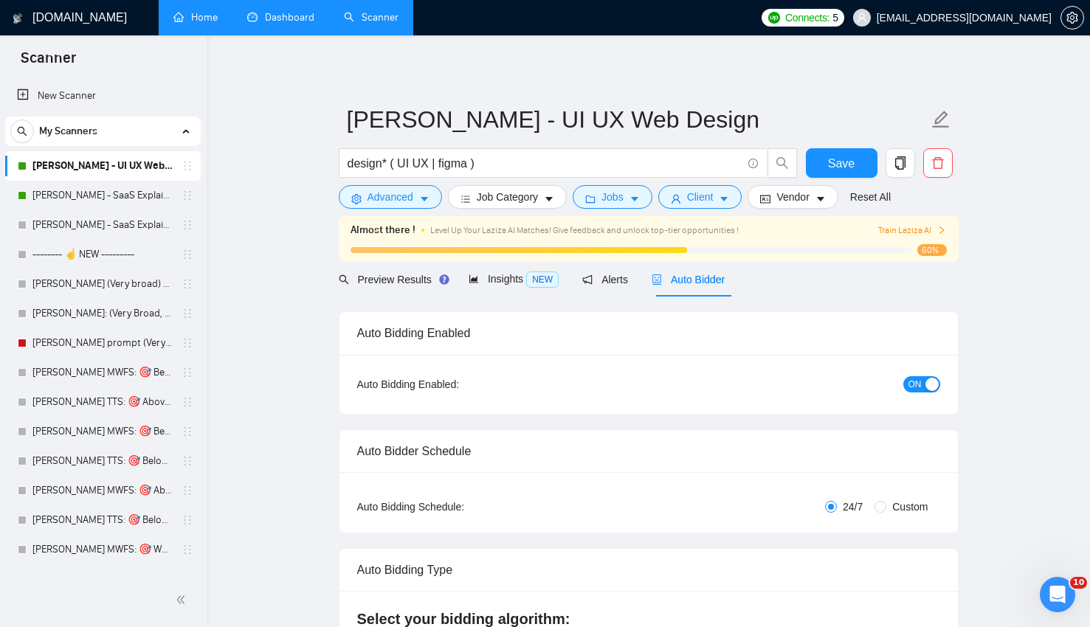
click at [693, 277] on span "Auto Bidder" at bounding box center [688, 280] width 73 height 12
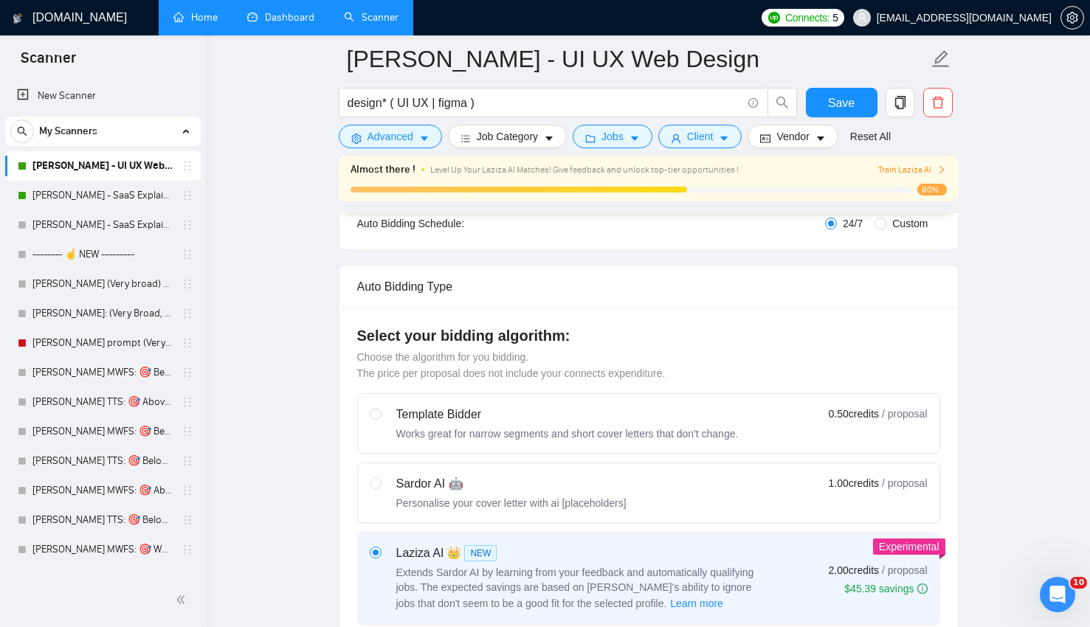
scroll to position [95, 0]
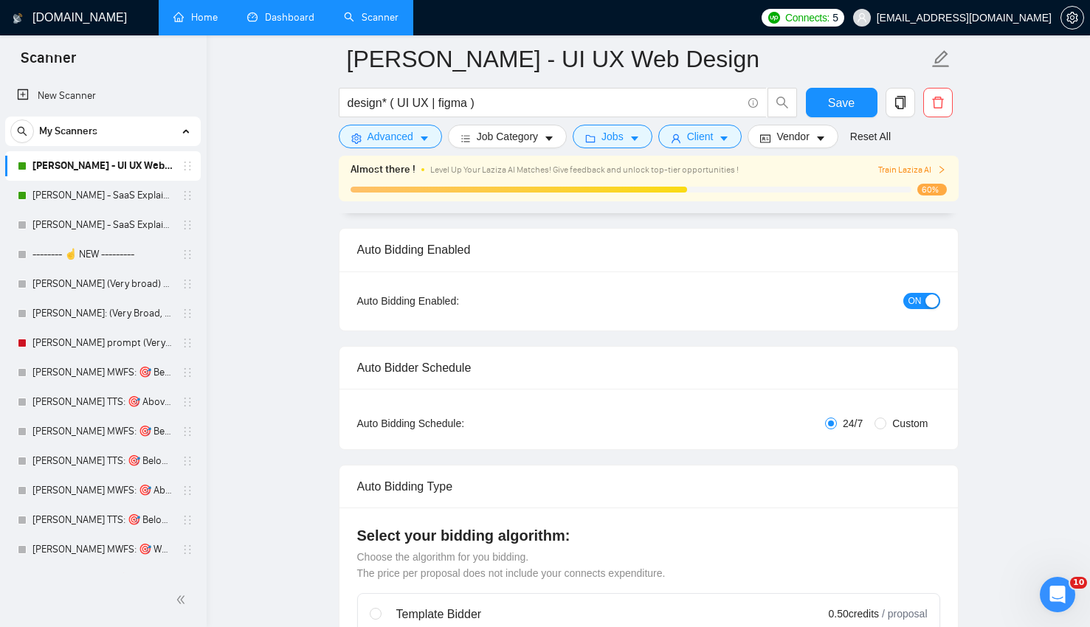
click at [916, 424] on span "Custom" at bounding box center [910, 424] width 47 height 16
click at [887, 424] on input "Custom" at bounding box center [881, 424] width 12 height 12
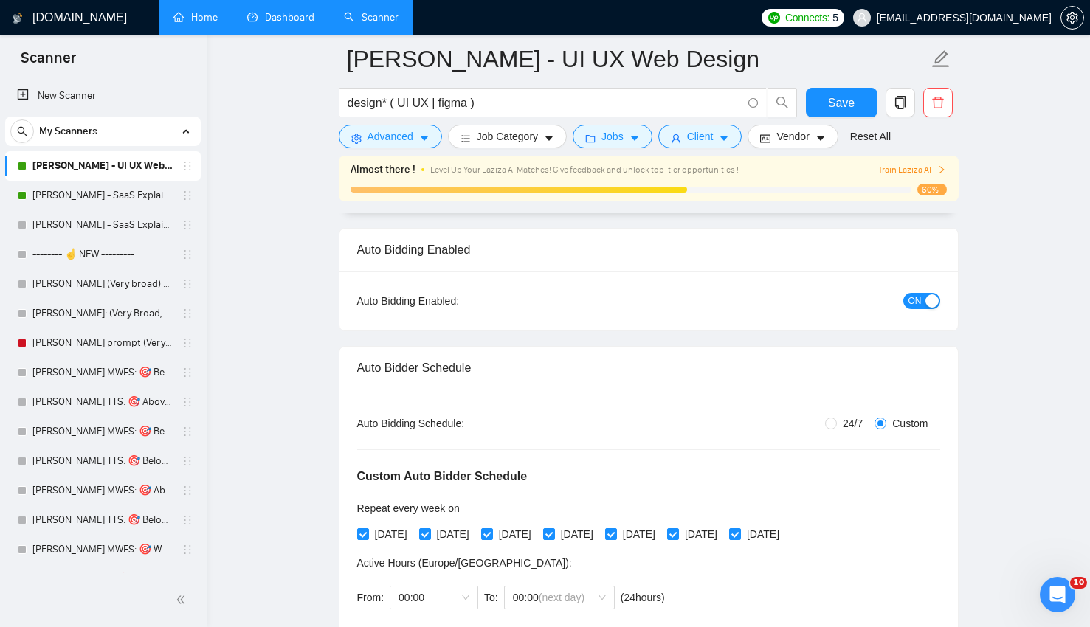
click at [856, 419] on span "24/7" at bounding box center [853, 424] width 32 height 16
click at [837, 419] on input "24/7" at bounding box center [831, 424] width 12 height 12
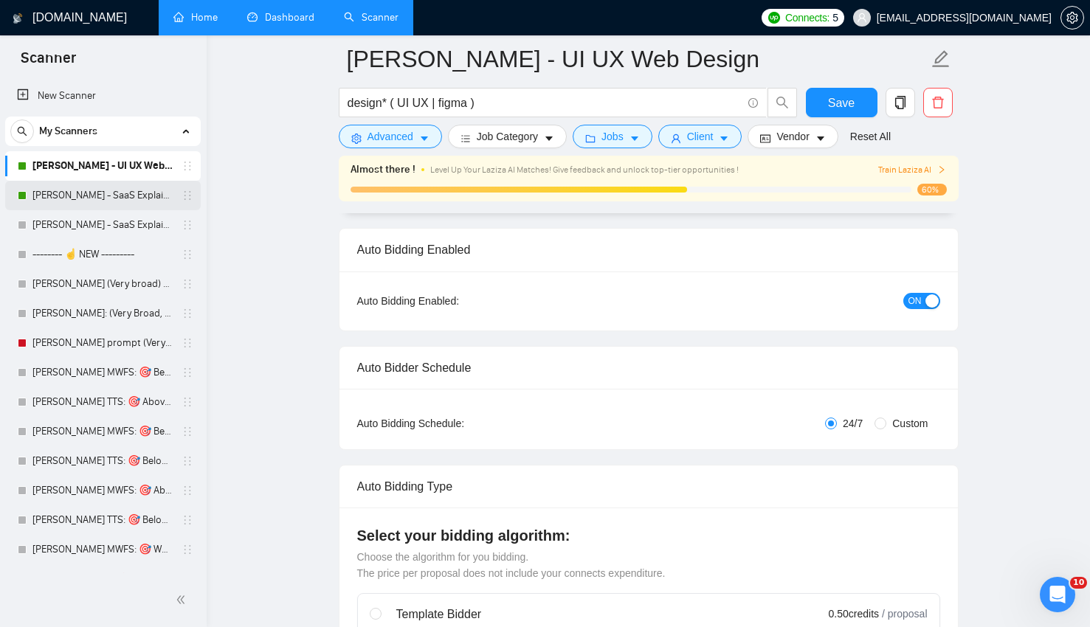
click at [119, 193] on link "[PERSON_NAME] - SaaS Explainer Video" at bounding box center [102, 196] width 140 height 30
click at [842, 107] on span "Save" at bounding box center [841, 103] width 27 height 18
click at [136, 188] on link "[PERSON_NAME] - SaaS Explainer Video" at bounding box center [102, 196] width 140 height 30
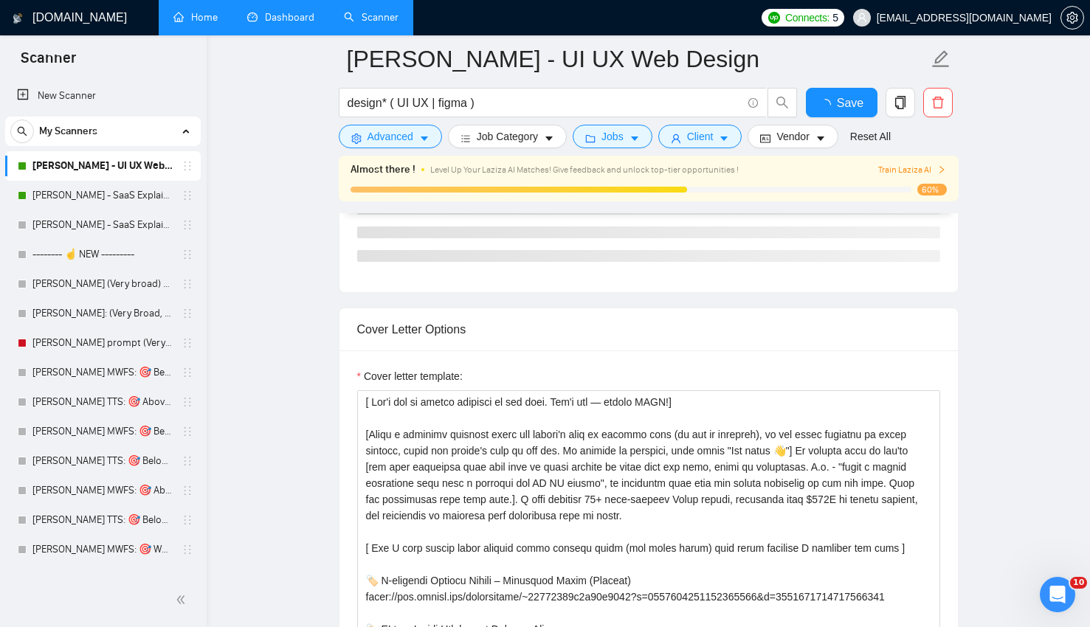
scroll to position [1067, 0]
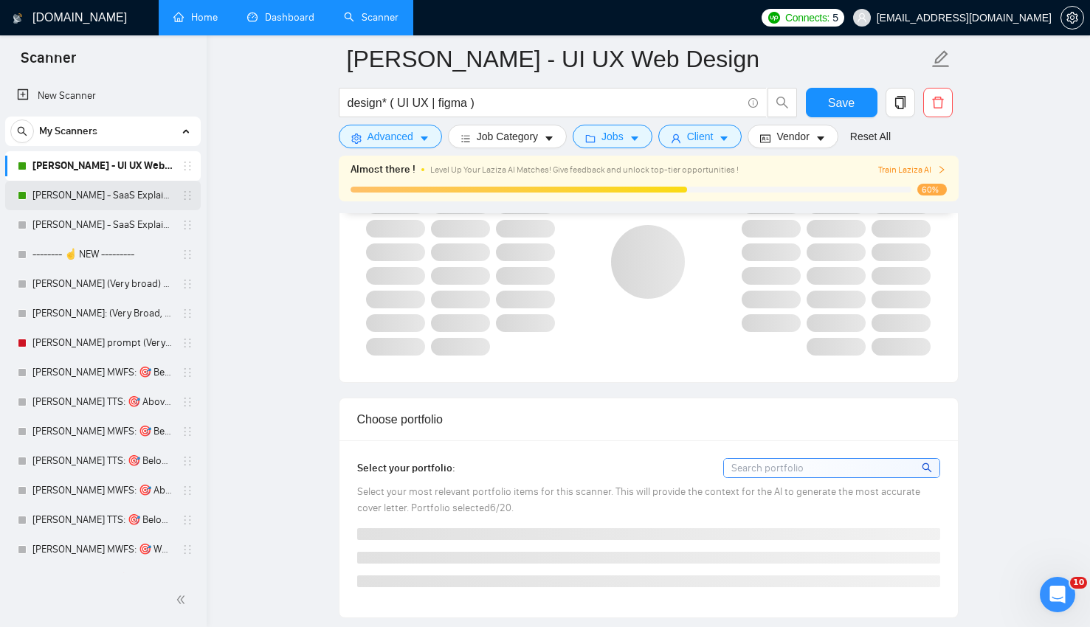
click at [71, 196] on link "[PERSON_NAME] - SaaS Explainer Video" at bounding box center [102, 196] width 140 height 30
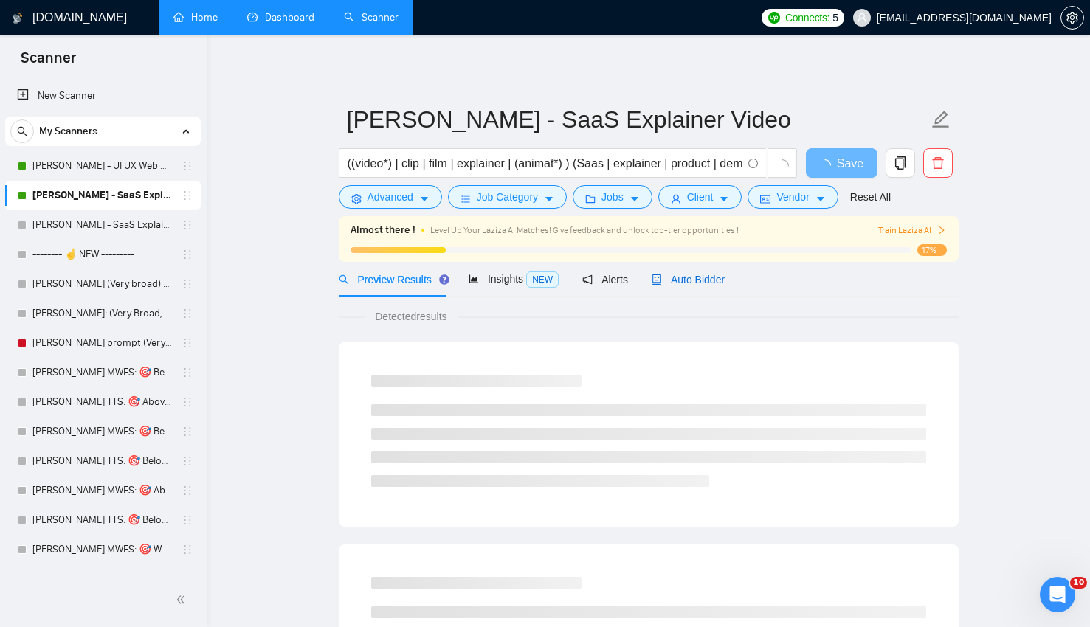
click at [716, 274] on span "Auto Bidder" at bounding box center [688, 280] width 73 height 12
